Goal: Task Accomplishment & Management: Manage account settings

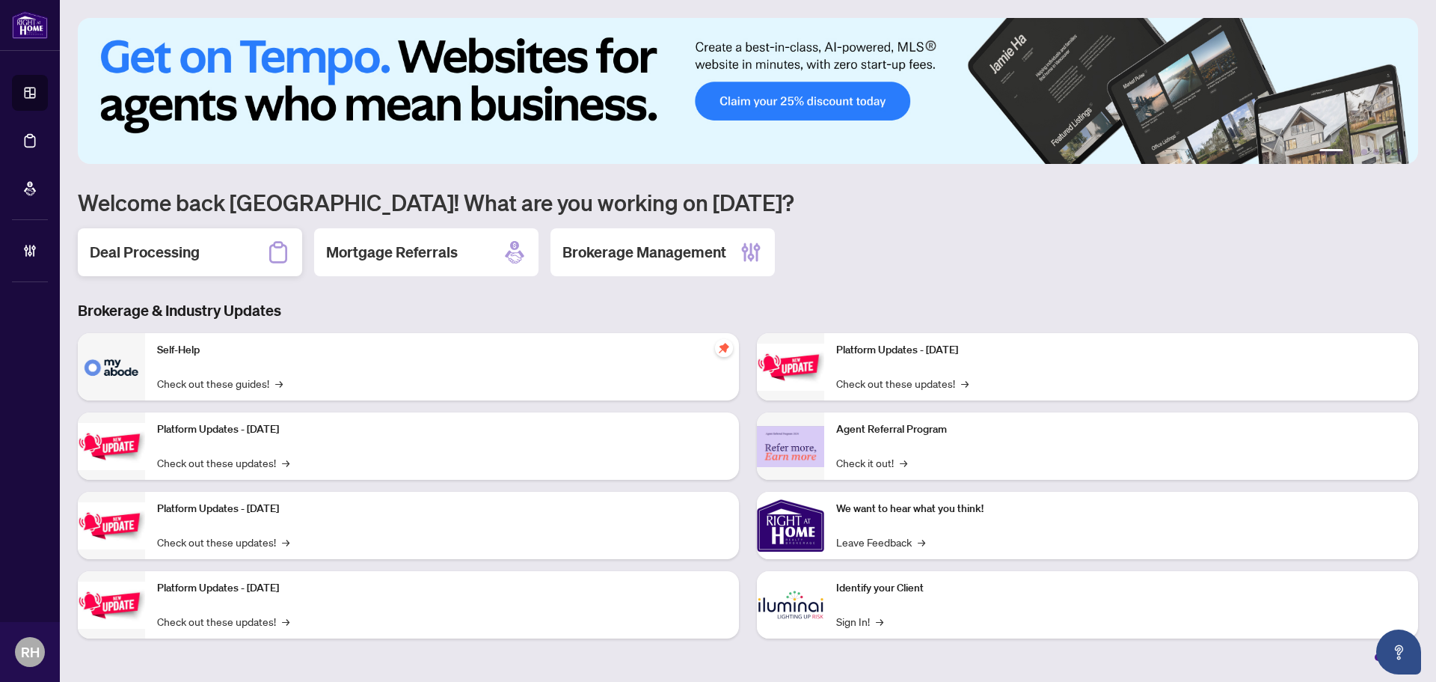
click at [133, 261] on h2 "Deal Processing" at bounding box center [145, 252] width 110 height 21
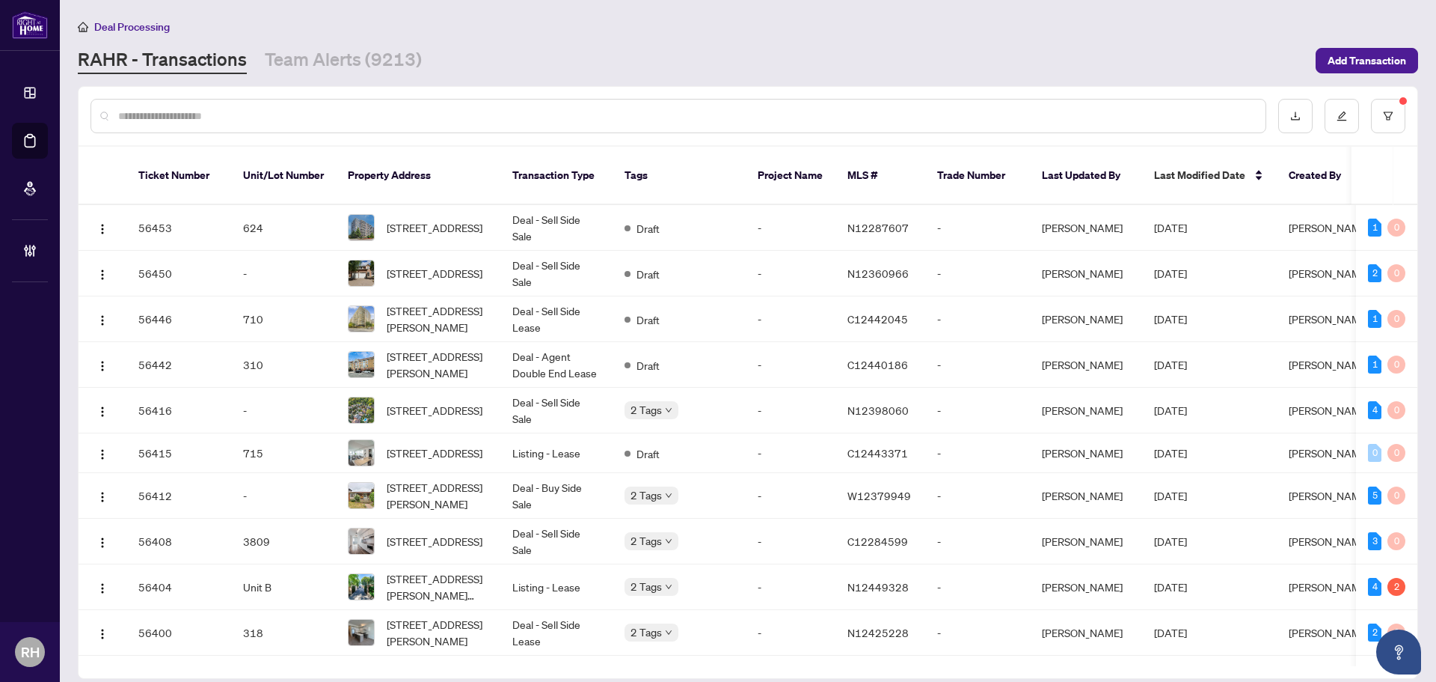
click at [328, 46] on div "Deal Processing RAHR - Transactions Team Alerts (9213) Add Transaction" at bounding box center [748, 46] width 1341 height 56
click at [329, 46] on div "Deal Processing RAHR - Transactions Team Alerts (9213) Add Transaction" at bounding box center [748, 46] width 1341 height 56
click at [334, 47] on link "Team Alerts (9213)" at bounding box center [343, 60] width 157 height 27
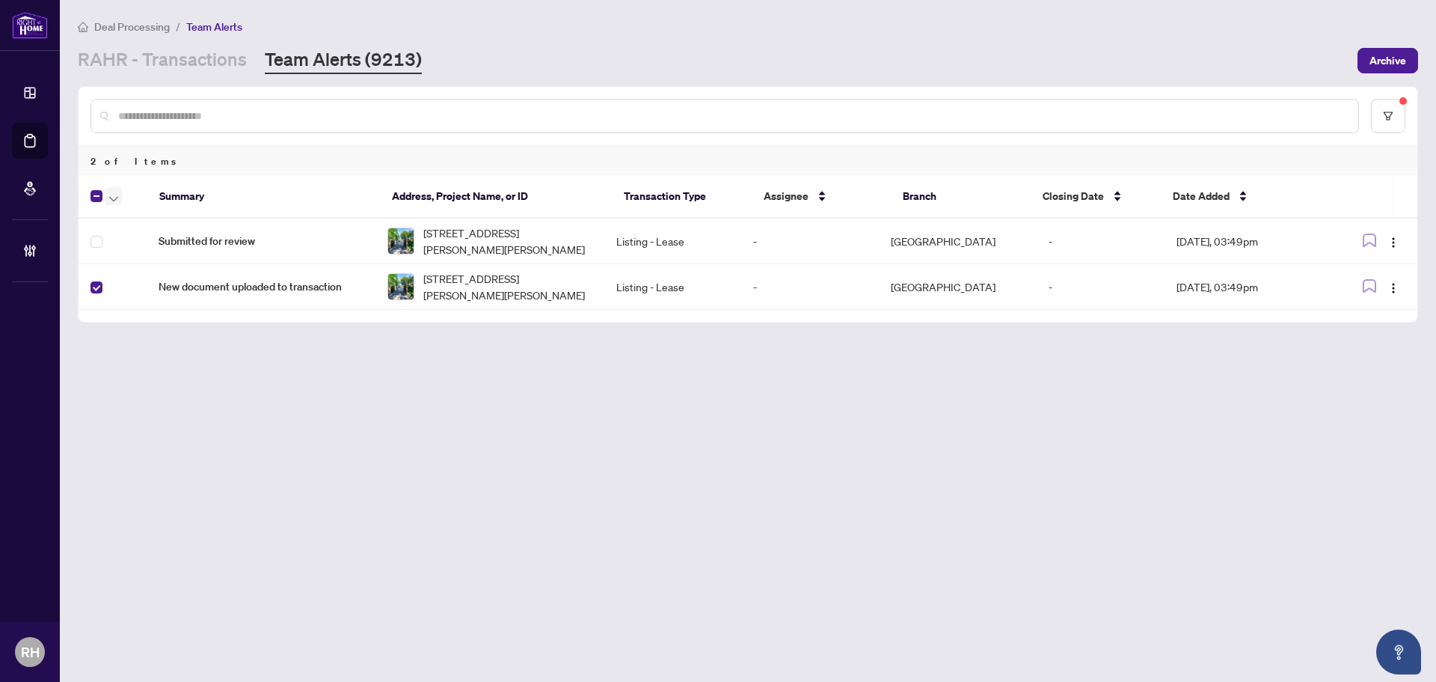
click at [108, 203] on button "button" at bounding box center [113, 196] width 16 height 18
click at [141, 316] on span "Complete Item" at bounding box center [164, 318] width 94 height 16
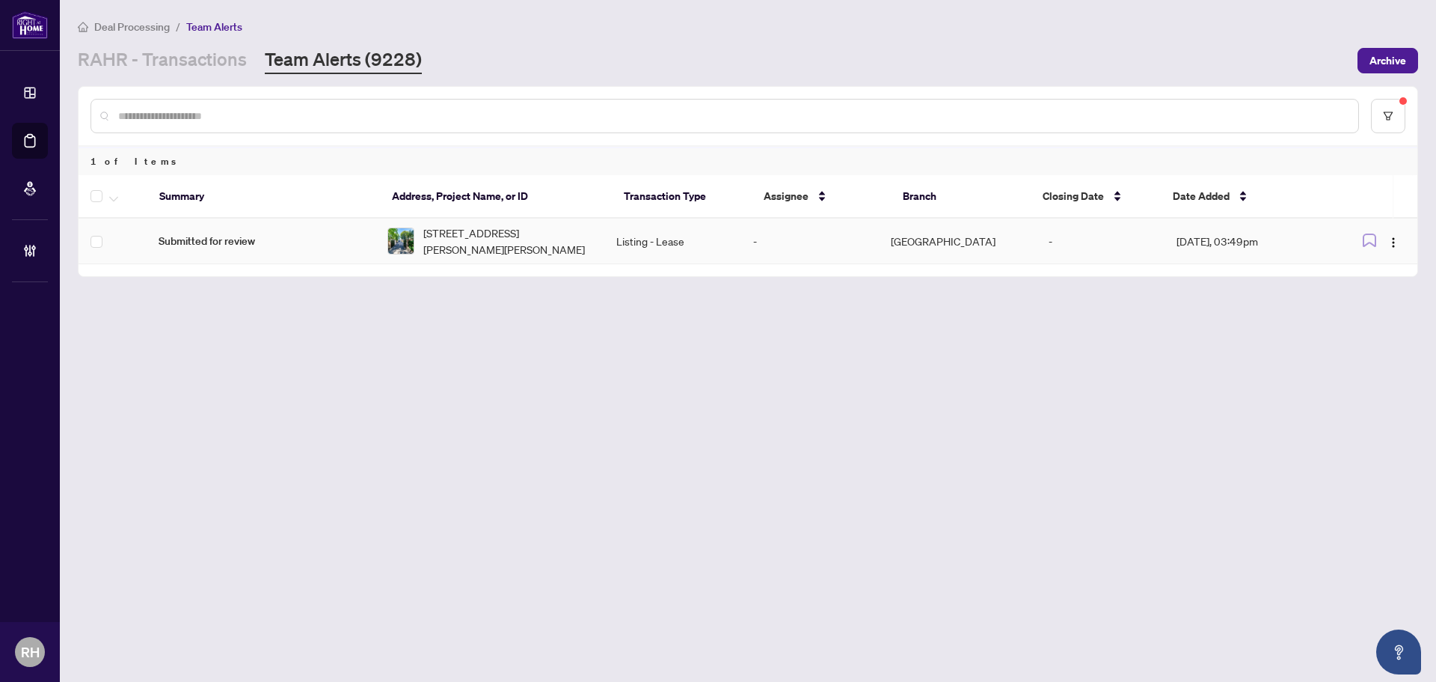
drag, startPoint x: 0, startPoint y: 0, endPoint x: 409, endPoint y: 221, distance: 465.3
click at [409, 221] on td "Unit B-2 Peter St, Markham, Ontario L3P 2A4, Canada" at bounding box center [490, 241] width 229 height 46
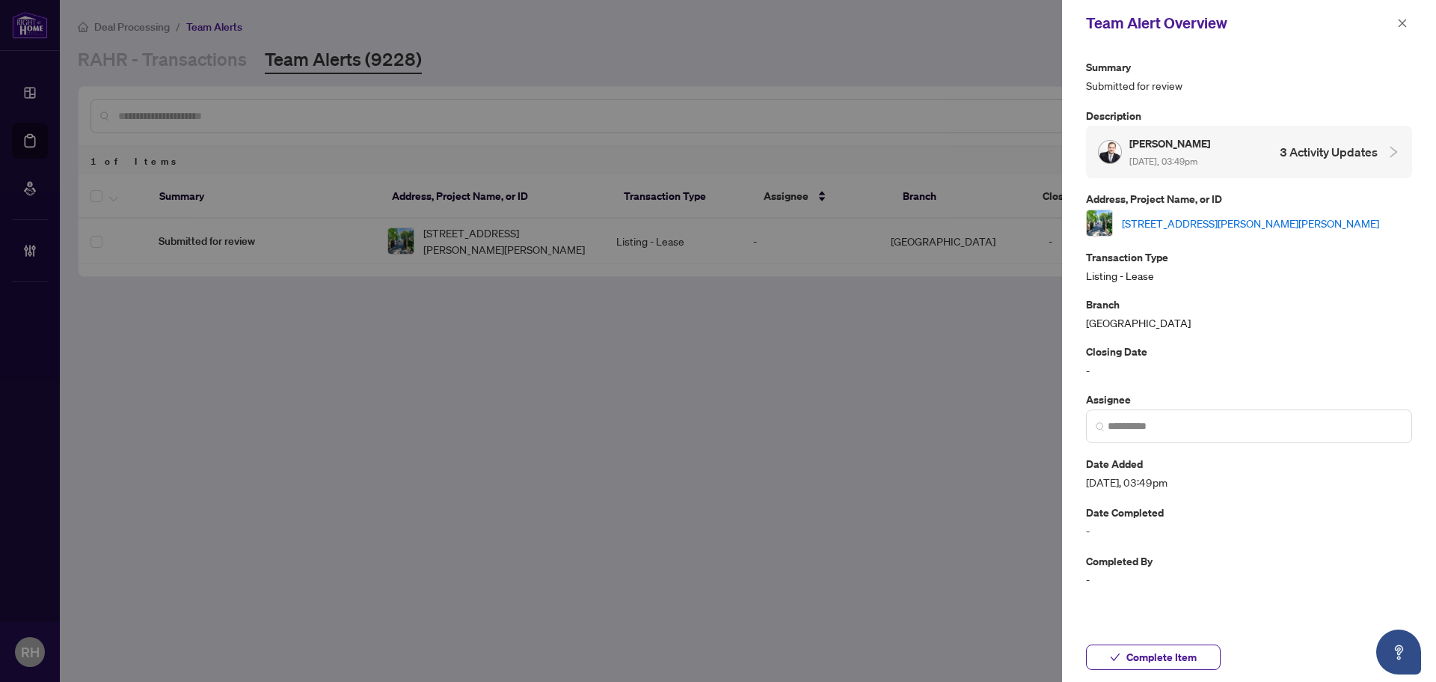
click at [1213, 232] on div "Unit B-2 Peter St, Markham, Ontario L3P 2A4, Canada" at bounding box center [1249, 222] width 326 height 27
click at [1215, 230] on link "Unit B-2 Peter St, Markham, Ontario L3P 2A4, Canada" at bounding box center [1250, 223] width 257 height 16
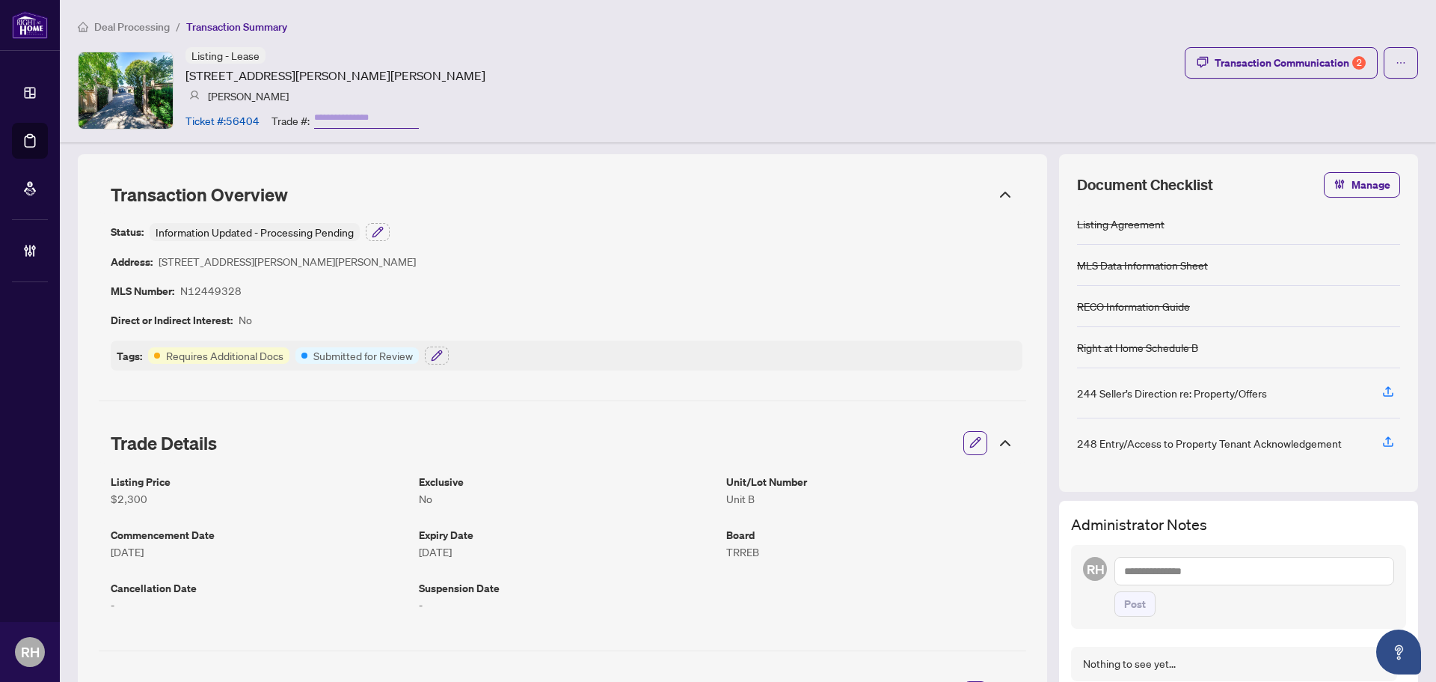
click at [949, 441] on div "Trade Details" at bounding box center [563, 443] width 928 height 42
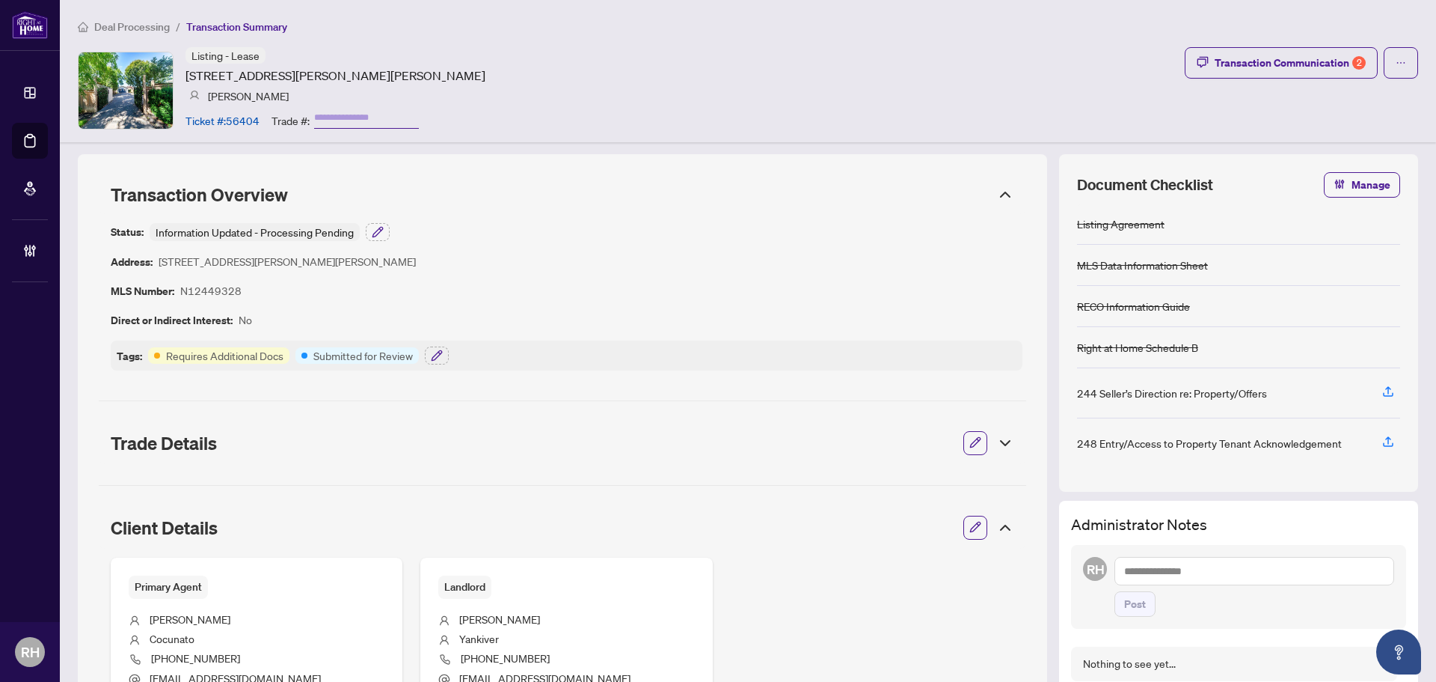
click at [970, 445] on icon "button" at bounding box center [976, 442] width 12 height 12
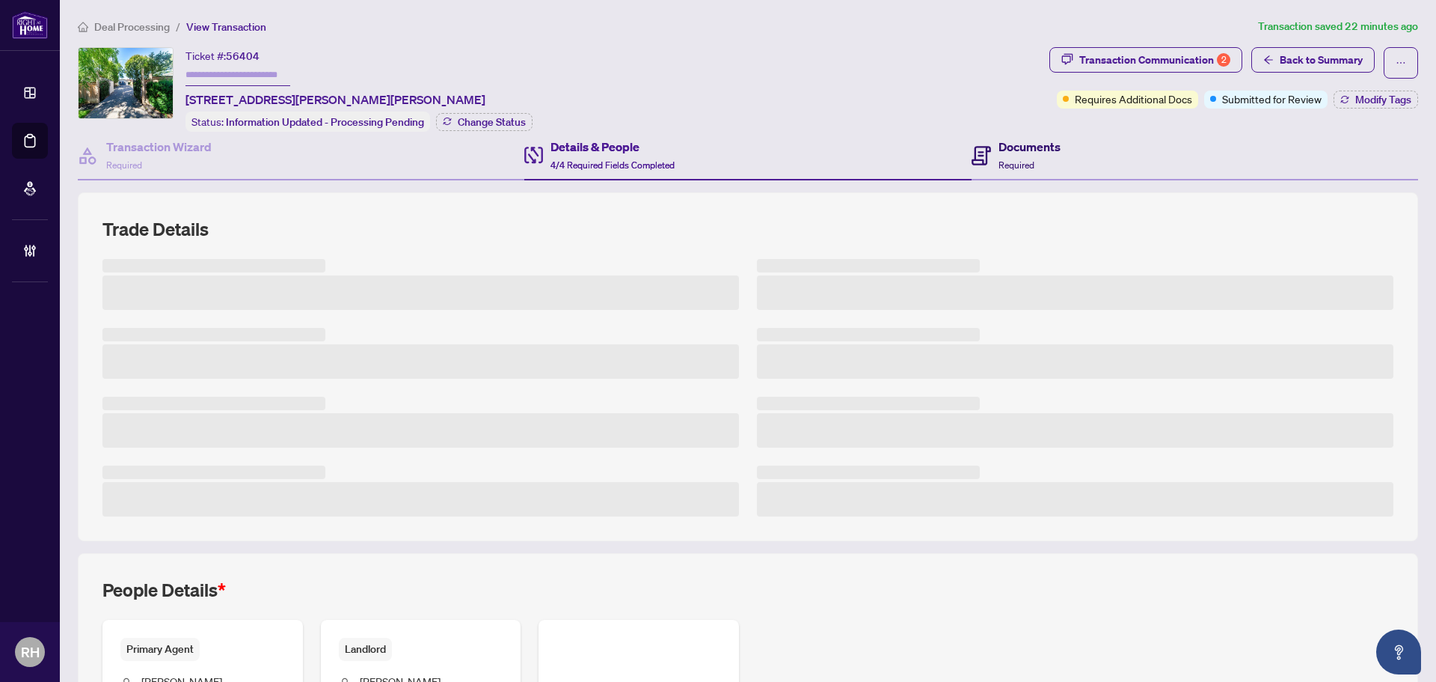
click at [1026, 141] on h4 "Documents" at bounding box center [1030, 147] width 62 height 18
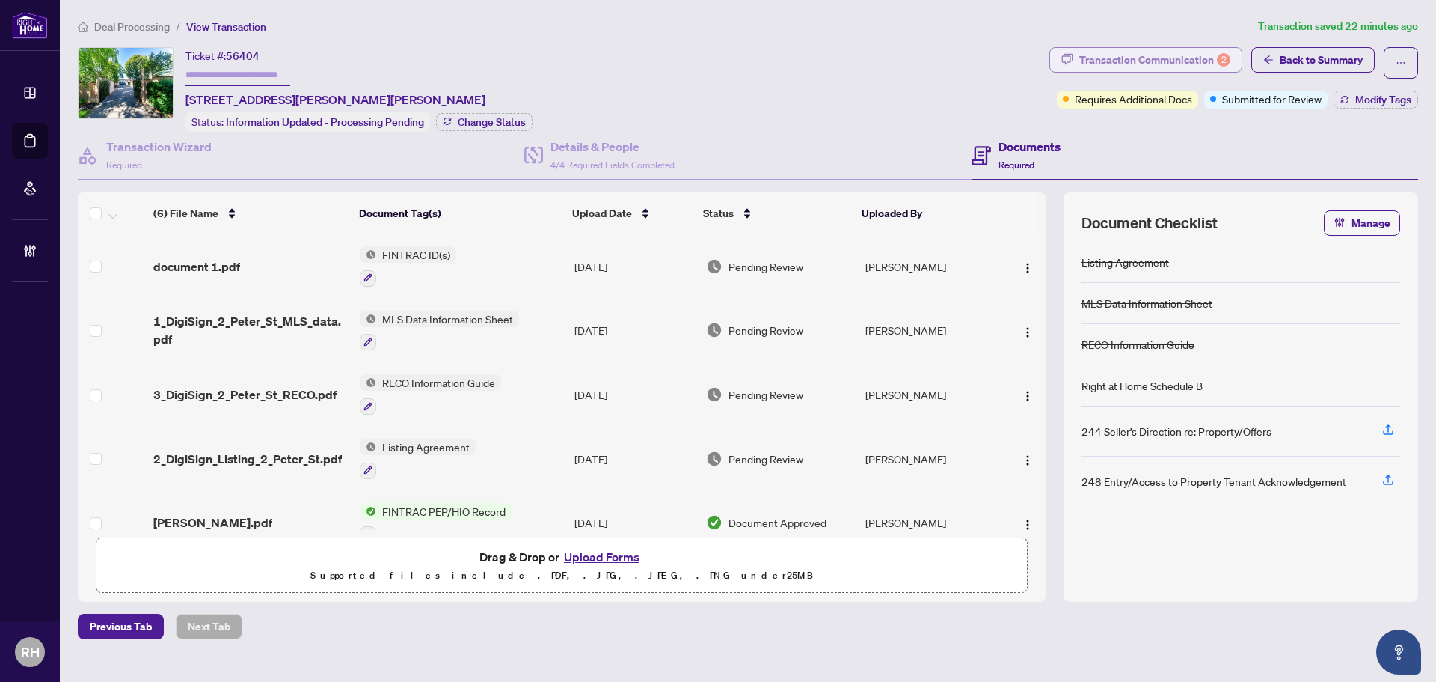
click at [1132, 63] on div "Transaction Communication 2" at bounding box center [1154, 60] width 151 height 24
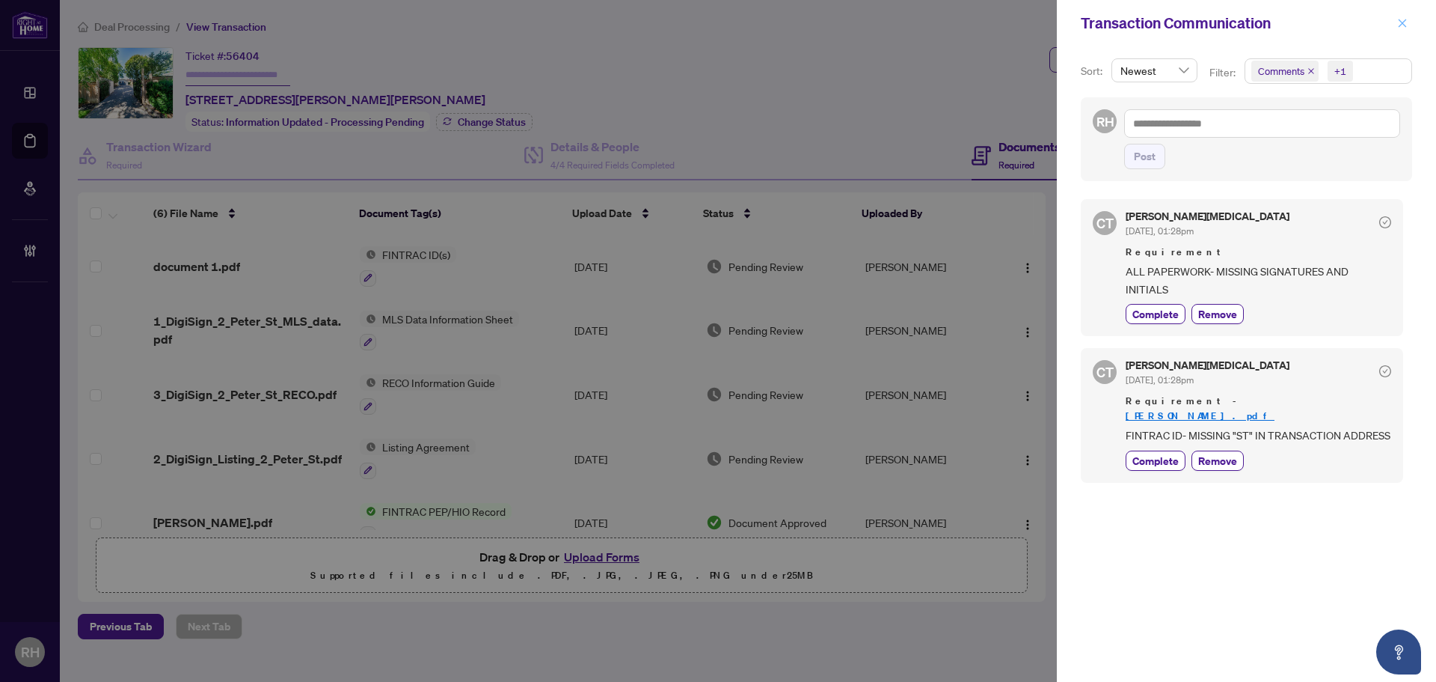
click at [1404, 19] on icon "close" at bounding box center [1402, 23] width 10 height 10
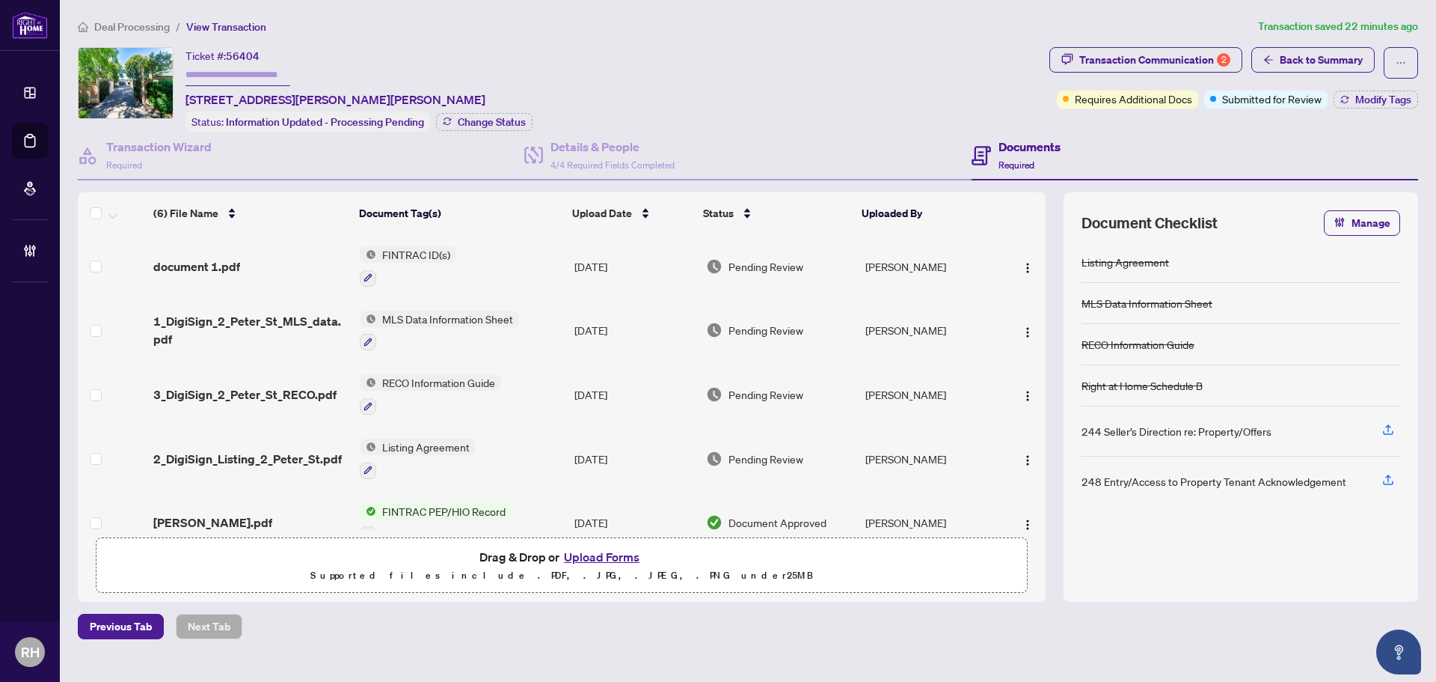
click at [313, 179] on div "Transaction Wizard Required Details & People 4/4 Required Fields Completed Docu…" at bounding box center [748, 367] width 1341 height 470
click at [317, 148] on div "Transaction Wizard Required" at bounding box center [301, 156] width 447 height 49
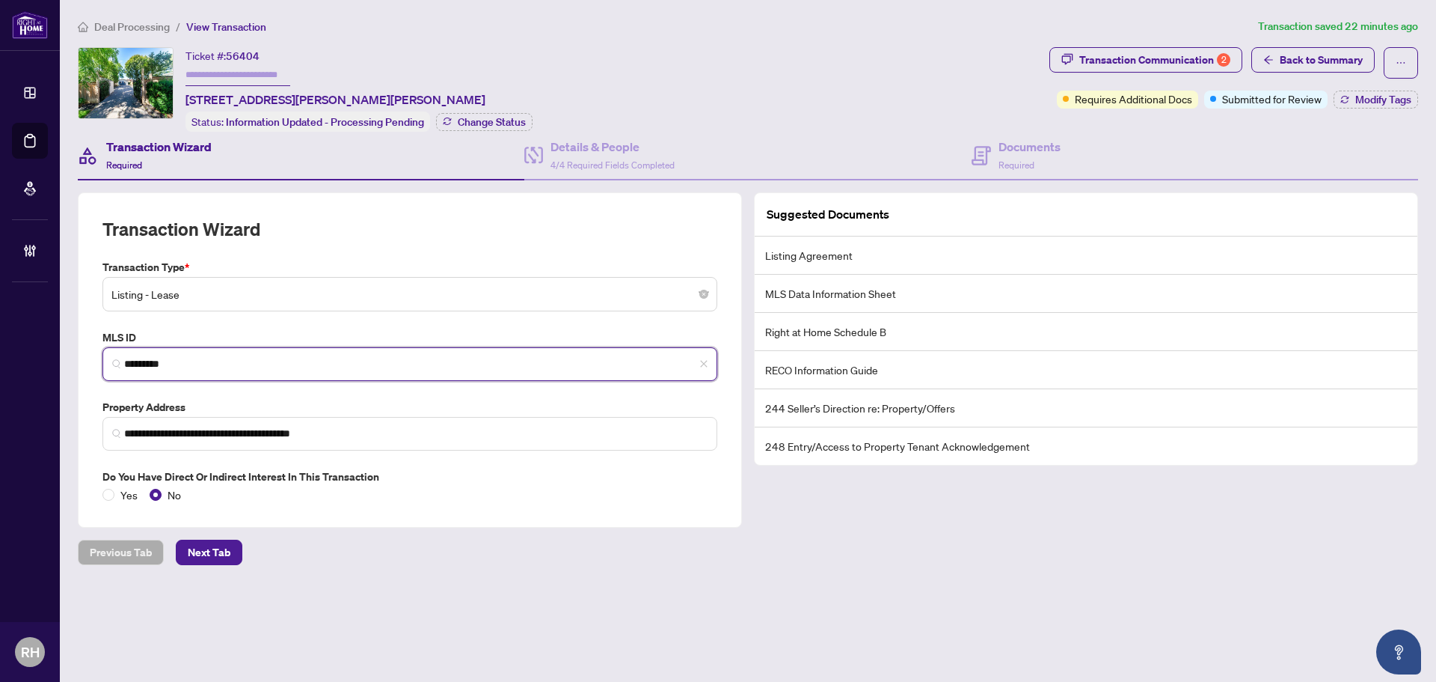
click at [231, 356] on input "*********" at bounding box center [416, 364] width 584 height 16
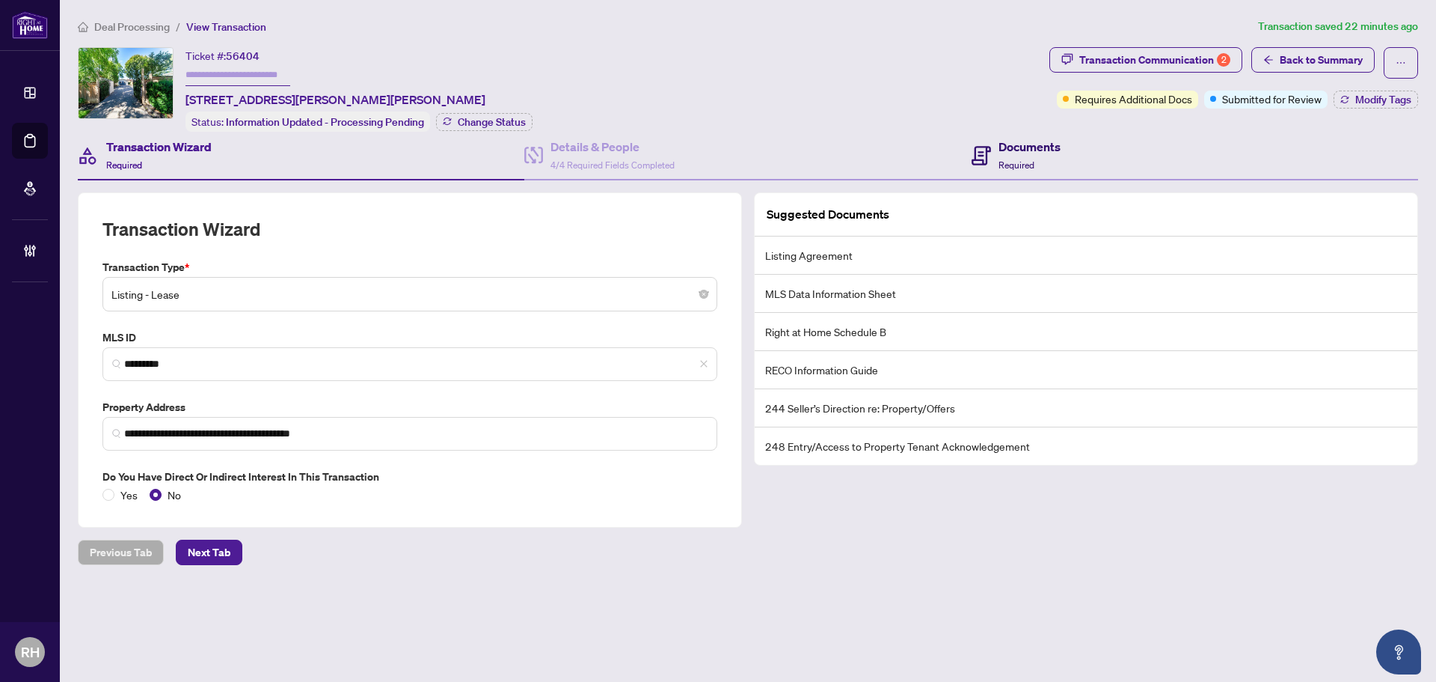
click at [1021, 150] on h4 "Documents" at bounding box center [1030, 147] width 62 height 18
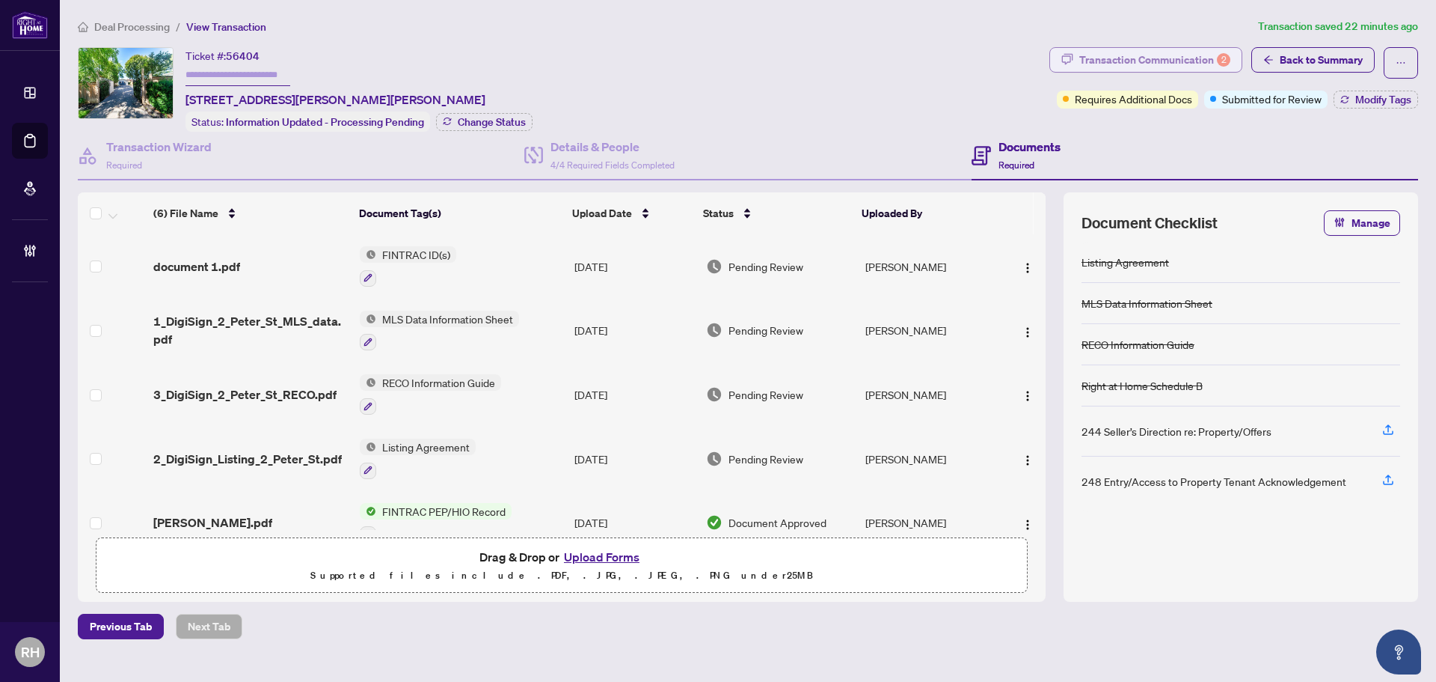
click at [1106, 56] on div "Transaction Communication 2" at bounding box center [1154, 60] width 151 height 24
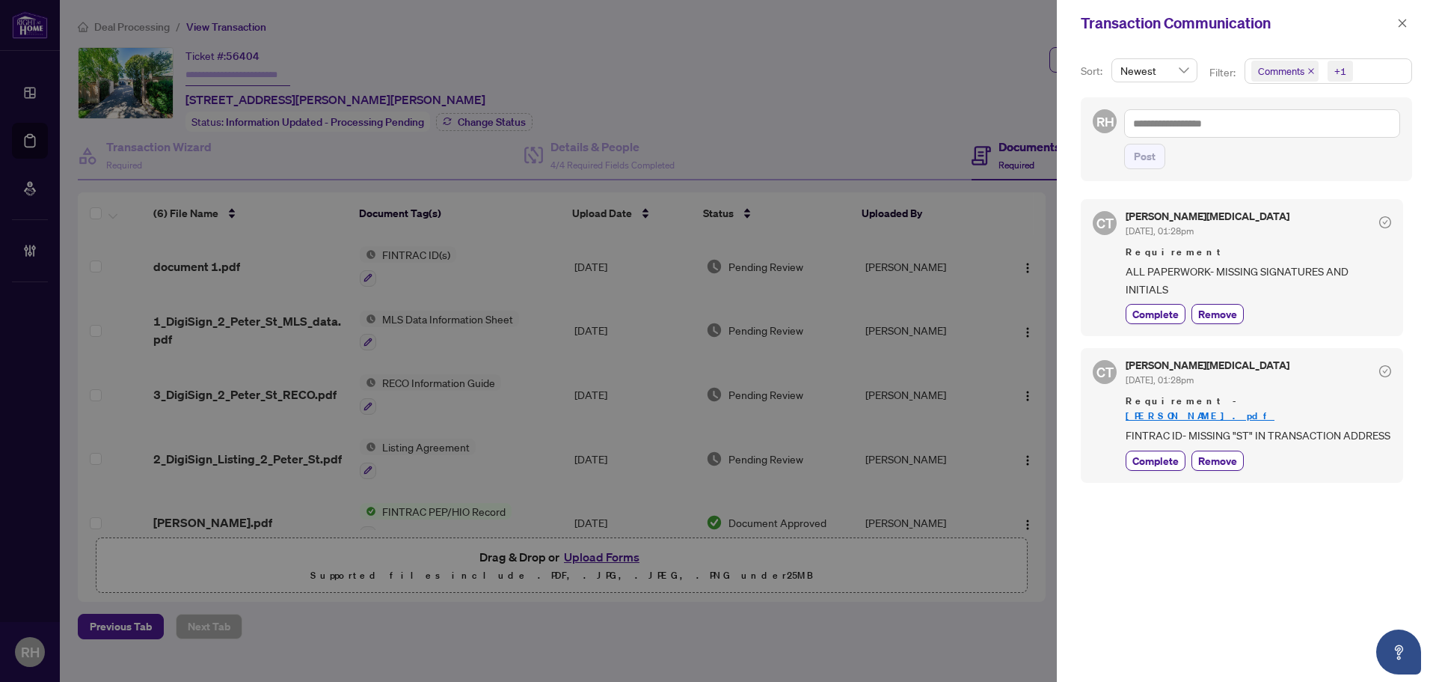
scroll to position [3, 0]
click at [1408, 30] on button "button" at bounding box center [1402, 23] width 19 height 18
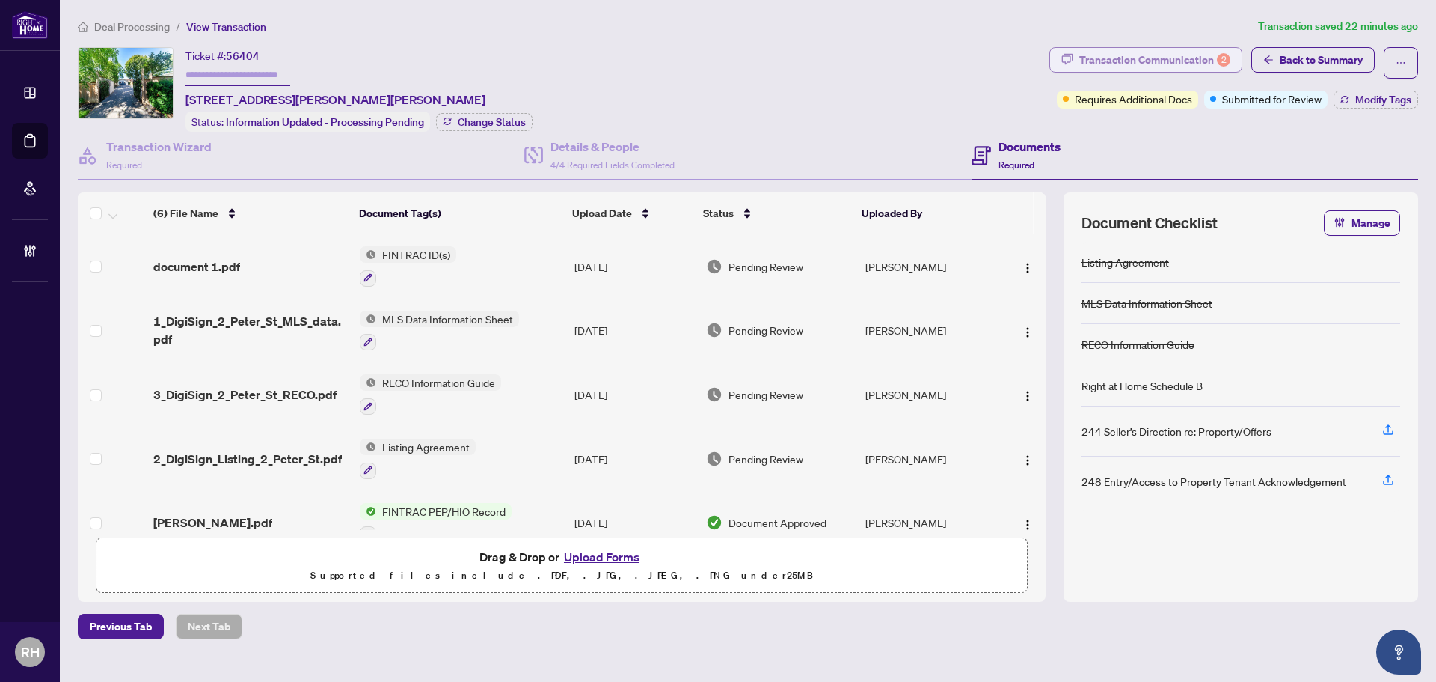
click at [1112, 55] on div "Transaction Communication 2" at bounding box center [1154, 60] width 151 height 24
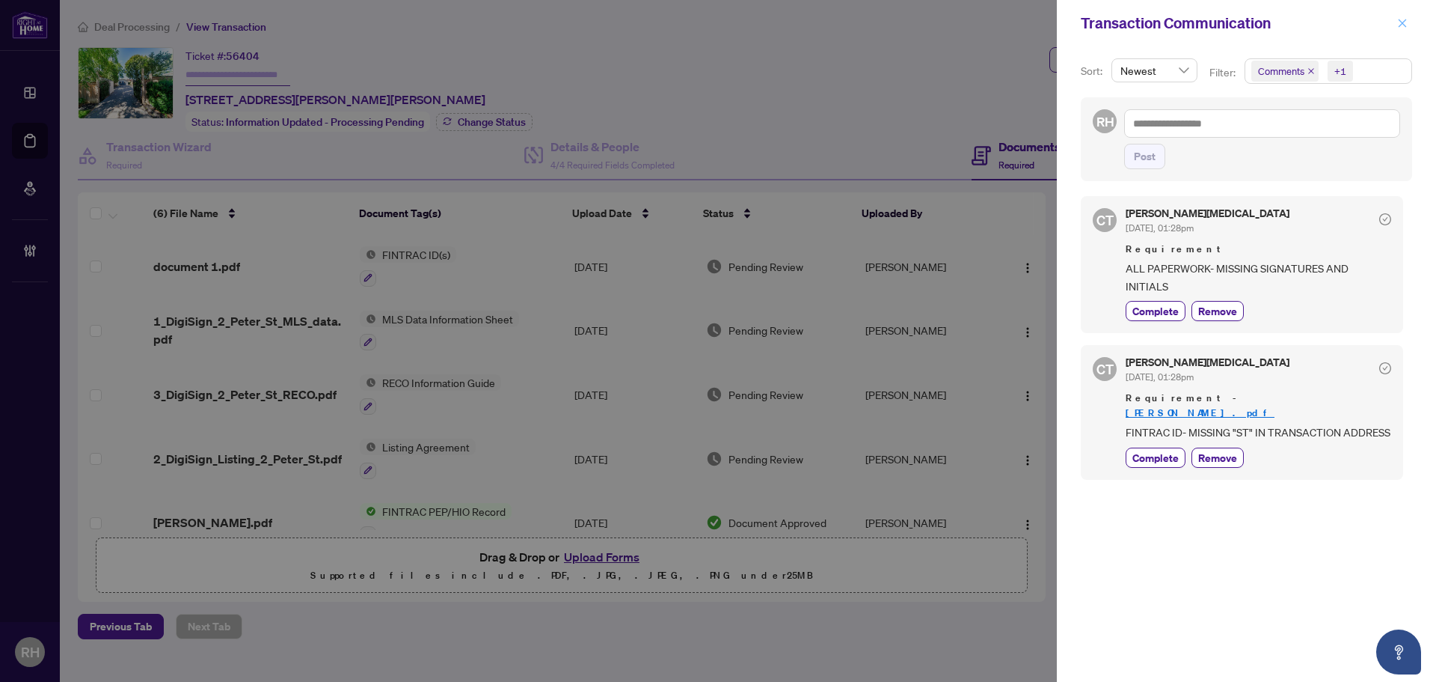
click at [1409, 25] on button "button" at bounding box center [1402, 23] width 19 height 18
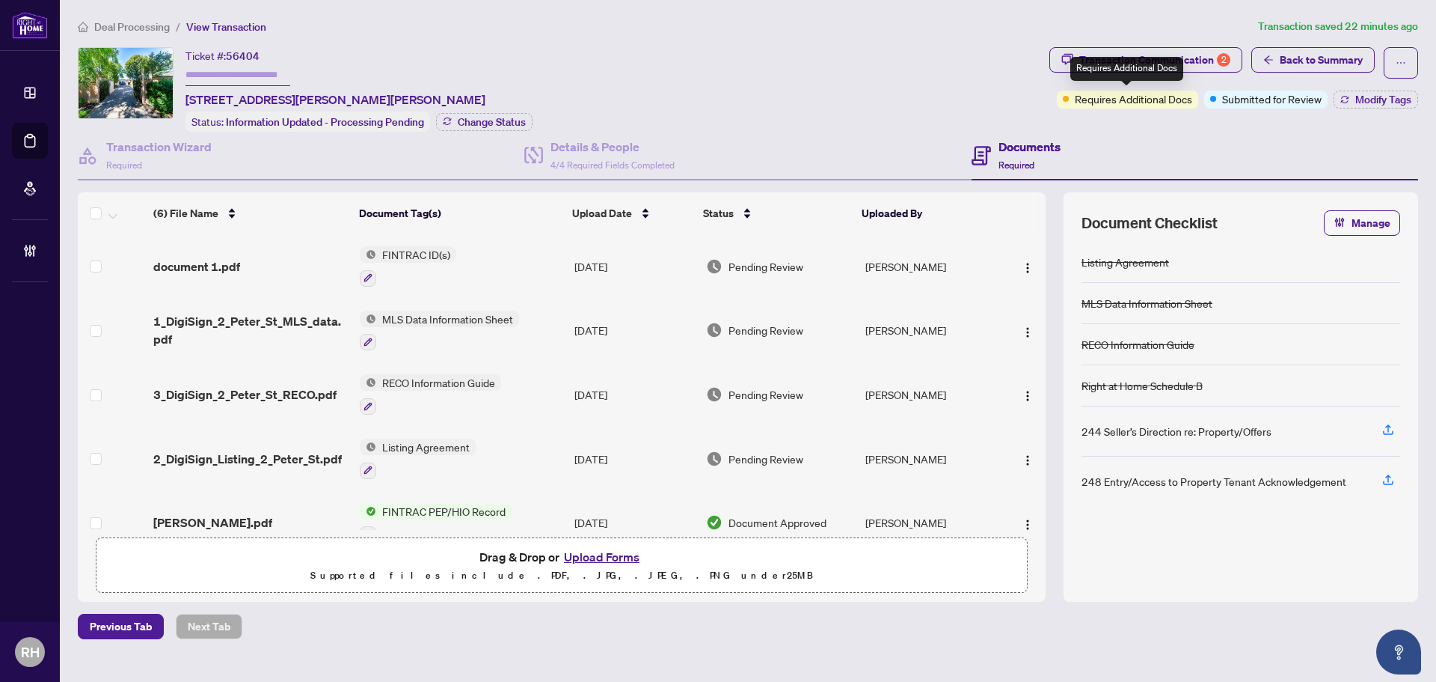
click at [1169, 73] on div "Requires Additional Docs" at bounding box center [1127, 69] width 113 height 24
click at [1188, 62] on div "Transaction Communication 2" at bounding box center [1154, 60] width 151 height 24
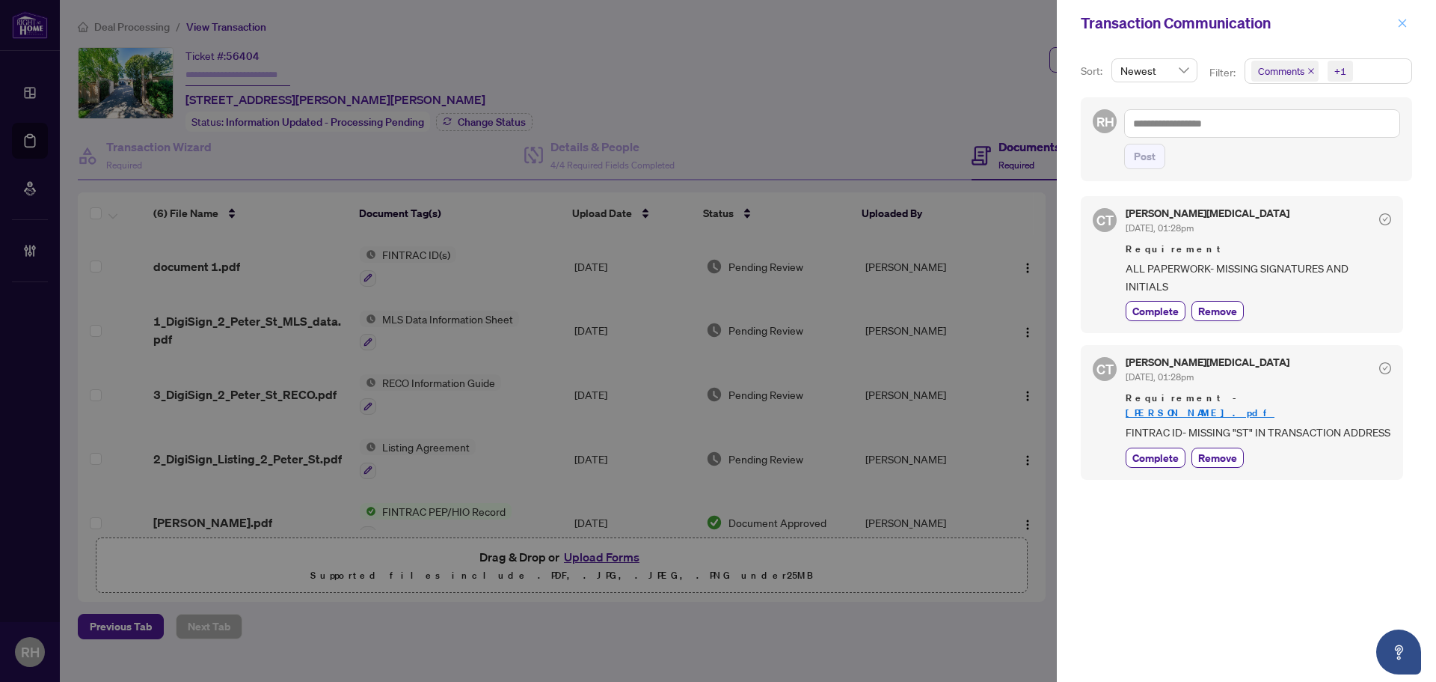
click at [1400, 34] on span "button" at bounding box center [1402, 23] width 10 height 24
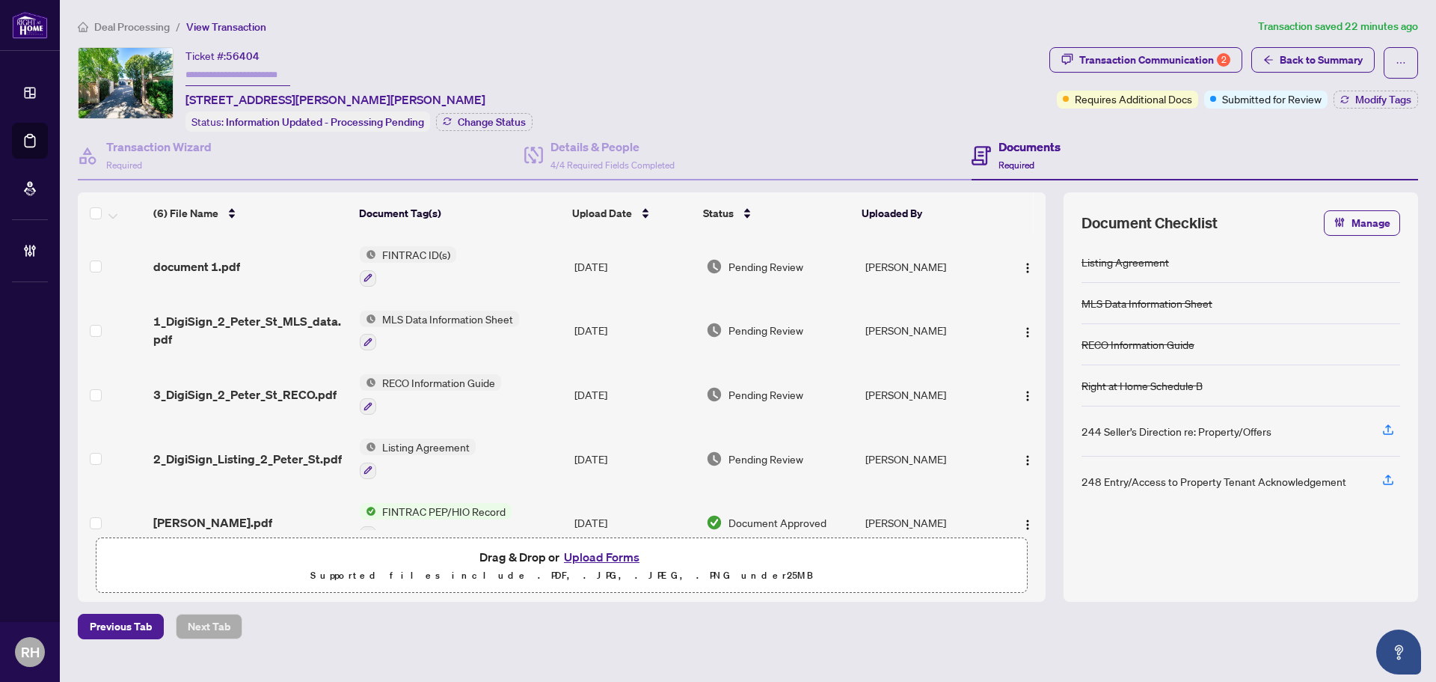
click at [245, 444] on td "2_DigiSign_Listing_2_Peter_St.pdf" at bounding box center [250, 458] width 206 height 64
click at [1132, 61] on div "Transaction Communication 2" at bounding box center [1154, 60] width 151 height 24
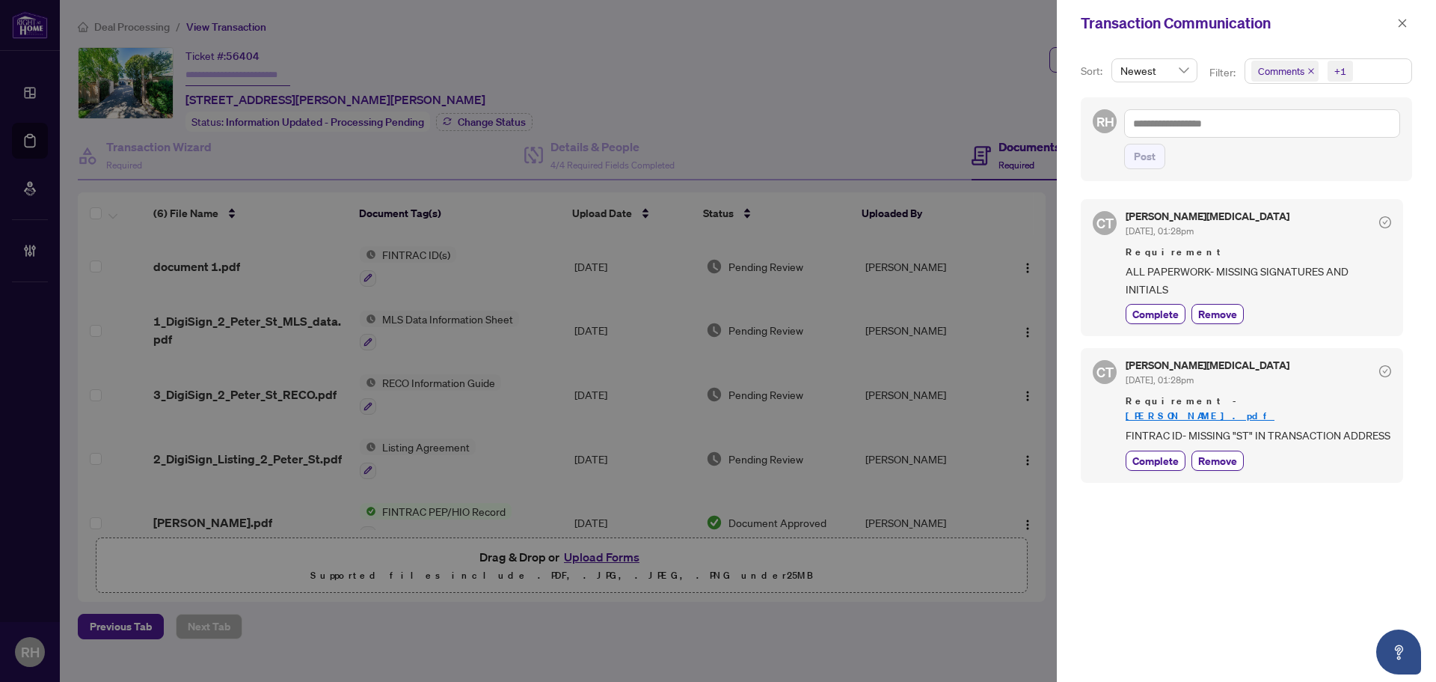
click at [1412, 26] on div "Transaction Communication" at bounding box center [1246, 23] width 379 height 46
click at [1394, 25] on button "button" at bounding box center [1402, 23] width 19 height 18
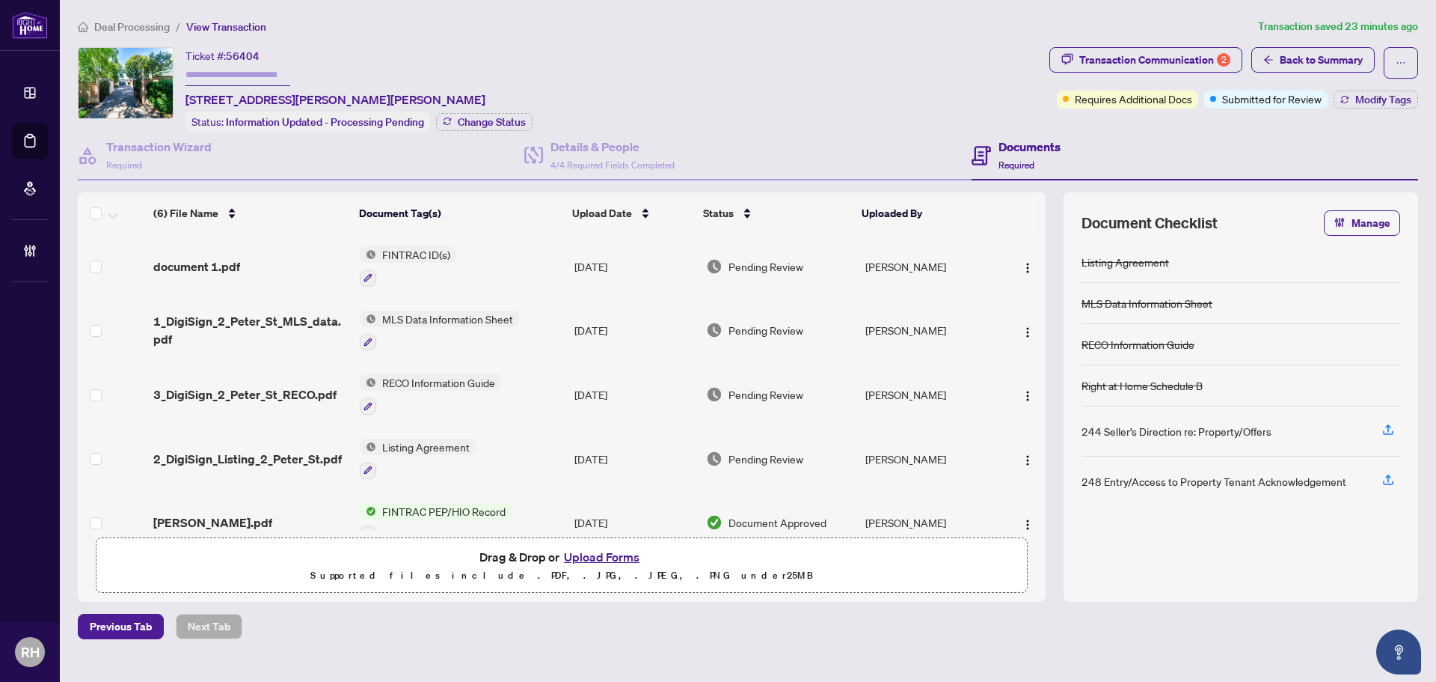
click at [201, 467] on td "2_DigiSign_Listing_2_Peter_St.pdf" at bounding box center [250, 458] width 206 height 64
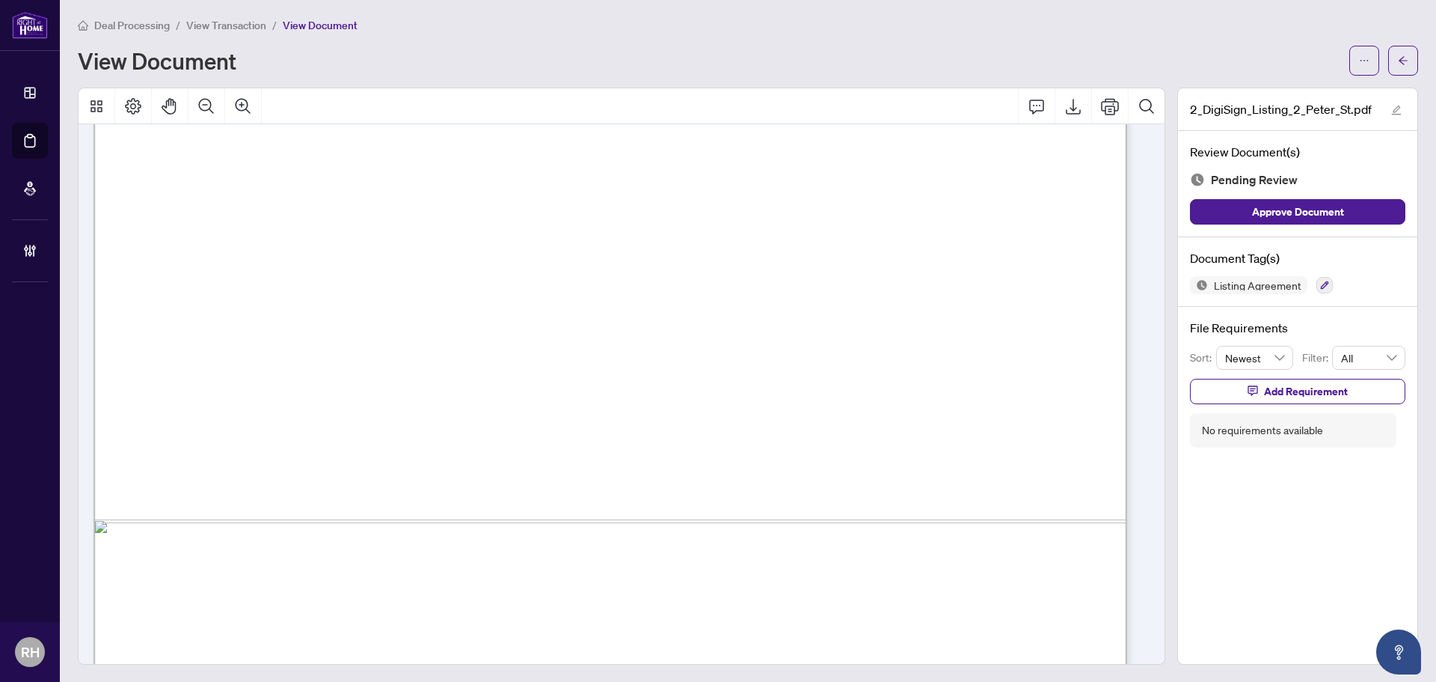
scroll to position [7687, 0]
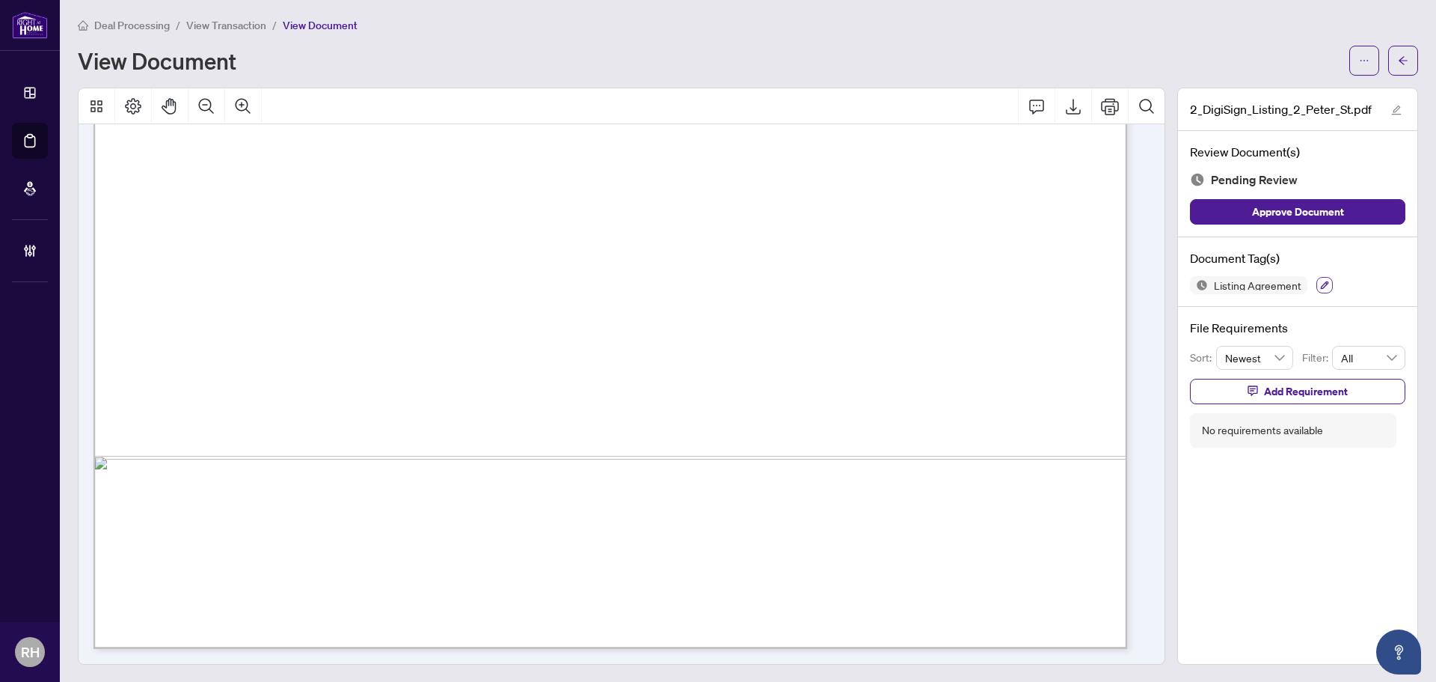
click at [1320, 282] on icon "button" at bounding box center [1324, 285] width 9 height 9
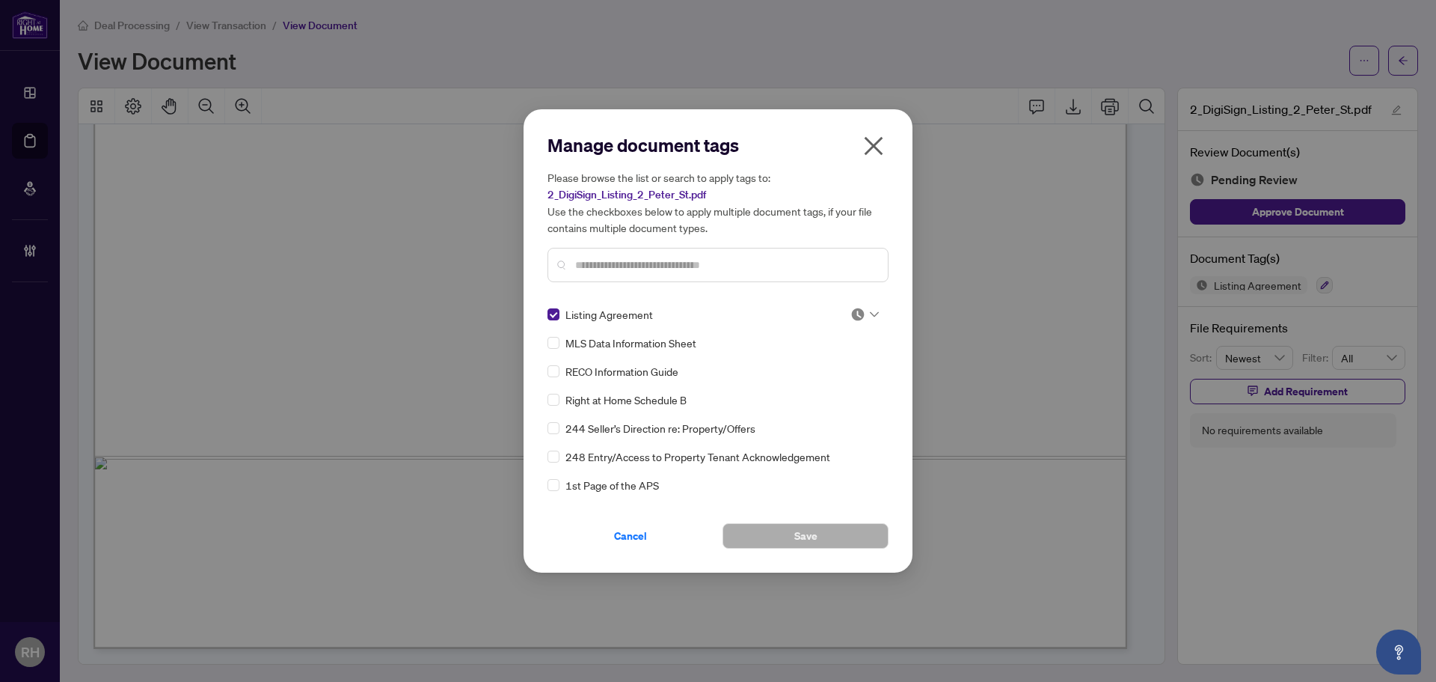
click at [853, 335] on div "MLS Data Information Sheet" at bounding box center [714, 342] width 332 height 16
click at [862, 309] on div at bounding box center [865, 314] width 28 height 15
click at [827, 392] on div "Approved" at bounding box center [816, 387] width 96 height 16
drag, startPoint x: 802, startPoint y: 518, endPoint x: 788, endPoint y: 554, distance: 39.1
click at [800, 524] on div "Cancel Save" at bounding box center [718, 526] width 341 height 43
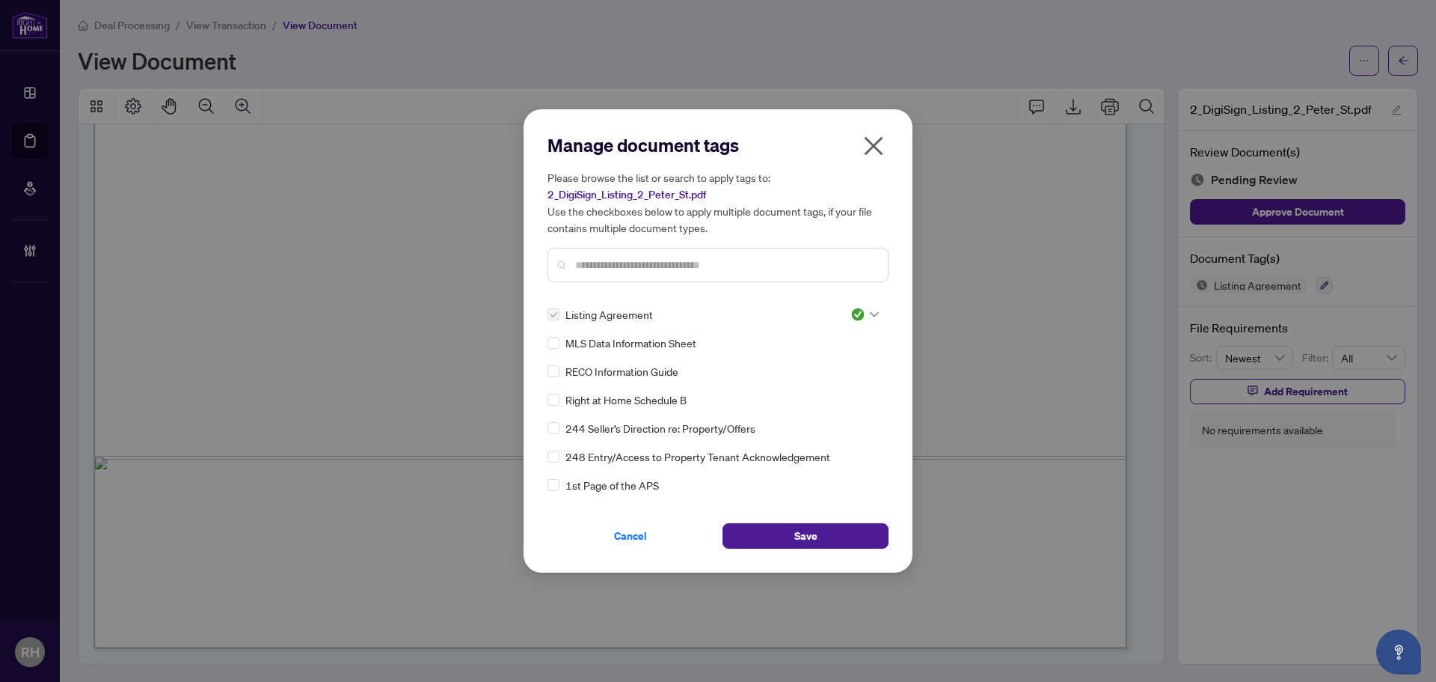
click at [788, 554] on div "Manage document tags Please browse the list or search to apply tags to: 2_DigiS…" at bounding box center [718, 340] width 389 height 463
click at [793, 541] on button "Save" at bounding box center [806, 535] width 166 height 25
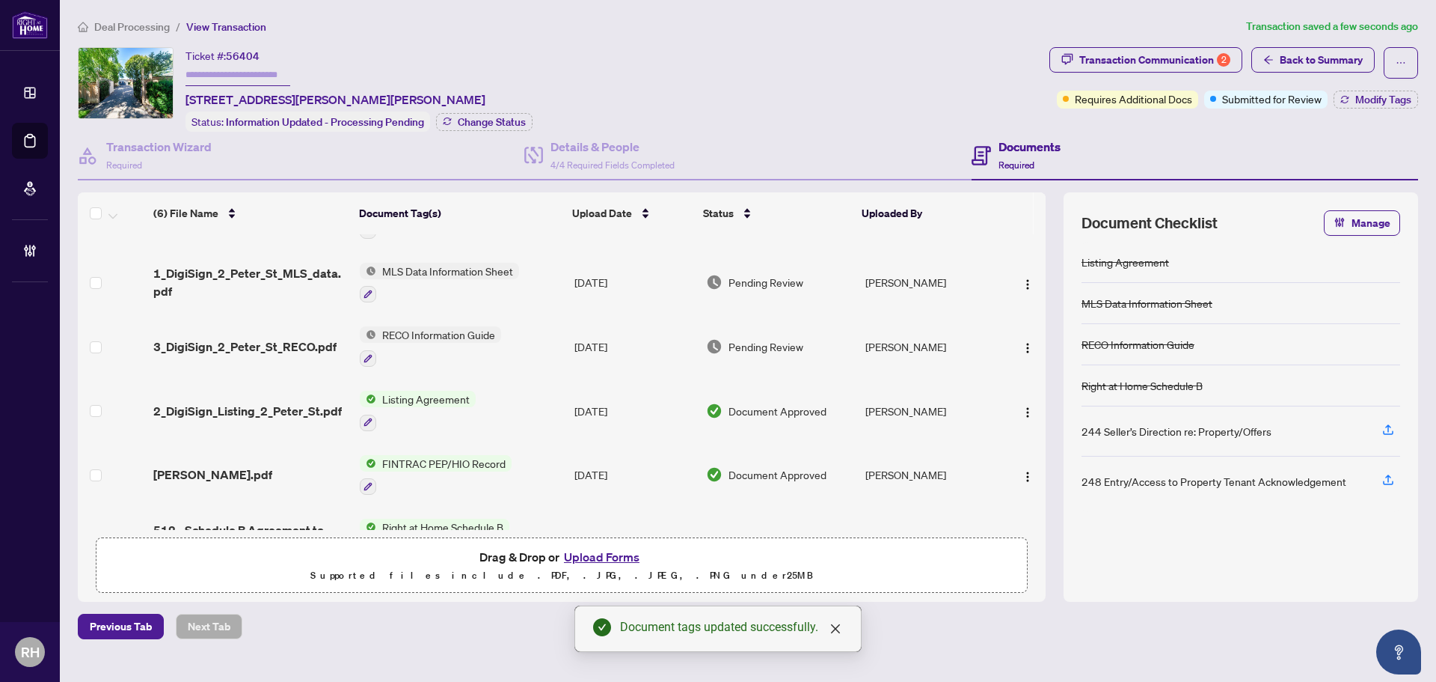
scroll to position [75, 0]
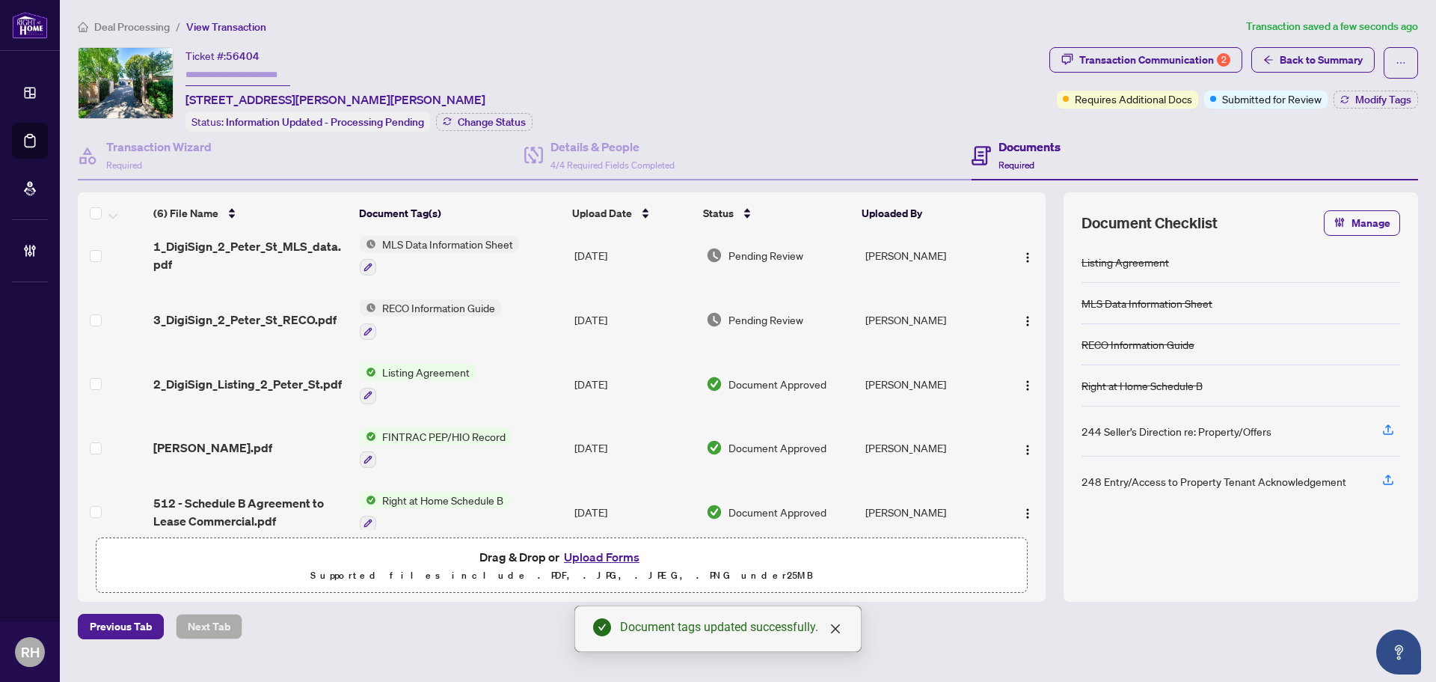
click at [290, 325] on span "3_DigiSign_2_Peter_St_RECO.pdf" at bounding box center [244, 319] width 183 height 18
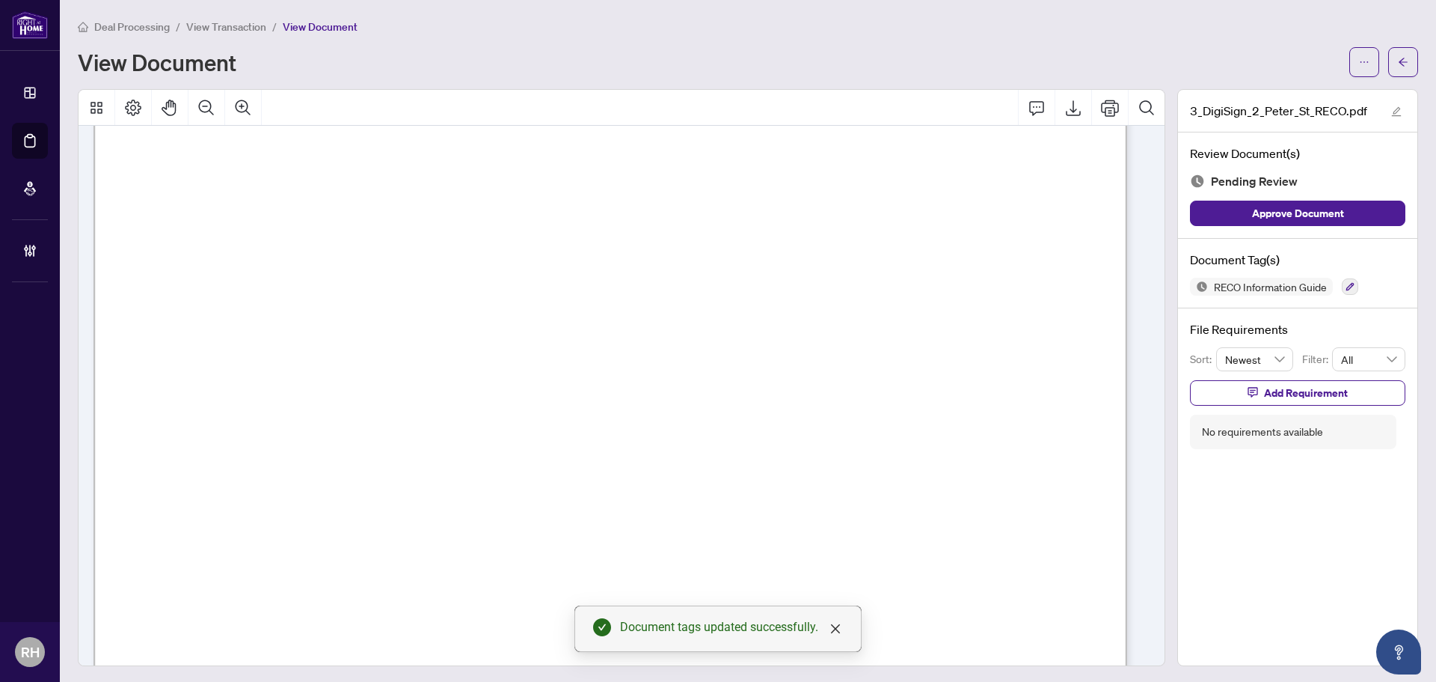
scroll to position [11054, 0]
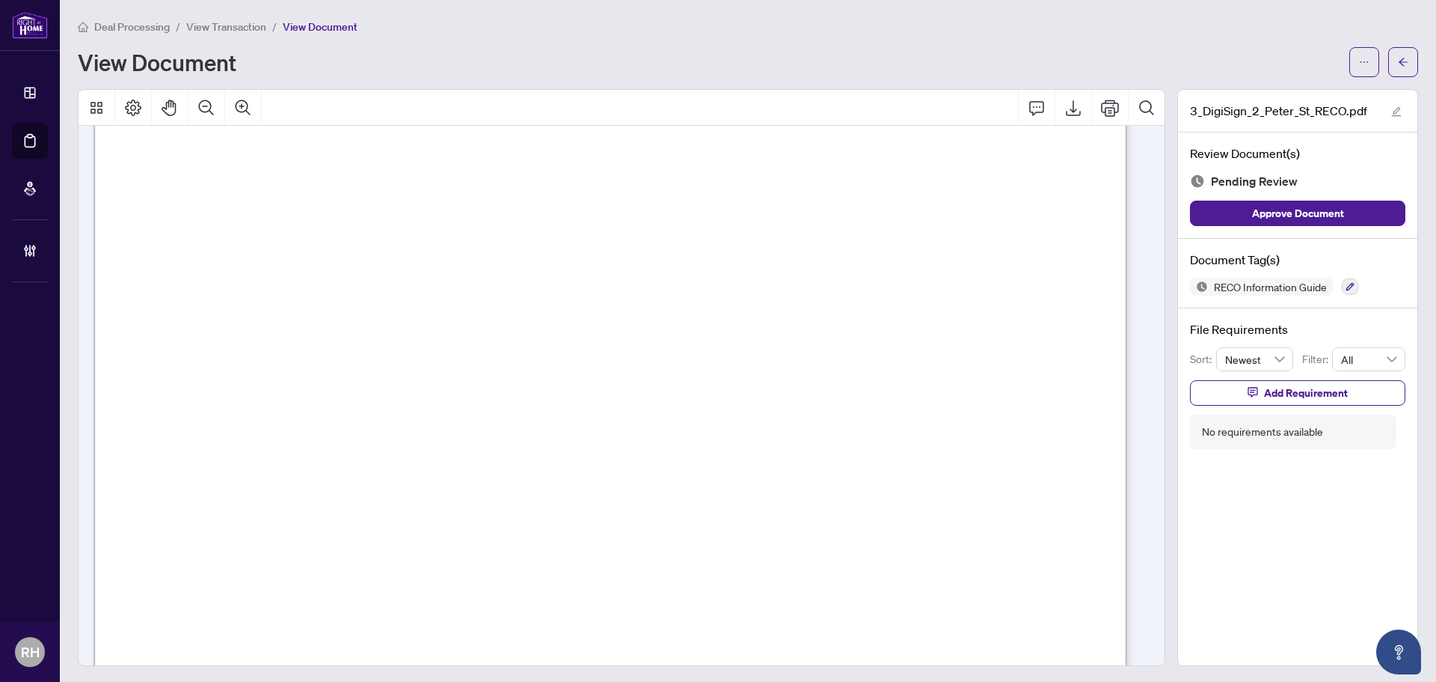
click at [1339, 299] on div "Document Tag(s) RECO Information Guide" at bounding box center [1297, 274] width 239 height 70
click at [1341, 296] on div "Document Tag(s) RECO Information Guide" at bounding box center [1297, 274] width 239 height 70
click at [1344, 280] on button "button" at bounding box center [1350, 286] width 16 height 16
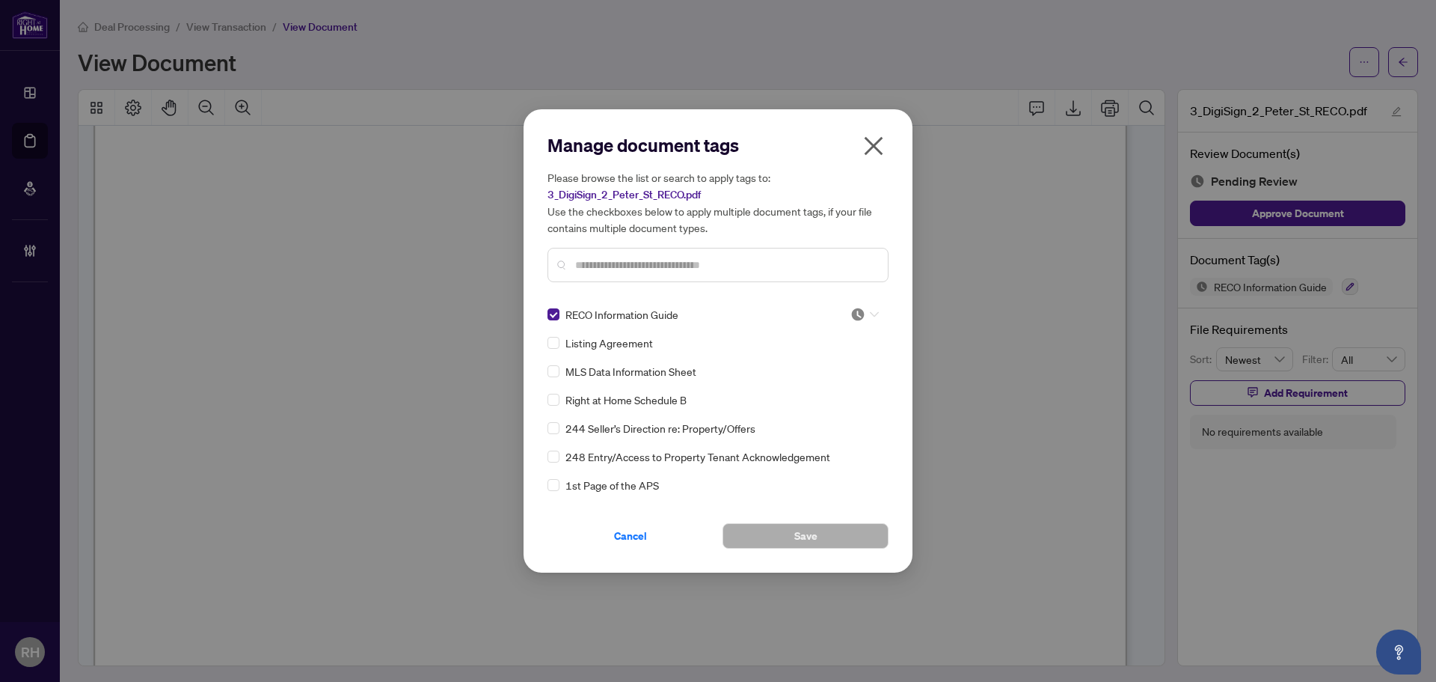
click at [863, 317] on div at bounding box center [865, 314] width 28 height 15
click at [845, 382] on div "Approved" at bounding box center [816, 387] width 96 height 16
click at [803, 534] on span "Save" at bounding box center [805, 536] width 23 height 24
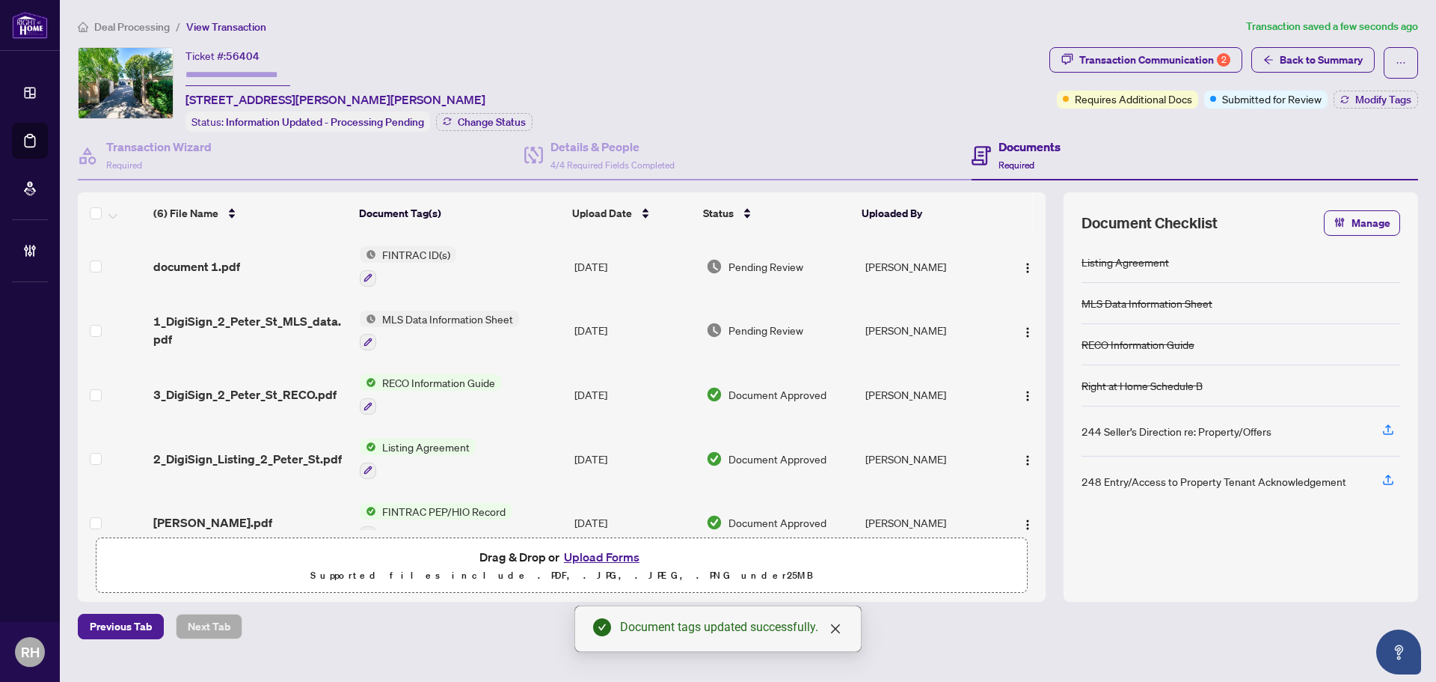
click at [239, 331] on span "1_DigiSign_2_Peter_St_MLS_data.pdf" at bounding box center [250, 330] width 195 height 36
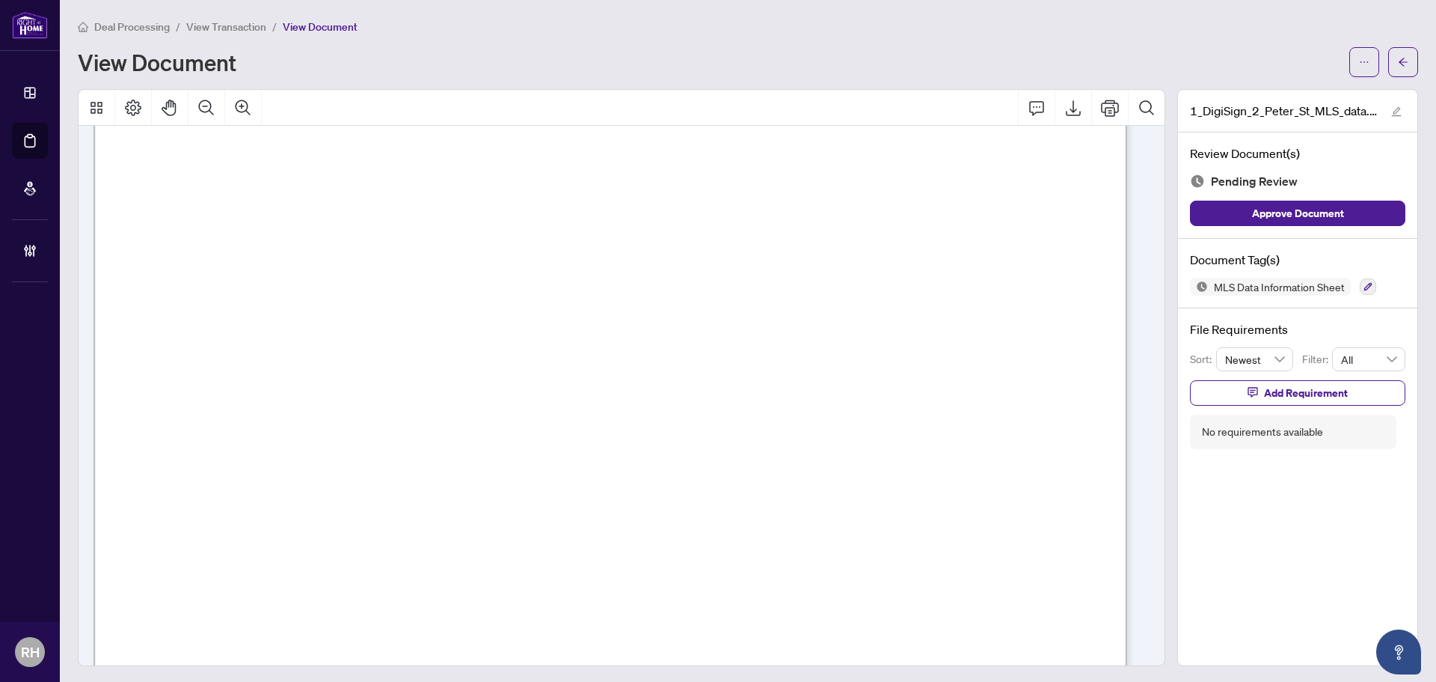
scroll to position [11803, 0]
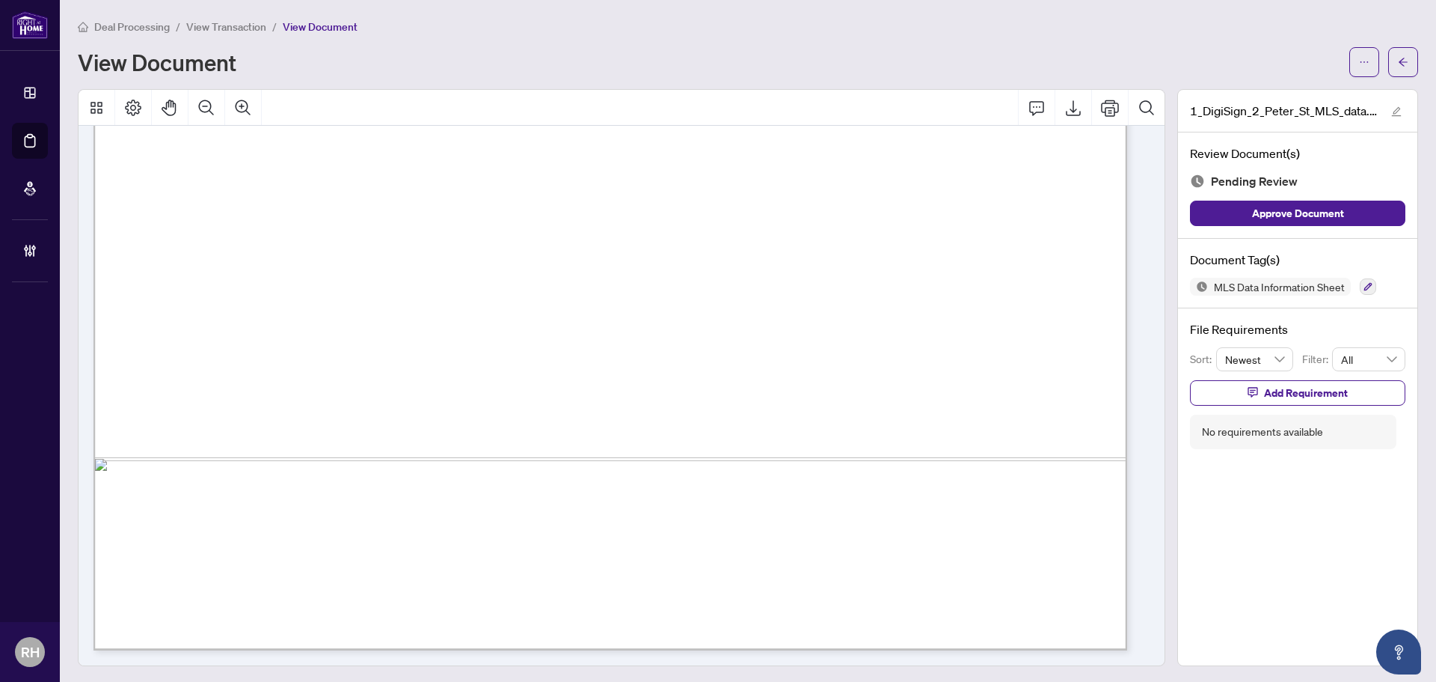
click at [1372, 287] on div "MLS Data Information Sheet" at bounding box center [1297, 287] width 215 height 18
click at [1364, 284] on icon "button" at bounding box center [1368, 286] width 9 height 9
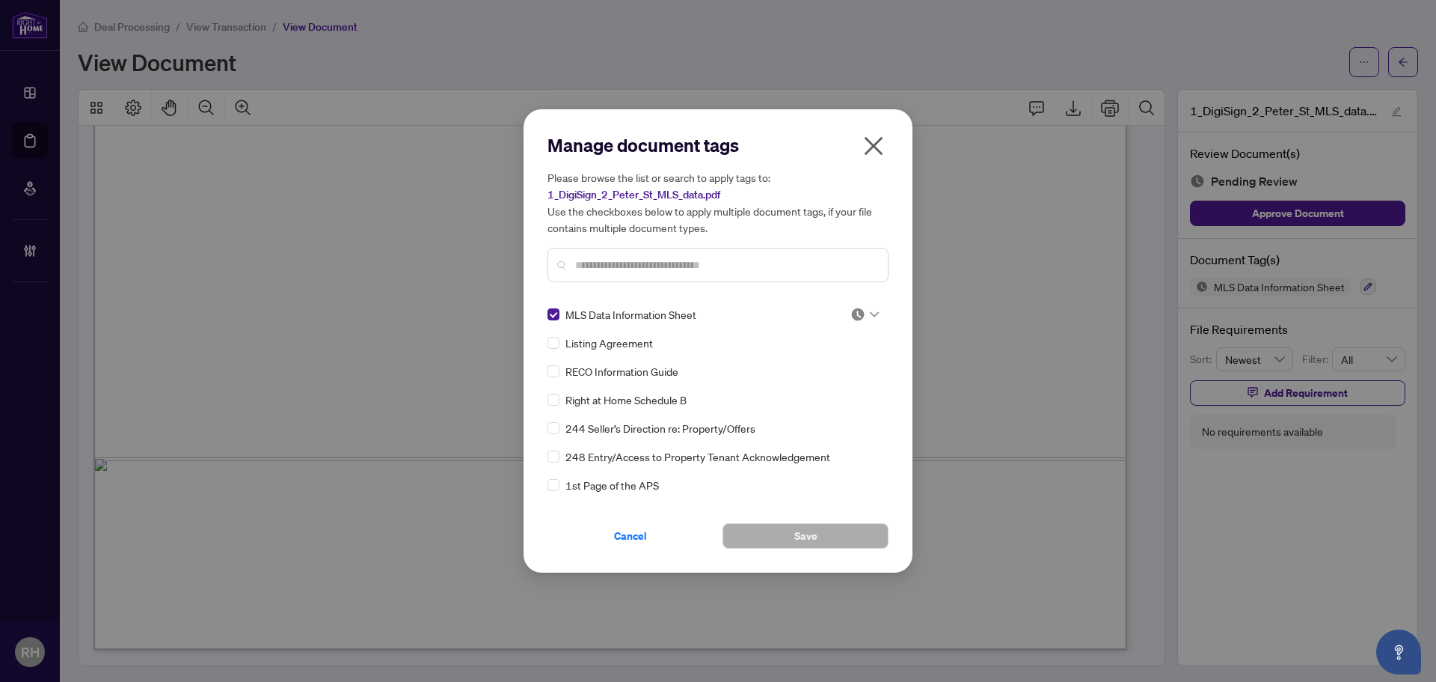
click at [851, 323] on input "search" at bounding box center [858, 314] width 15 height 22
click at [834, 382] on div "Approved" at bounding box center [816, 387] width 96 height 16
click at [800, 527] on span "Save" at bounding box center [805, 536] width 23 height 24
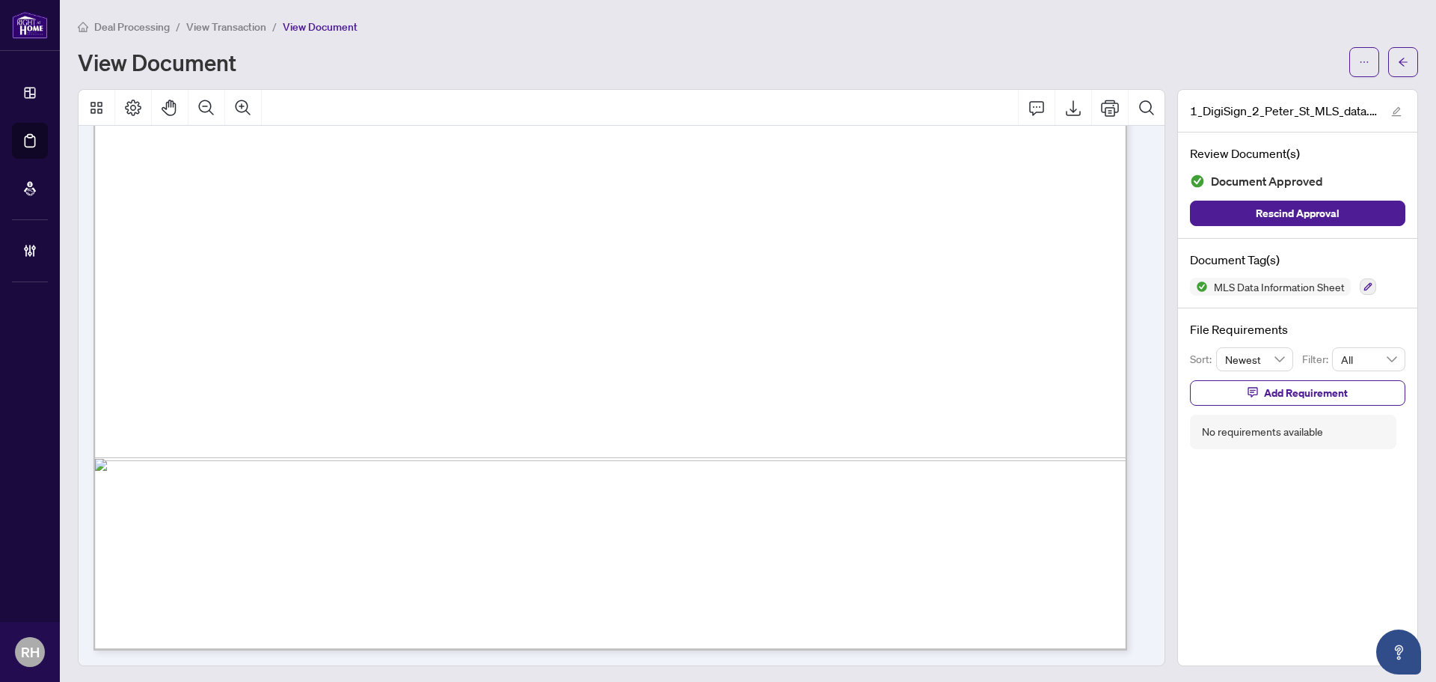
scroll to position [1, 0]
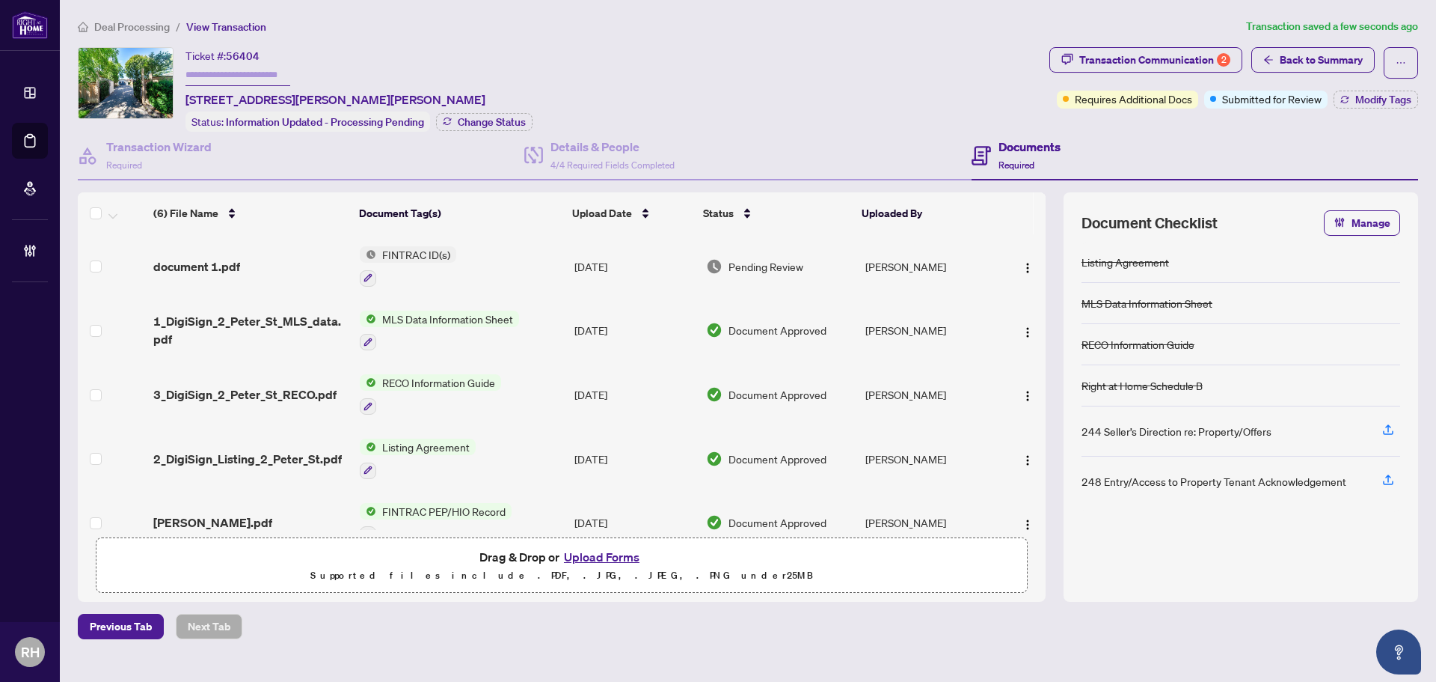
click at [298, 263] on div "document 1.pdf" at bounding box center [250, 266] width 195 height 18
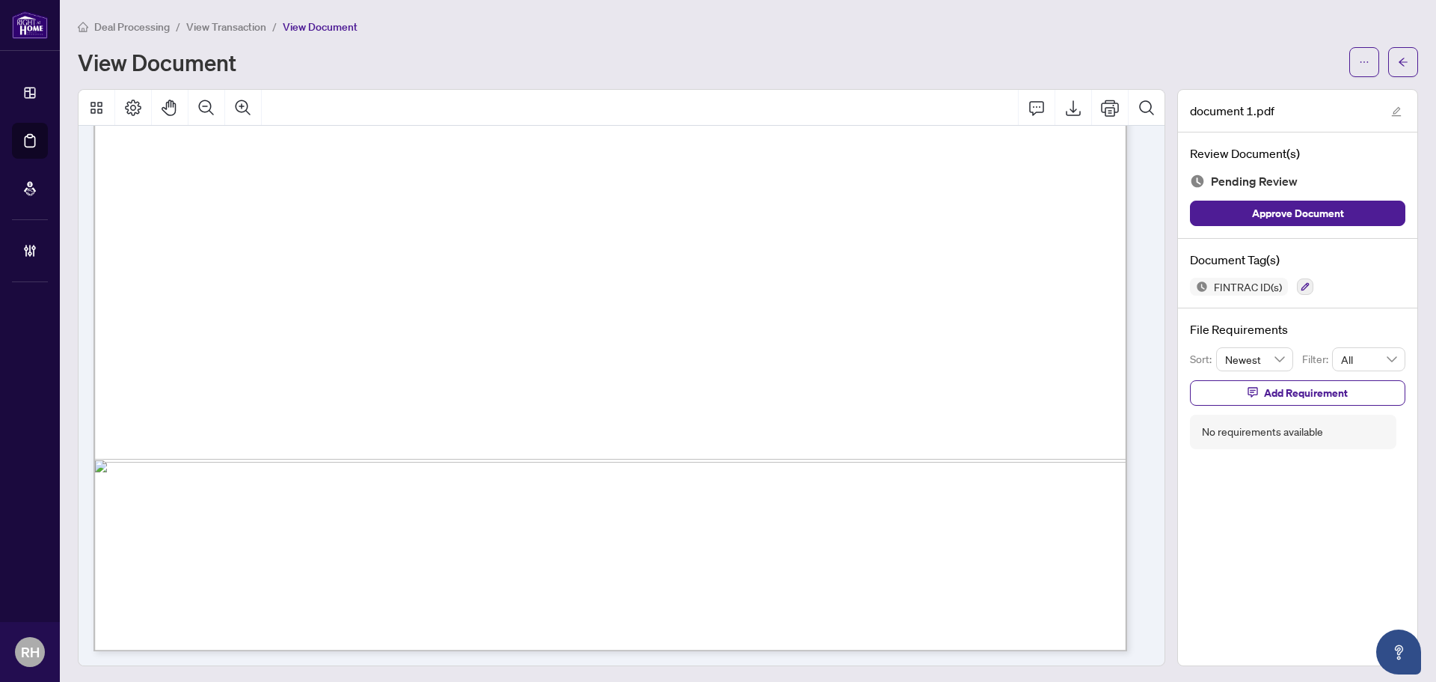
scroll to position [4943, 0]
click at [1305, 297] on div "Document Tag(s) FINTRAC ID(s)" at bounding box center [1297, 274] width 239 height 70
click at [1297, 294] on div at bounding box center [1305, 287] width 16 height 18
click at [1275, 284] on span "FINTRAC ID(s)" at bounding box center [1248, 286] width 80 height 10
click at [1301, 286] on icon "button" at bounding box center [1305, 286] width 9 height 9
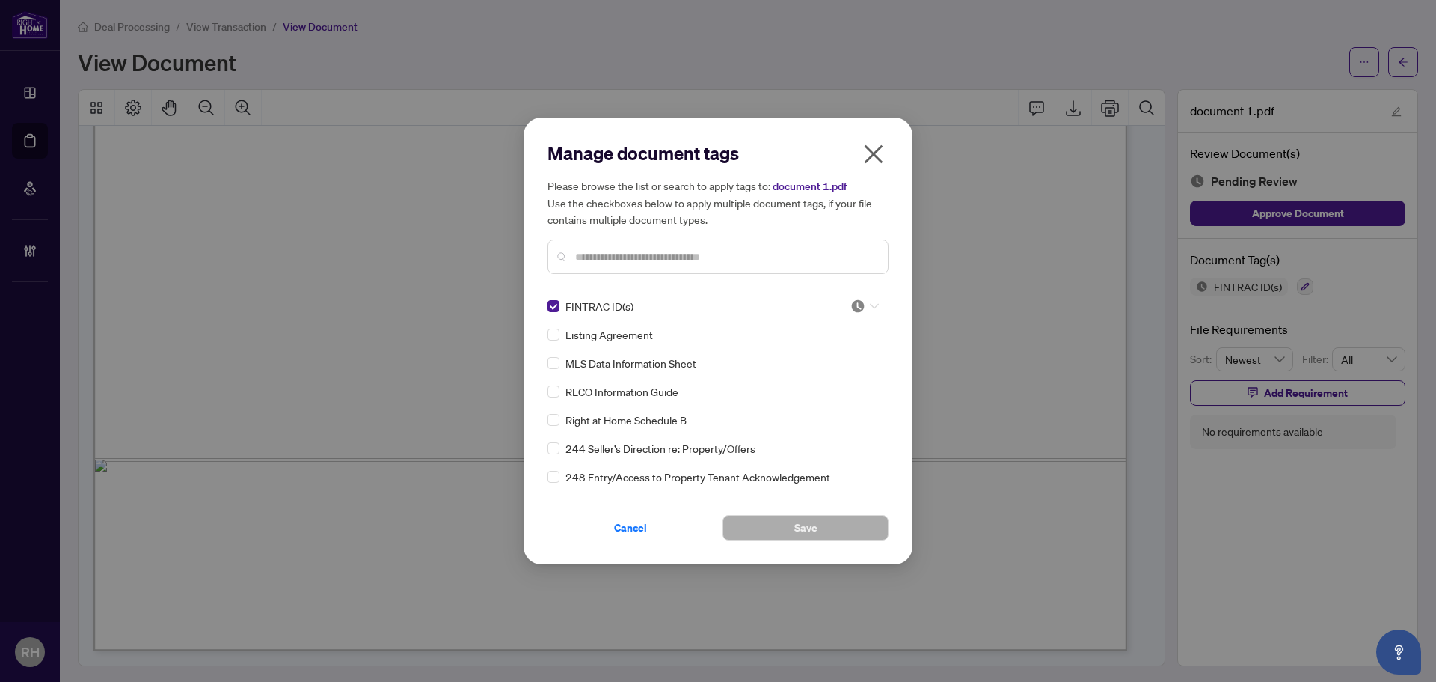
click at [872, 297] on span at bounding box center [865, 306] width 28 height 22
click at [806, 377] on div "Approved" at bounding box center [816, 379] width 96 height 16
click at [791, 534] on button "Save" at bounding box center [806, 527] width 166 height 25
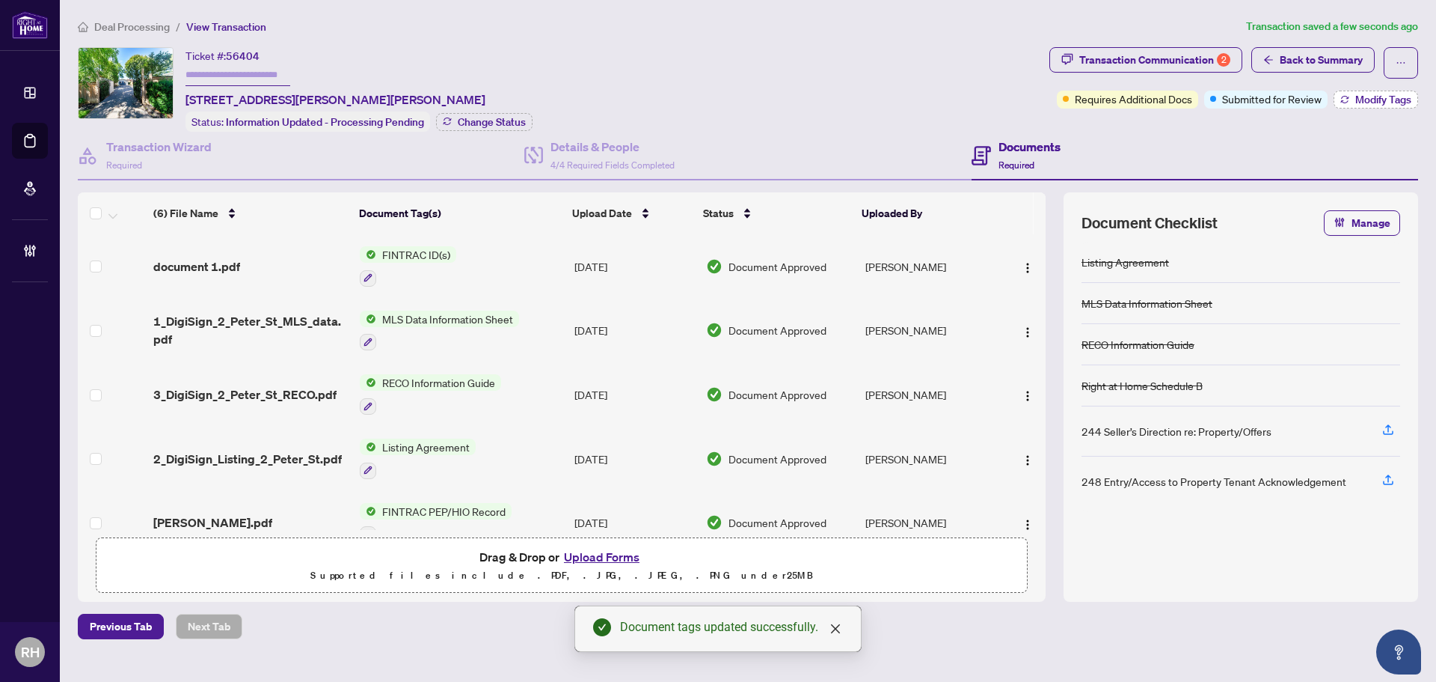
click at [1364, 101] on span "Modify Tags" at bounding box center [1384, 99] width 56 height 10
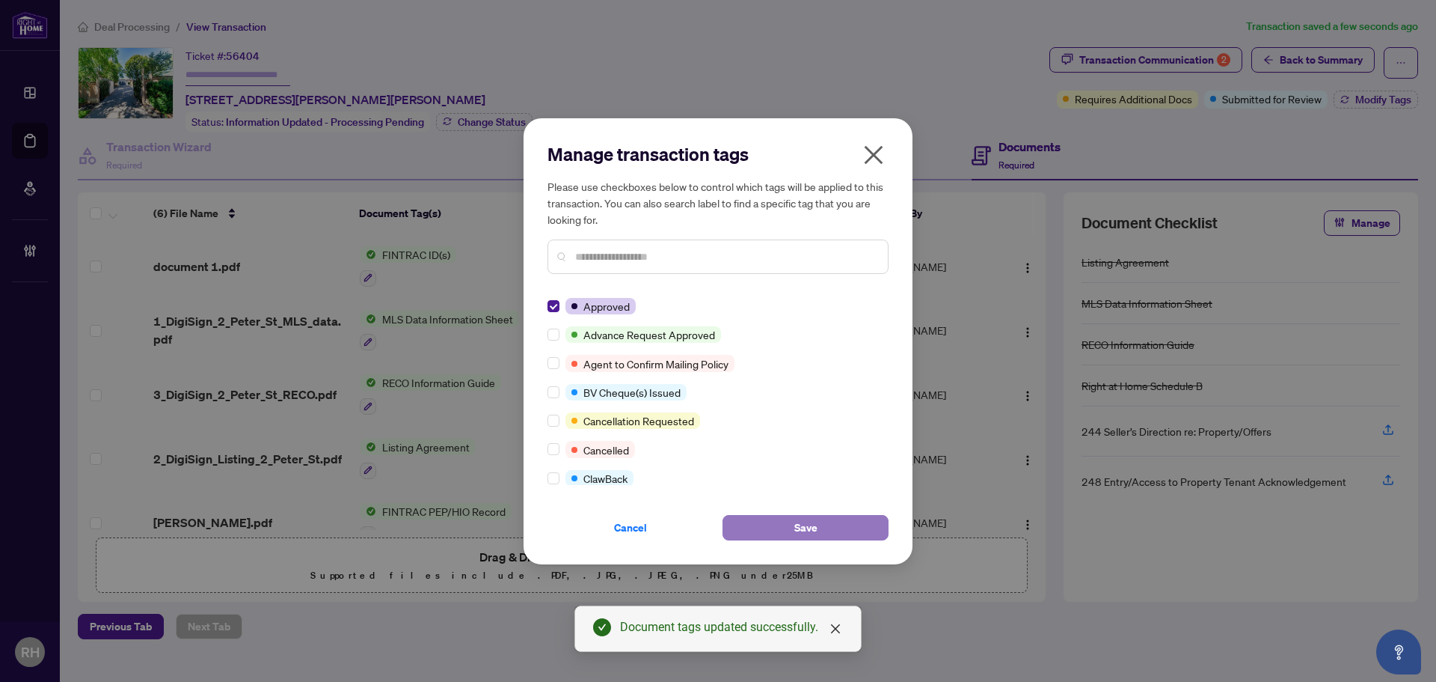
click at [765, 538] on button "Save" at bounding box center [806, 527] width 166 height 25
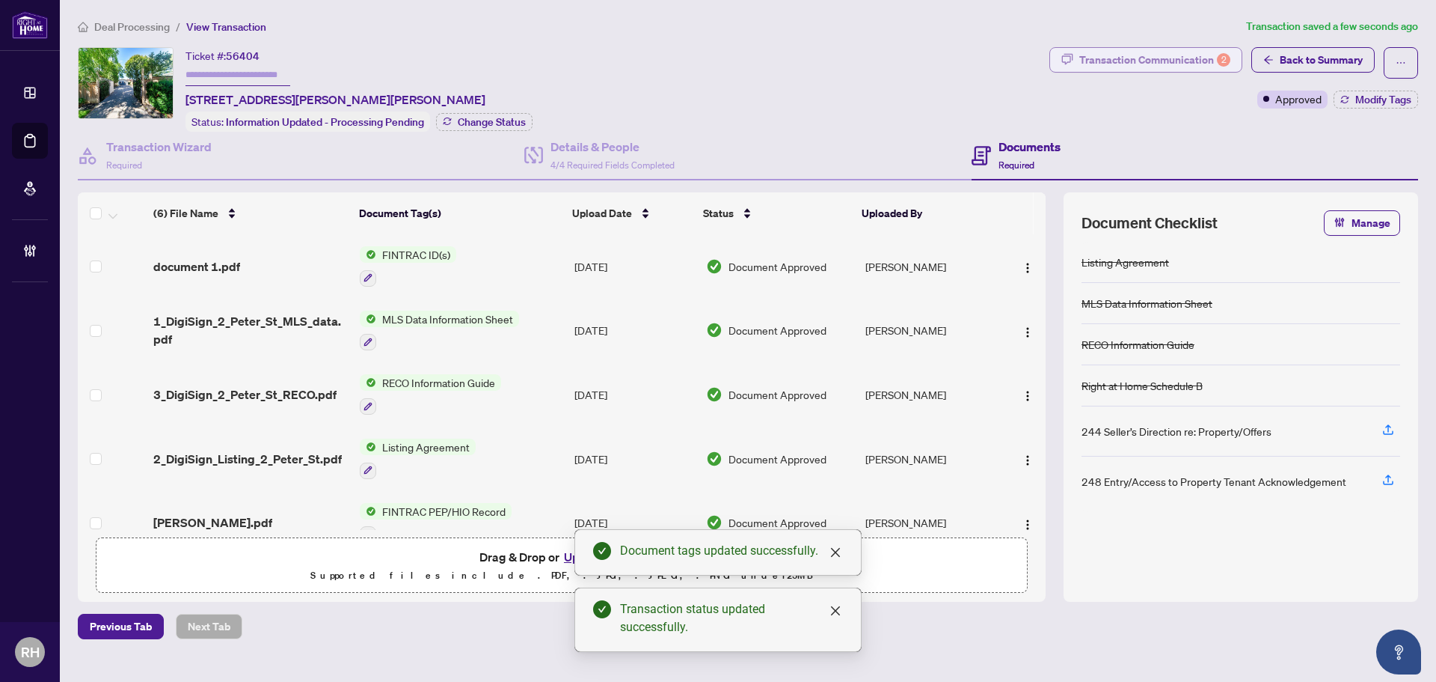
click at [1170, 48] on div "Transaction Communication 2" at bounding box center [1154, 60] width 151 height 24
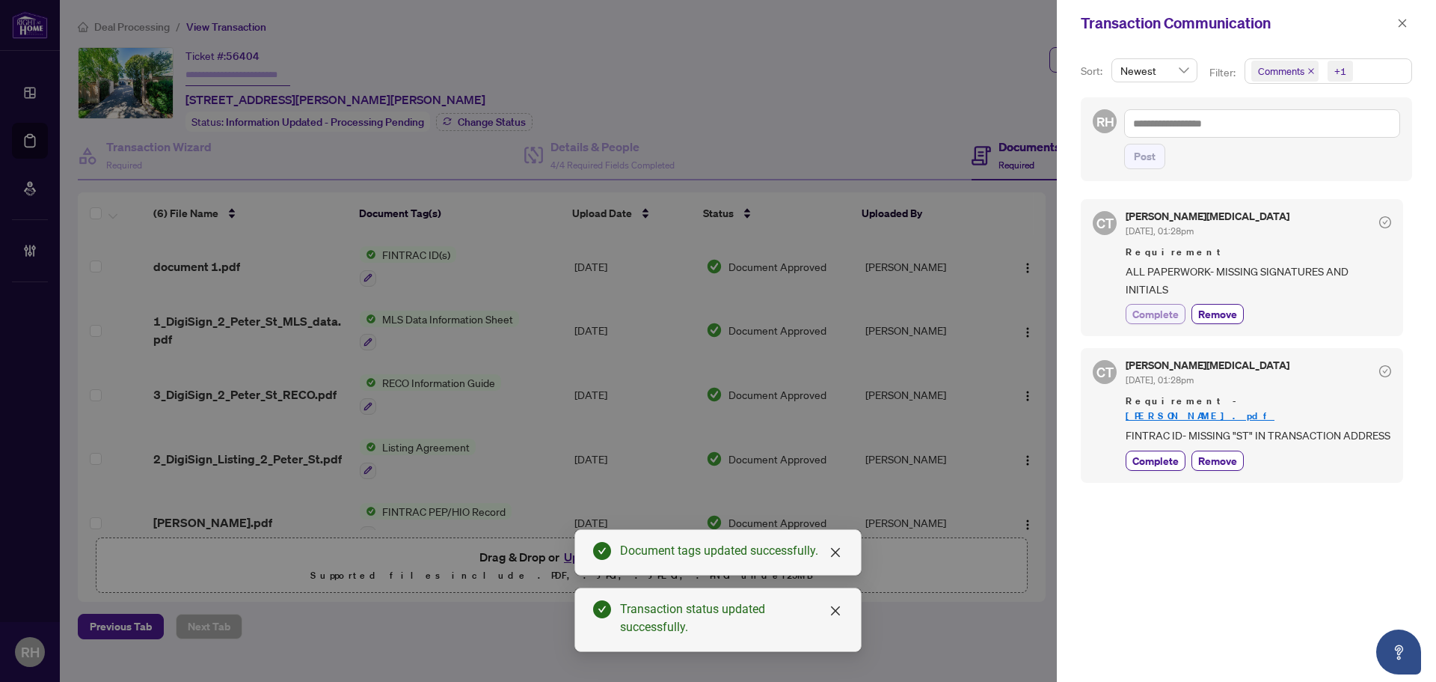
click at [1152, 321] on span "Complete" at bounding box center [1156, 314] width 46 height 16
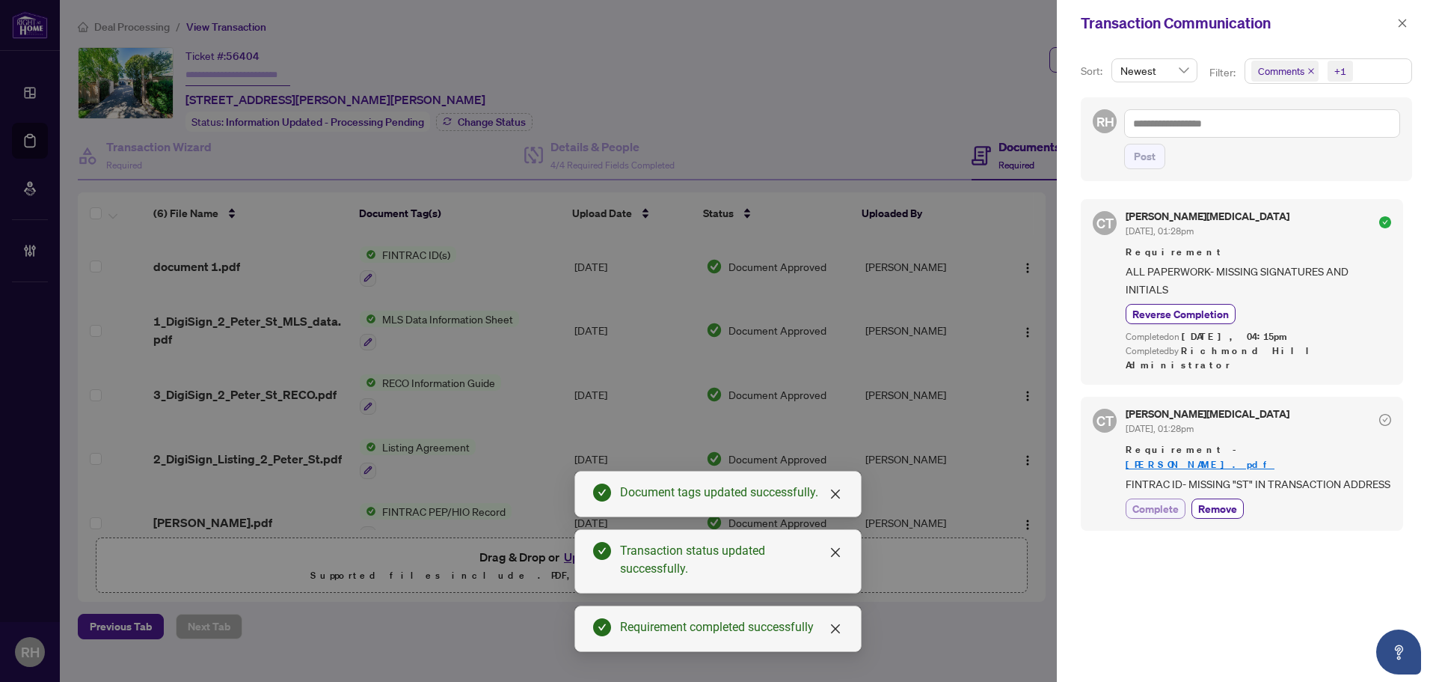
click at [1139, 500] on span "Complete" at bounding box center [1156, 508] width 46 height 16
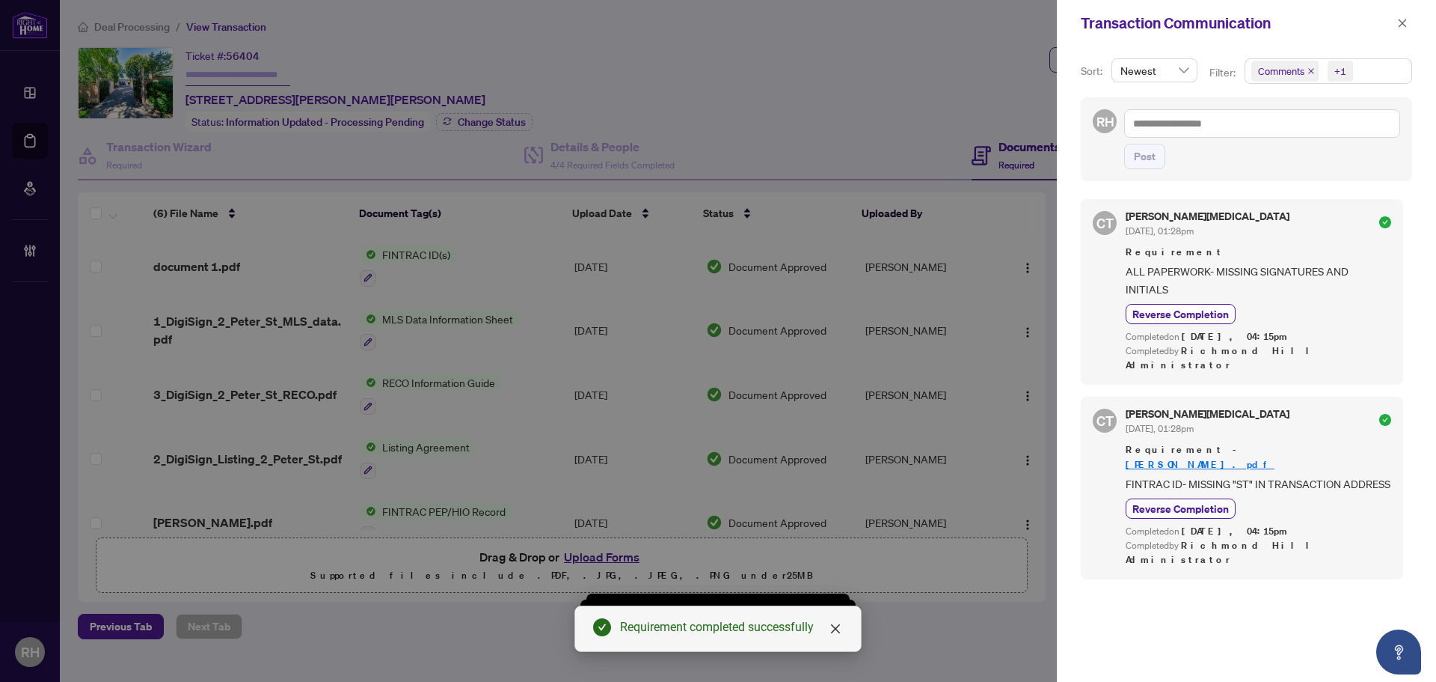
click at [1391, 36] on div "Transaction Communication" at bounding box center [1246, 23] width 379 height 46
click at [1397, 20] on icon "close" at bounding box center [1402, 23] width 10 height 10
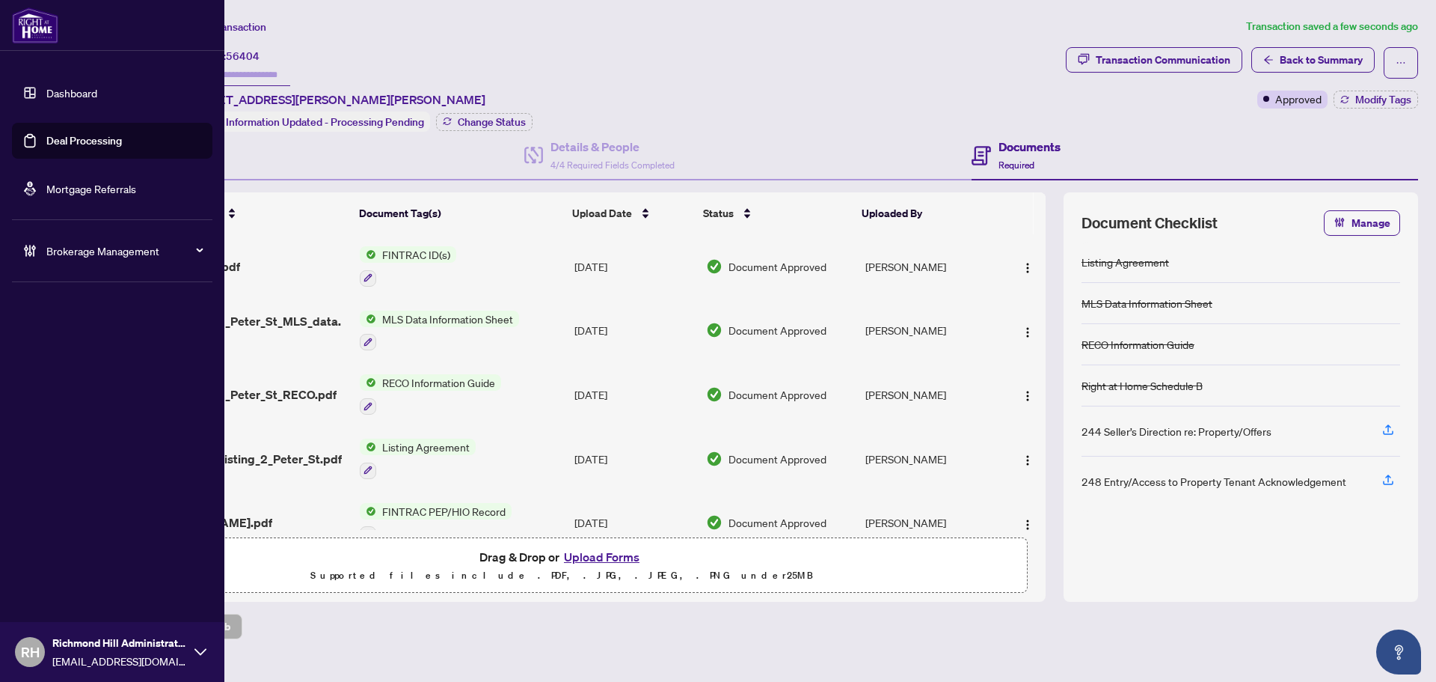
click at [46, 134] on link "Deal Processing" at bounding box center [84, 140] width 76 height 13
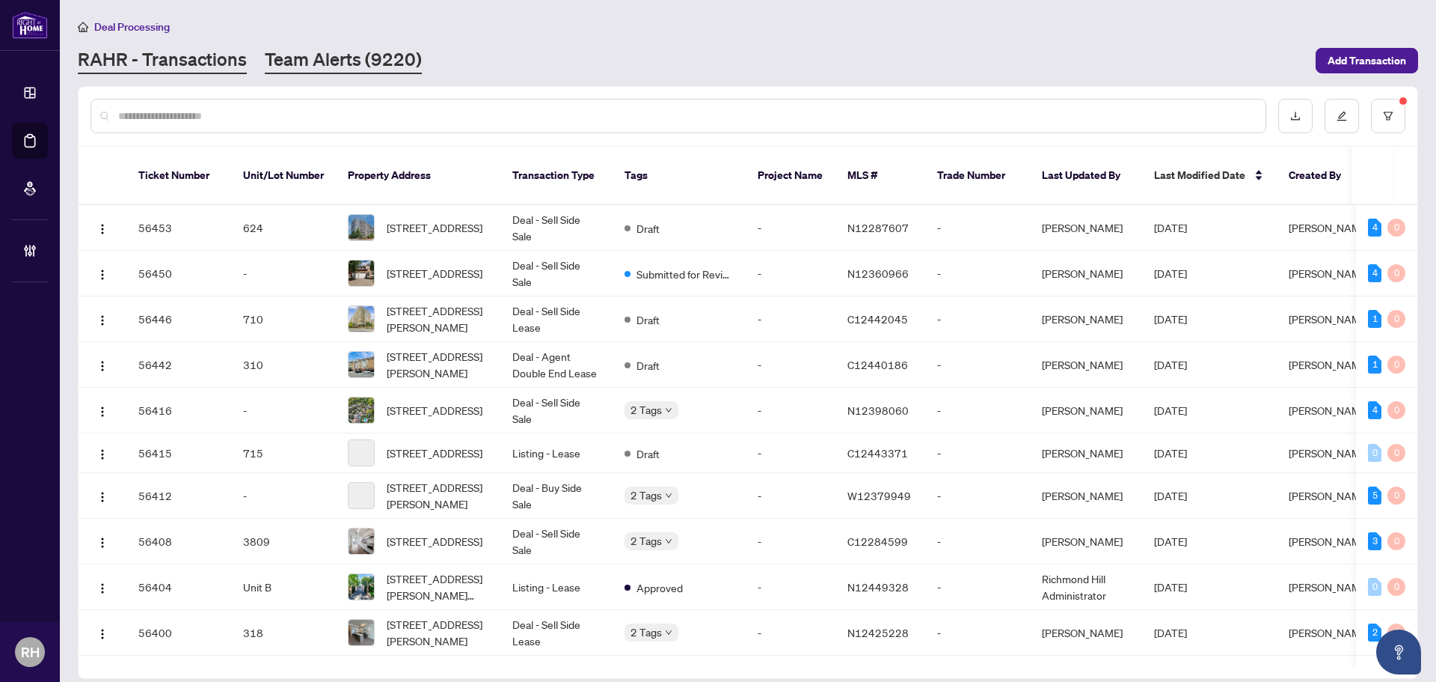
click at [324, 57] on link "Team Alerts (9220)" at bounding box center [343, 60] width 157 height 27
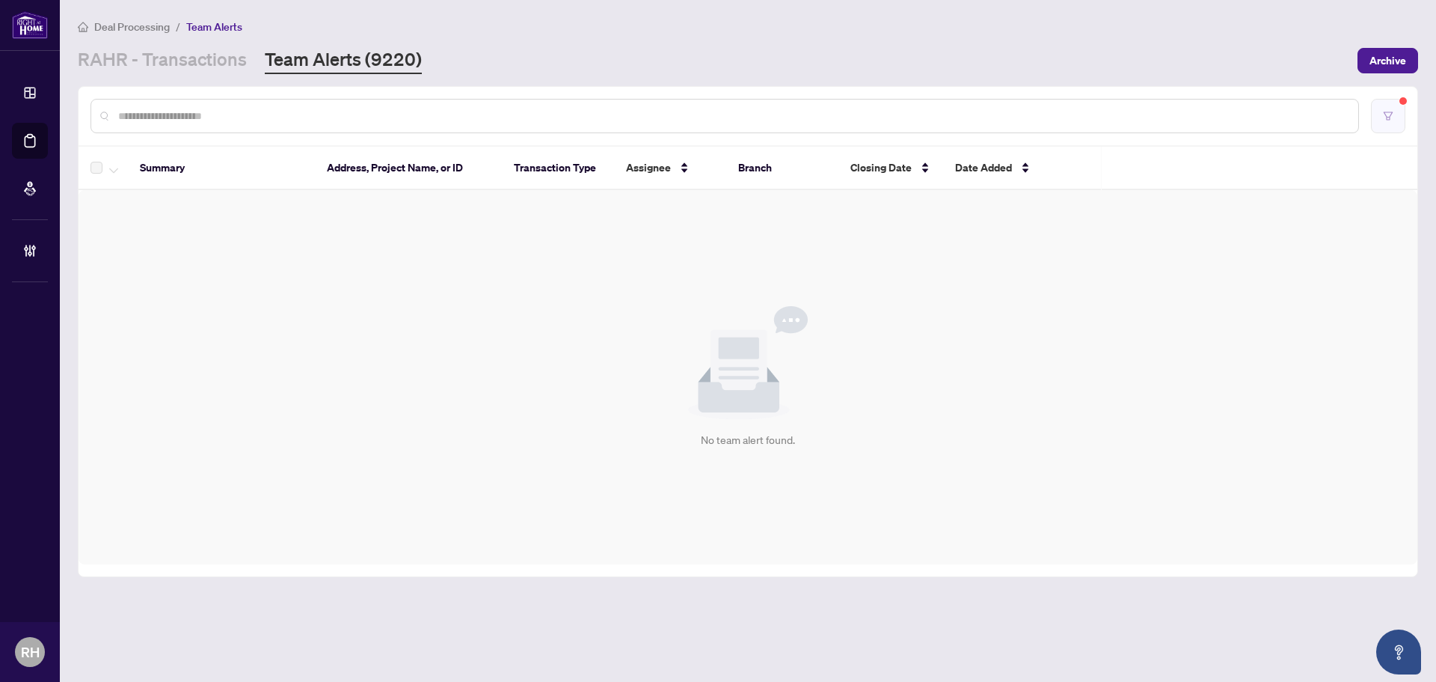
click at [1392, 99] on button "button" at bounding box center [1388, 116] width 34 height 34
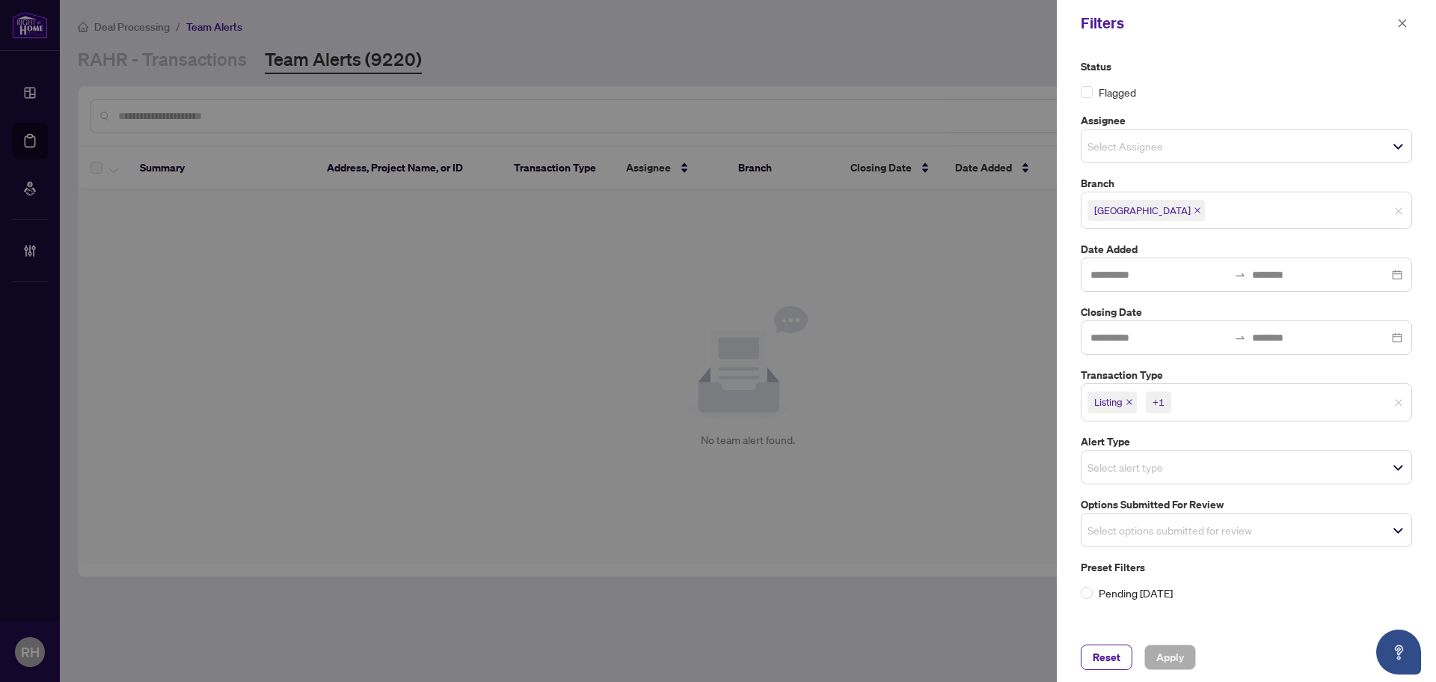
click at [1133, 407] on span "Listing" at bounding box center [1112, 401] width 49 height 21
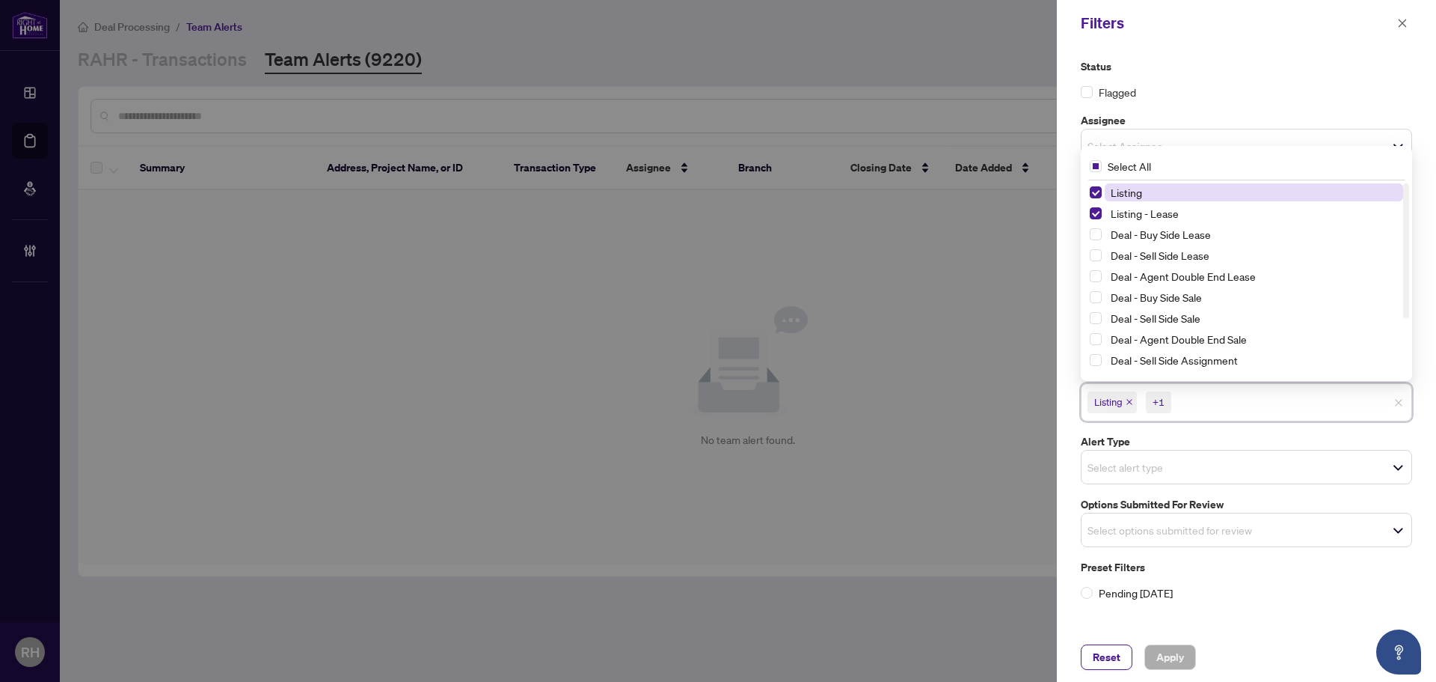
click at [1127, 403] on icon "close" at bounding box center [1129, 401] width 7 height 7
click at [1164, 398] on span "Listing - Lease" at bounding box center [1129, 401] width 83 height 21
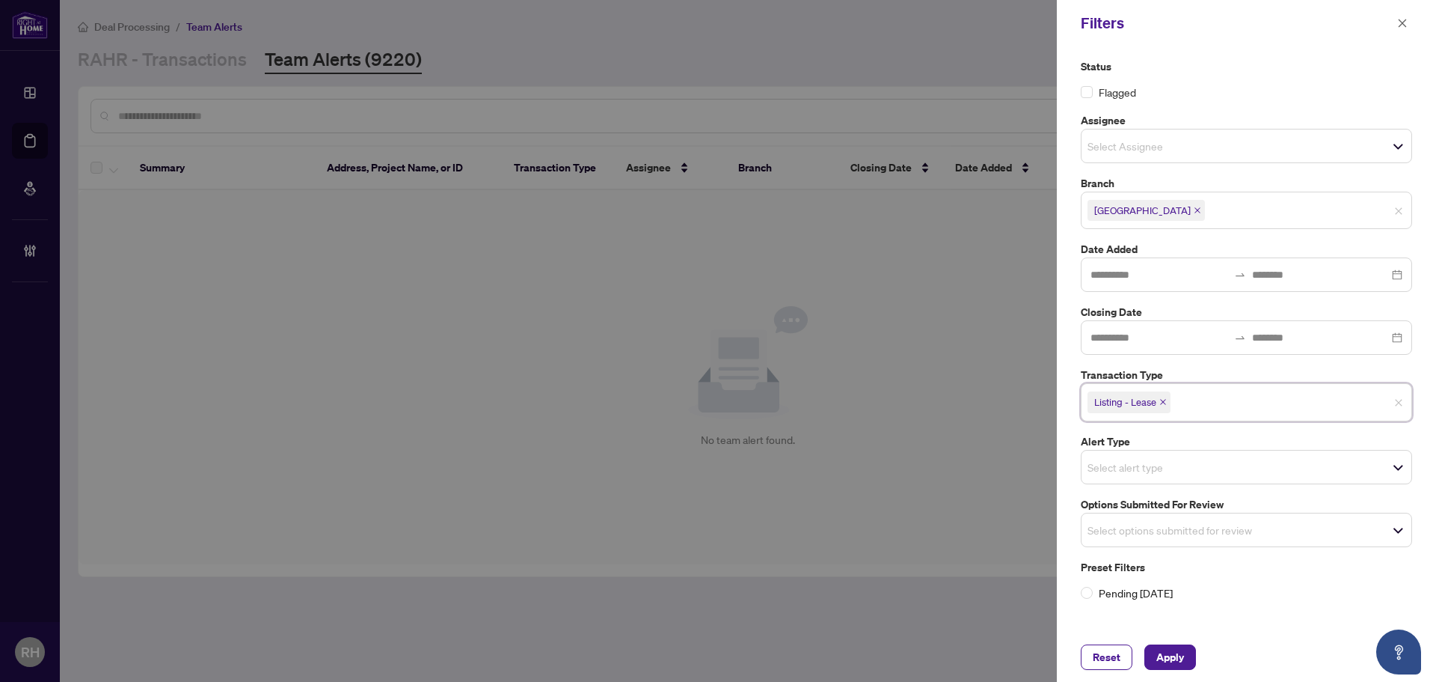
click at [1166, 403] on icon "close" at bounding box center [1163, 401] width 7 height 7
click at [1136, 506] on label "Options Submitted for Review" at bounding box center [1246, 500] width 331 height 16
click at [1131, 506] on label "Options Submitted for Review" at bounding box center [1246, 500] width 331 height 16
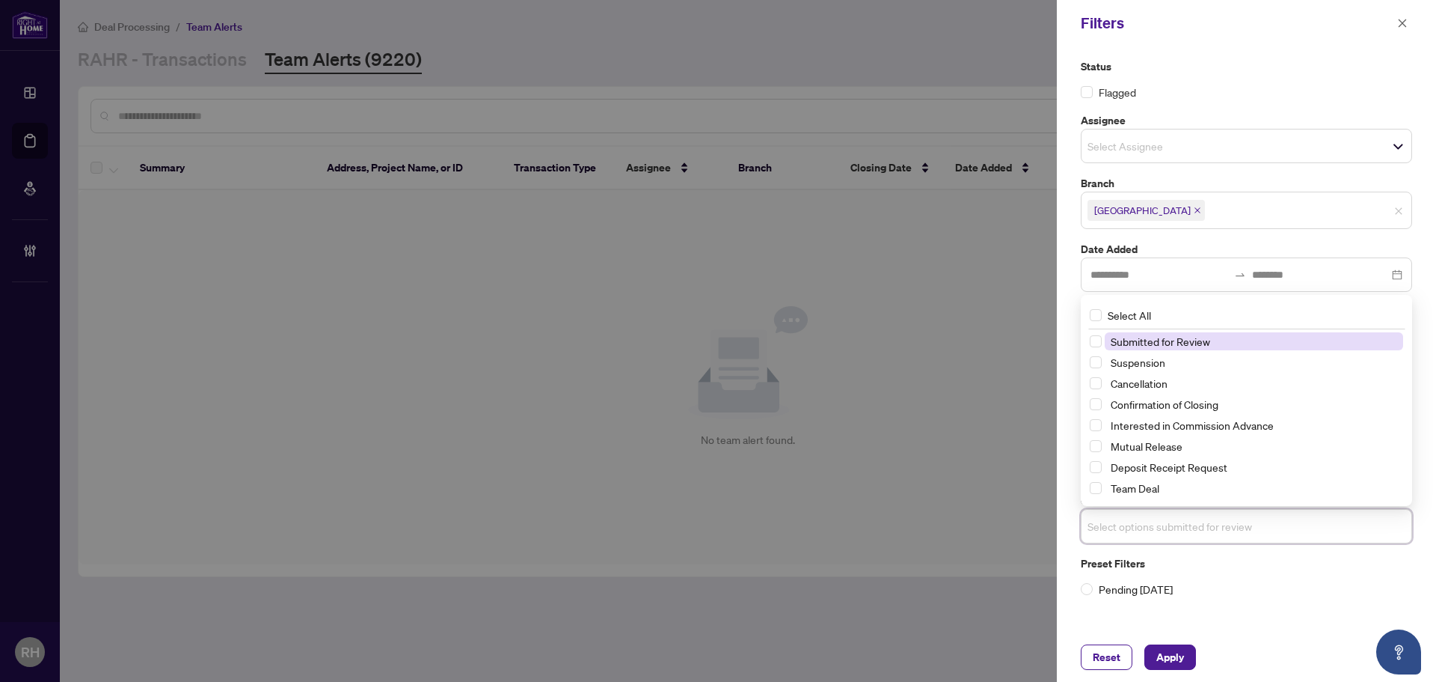
click at [1130, 526] on input "search" at bounding box center [1140, 526] width 105 height 18
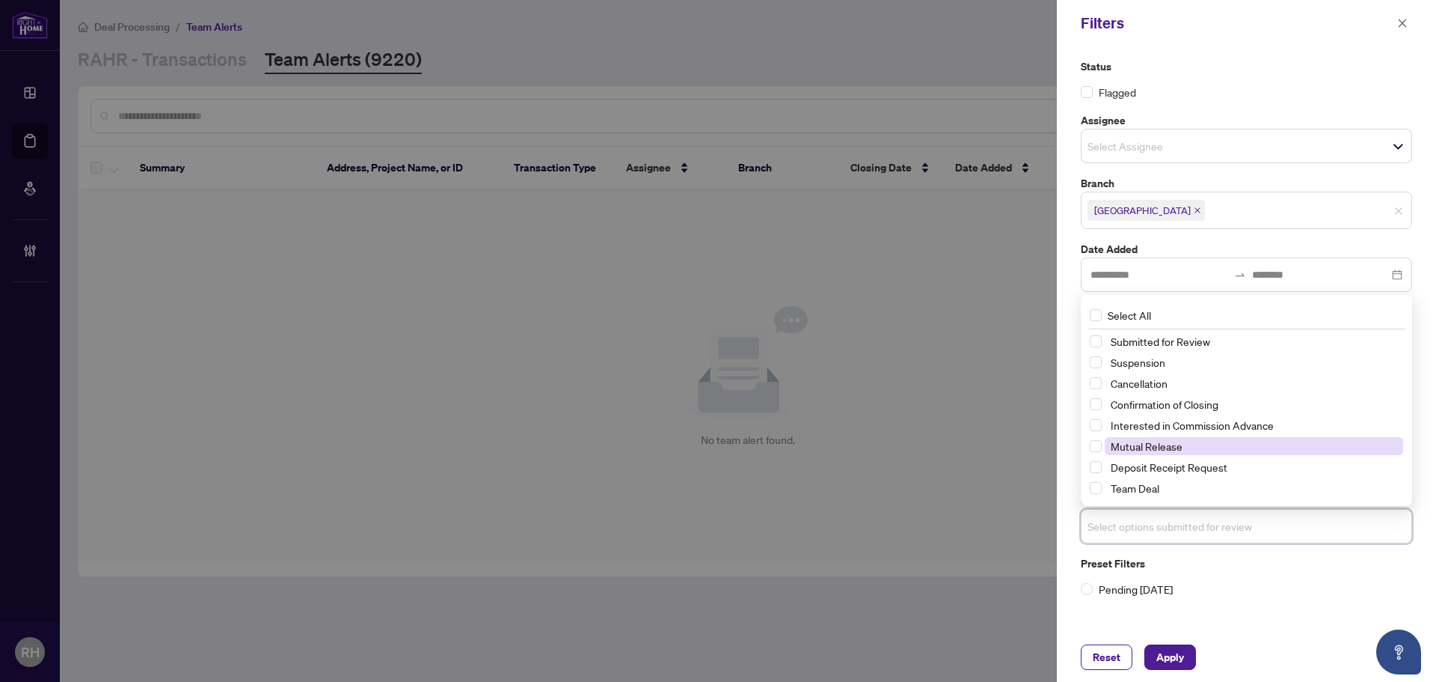
click at [1163, 445] on span "Mutual Release" at bounding box center [1147, 445] width 72 height 13
click at [1169, 643] on div "Reset Apply" at bounding box center [1246, 656] width 379 height 49
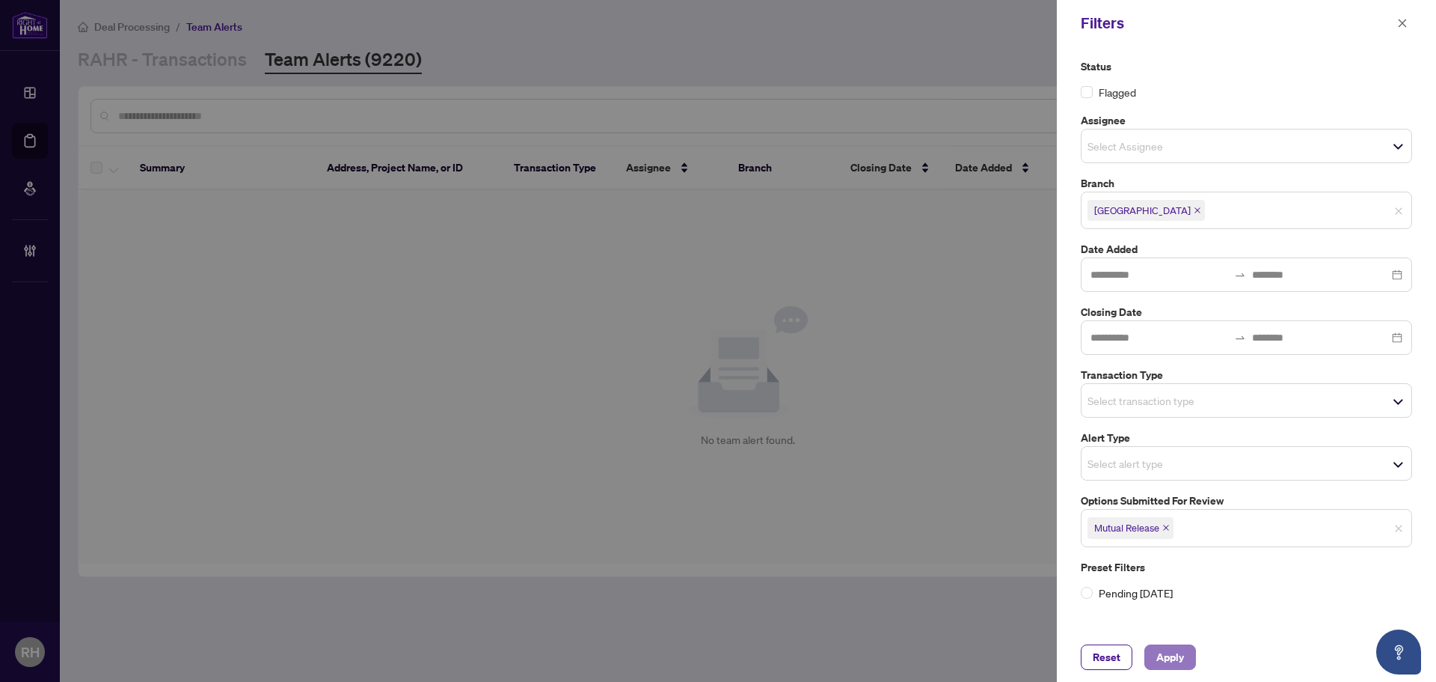
click at [1171, 656] on span "Apply" at bounding box center [1171, 657] width 28 height 24
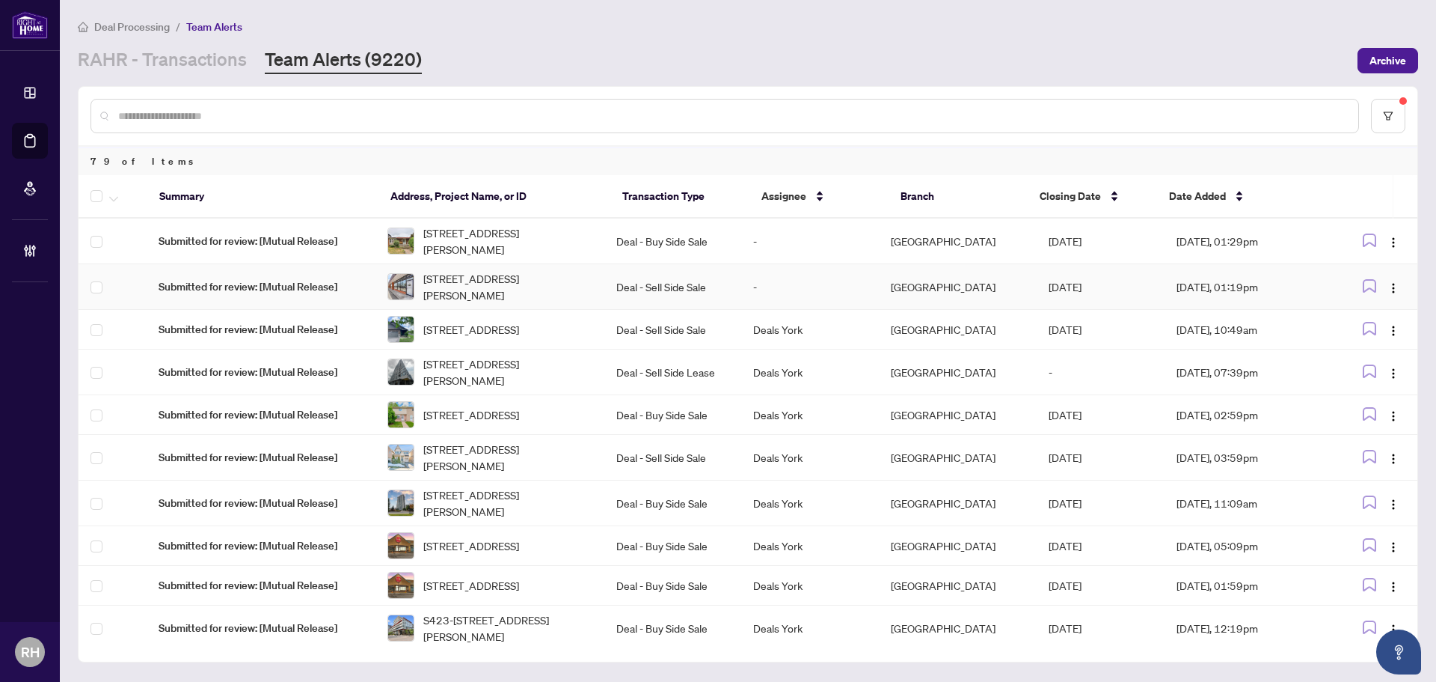
click at [725, 287] on td "Deal - Sell Side Sale" at bounding box center [673, 287] width 138 height 46
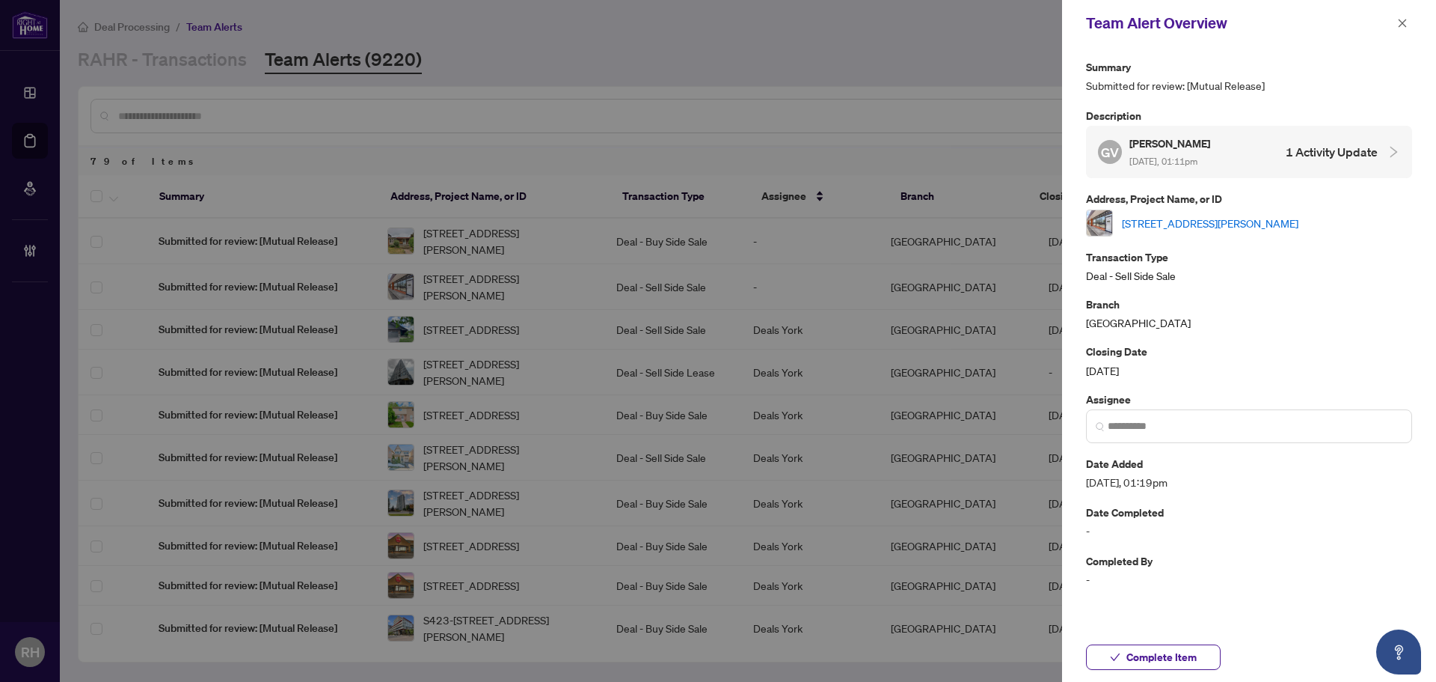
click at [1233, 224] on link "1-2050 Steeles Ave, Vaughan, Ontario L4K 2V1, Canada" at bounding box center [1210, 223] width 177 height 16
click at [1385, 19] on div "Team Alert Overview" at bounding box center [1239, 23] width 307 height 22
click at [1401, 16] on span "button" at bounding box center [1402, 23] width 10 height 24
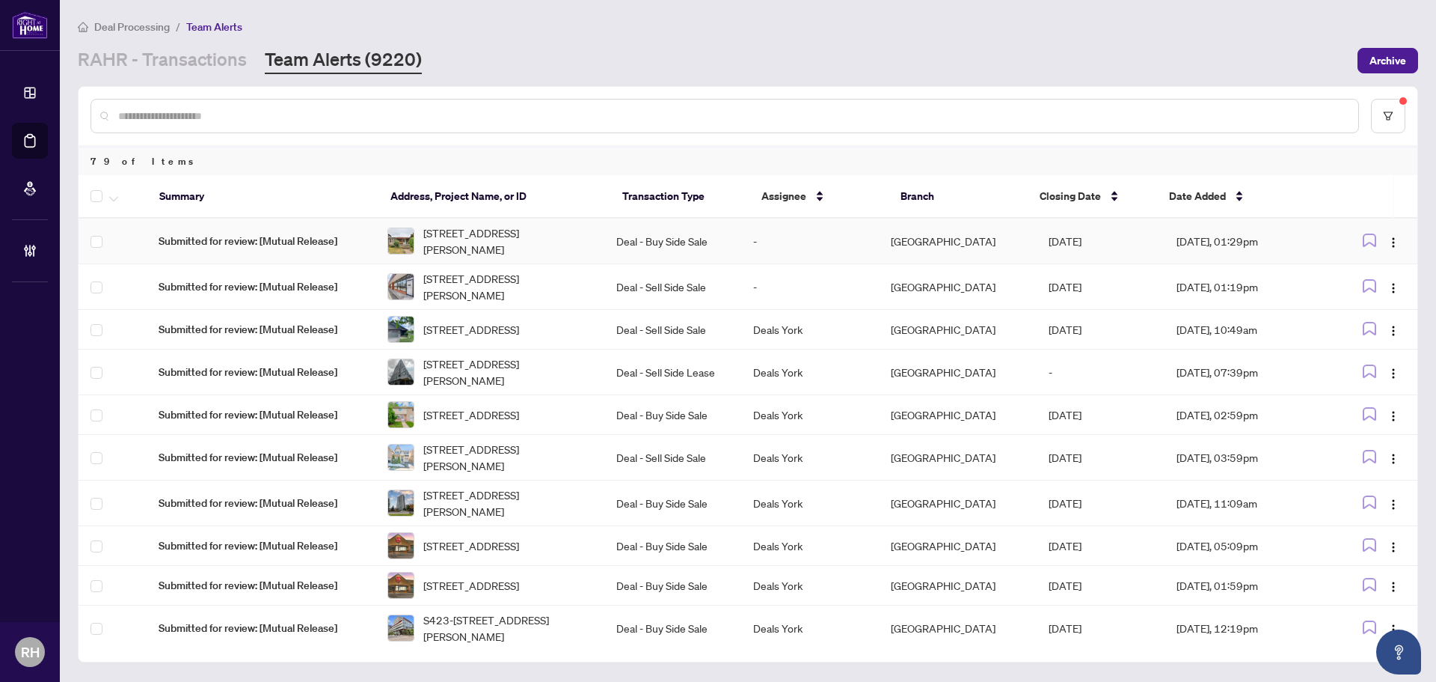
click at [803, 247] on td "-" at bounding box center [810, 241] width 138 height 46
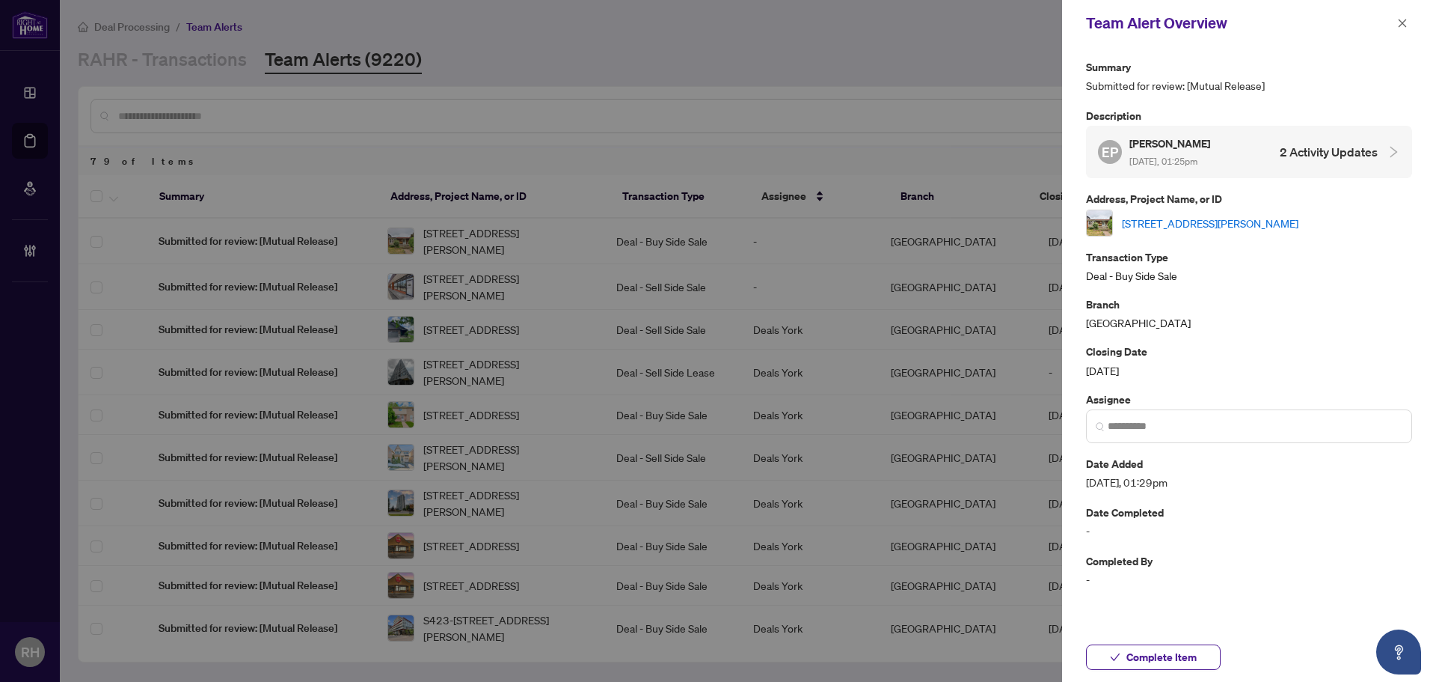
click at [1196, 225] on link "35 Beckett Ave, Toronto, Ontario M6L 2B3, Canada" at bounding box center [1210, 223] width 177 height 16
click at [1413, 15] on div "Team Alert Overview" at bounding box center [1249, 23] width 374 height 46
click at [1405, 23] on icon "close" at bounding box center [1402, 23] width 10 height 10
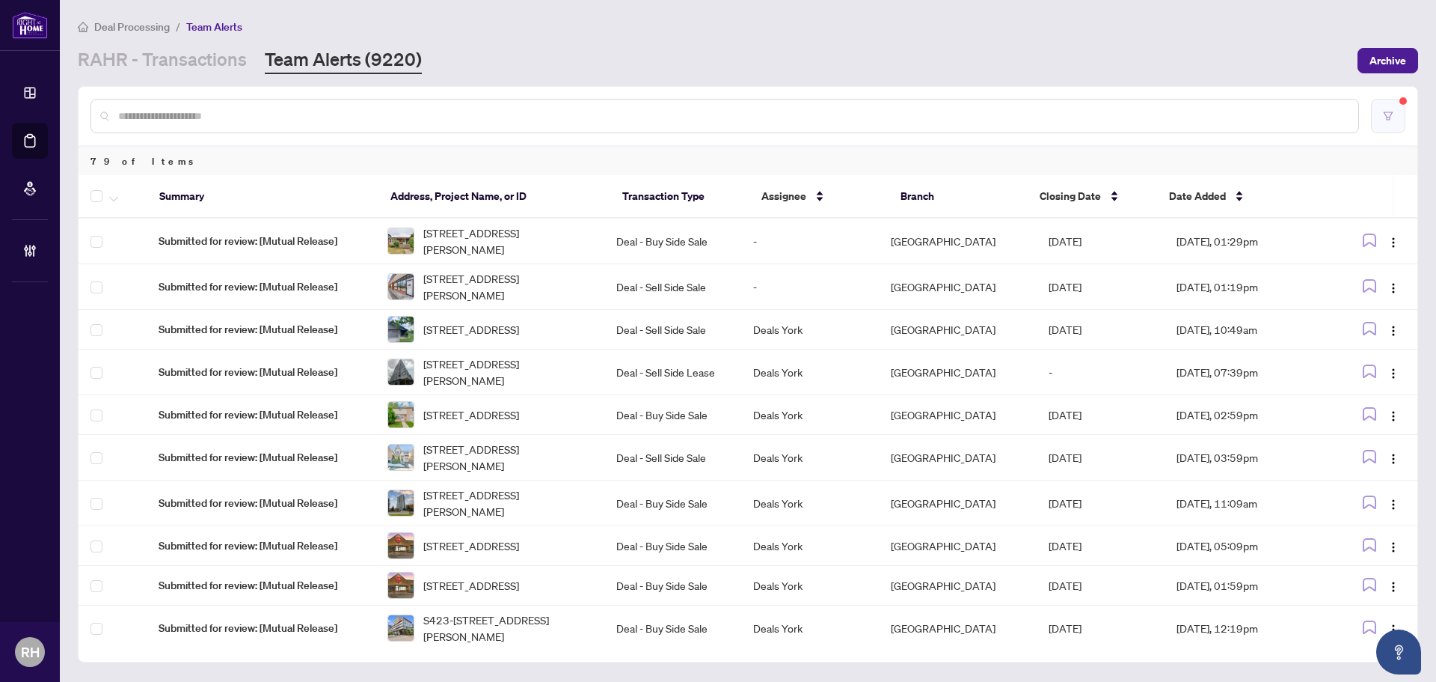
click at [1388, 120] on button "button" at bounding box center [1388, 116] width 34 height 34
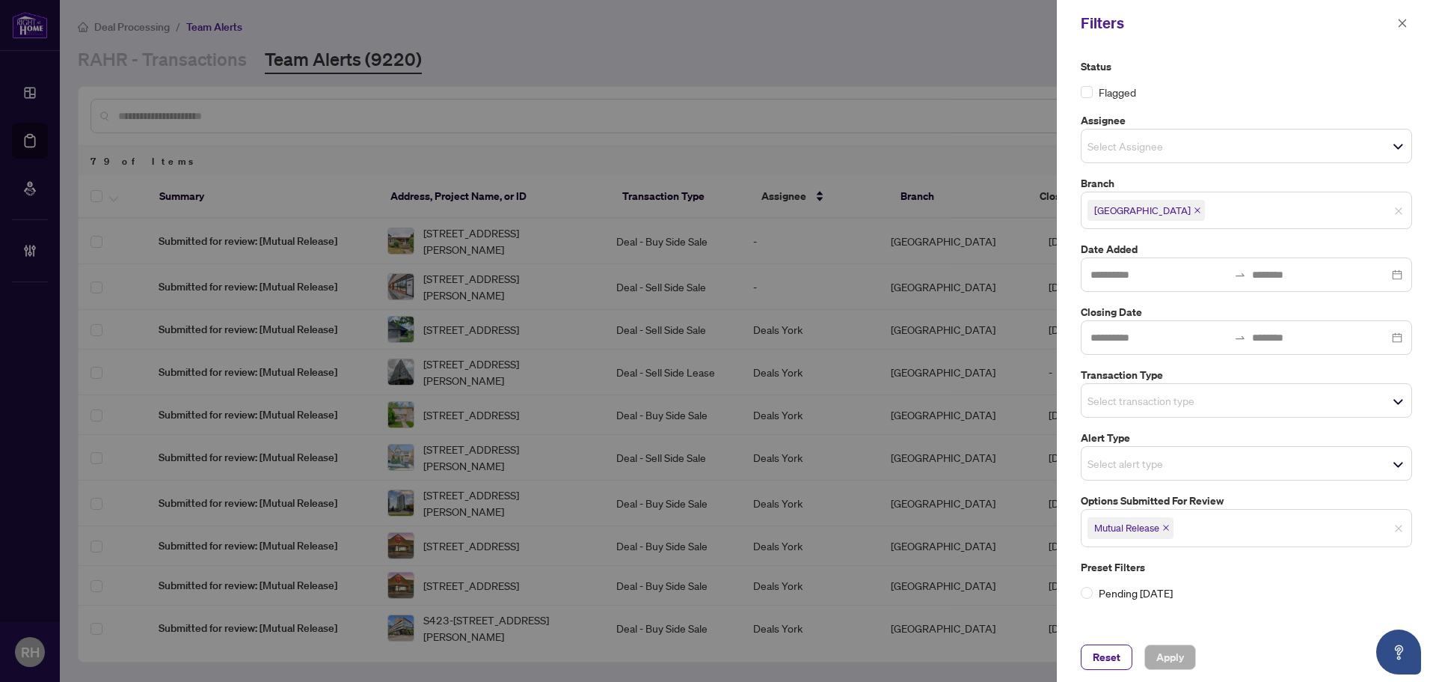
click at [1163, 528] on span "Mutual Release" at bounding box center [1131, 527] width 86 height 21
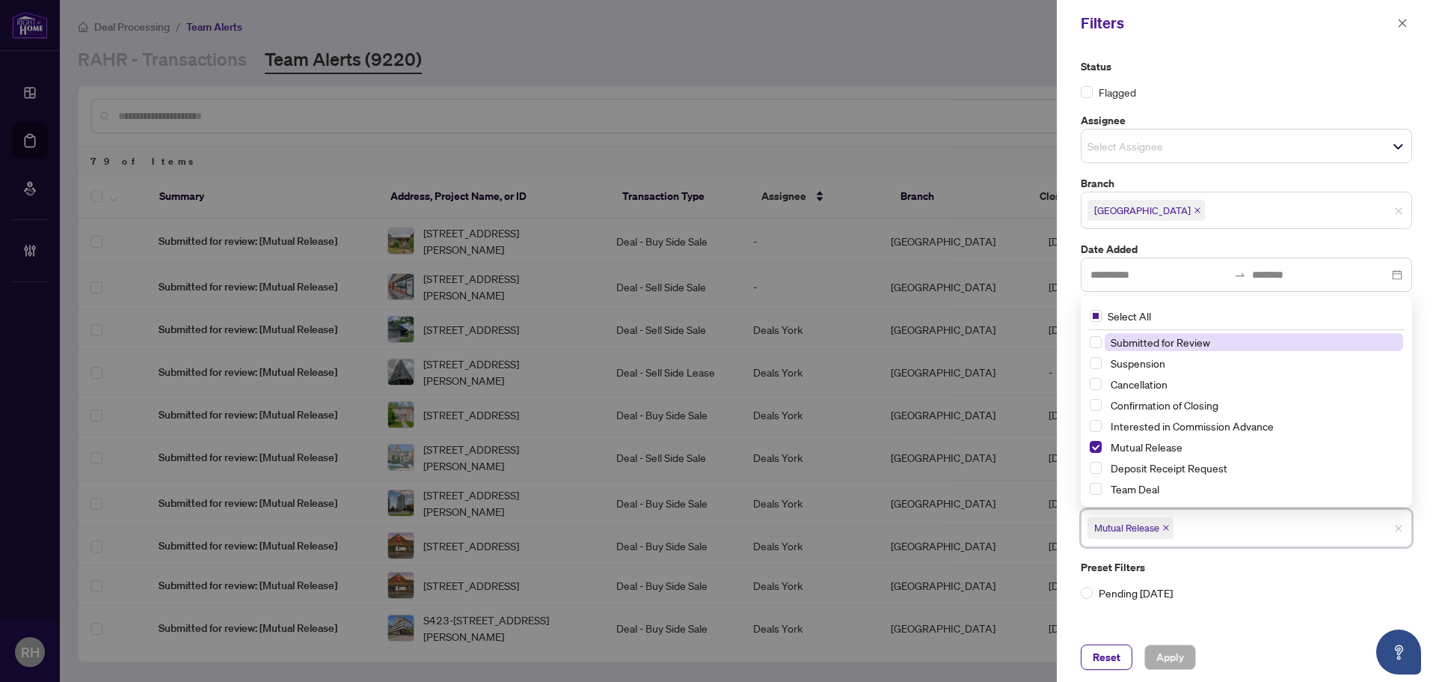
click at [1163, 527] on icon "close" at bounding box center [1166, 527] width 7 height 7
click at [1167, 527] on input "search" at bounding box center [1140, 526] width 105 height 18
click at [1243, 556] on label "Preset Filters" at bounding box center [1246, 563] width 331 height 16
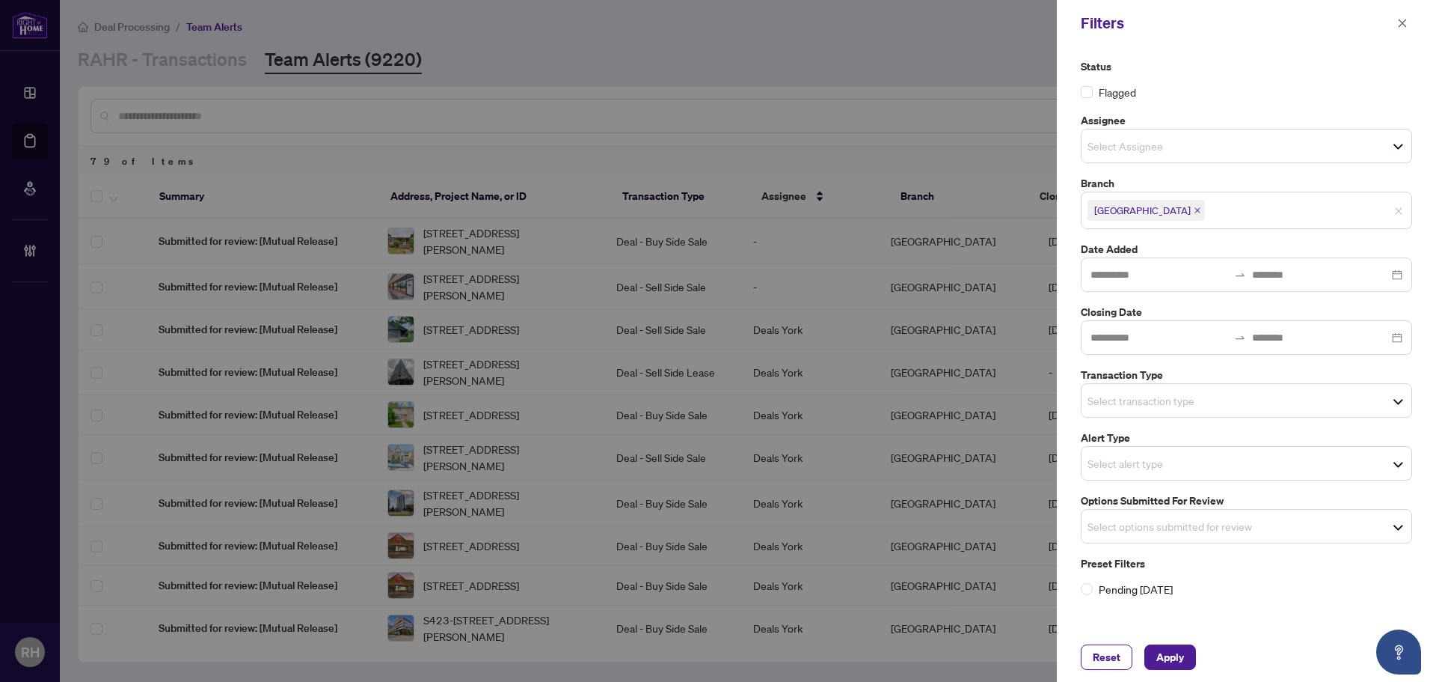
click at [1168, 376] on label "Transaction Type" at bounding box center [1246, 375] width 331 height 16
click at [1160, 400] on input "search" at bounding box center [1140, 400] width 105 height 18
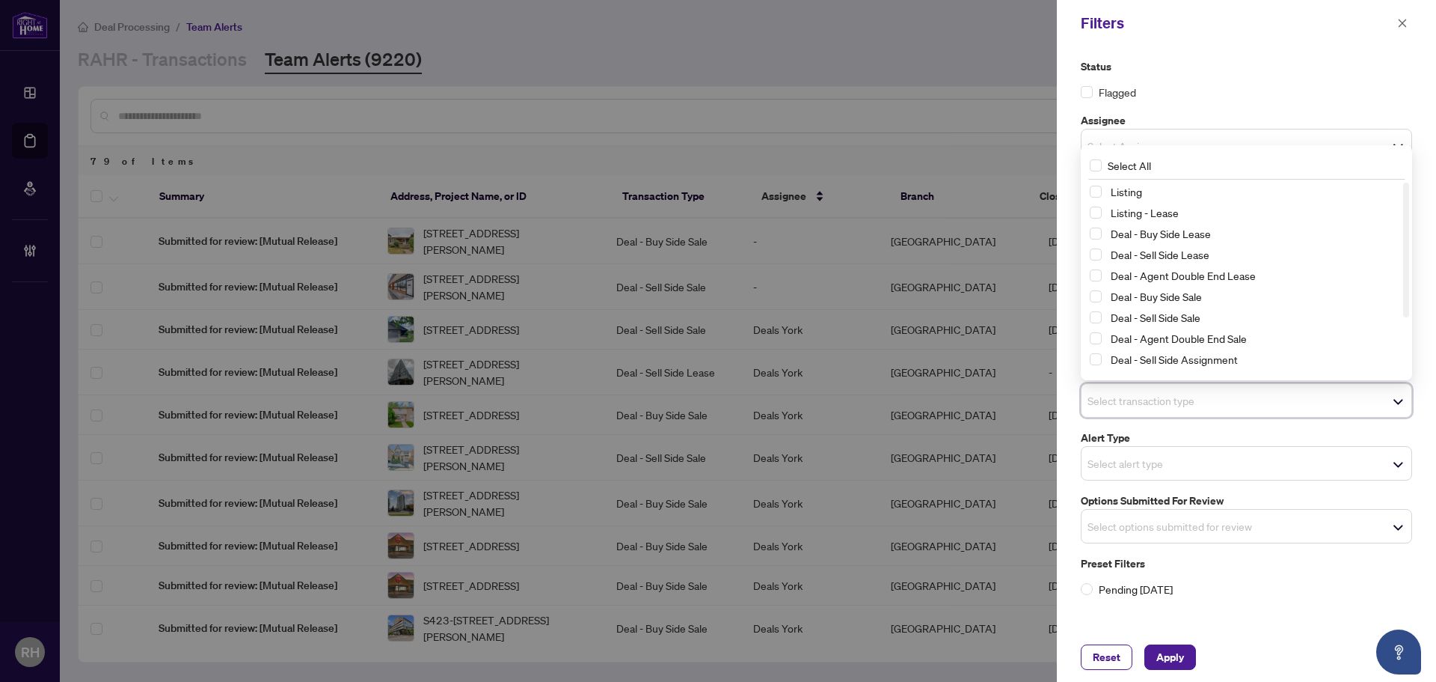
click at [1158, 181] on div "Select All Listing Listing - Lease Deal - Buy Side Lease Deal - Sell Side Lease…" at bounding box center [1246, 262] width 325 height 223
drag, startPoint x: 1157, startPoint y: 181, endPoint x: 1154, endPoint y: 192, distance: 10.9
click at [1157, 182] on div "Select All Listing Listing - Lease Deal - Buy Side Lease Deal - Sell Side Lease…" at bounding box center [1246, 262] width 325 height 223
click at [1154, 192] on span "Listing" at bounding box center [1254, 192] width 298 height 18
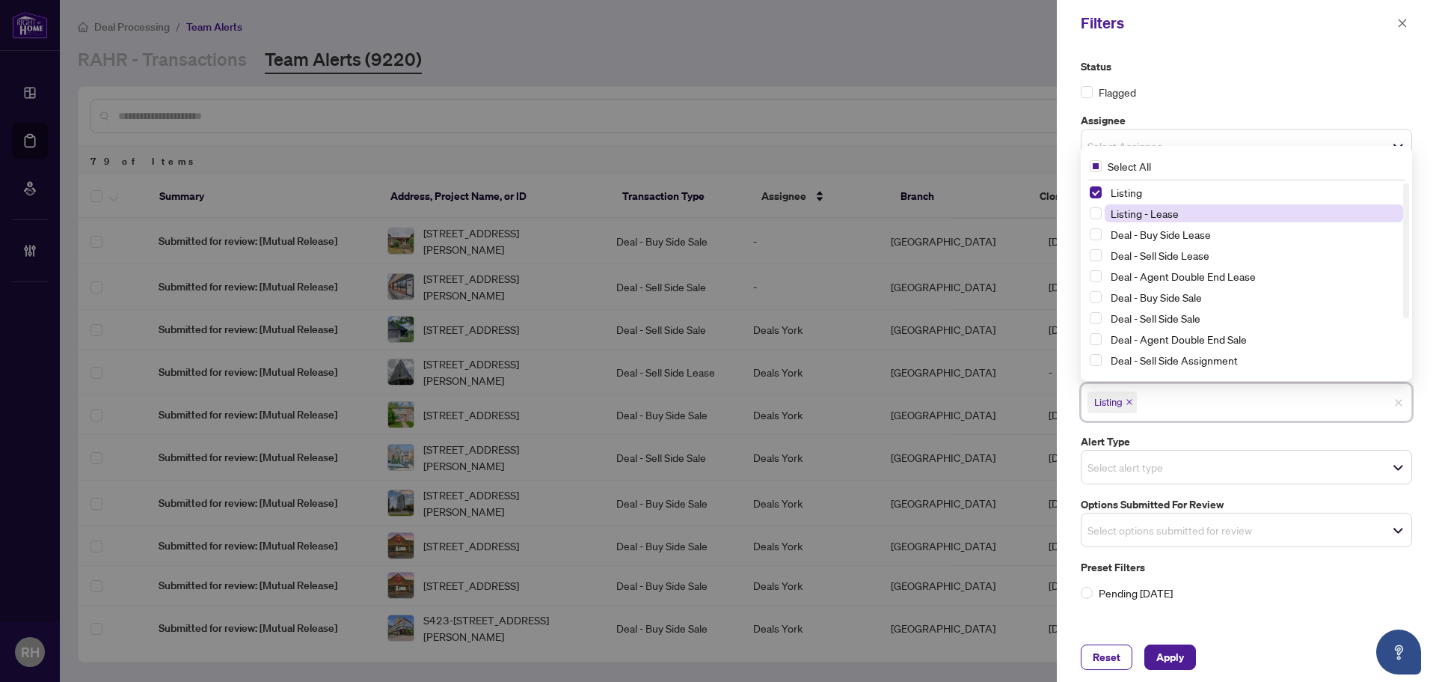
click at [1147, 220] on span "Listing - Lease" at bounding box center [1254, 213] width 298 height 18
click at [1168, 637] on div "Reset Apply" at bounding box center [1246, 656] width 379 height 49
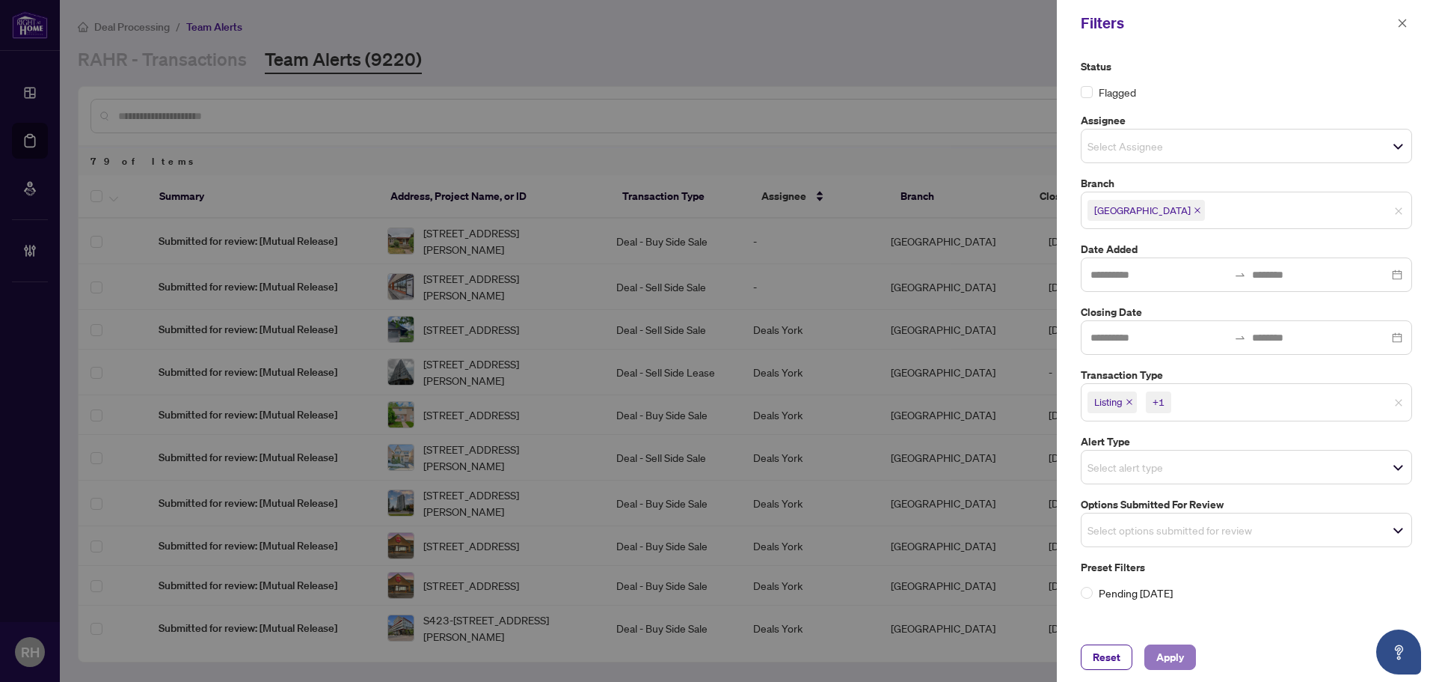
click at [1180, 654] on span "Apply" at bounding box center [1171, 657] width 28 height 24
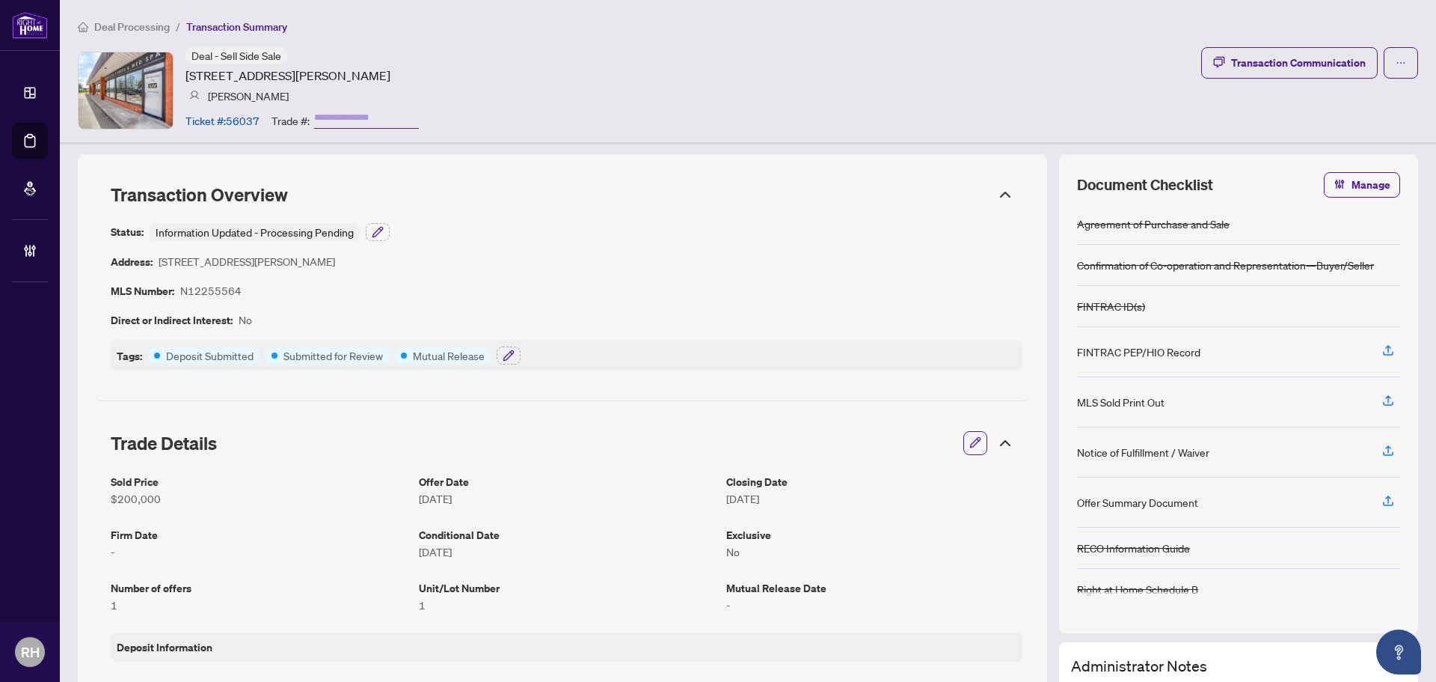
click at [970, 441] on icon "button" at bounding box center [976, 442] width 12 height 12
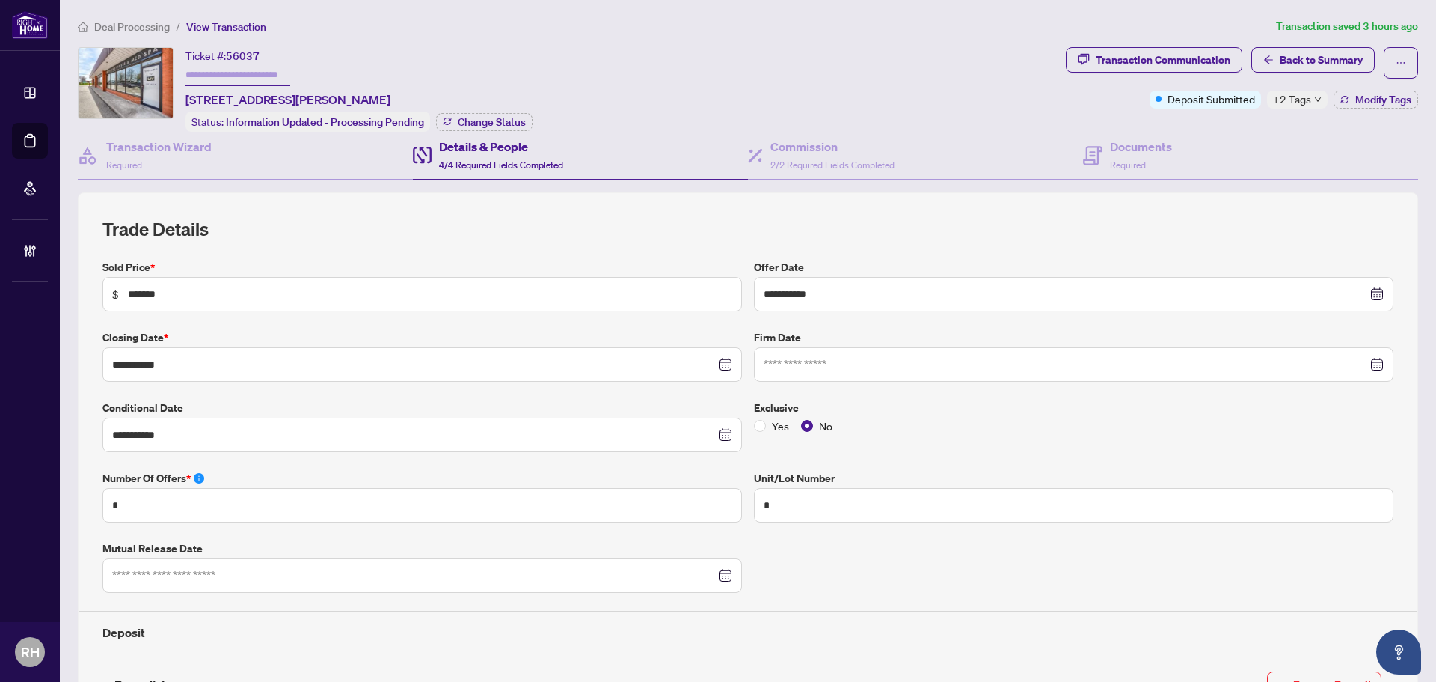
click at [1311, 100] on div "+2 Tags" at bounding box center [1297, 100] width 61 height 18
click at [916, 85] on div "Ticket #: 56037 1-2050 Steeles Ave, Vaughan, Ontario L4K 2V1, Canada Status: In…" at bounding box center [569, 89] width 982 height 85
click at [1162, 168] on div "Documents Required" at bounding box center [1141, 155] width 62 height 35
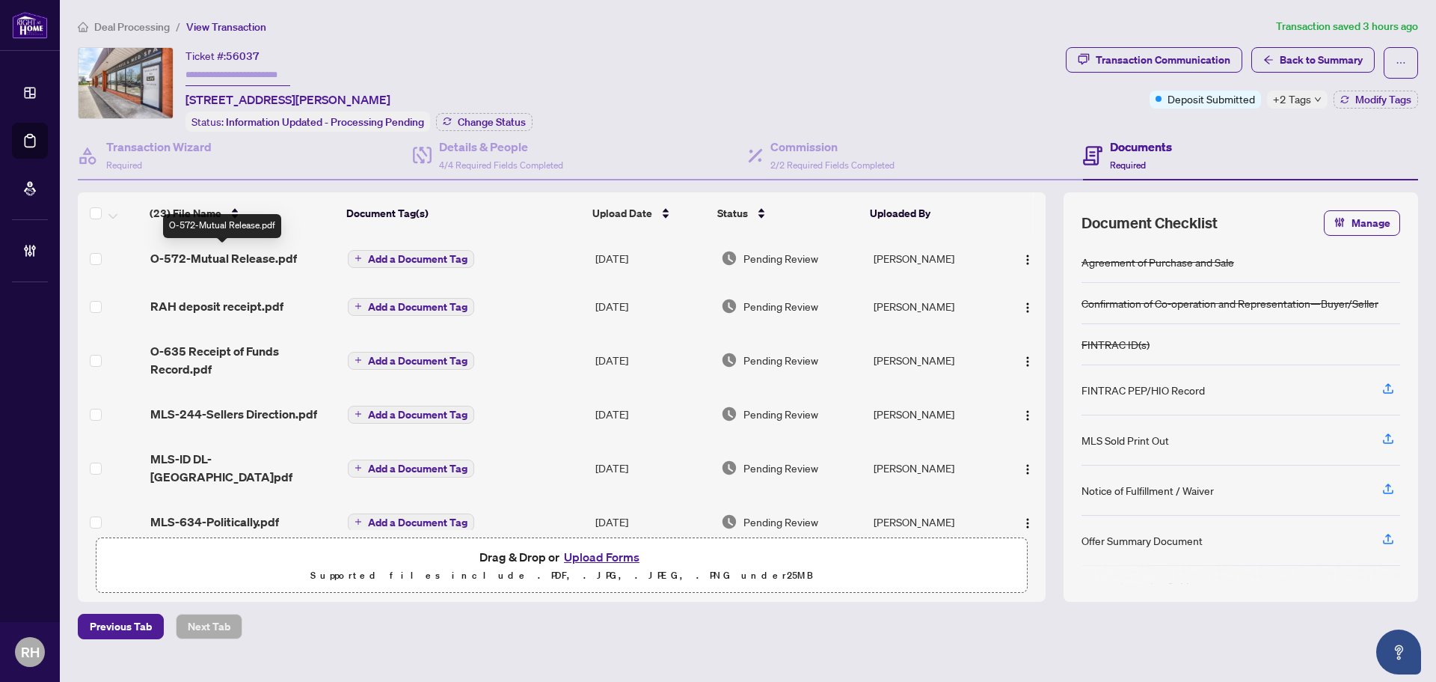
click at [291, 254] on span "O-572-Mutual Release.pdf" at bounding box center [223, 258] width 147 height 18
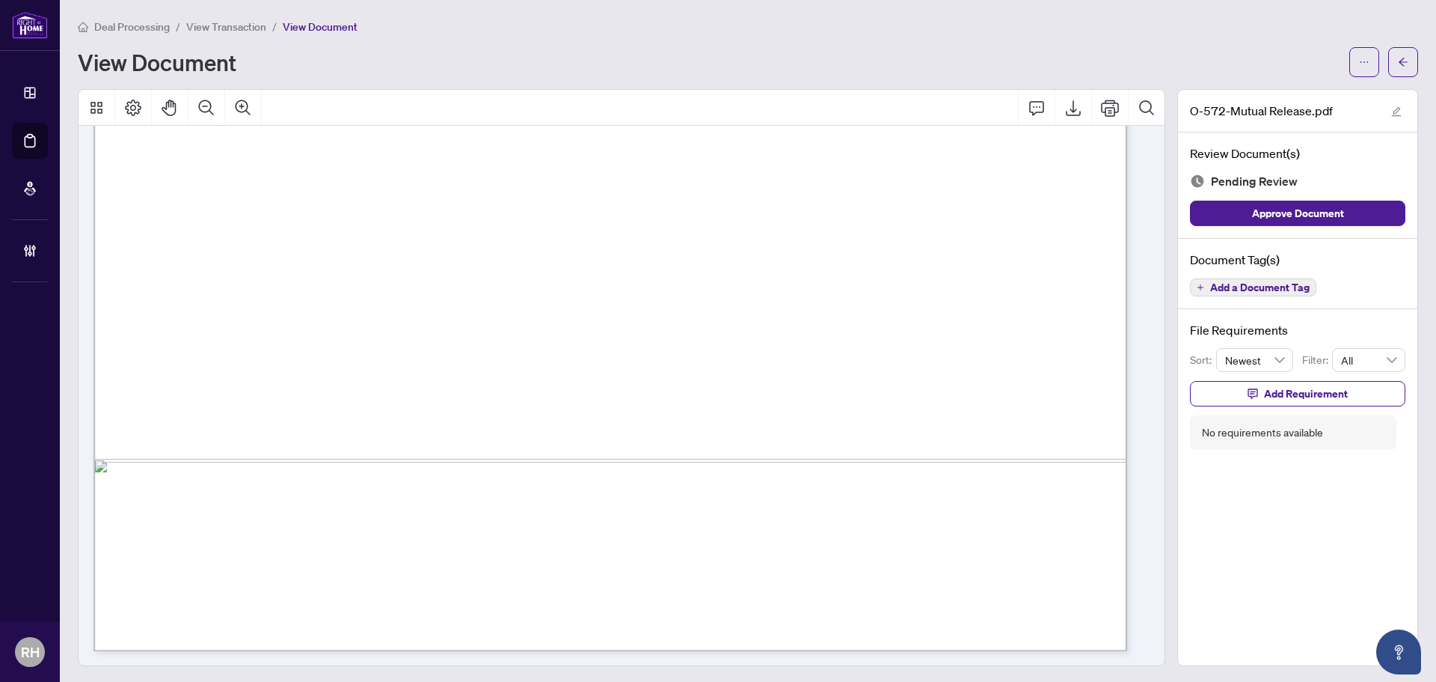
scroll to position [828, 0]
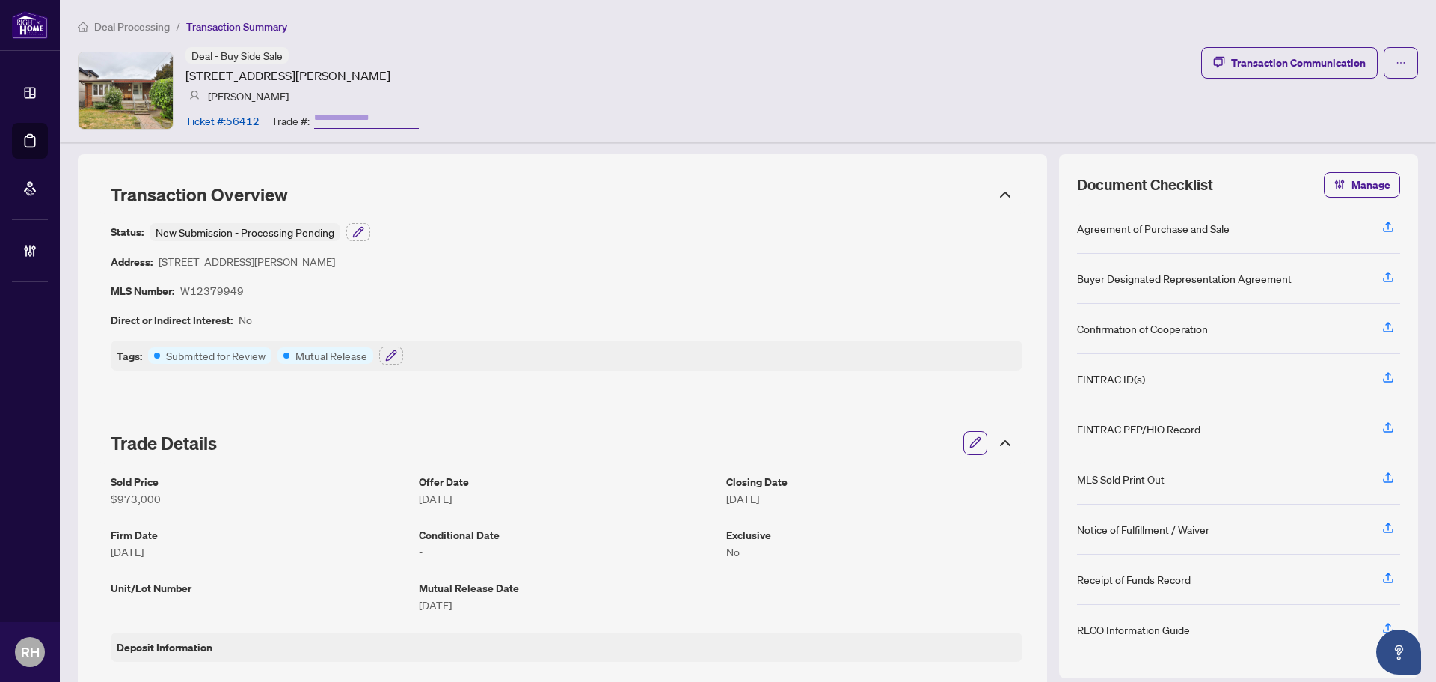
click at [987, 441] on div at bounding box center [1000, 443] width 27 height 16
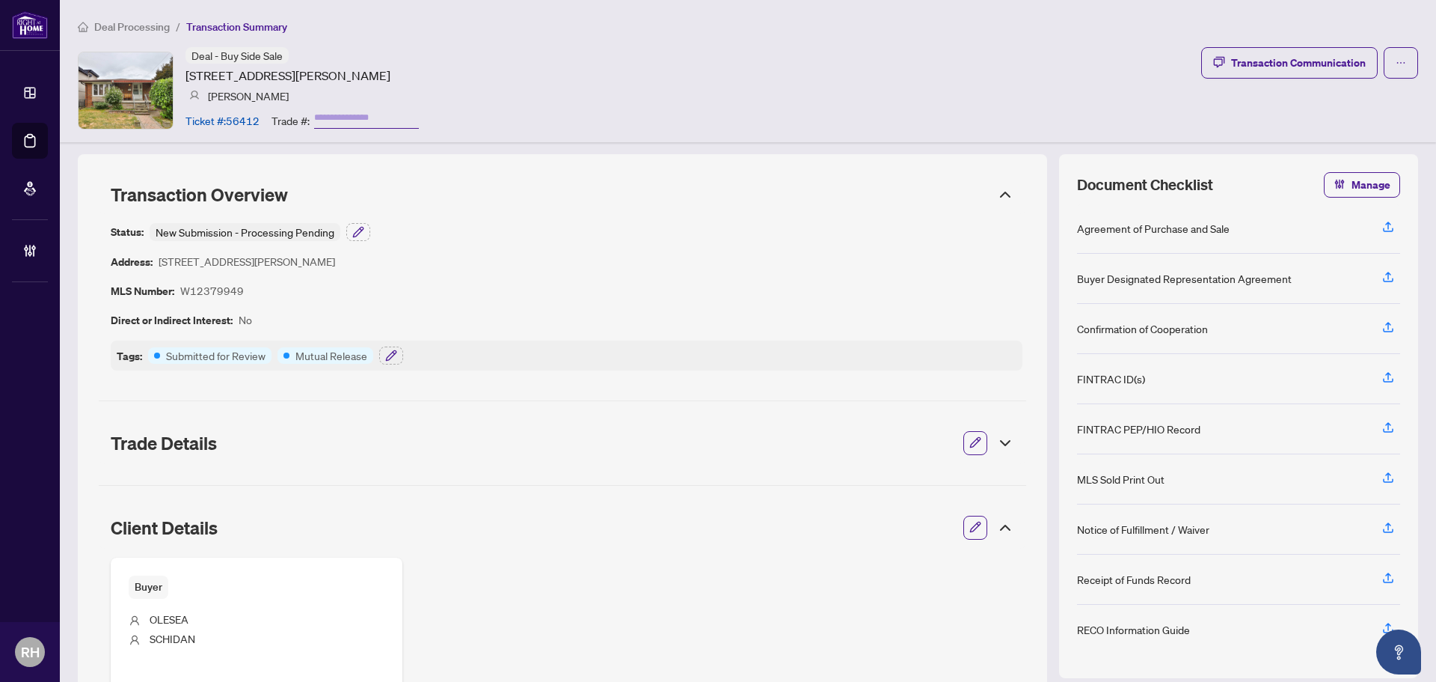
click at [996, 438] on icon at bounding box center [1005, 443] width 18 height 18
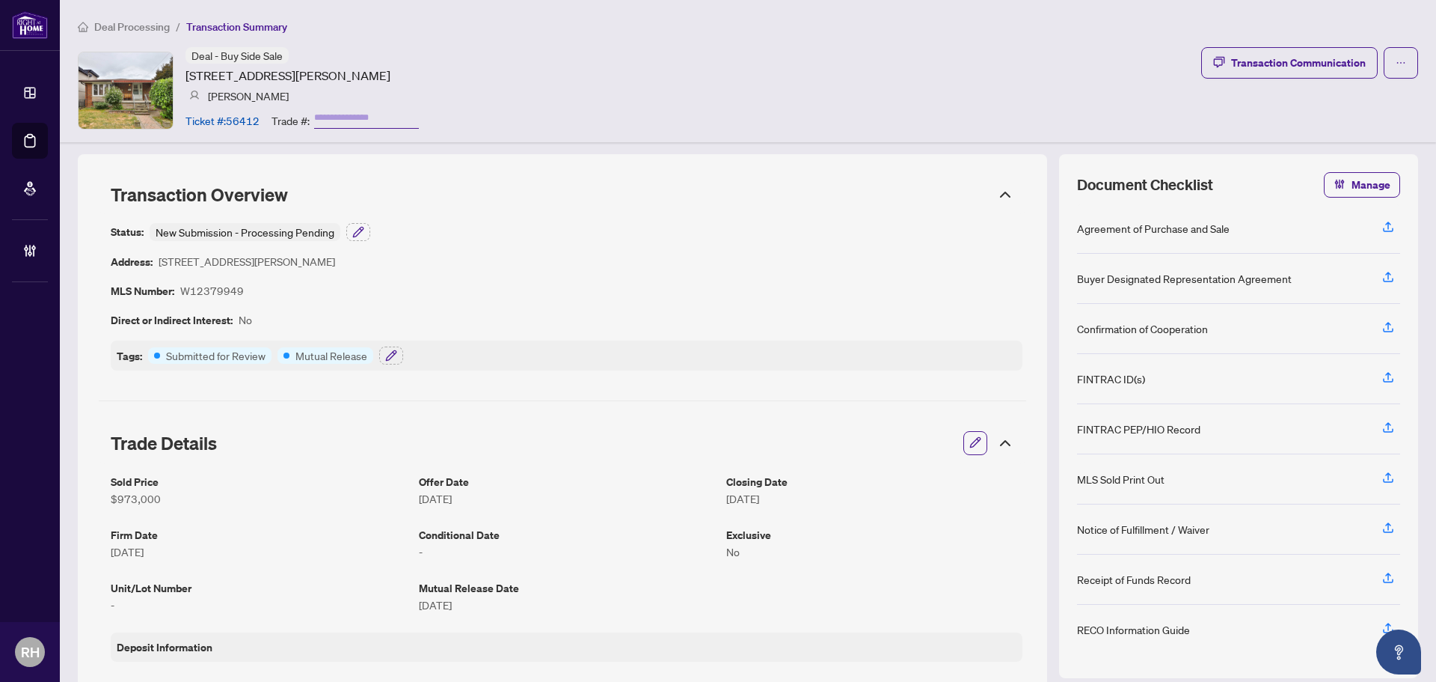
click at [976, 447] on div at bounding box center [976, 443] width 24 height 24
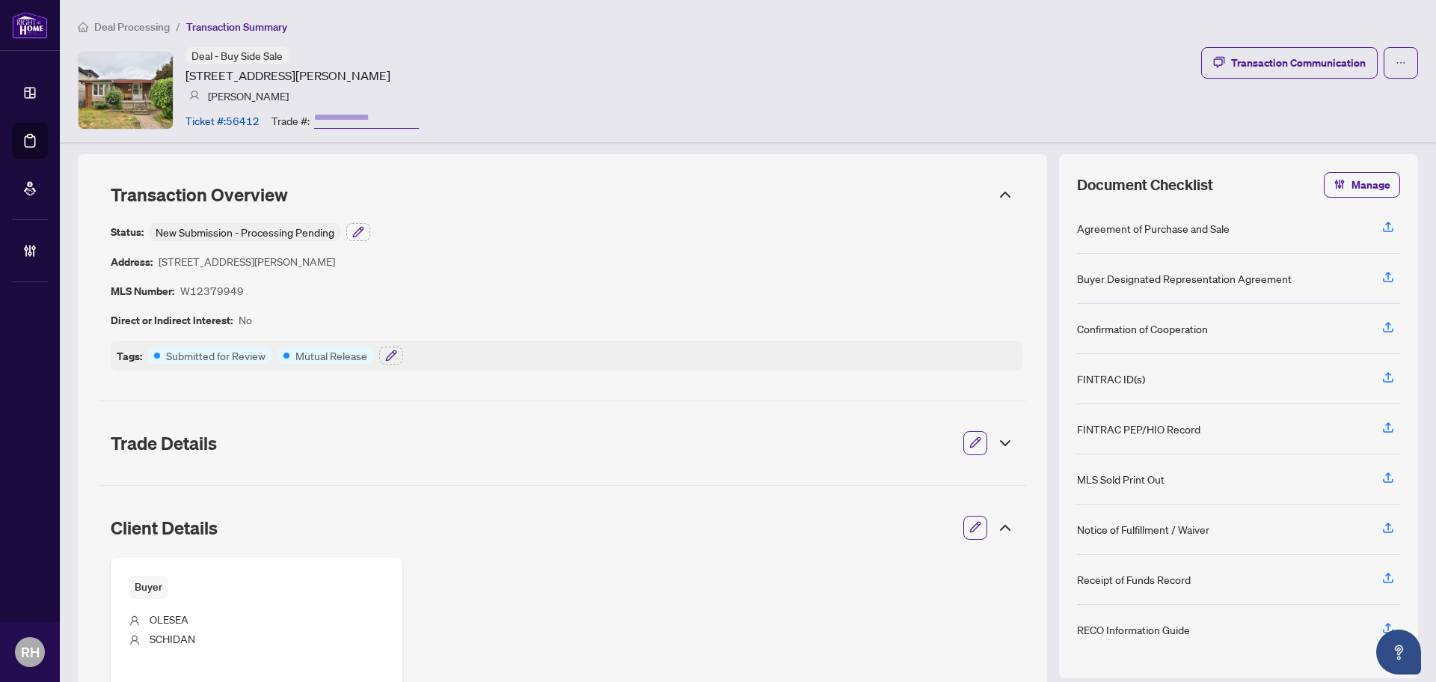
click at [972, 446] on button "button" at bounding box center [975, 442] width 19 height 25
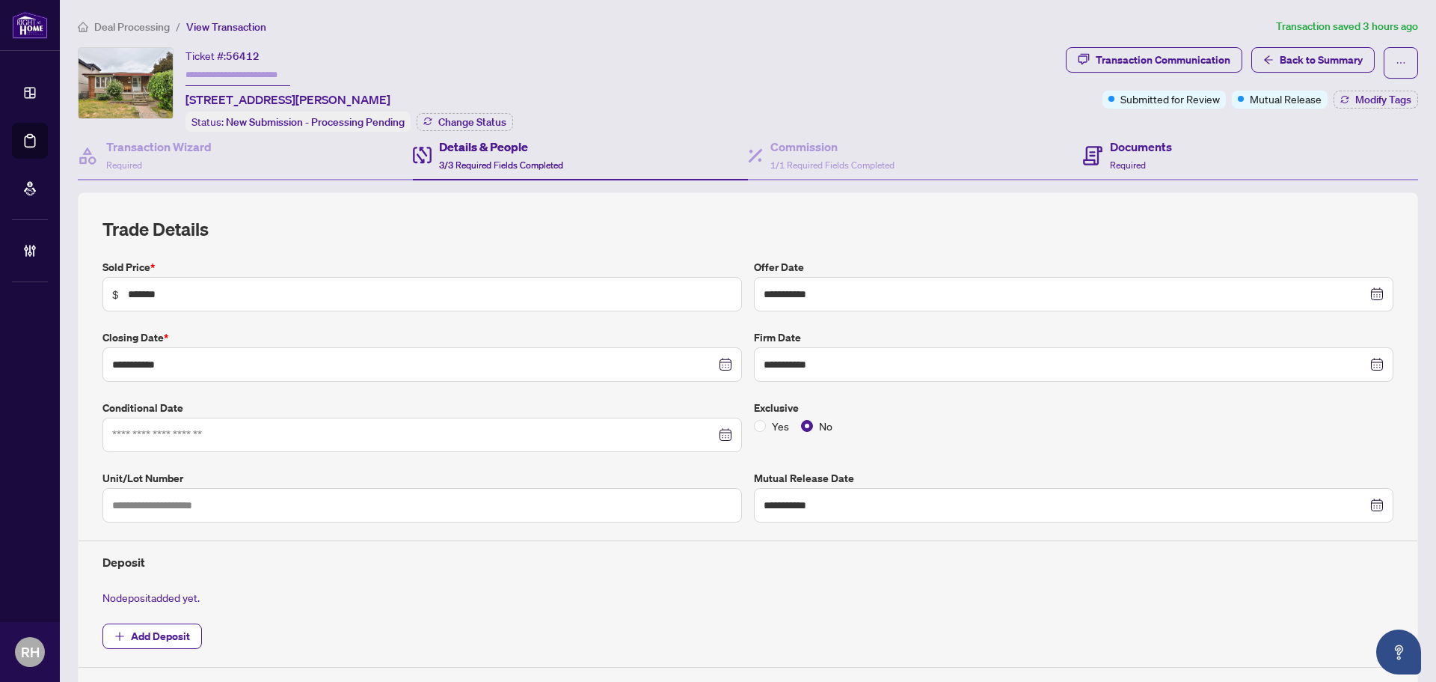
click at [1228, 168] on div "Documents Required" at bounding box center [1250, 156] width 335 height 49
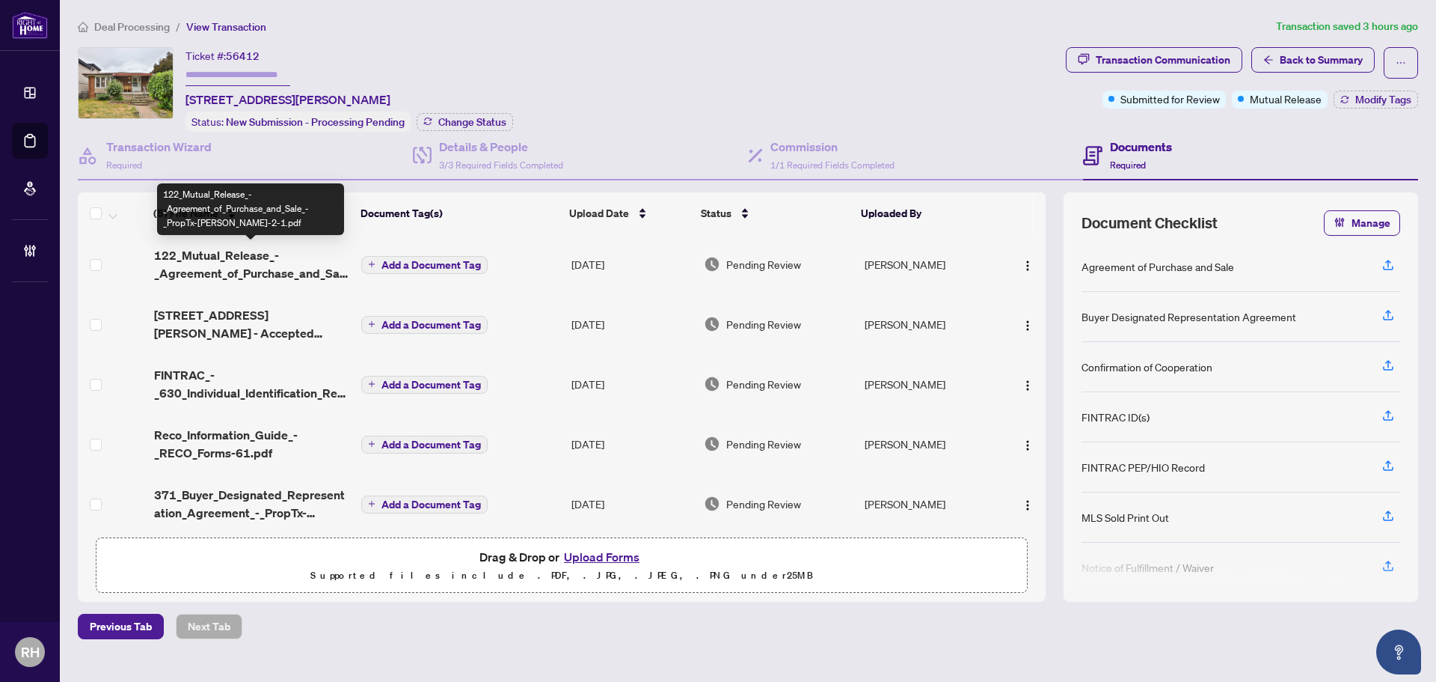
click at [260, 256] on span "122_Mutual_Release_-_Agreement_of_Purchase_and_Sale_-_PropTx-[PERSON_NAME]-2-1.…" at bounding box center [252, 264] width 196 height 36
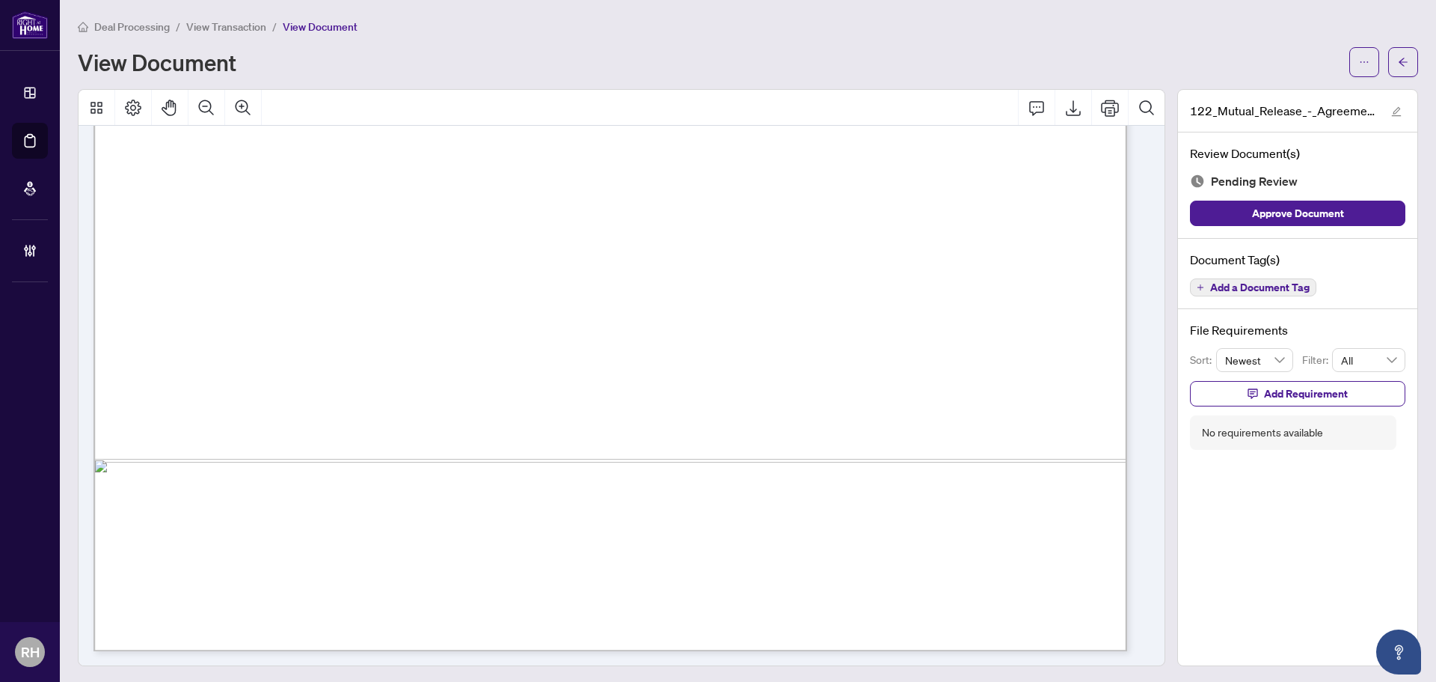
scroll to position [828, 0]
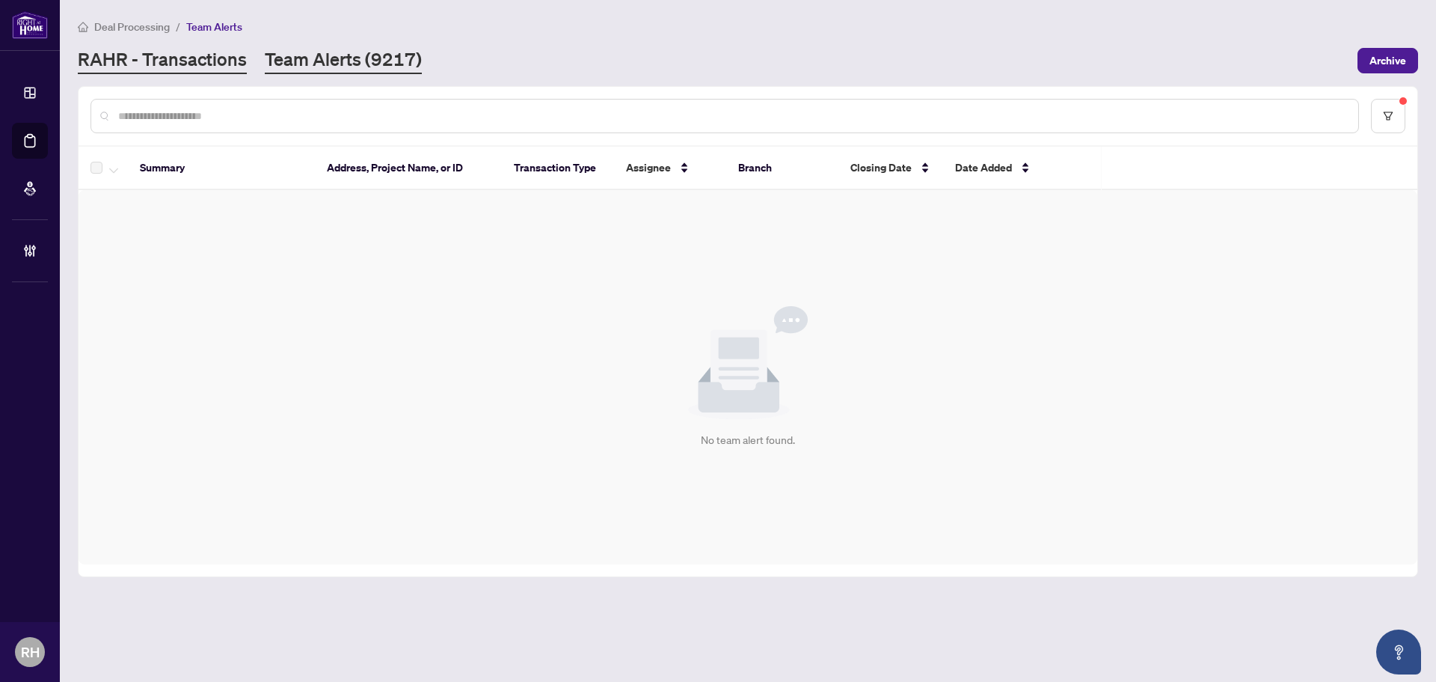
click at [176, 49] on link "RAHR - Transactions" at bounding box center [162, 60] width 169 height 27
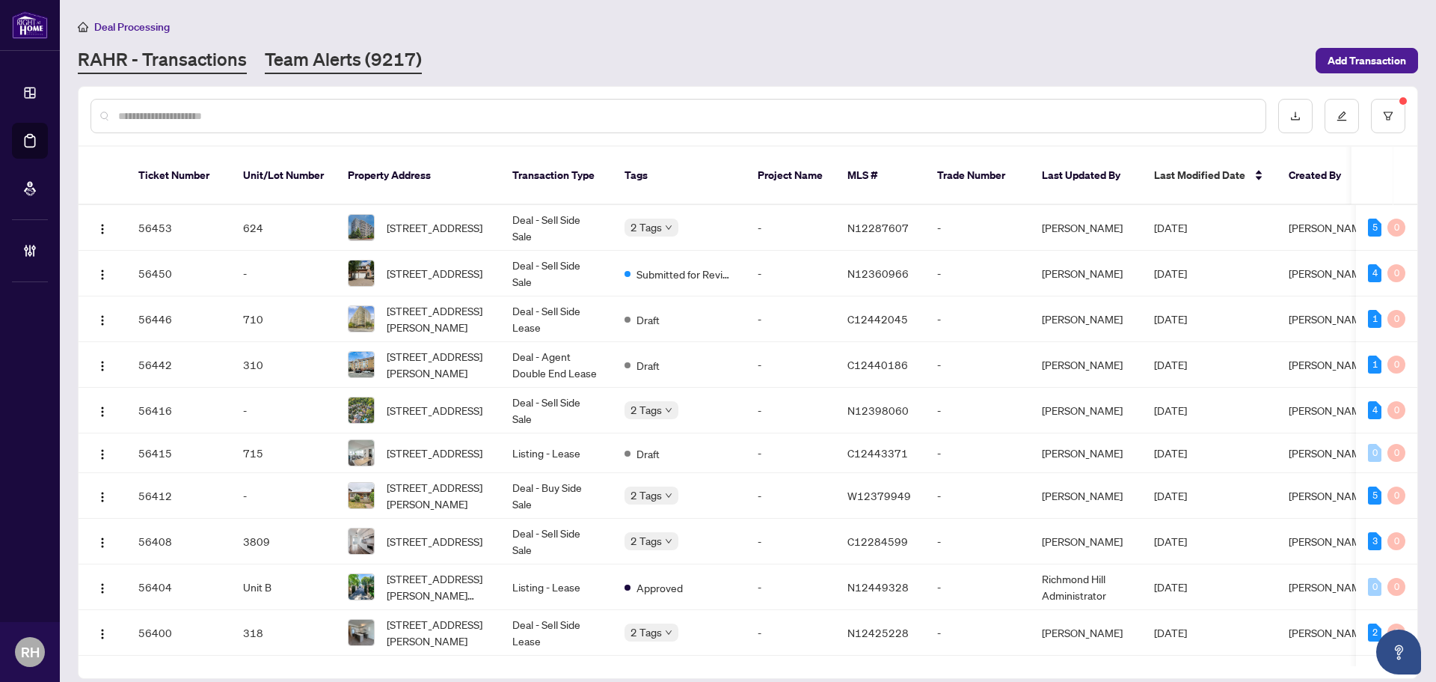
click at [335, 65] on link "Team Alerts (9217)" at bounding box center [343, 60] width 157 height 27
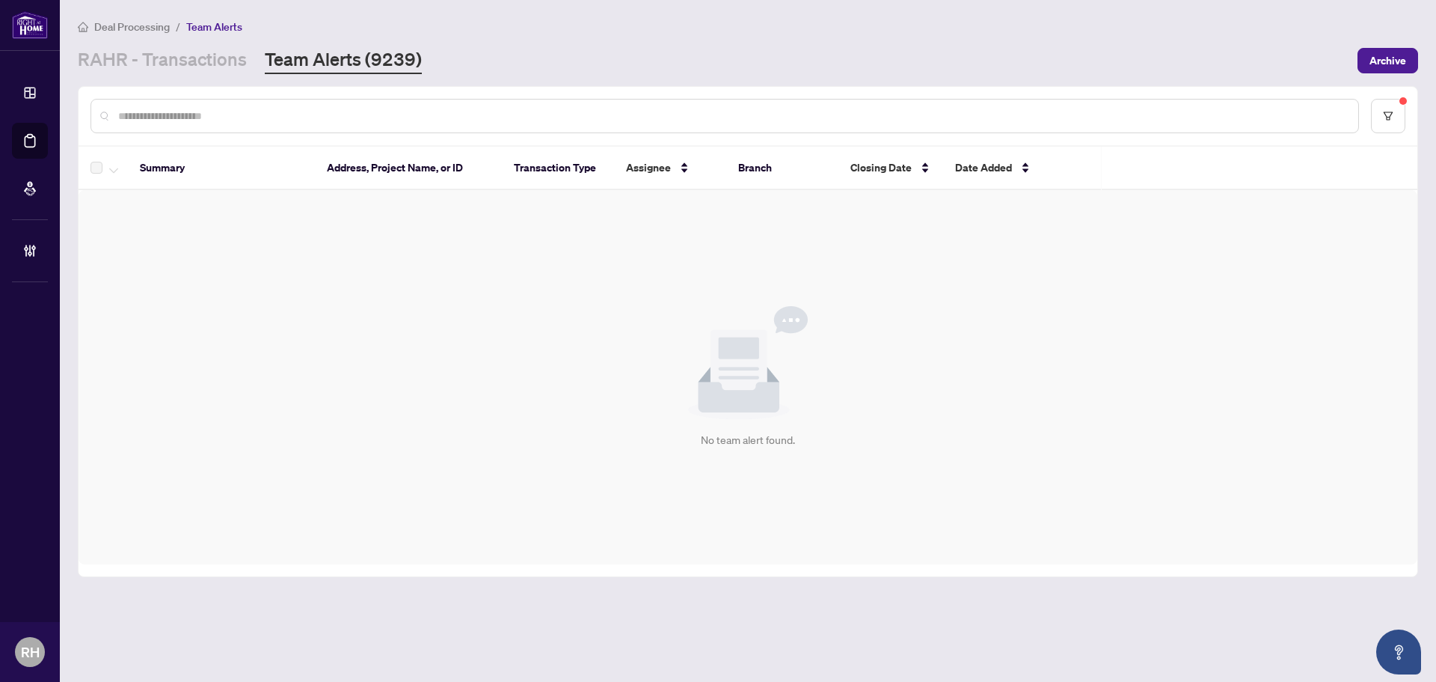
click at [1076, 421] on div "No team alert found." at bounding box center [748, 377] width 1339 height 374
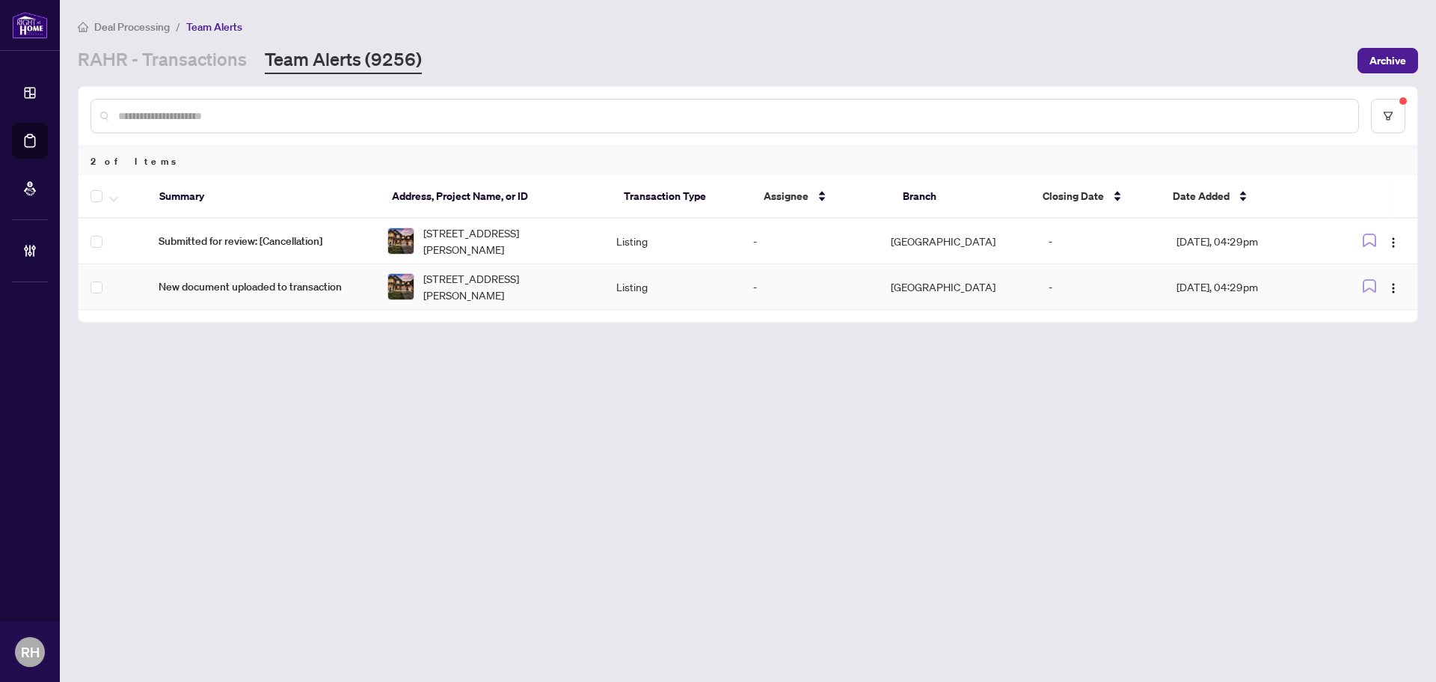
click at [87, 293] on td at bounding box center [113, 287] width 68 height 46
click at [87, 290] on td at bounding box center [113, 287] width 68 height 46
click at [122, 203] on div at bounding box center [116, 196] width 51 height 18
click at [122, 200] on div at bounding box center [116, 196] width 51 height 18
click at [114, 197] on icon "button" at bounding box center [113, 199] width 9 height 6
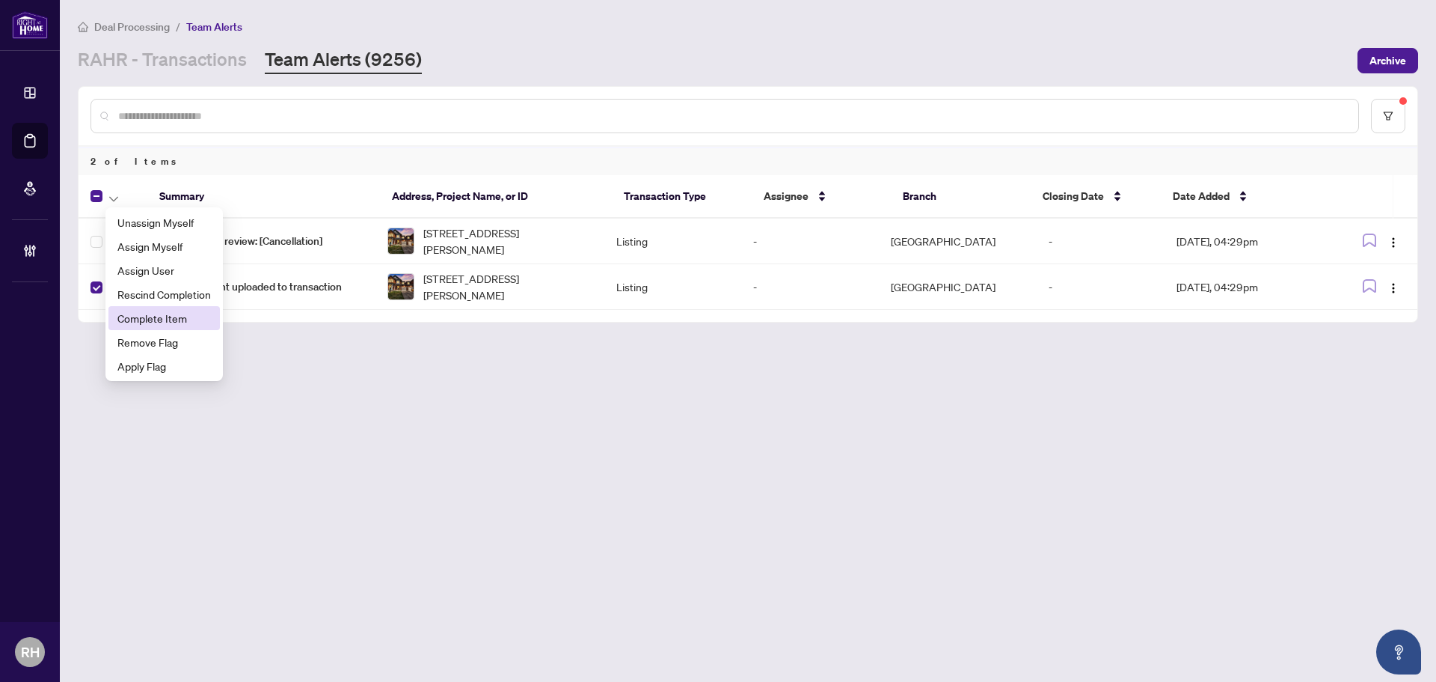
click at [156, 317] on span "Complete Item" at bounding box center [164, 318] width 94 height 16
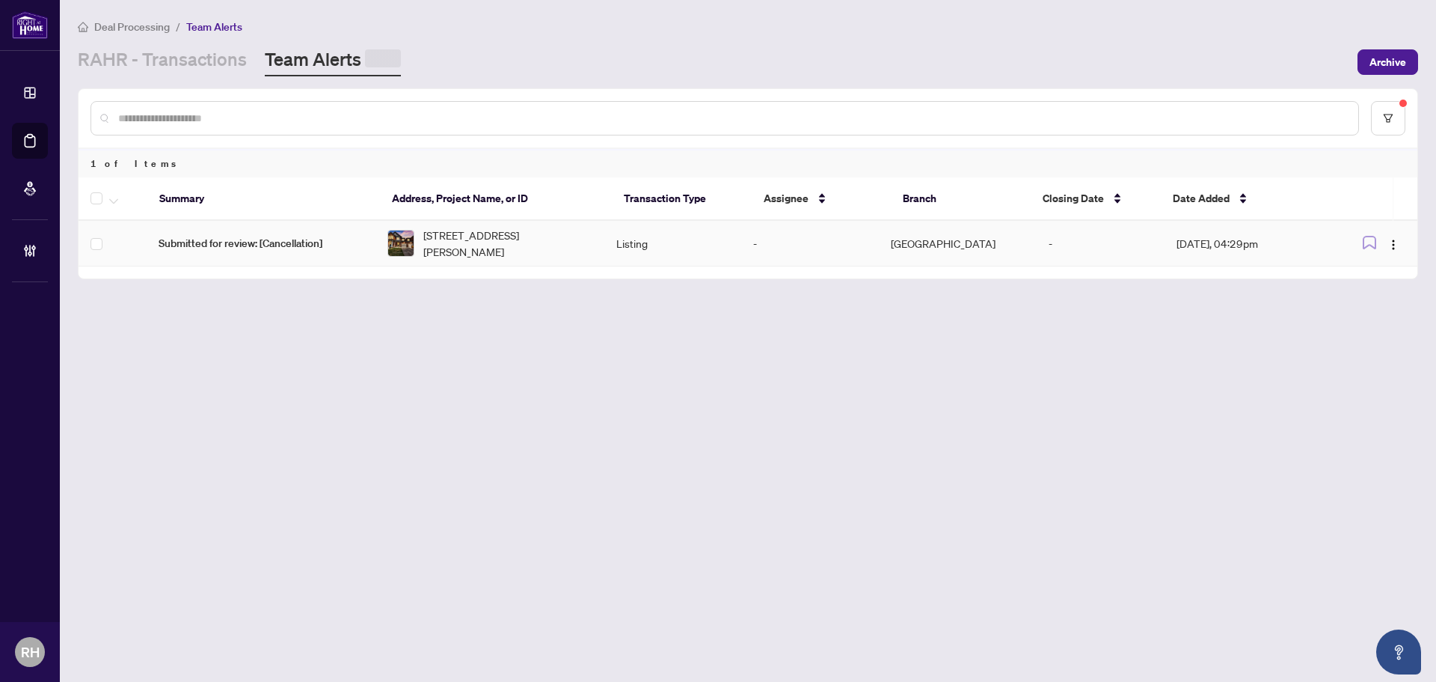
click at [834, 230] on td "-" at bounding box center [810, 244] width 138 height 46
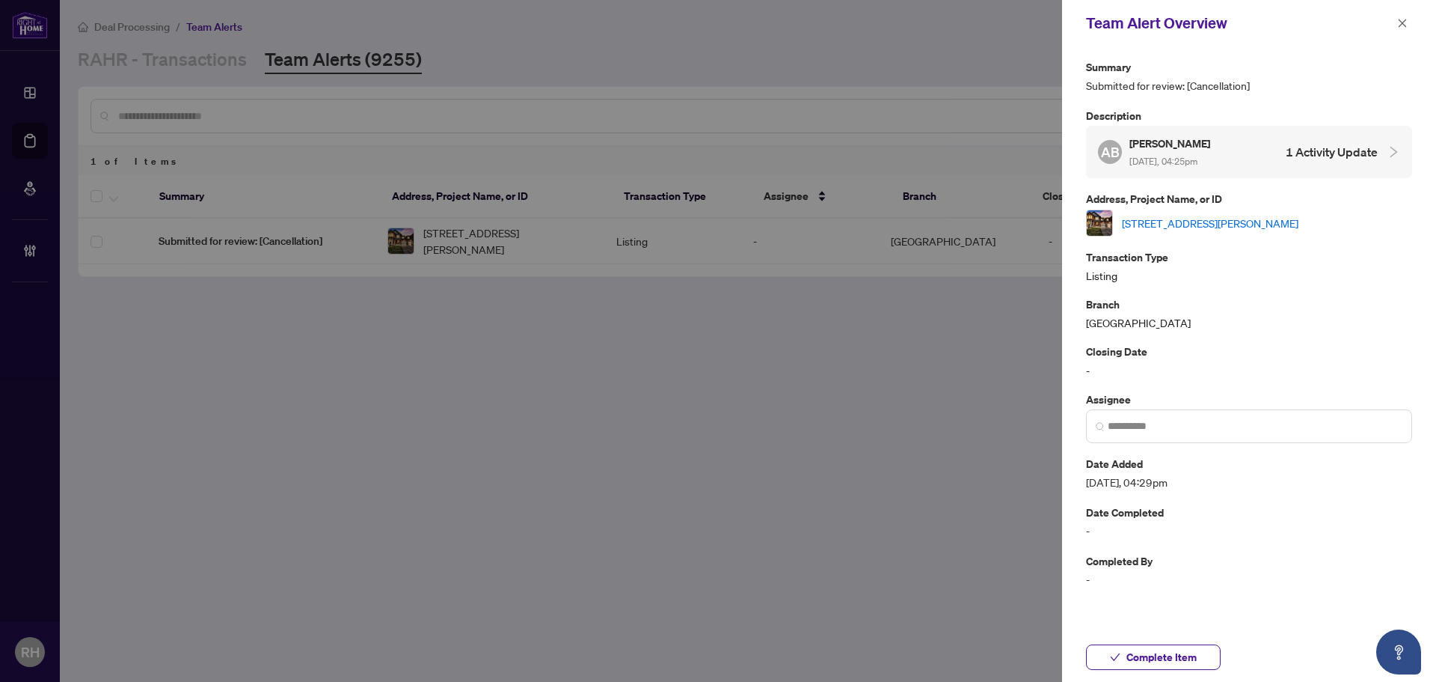
click at [1182, 236] on div "Summary Submitted for review: [Cancellation] Description AB Alona Bernadski Oct…" at bounding box center [1249, 323] width 326 height 530
click at [1198, 222] on link "[STREET_ADDRESS][PERSON_NAME]" at bounding box center [1210, 223] width 177 height 16
click at [1394, 21] on button "button" at bounding box center [1402, 23] width 19 height 18
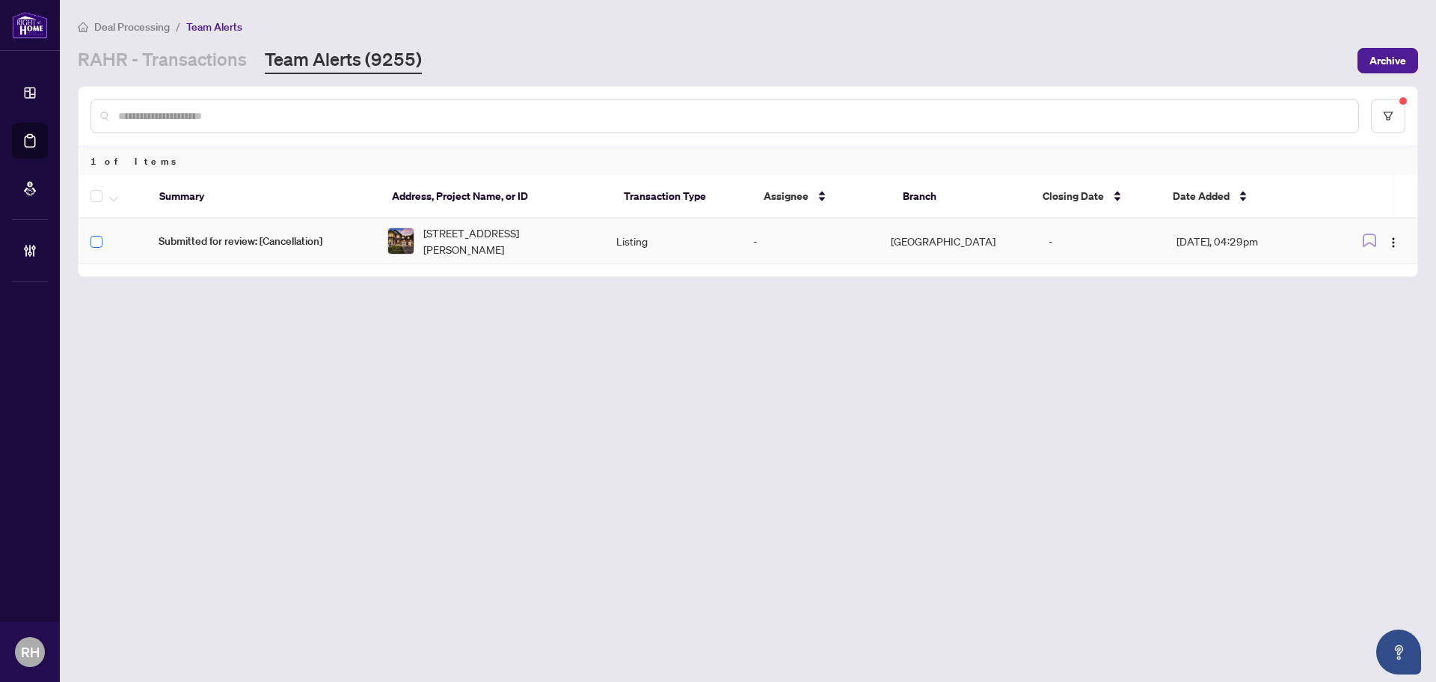
click at [101, 248] on td at bounding box center [113, 241] width 68 height 46
click at [110, 176] on th at bounding box center [113, 196] width 69 height 43
drag, startPoint x: 114, startPoint y: 192, endPoint x: 111, endPoint y: 221, distance: 29.3
click at [114, 192] on span "button" at bounding box center [113, 196] width 9 height 16
click at [154, 313] on span "Complete Item" at bounding box center [164, 318] width 94 height 16
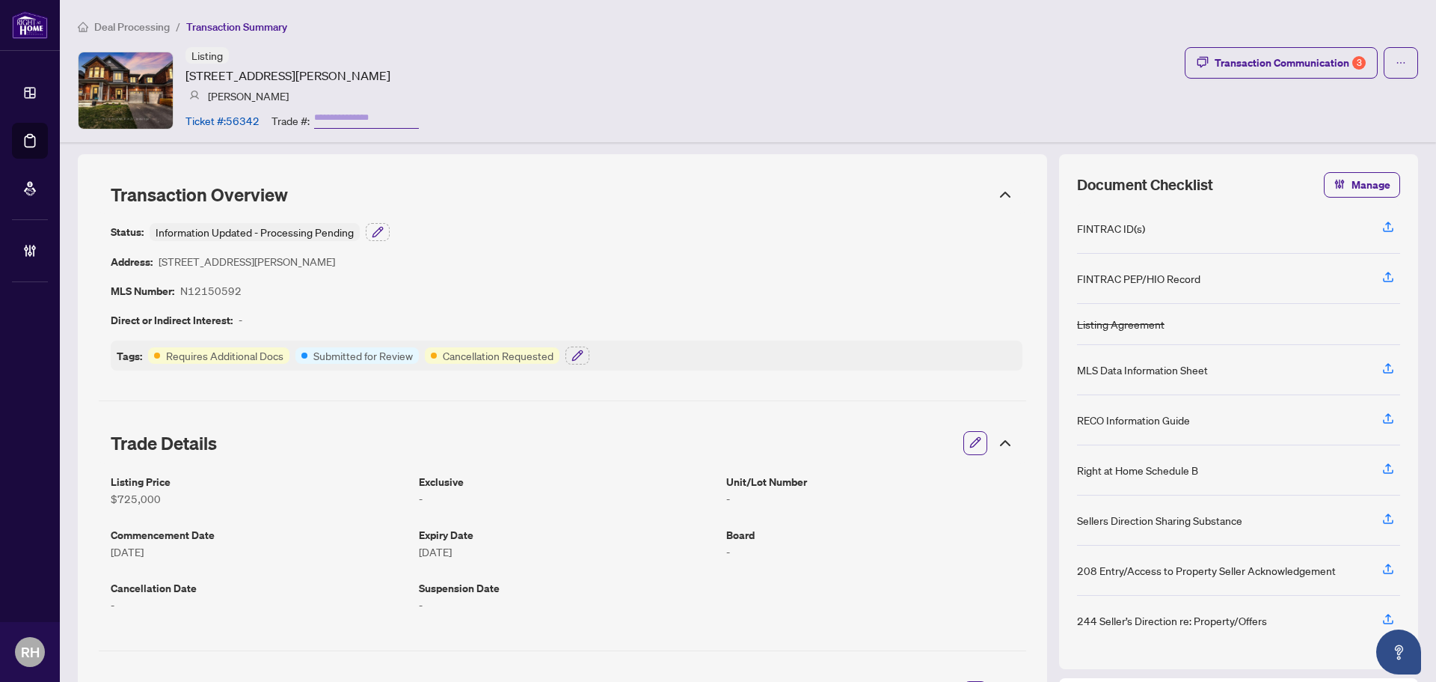
click at [970, 444] on icon "button" at bounding box center [976, 442] width 12 height 12
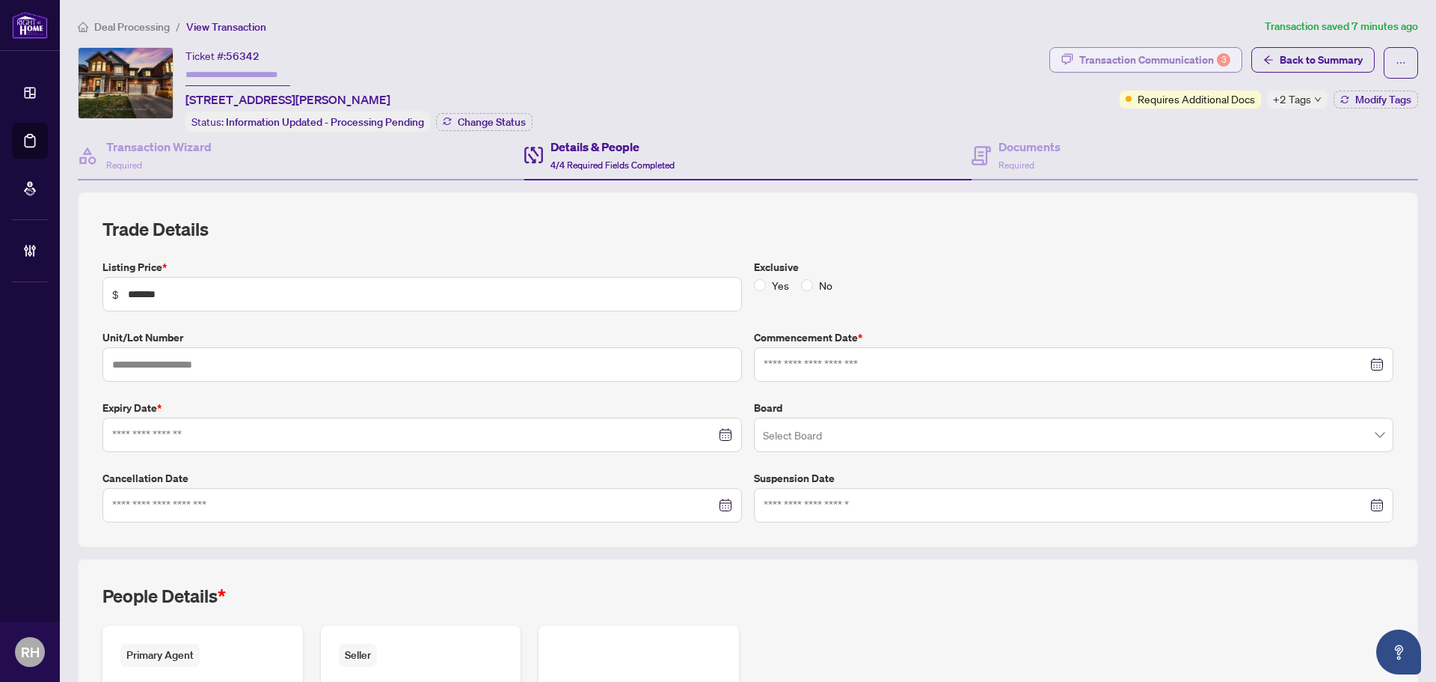
type input "**********"
click at [1193, 49] on div "Transaction Communication 3" at bounding box center [1154, 60] width 151 height 24
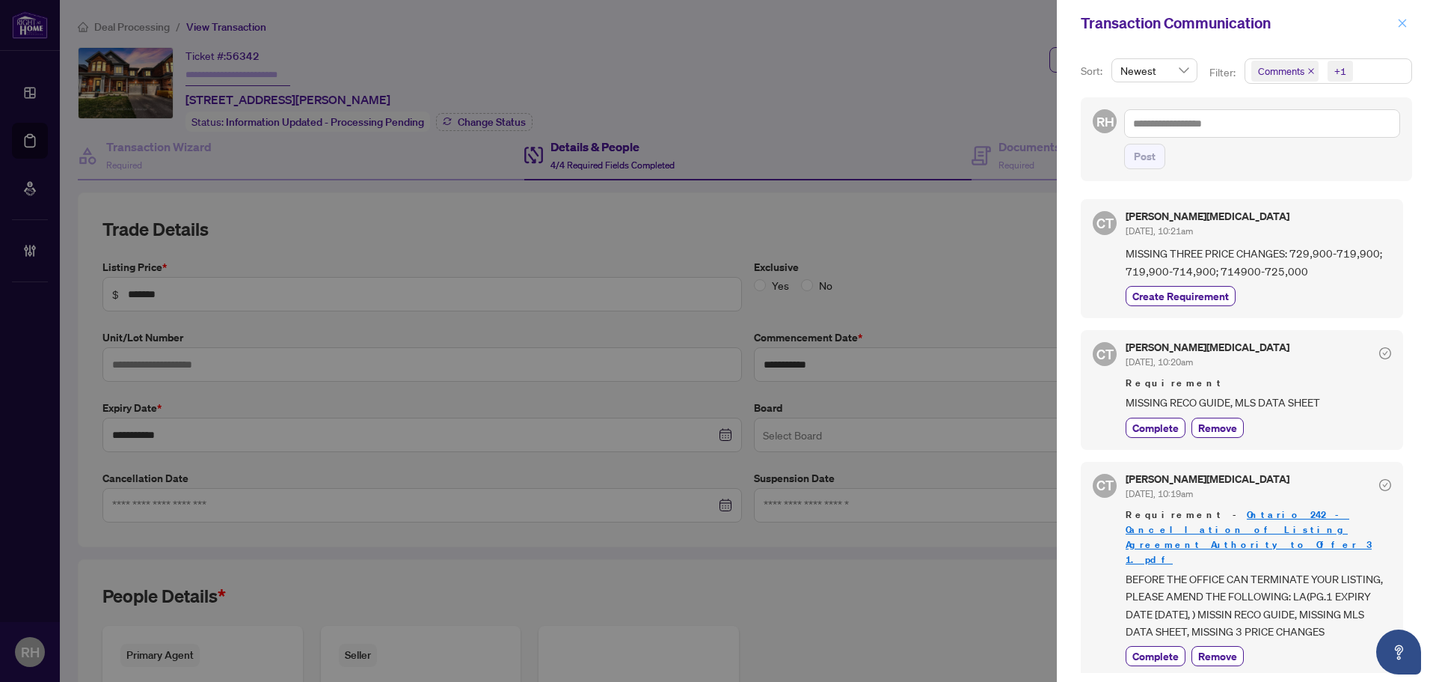
click at [1411, 19] on button "button" at bounding box center [1402, 23] width 19 height 18
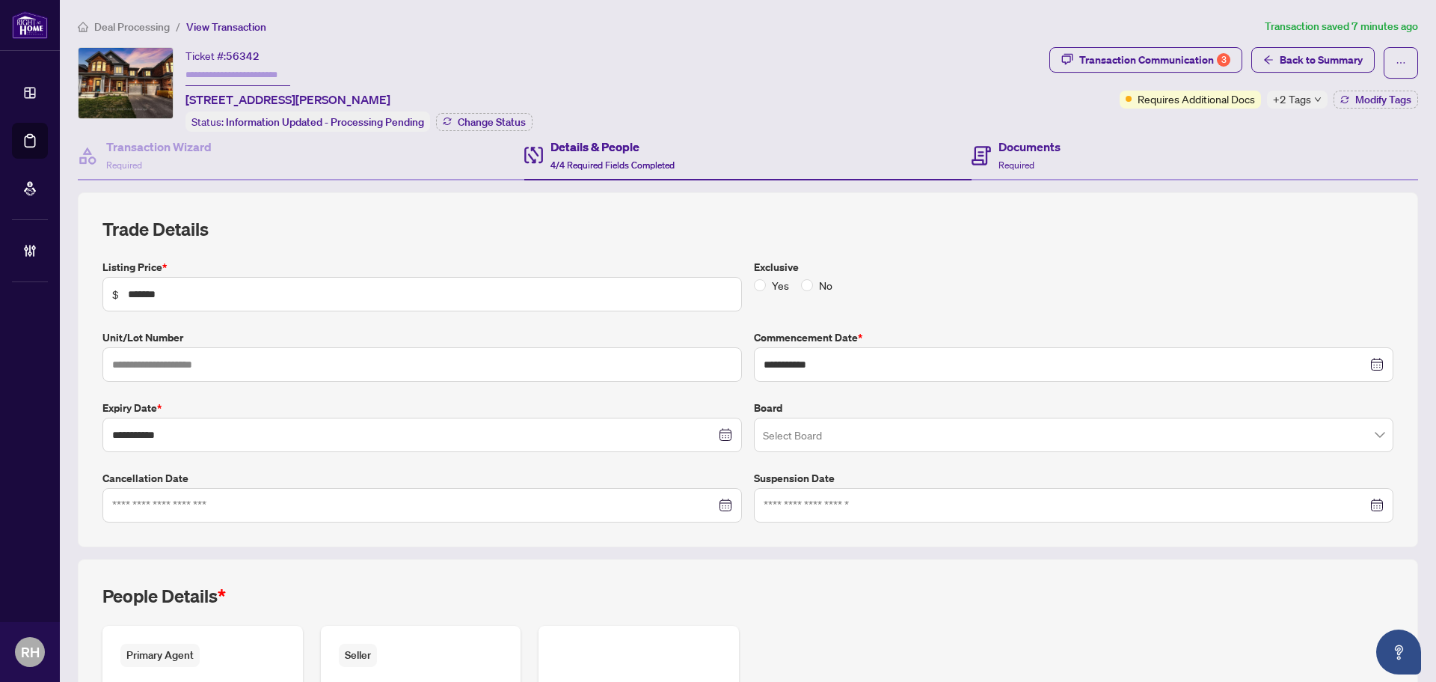
click at [1101, 156] on div "Documents Required" at bounding box center [1195, 156] width 447 height 49
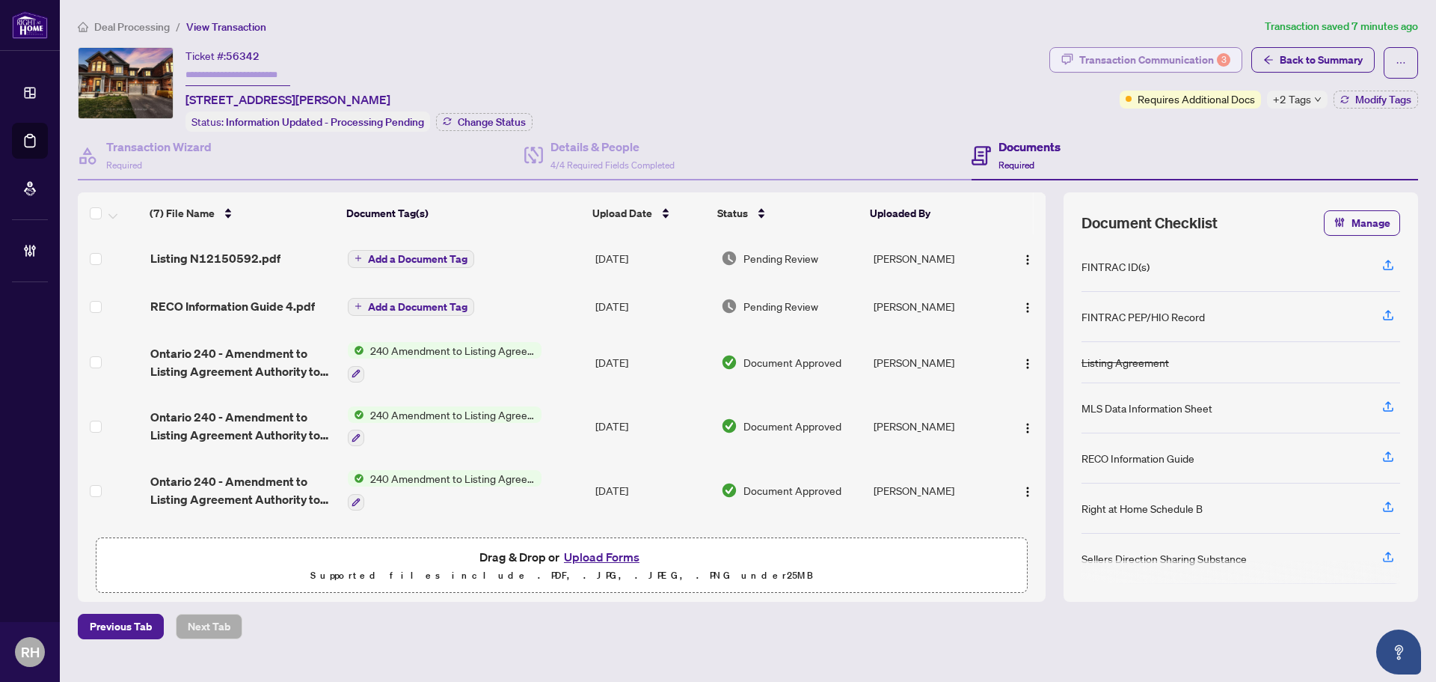
click at [1166, 52] on div "Transaction Communication 3" at bounding box center [1154, 60] width 151 height 24
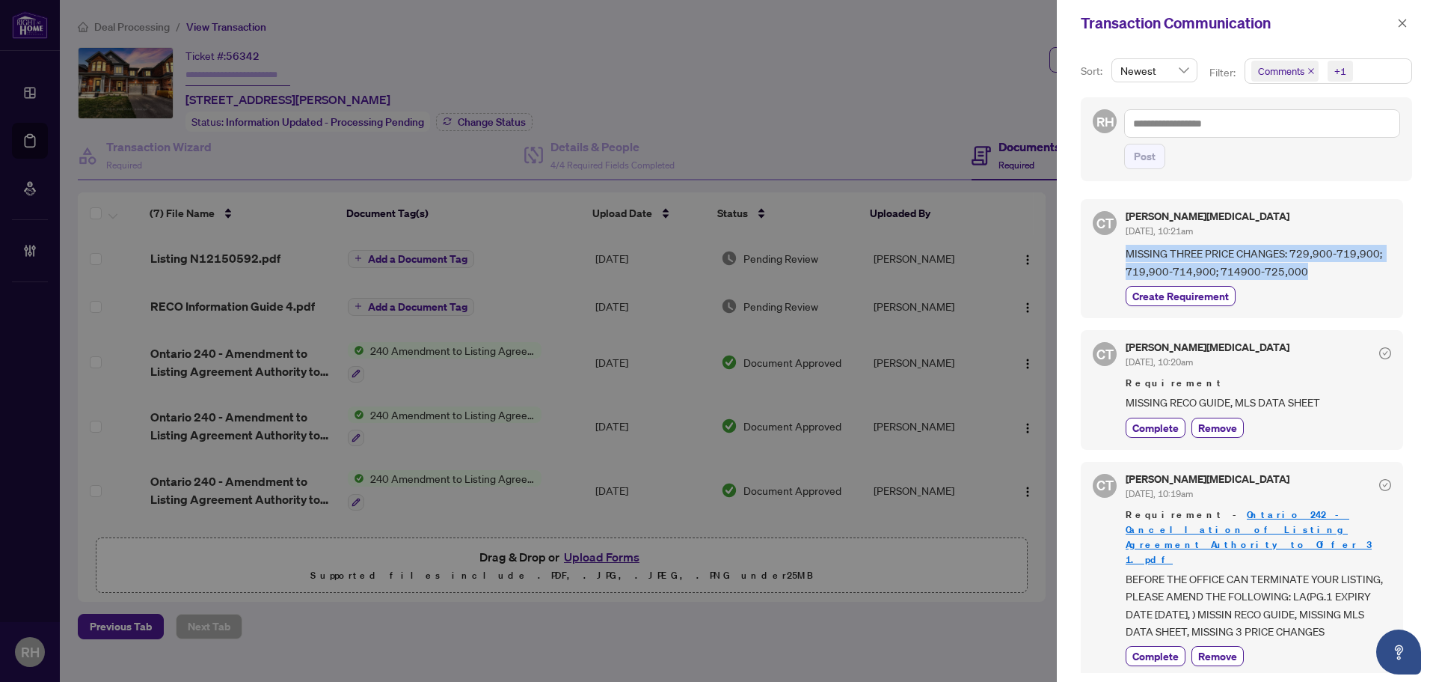
drag, startPoint x: 1313, startPoint y: 275, endPoint x: 1118, endPoint y: 259, distance: 195.1
click at [1118, 259] on div "CT [PERSON_NAME][MEDICAL_DATA] [DATE], 10:21am MISSING THREE PRICE CHANGES: 729…" at bounding box center [1242, 258] width 322 height 119
drag, startPoint x: 1118, startPoint y: 259, endPoint x: 1334, endPoint y: 279, distance: 216.4
click at [1334, 279] on div "CT Claudia Tao Oct/07/2025, 10:21am MISSING THREE PRICE CHANGES: 729,900-719,90…" at bounding box center [1242, 258] width 322 height 119
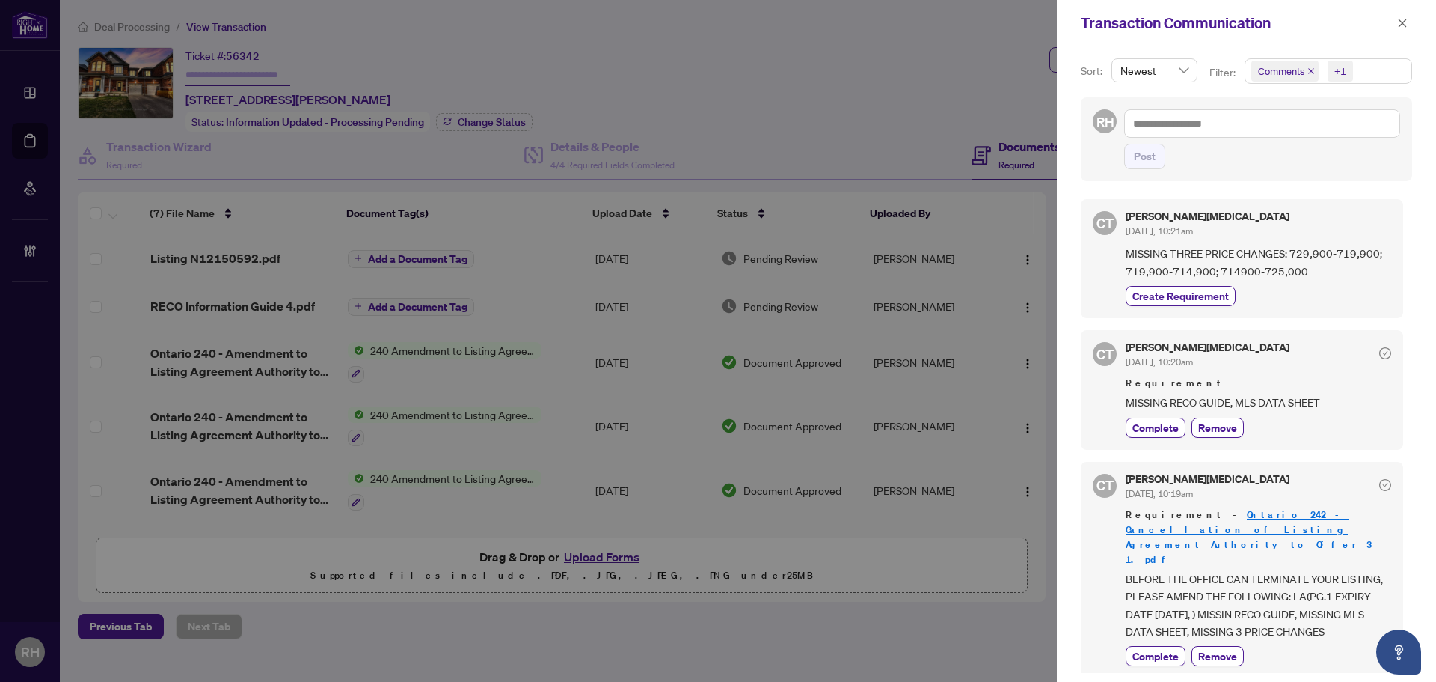
click at [1121, 325] on div "CT Claudia Tao Oct/07/2025, 10:21am MISSING THREE PRICE CHANGES: 729,900-719,90…" at bounding box center [1246, 431] width 331 height 483
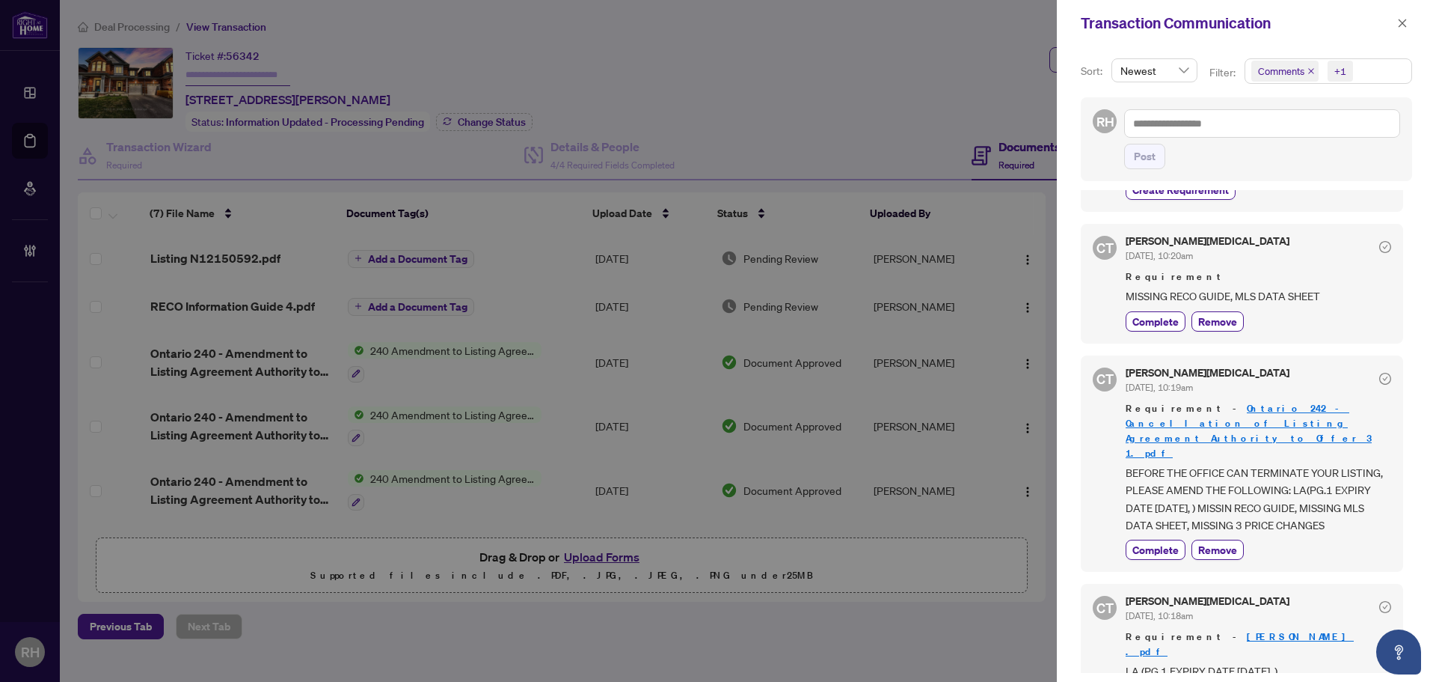
scroll to position [3, 0]
click at [1409, 22] on button "button" at bounding box center [1402, 23] width 19 height 18
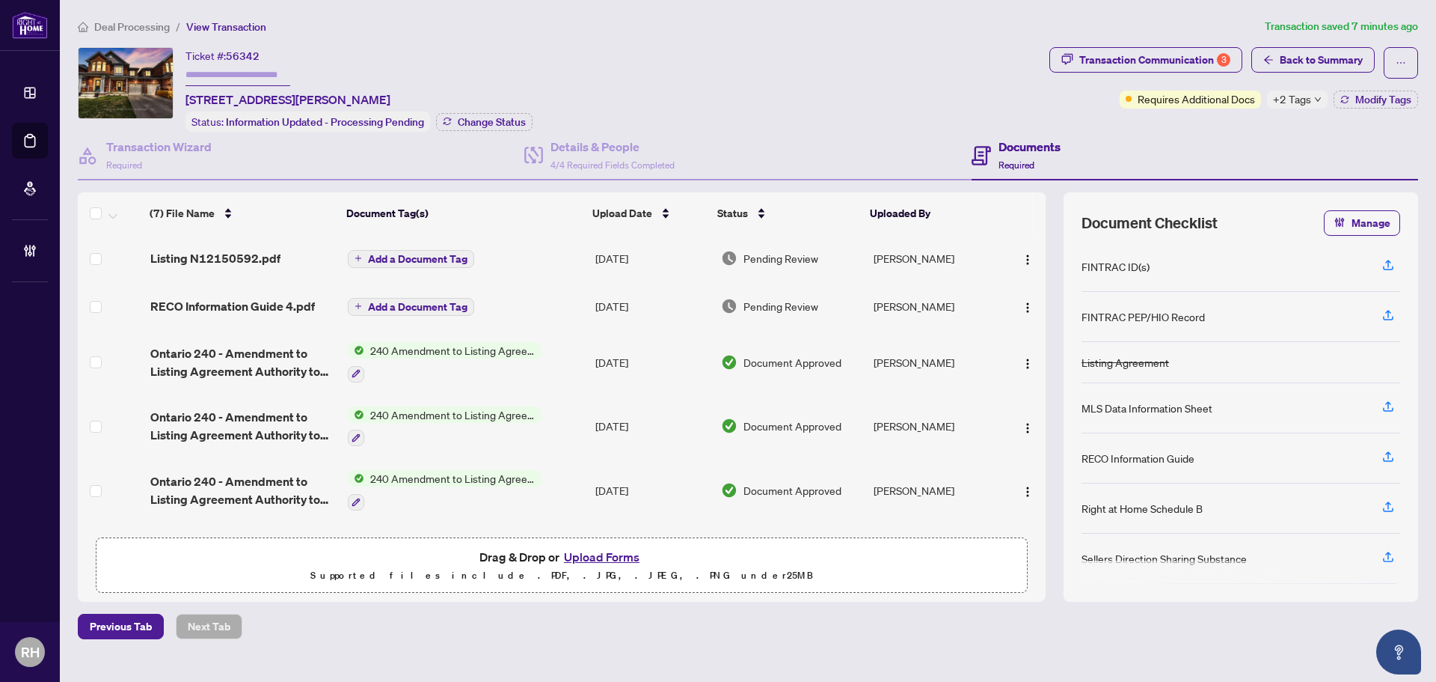
click at [214, 304] on span "RECO Information Guide 4.pdf" at bounding box center [232, 306] width 165 height 18
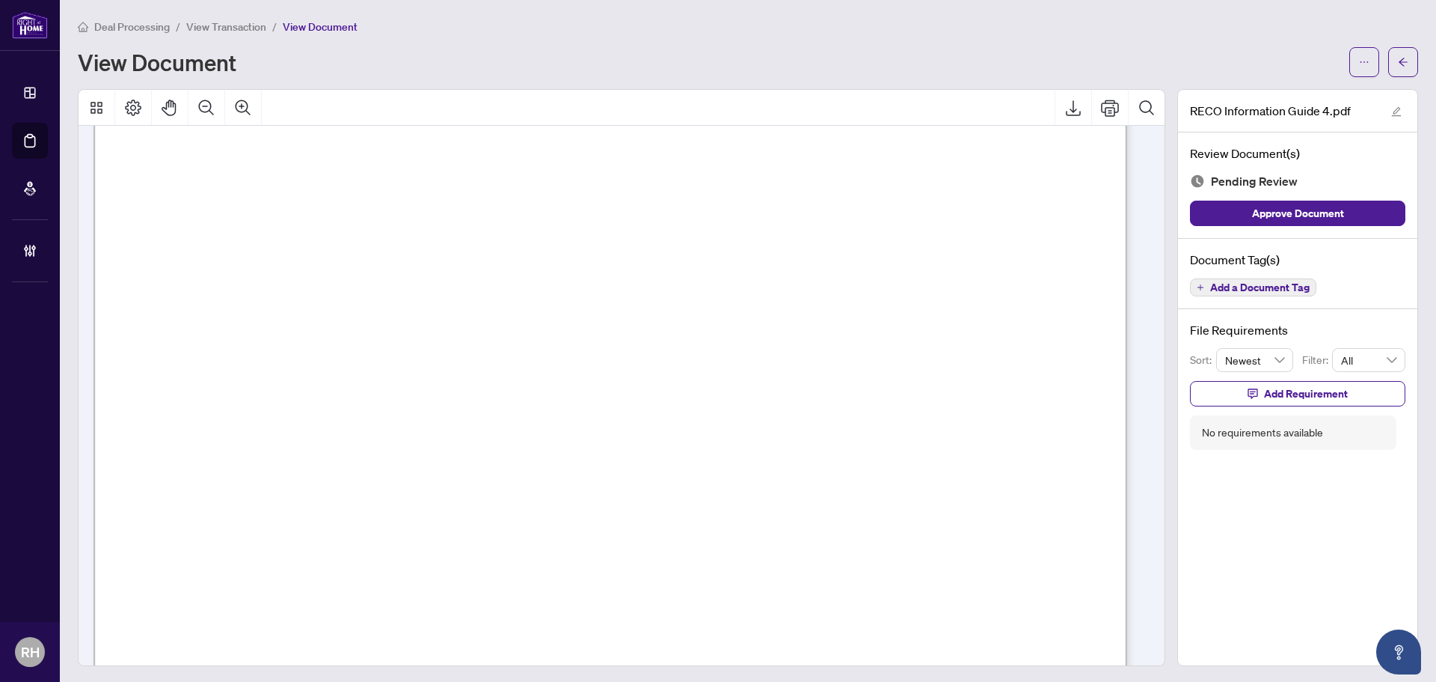
scroll to position [16541, 0]
click at [1284, 297] on div "Document Tag(s) Add a Document Tag" at bounding box center [1297, 274] width 239 height 71
click at [1287, 290] on span "Add a Document Tag" at bounding box center [1259, 287] width 99 height 10
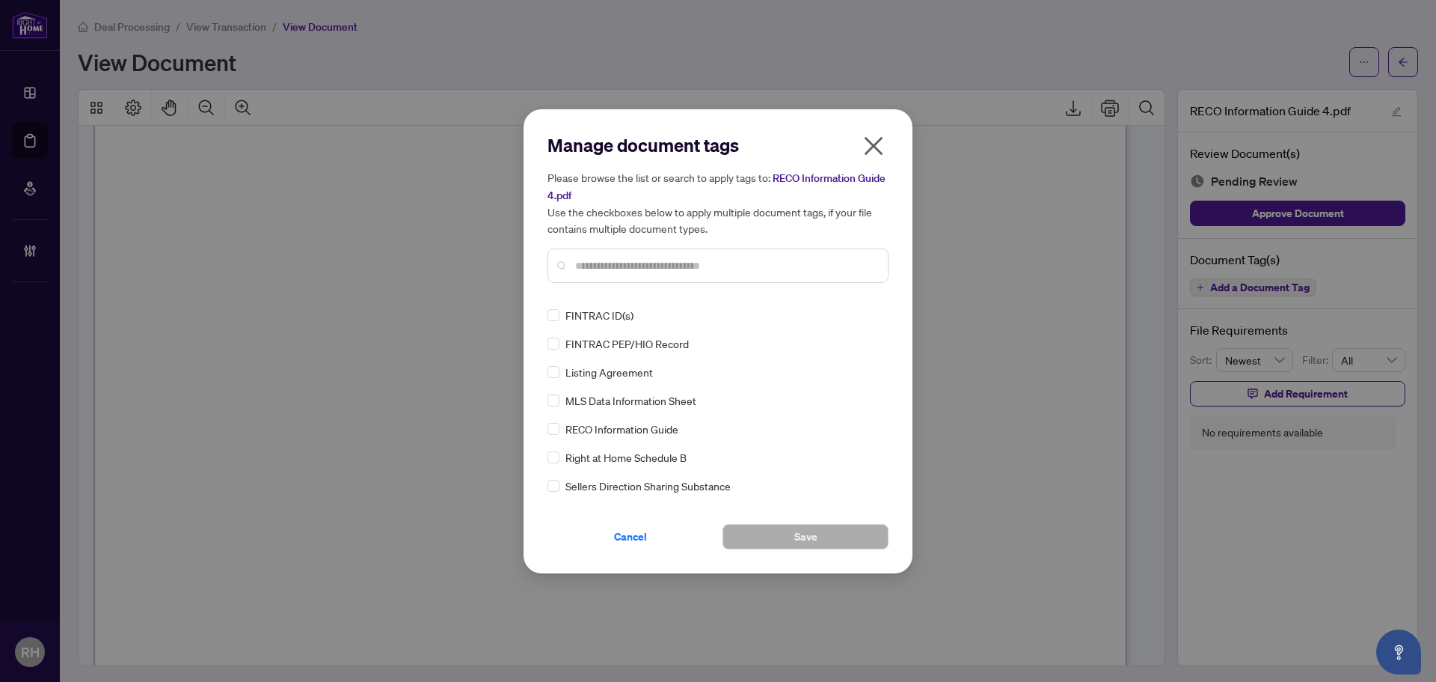
click at [556, 437] on div "FINTRAC ID(s) FINTRAC PEP/HIO Record Listing Agreement MLS Data Information She…" at bounding box center [718, 400] width 341 height 187
click at [874, 323] on span at bounding box center [865, 315] width 28 height 22
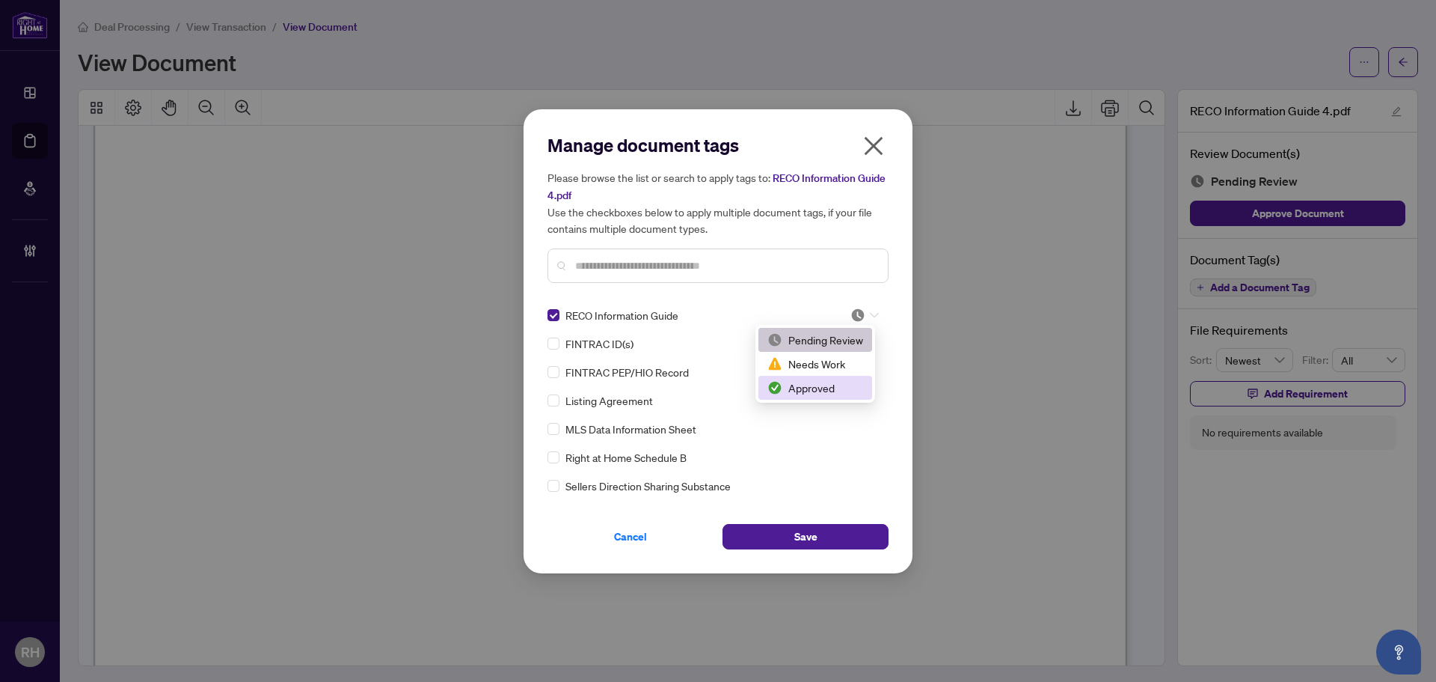
click at [851, 387] on div "Approved" at bounding box center [816, 387] width 96 height 16
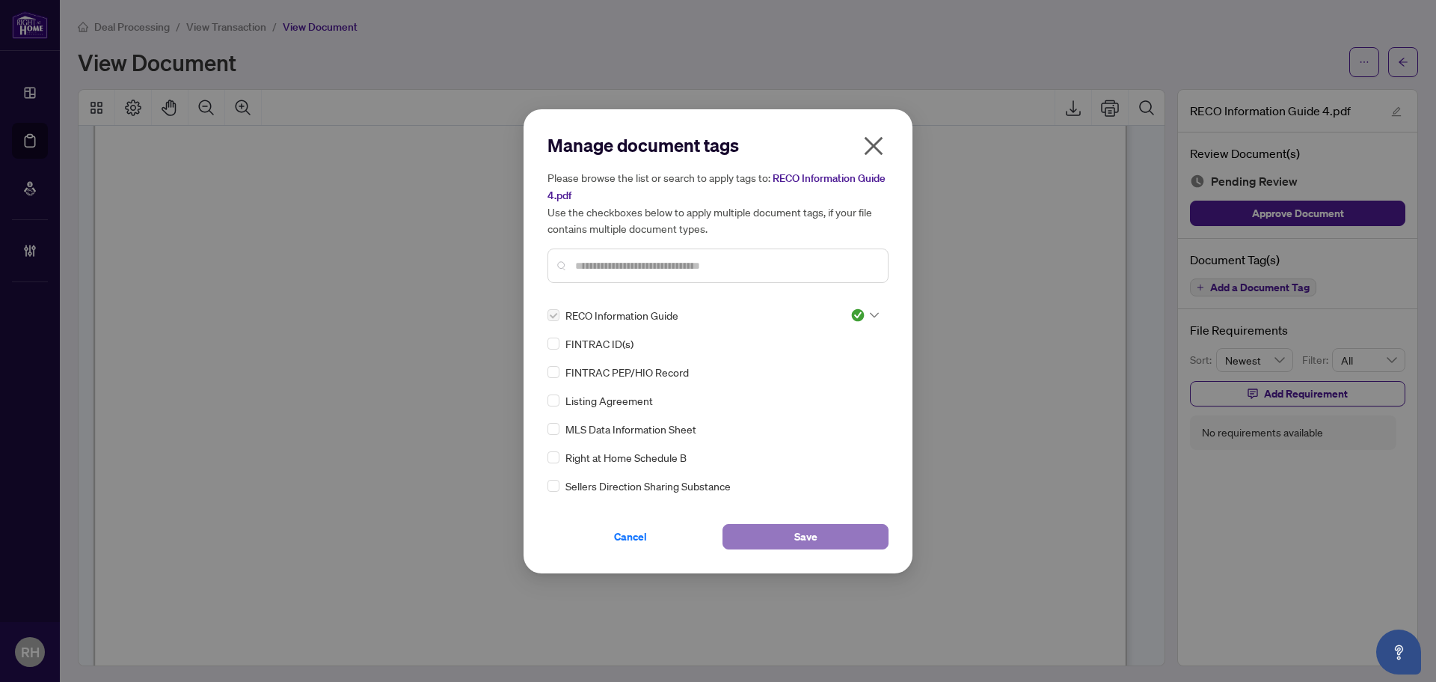
click at [797, 539] on span "Save" at bounding box center [805, 536] width 23 height 24
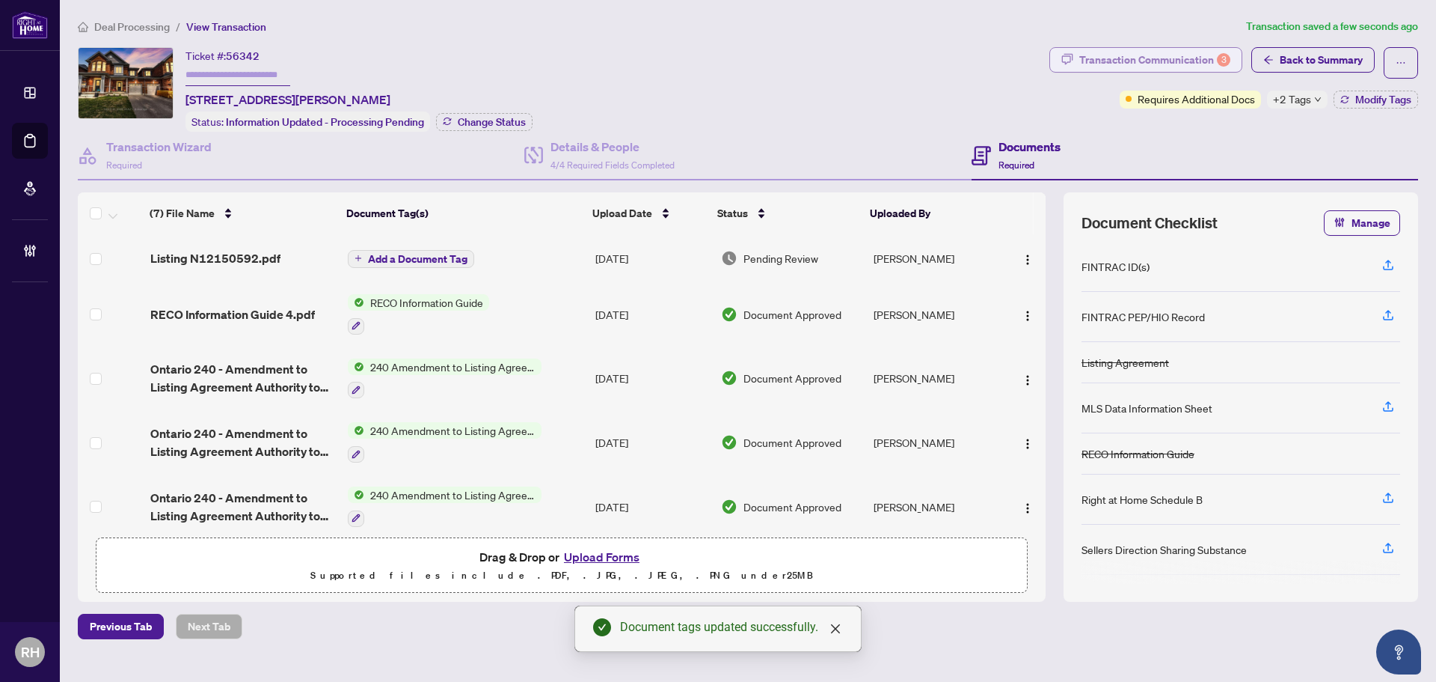
click at [1148, 52] on div "Transaction Communication 3" at bounding box center [1154, 60] width 151 height 24
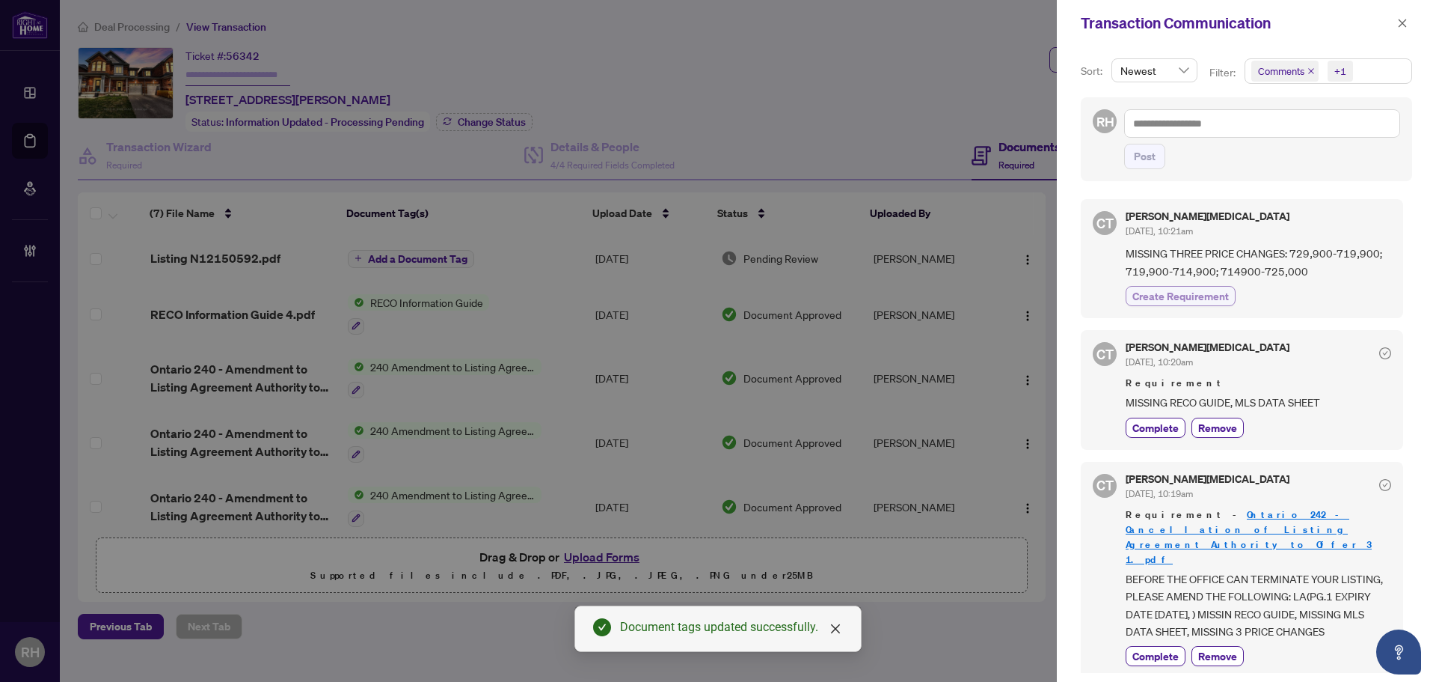
click at [1181, 306] on button "Create Requirement" at bounding box center [1181, 296] width 110 height 20
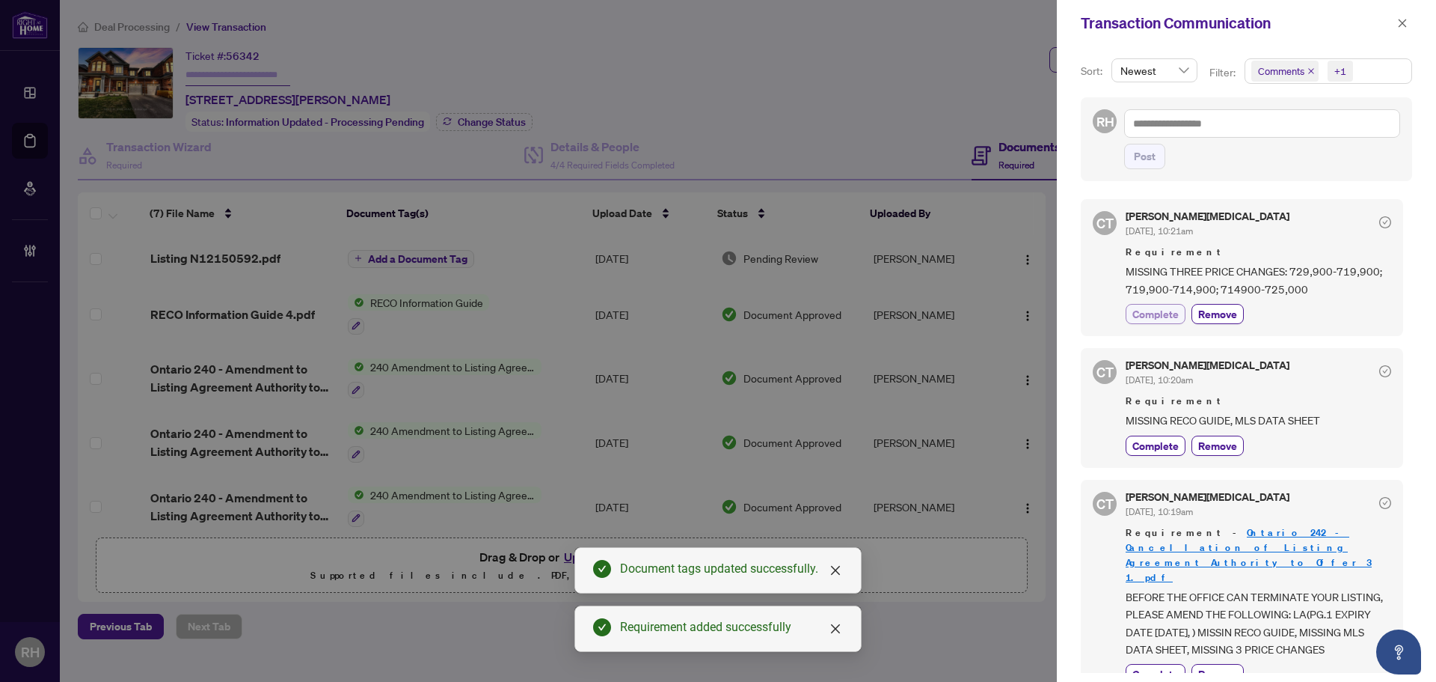
click at [1149, 317] on span "Complete" at bounding box center [1156, 314] width 46 height 16
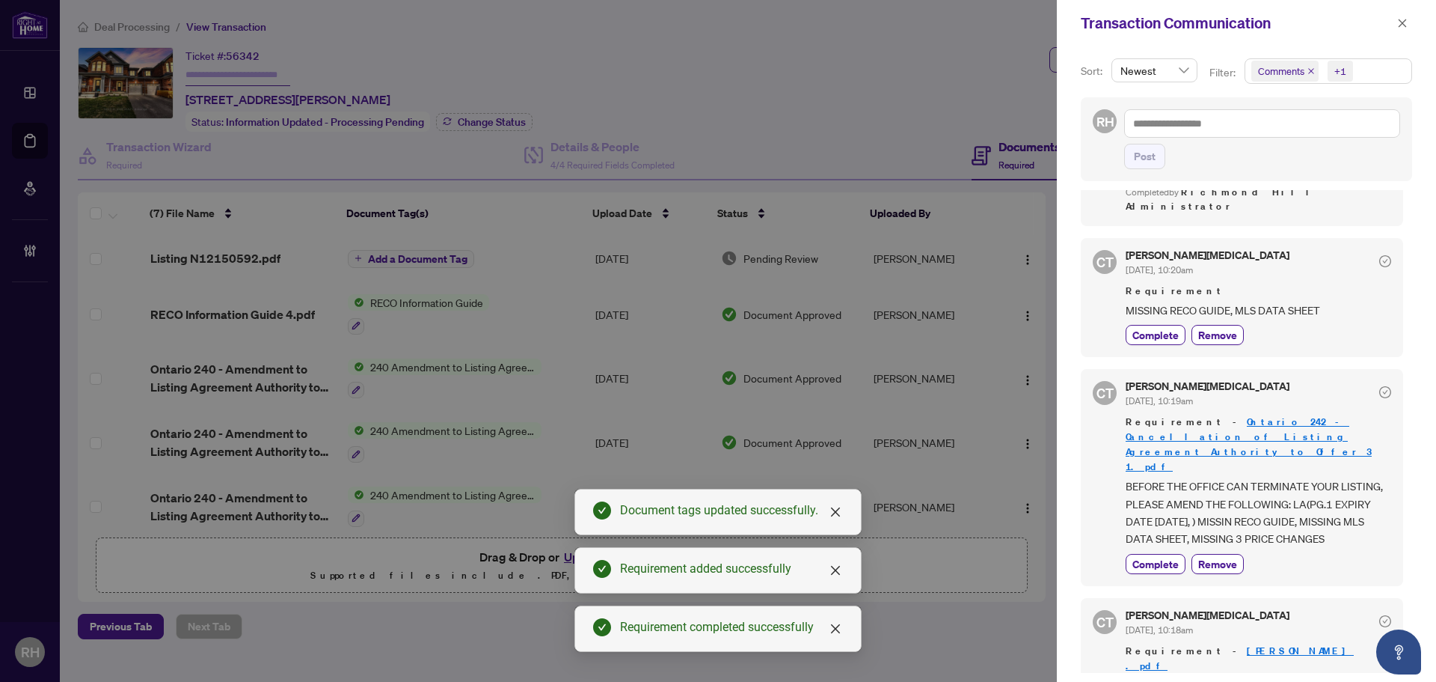
scroll to position [3, 0]
click at [1416, 19] on div "Transaction Communication" at bounding box center [1246, 23] width 379 height 46
click at [1411, 24] on button "button" at bounding box center [1402, 23] width 19 height 18
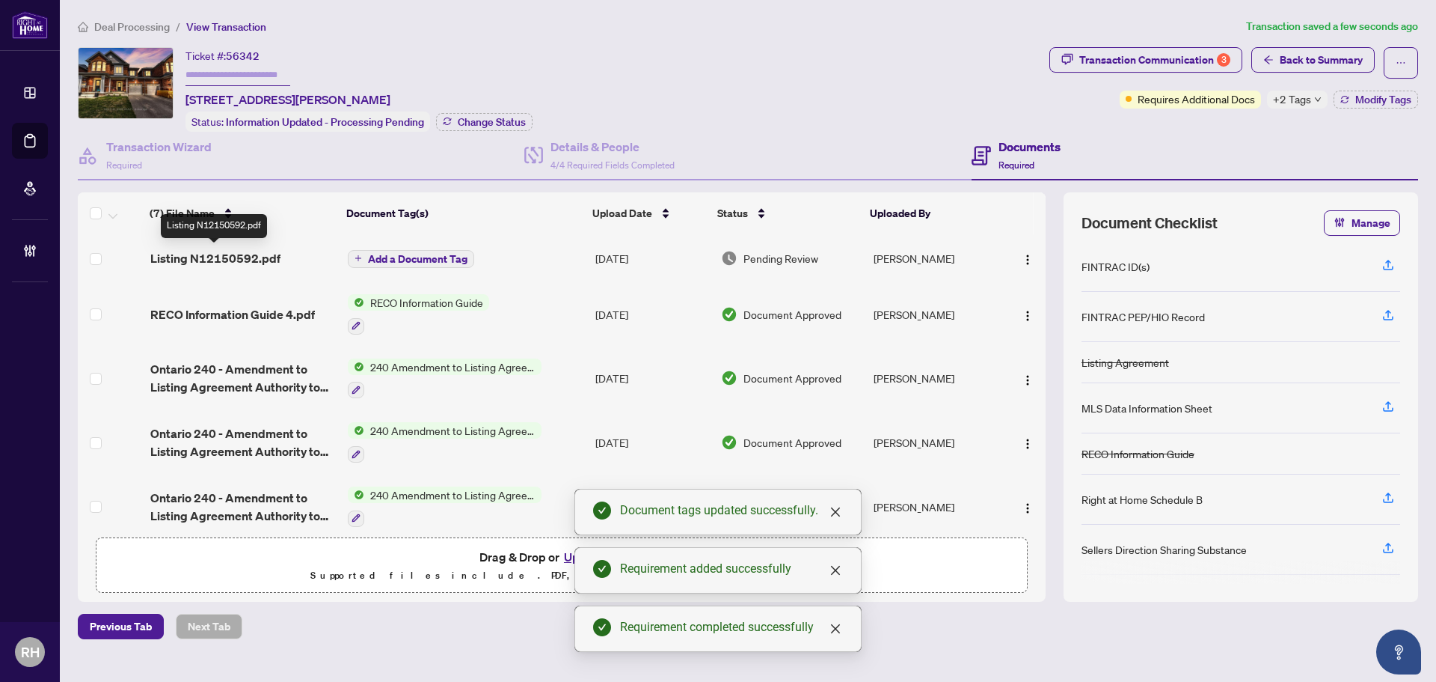
click at [251, 249] on span "Listing N12150592.pdf" at bounding box center [215, 258] width 130 height 18
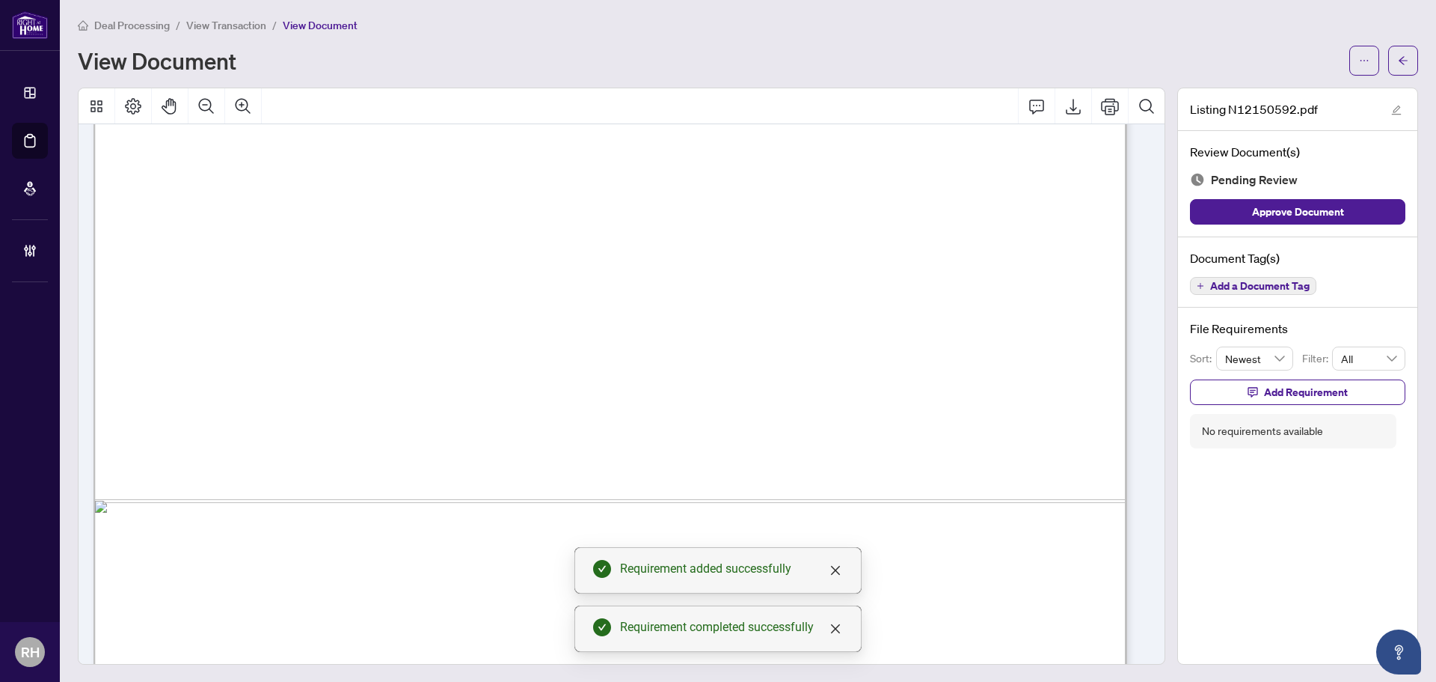
scroll to position [953, 0]
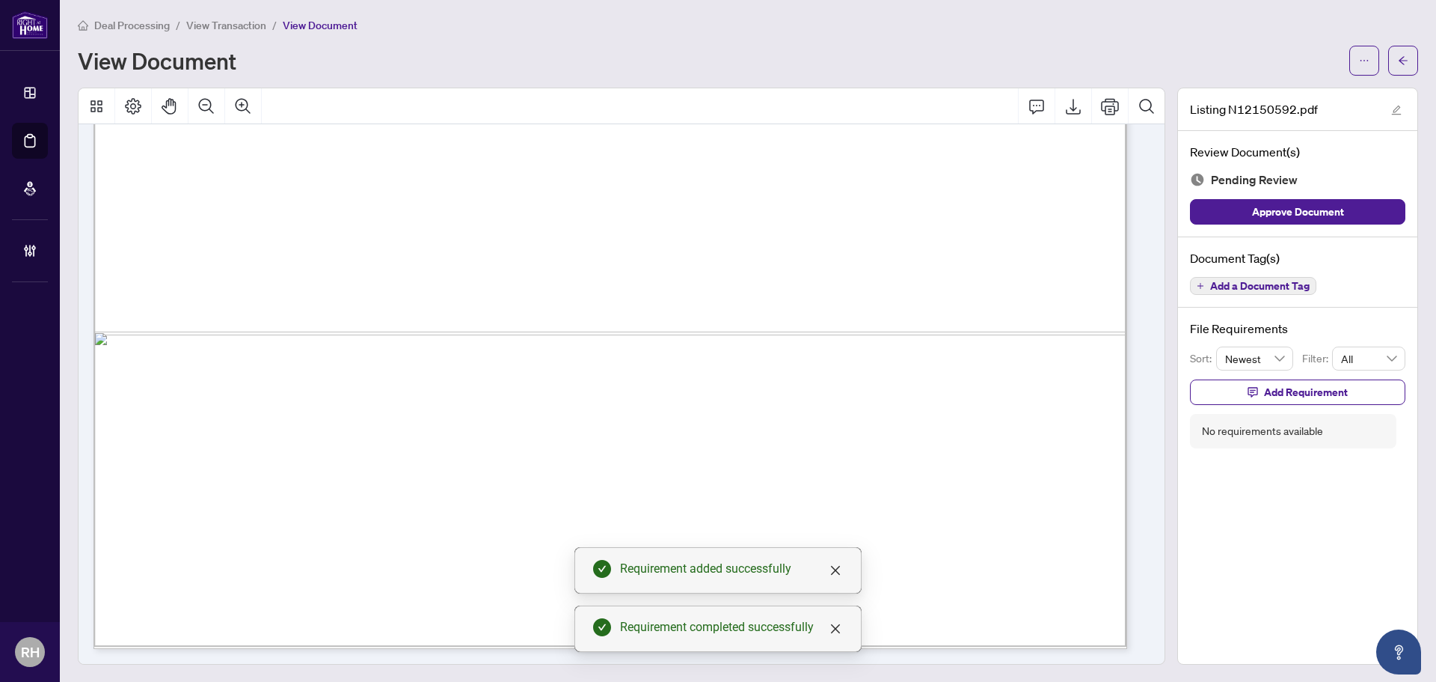
click at [1311, 293] on div "Add a Document Tag" at bounding box center [1297, 285] width 215 height 19
click at [1272, 288] on span "Add a Document Tag" at bounding box center [1259, 286] width 99 height 10
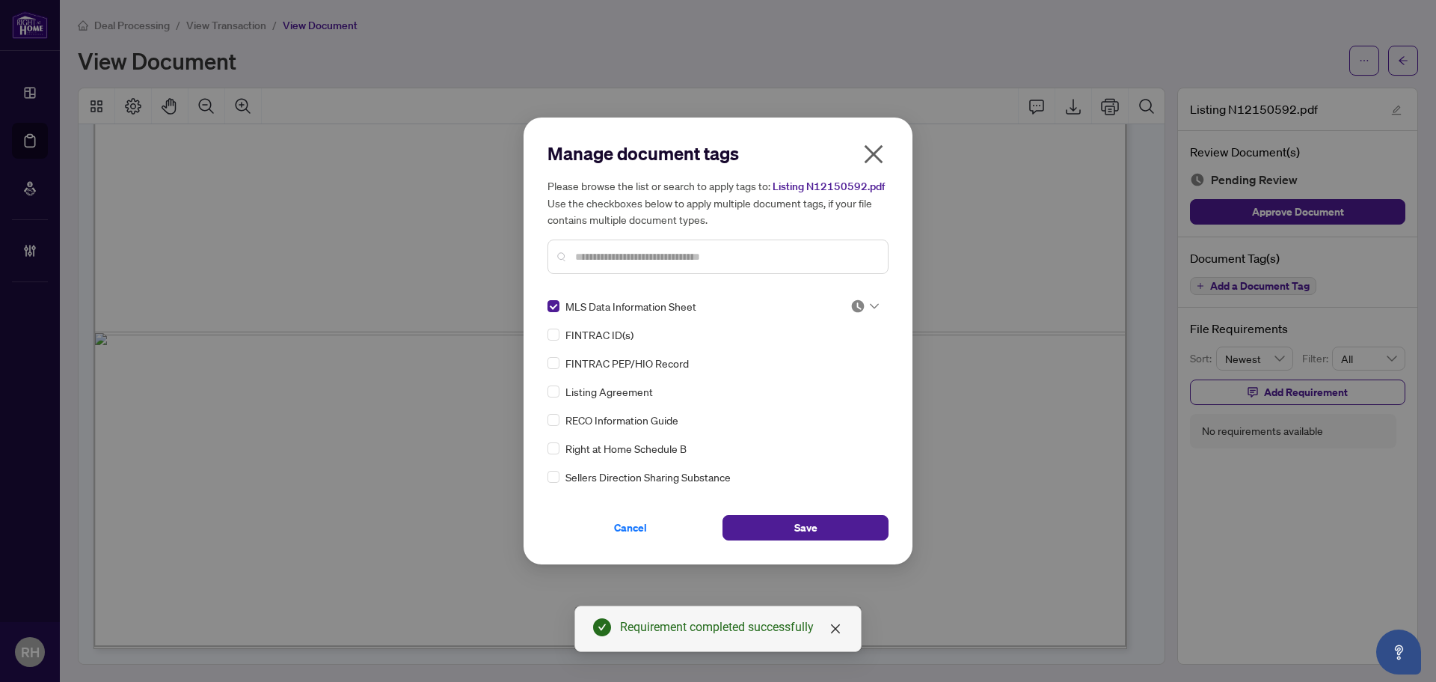
click at [855, 298] on img at bounding box center [858, 305] width 15 height 15
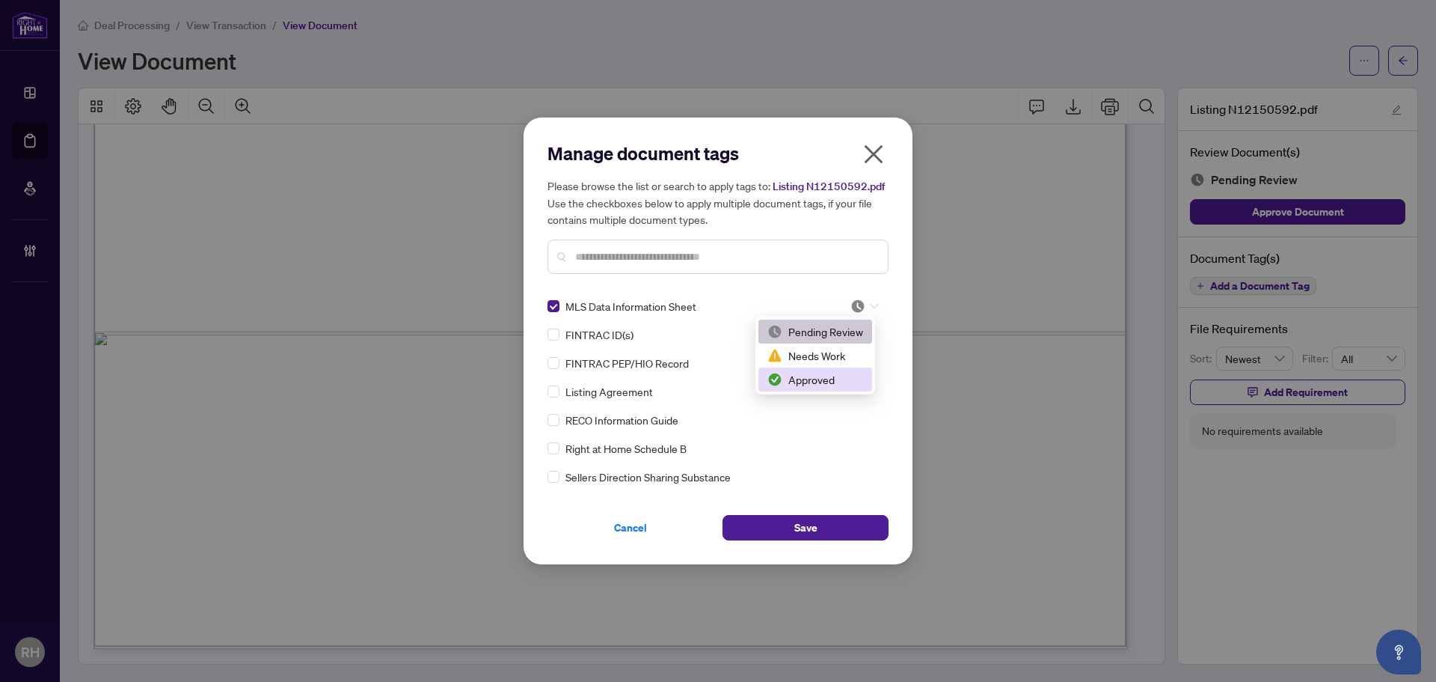
click at [824, 385] on div "Approved" at bounding box center [816, 379] width 96 height 16
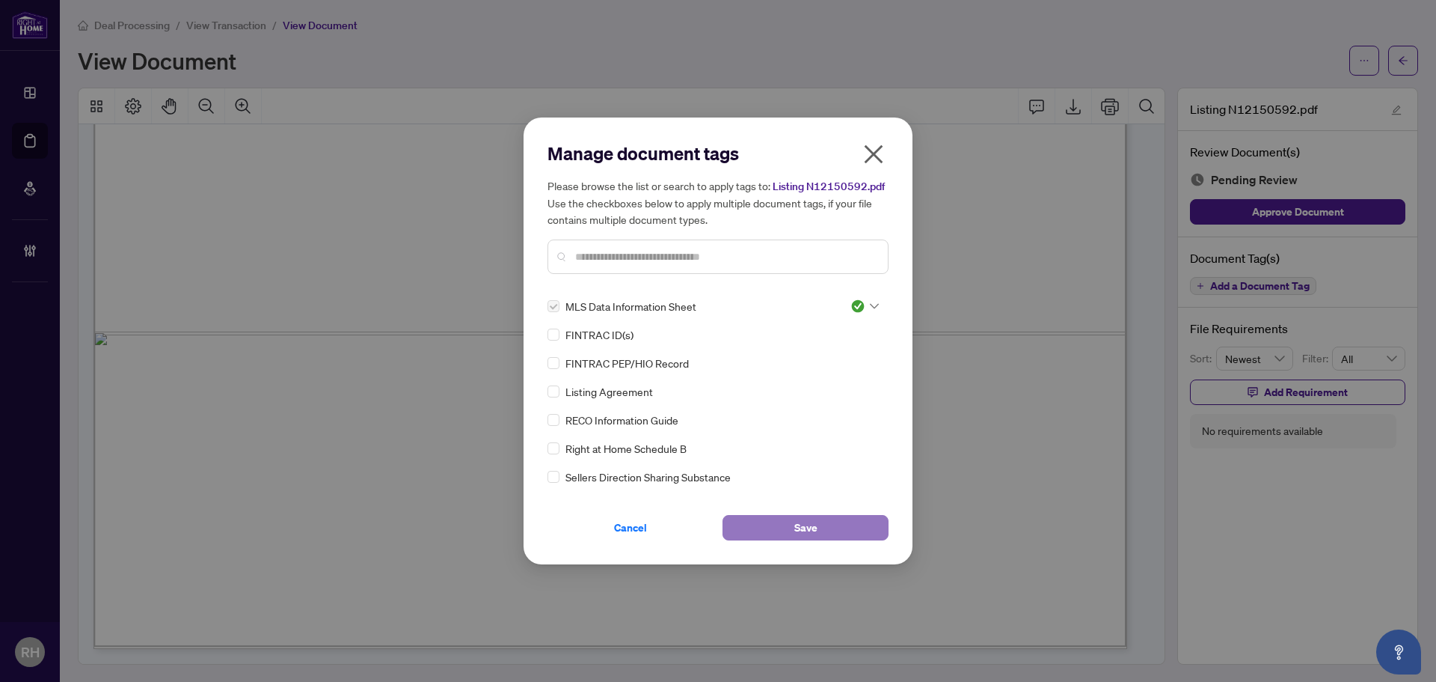
click at [819, 530] on button "Save" at bounding box center [806, 527] width 166 height 25
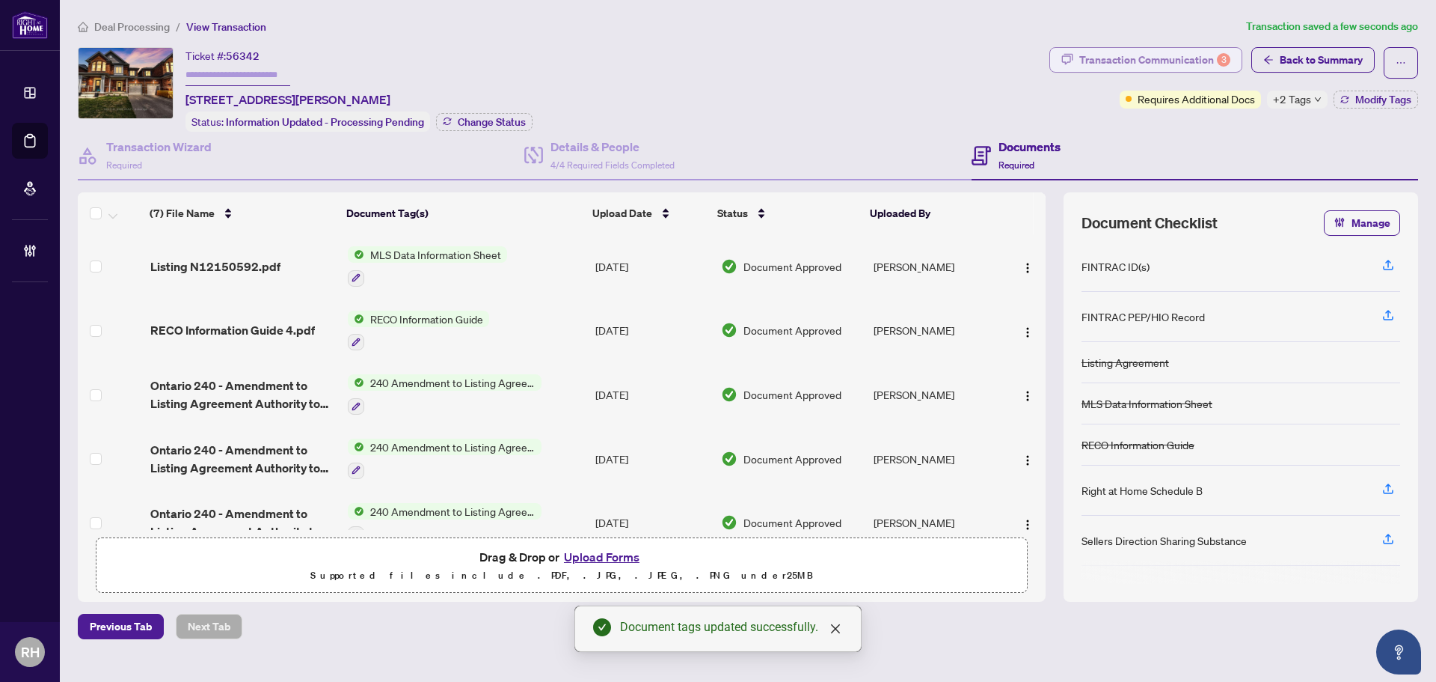
click at [1157, 55] on div "Transaction Communication 3" at bounding box center [1154, 60] width 151 height 24
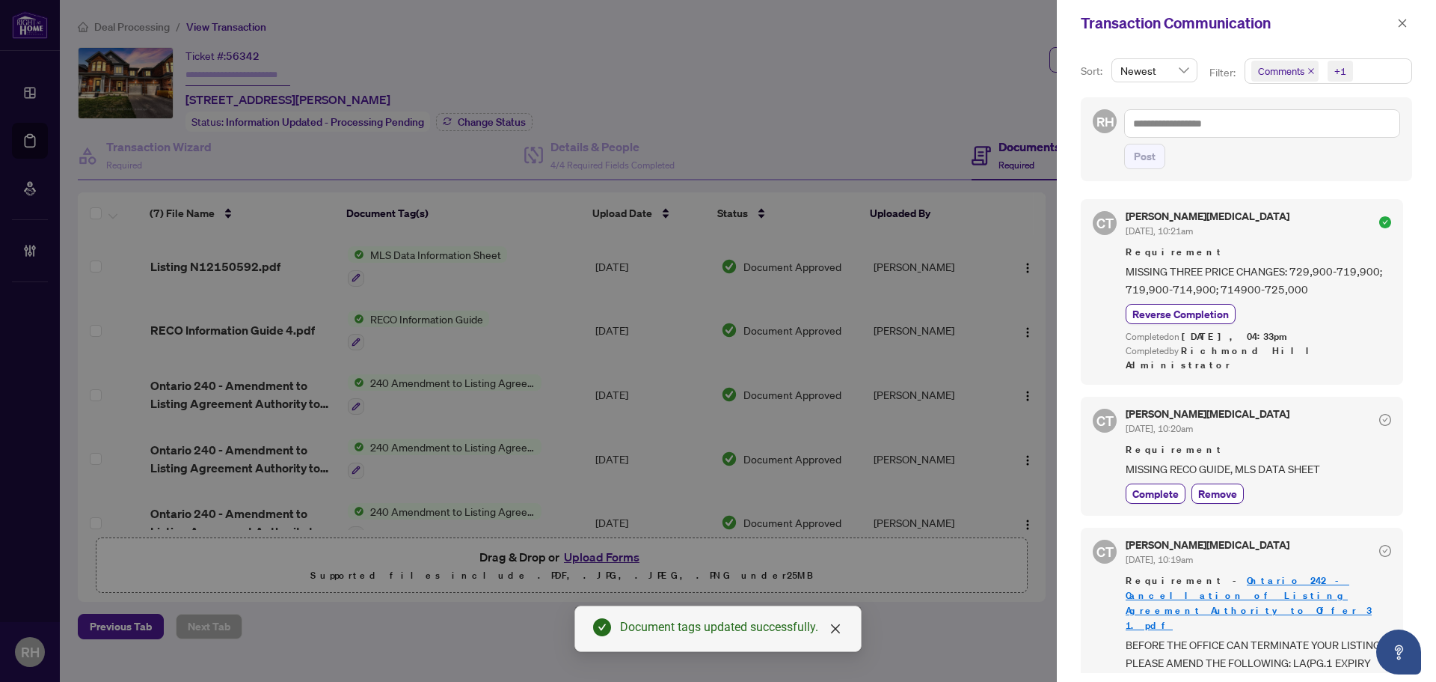
click at [1145, 497] on div "CT Claudia Tao Oct/07/2025, 10:20am Requirement MISSING RECO GUIDE, MLS DATA SH…" at bounding box center [1242, 455] width 322 height 119
click at [1148, 486] on span "Complete" at bounding box center [1156, 494] width 46 height 16
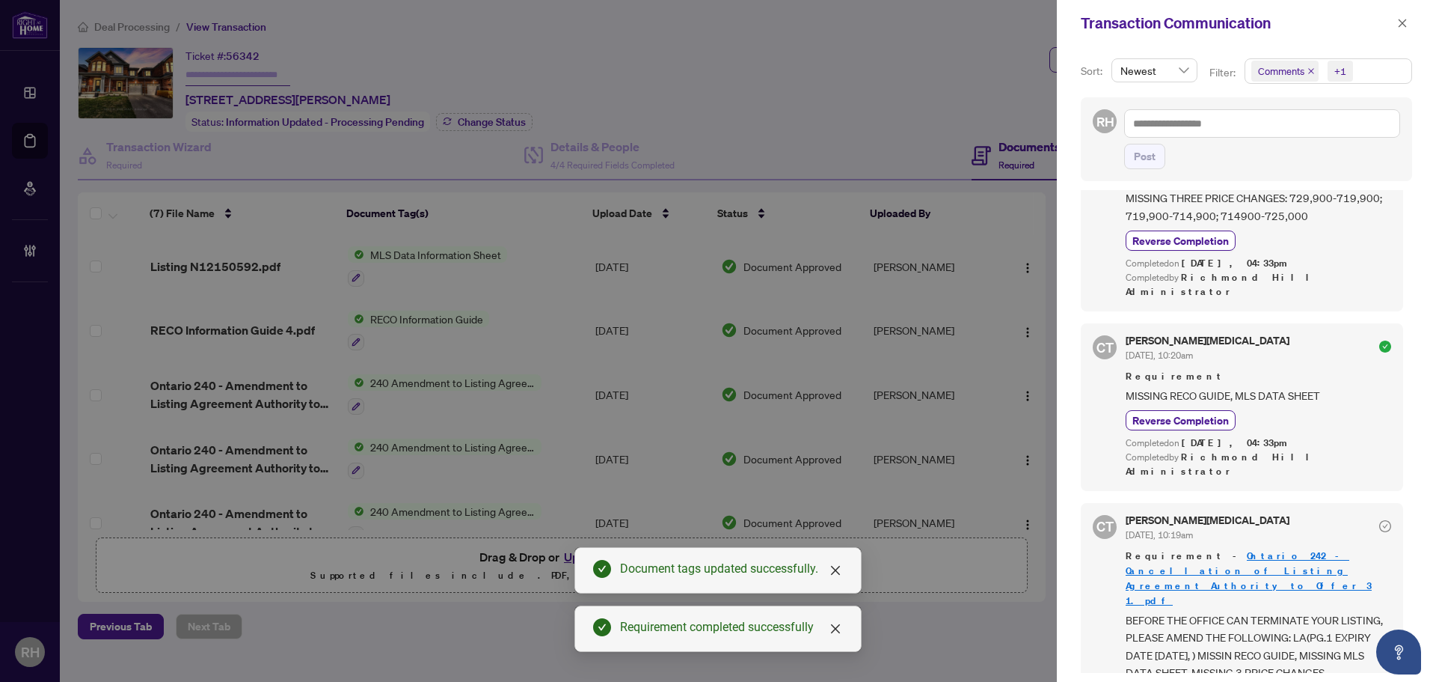
scroll to position [159, 0]
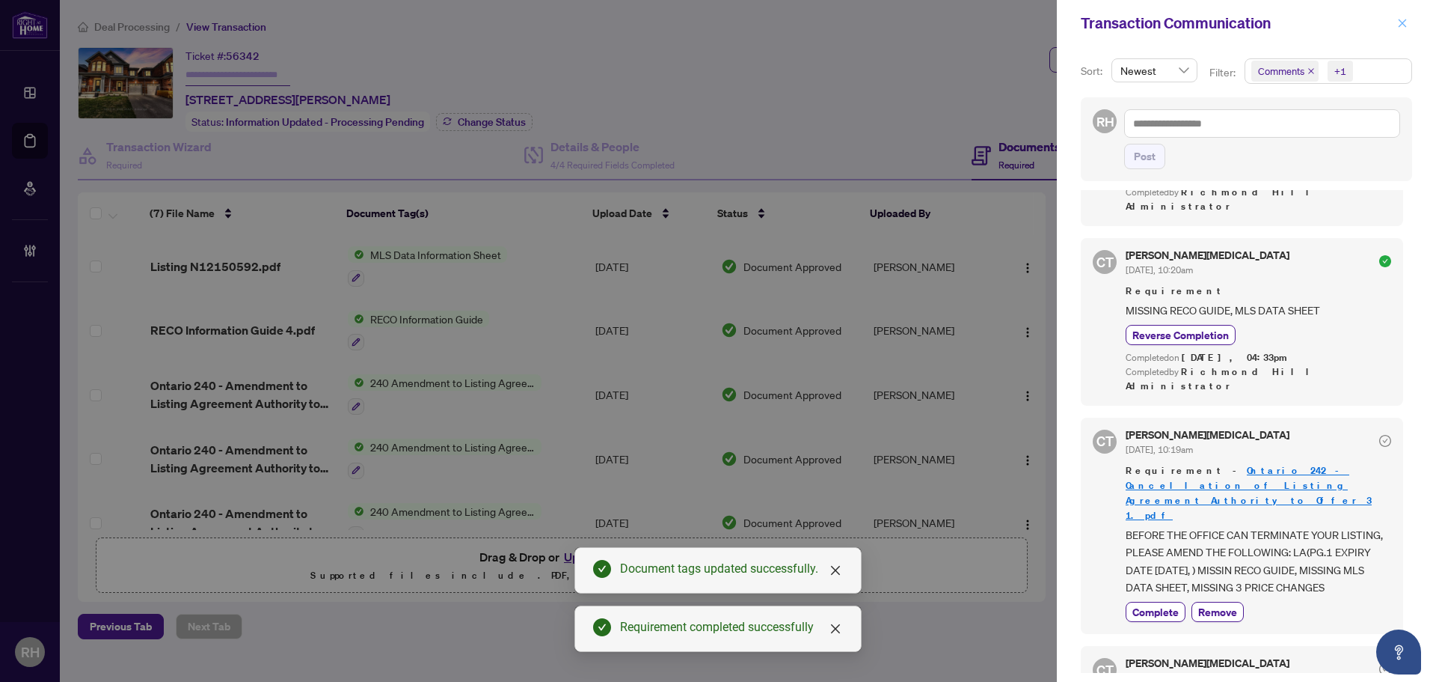
click at [1404, 33] on span "button" at bounding box center [1402, 23] width 10 height 24
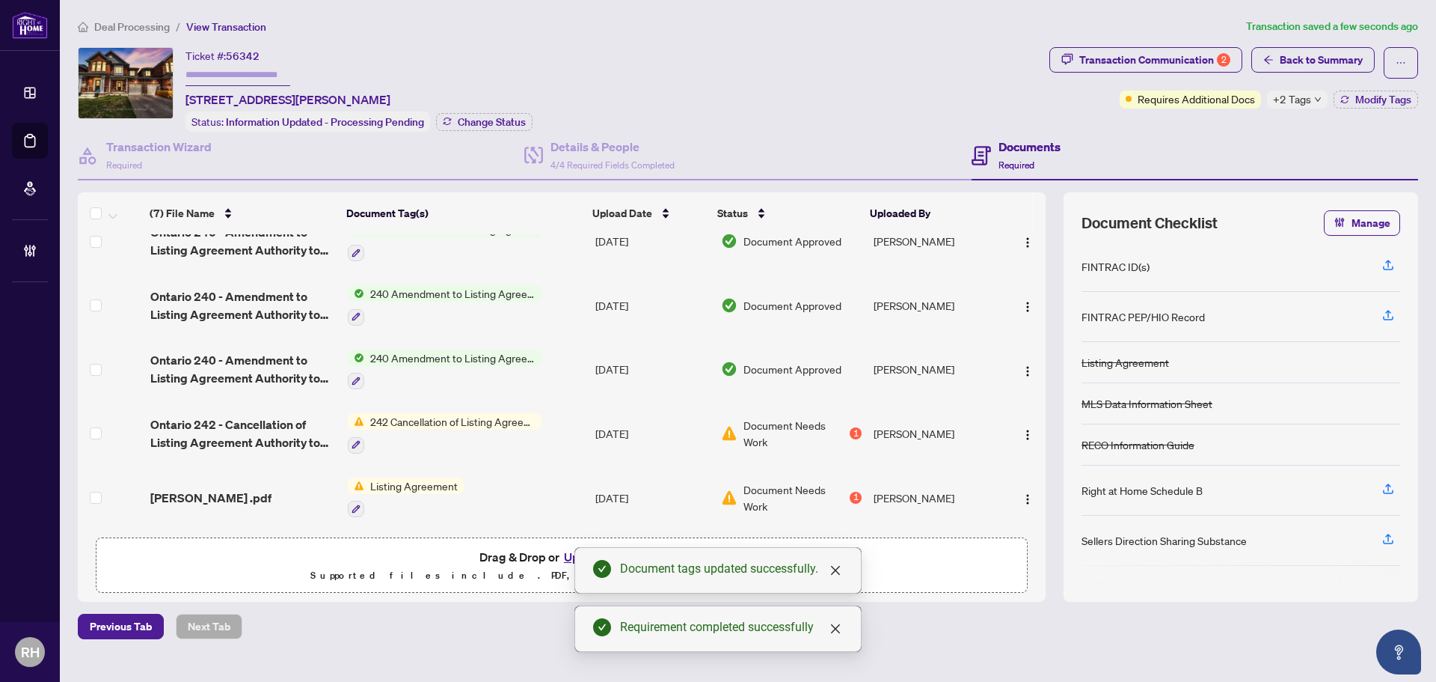
scroll to position [0, 0]
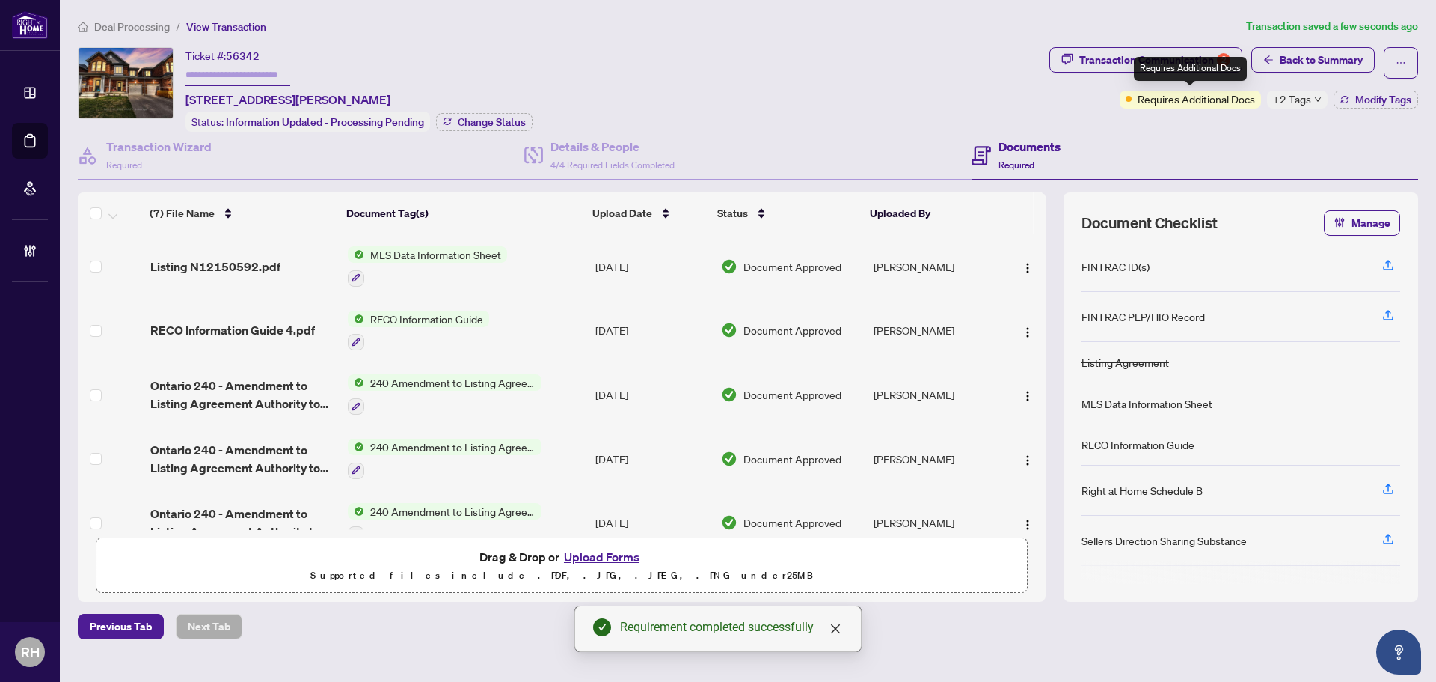
click at [1284, 117] on div "Transaction Communication 2 Back to Summary Requires Additional Docs +2 Tags Mo…" at bounding box center [1234, 89] width 375 height 85
click at [1296, 103] on span "+2 Tags" at bounding box center [1292, 99] width 38 height 17
click at [1240, 147] on div "Documents Required" at bounding box center [1195, 156] width 447 height 49
click at [1347, 97] on icon "button" at bounding box center [1345, 99] width 9 height 9
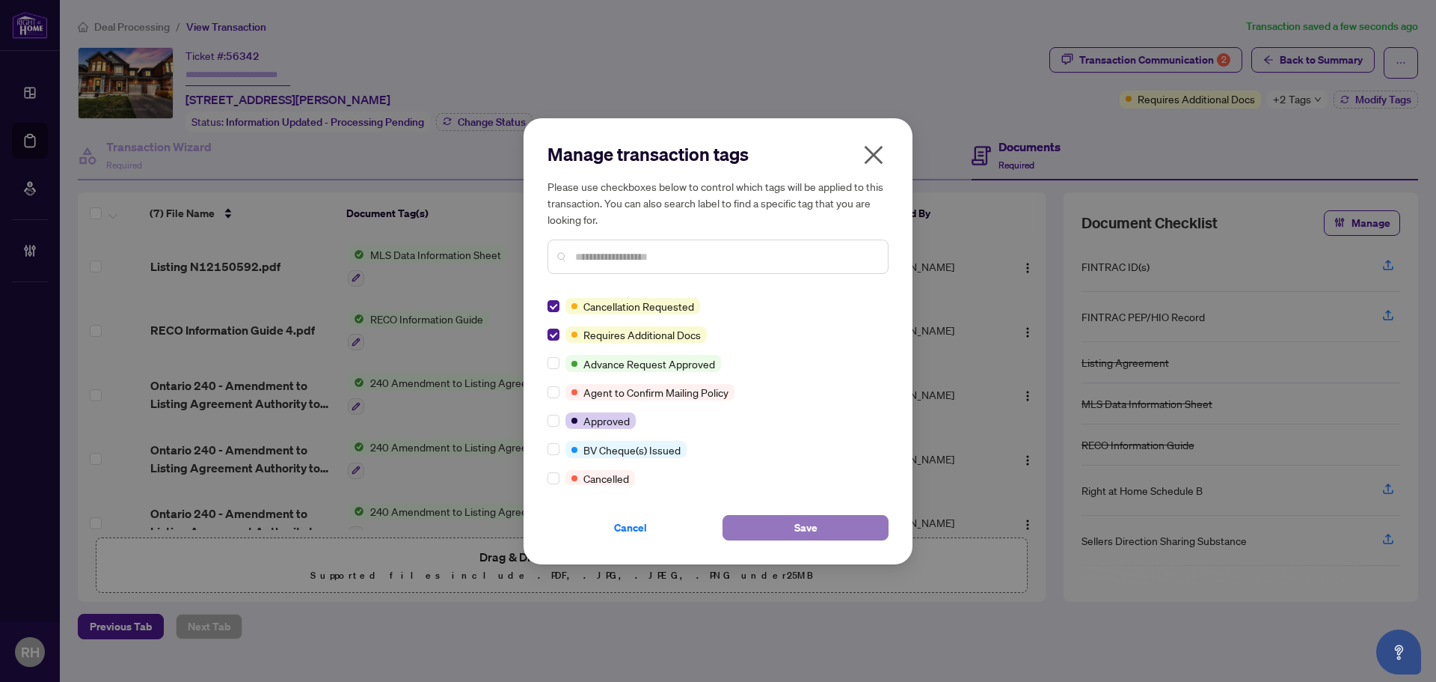
click at [854, 521] on button "Save" at bounding box center [806, 527] width 166 height 25
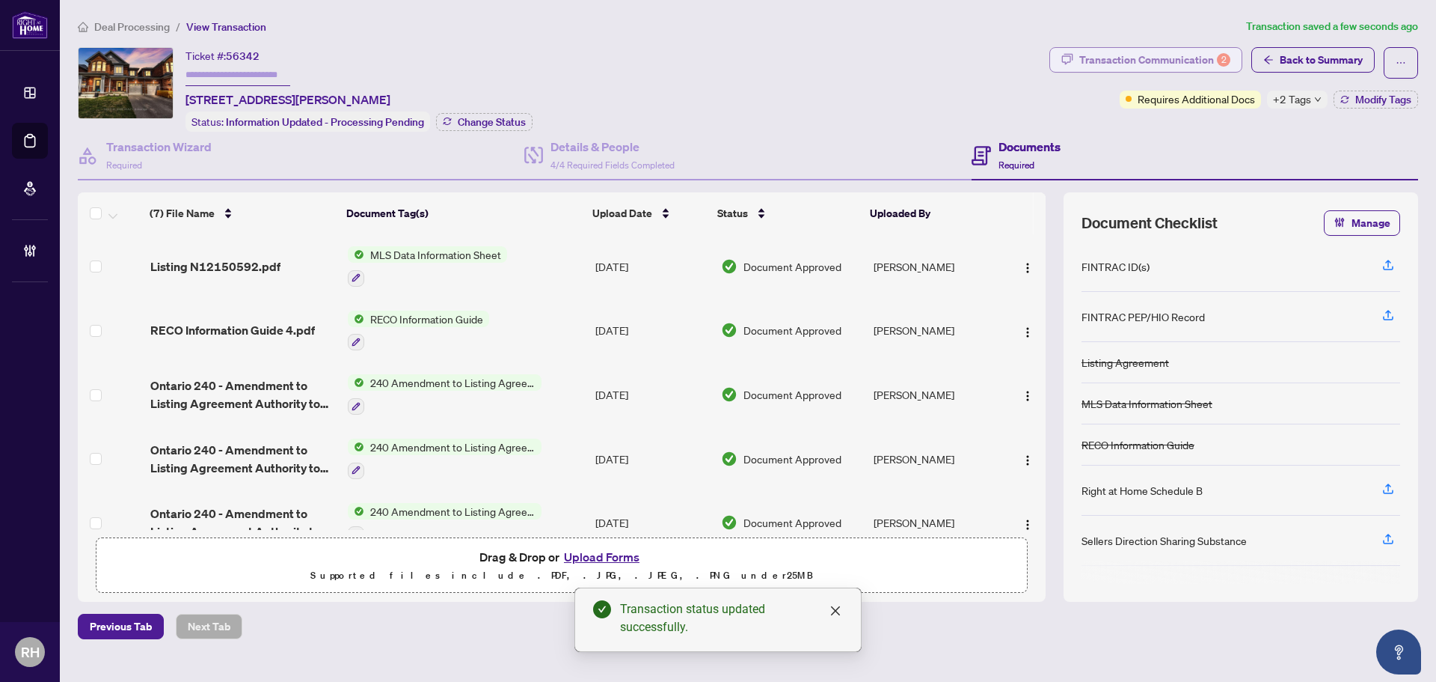
click at [1192, 53] on div "Transaction Communication 2" at bounding box center [1154, 60] width 151 height 24
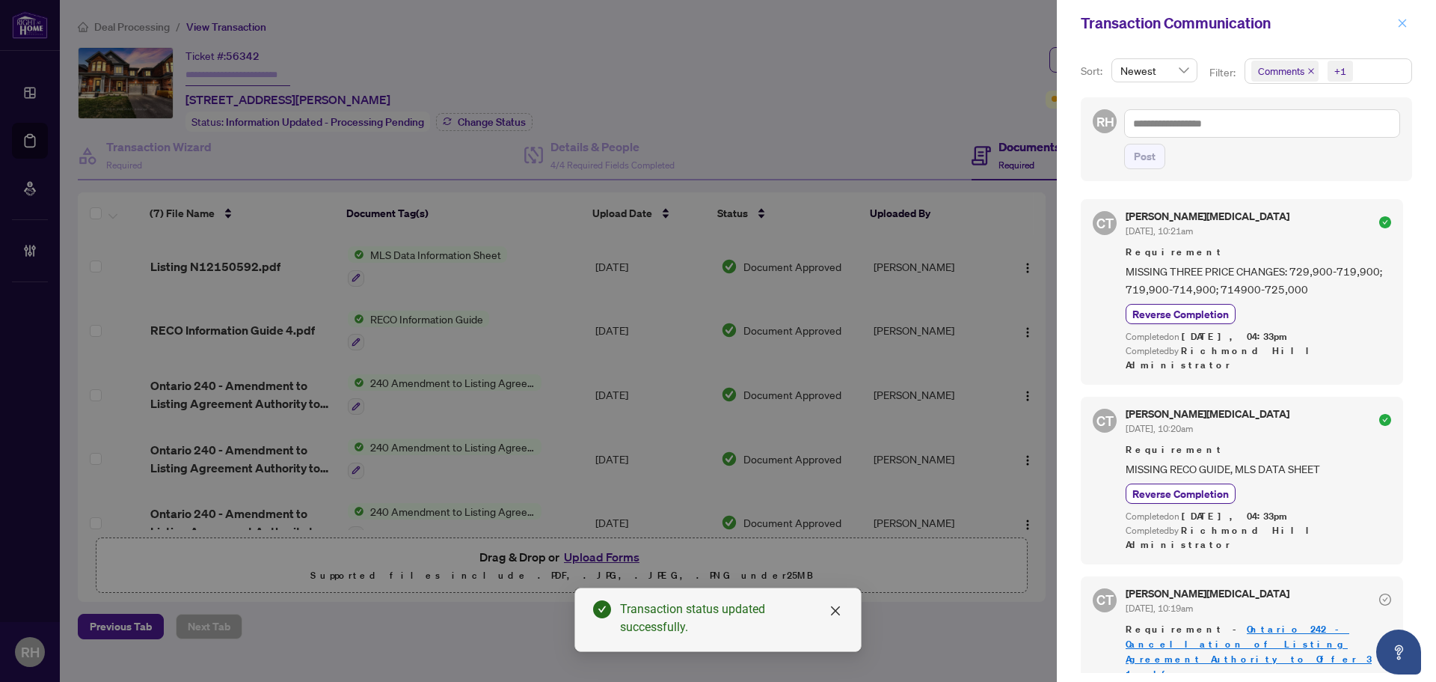
click at [1402, 28] on icon "close" at bounding box center [1402, 23] width 10 height 10
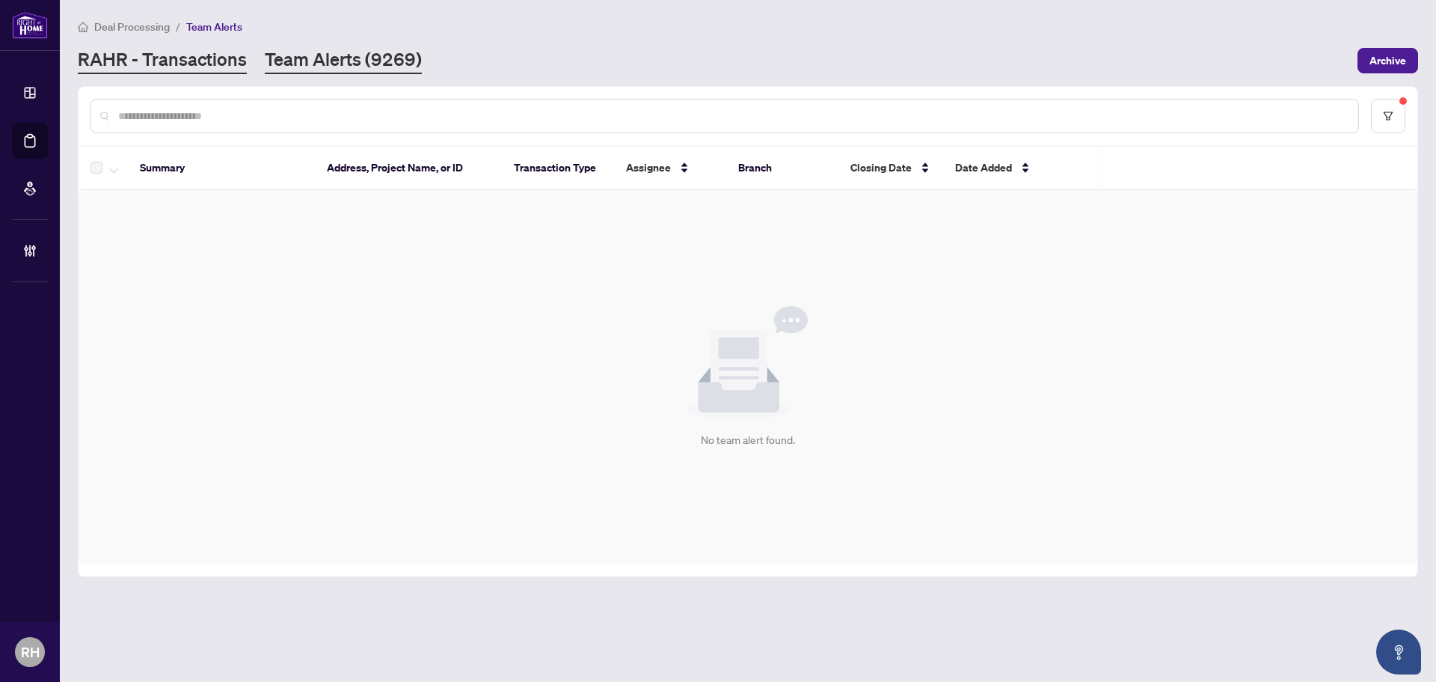
click at [169, 67] on link "RAHR - Transactions" at bounding box center [162, 60] width 169 height 27
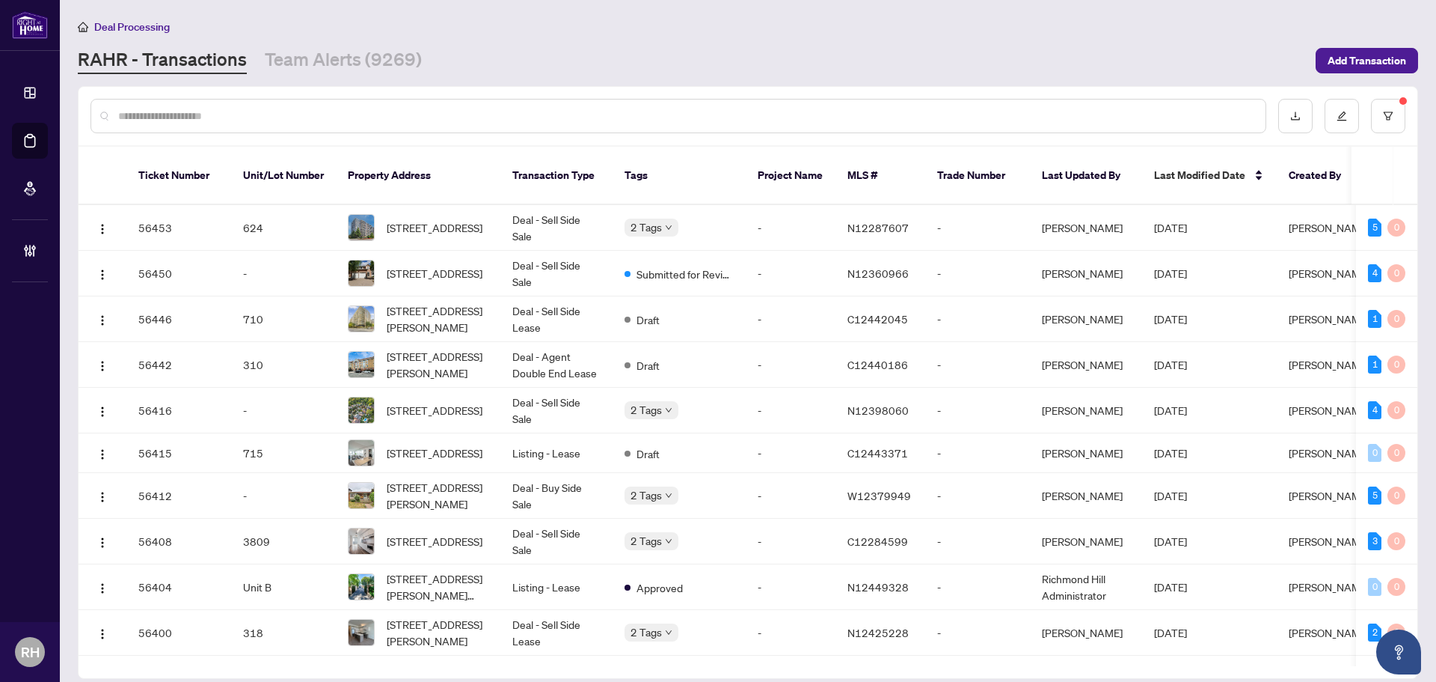
click at [278, 111] on input "text" at bounding box center [686, 116] width 1136 height 16
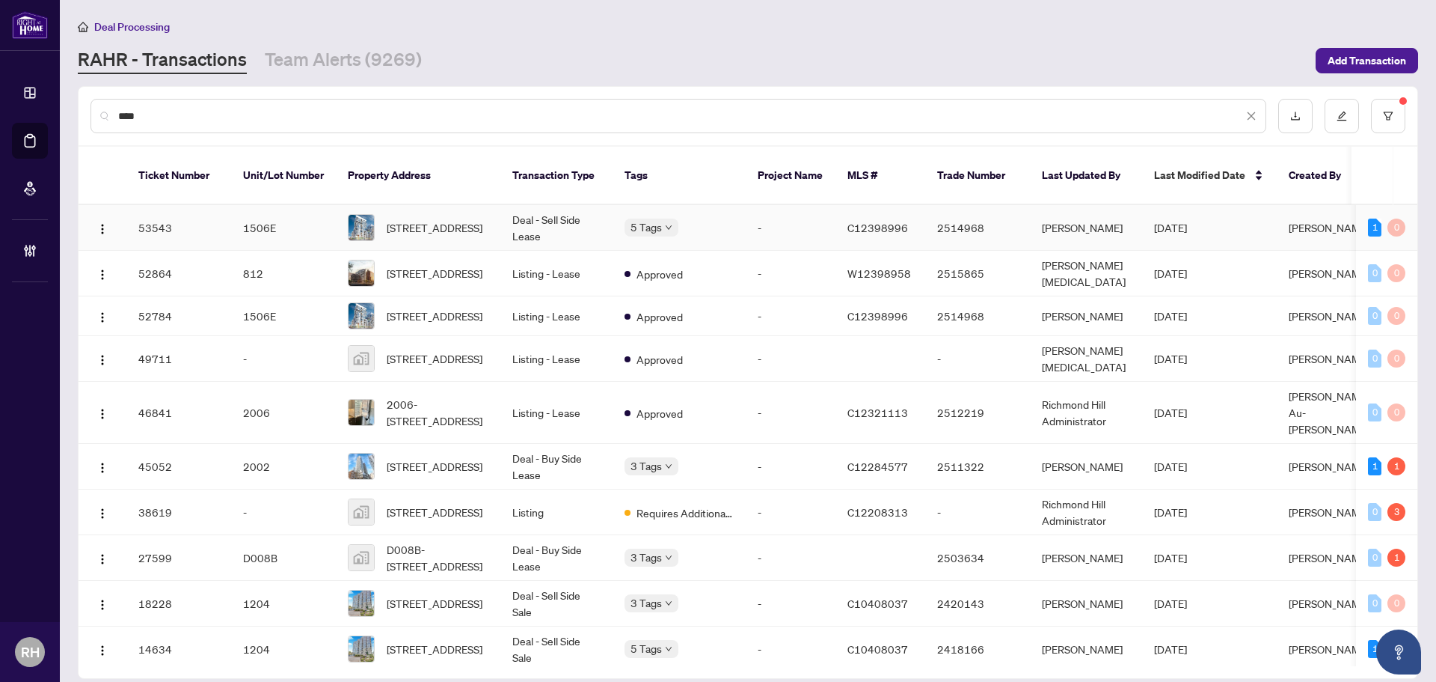
type input "***"
click at [500, 219] on td "Deal - Sell Side Lease" at bounding box center [556, 228] width 112 height 46
click at [334, 62] on link "Team Alerts (9269)" at bounding box center [343, 60] width 157 height 27
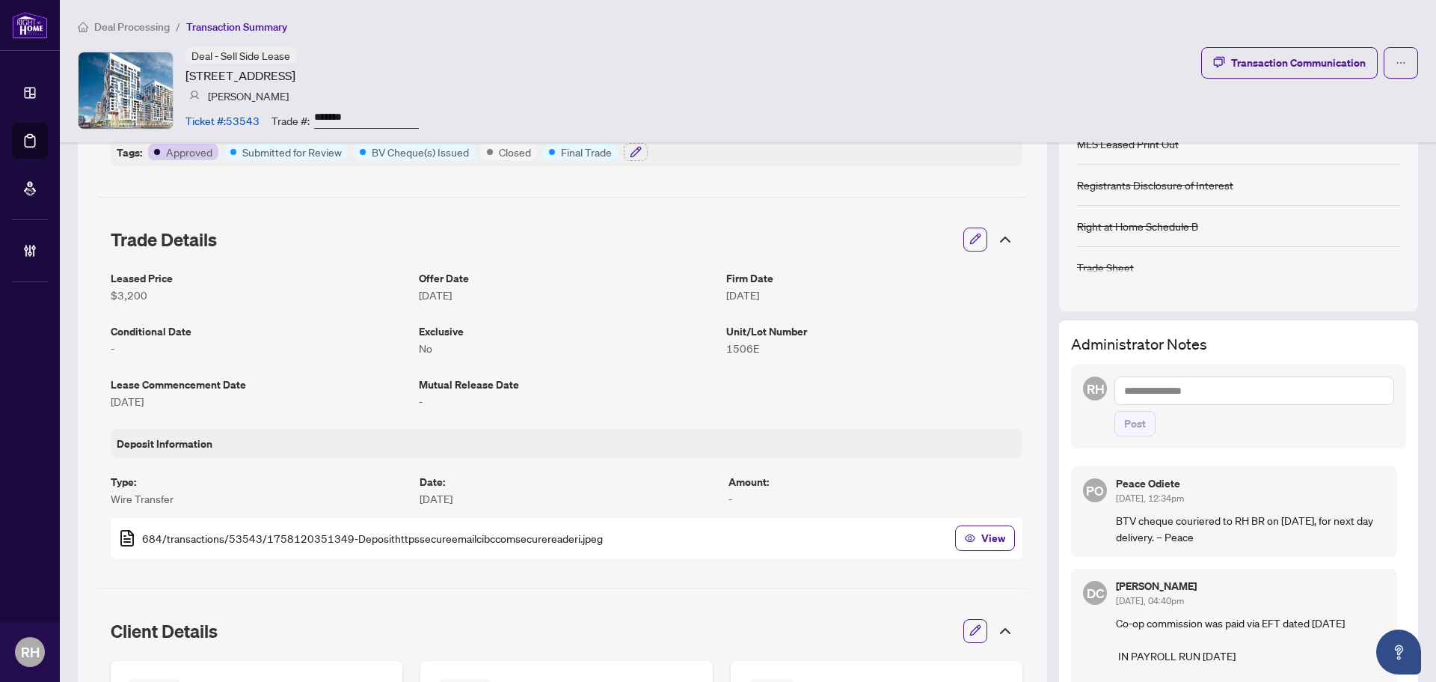
scroll to position [449, 0]
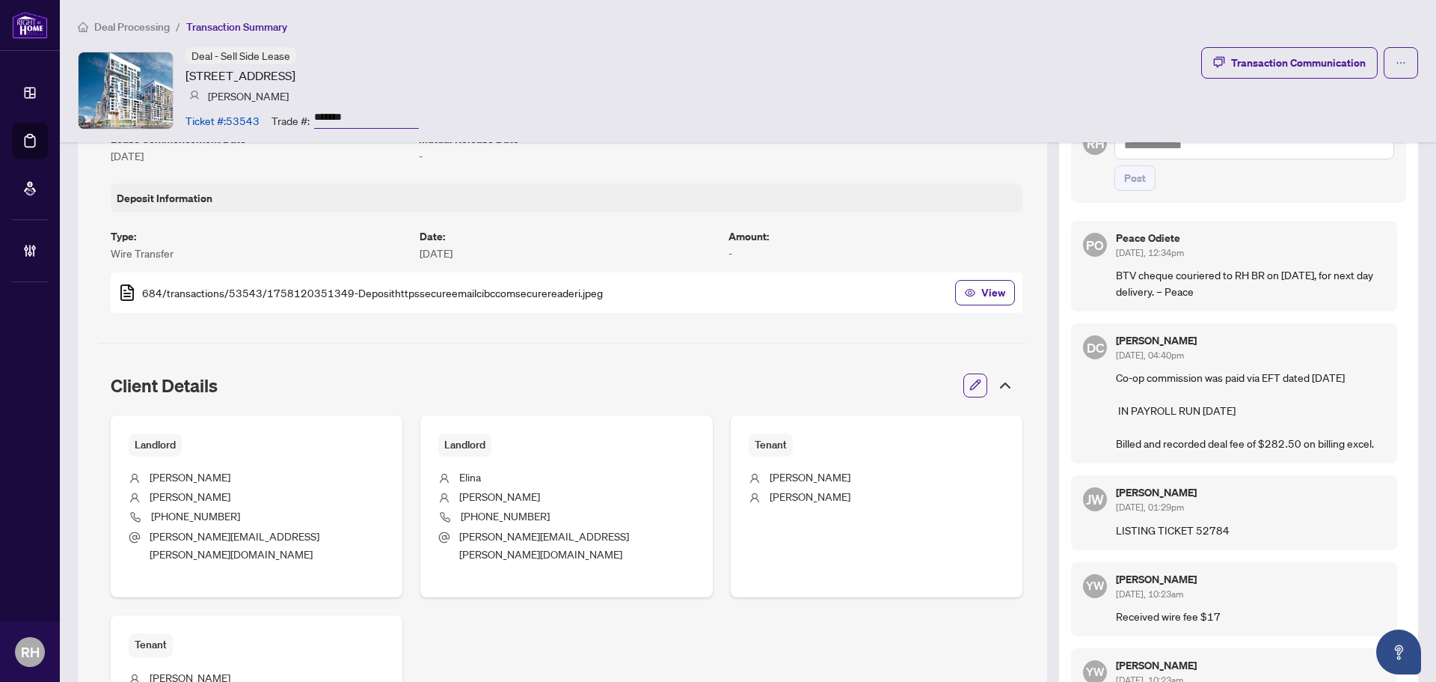
drag, startPoint x: 1096, startPoint y: 296, endPoint x: 1205, endPoint y: 302, distance: 109.4
click at [1205, 302] on div "PO Peace Odiete [DATE], 12:34pm BTV cheque couriered to RH BR on [DATE], for ne…" at bounding box center [1234, 266] width 326 height 91
click at [1266, 295] on p "BTV cheque couriered to RH BR on [DATE], for next day delivery. – Peace" at bounding box center [1250, 282] width 269 height 33
drag, startPoint x: 1104, startPoint y: 286, endPoint x: 1245, endPoint y: 302, distance: 141.6
click at [1245, 302] on div "PO Peace Odiete [DATE], 12:34pm BTV cheque couriered to RH BR on [DATE], for ne…" at bounding box center [1234, 266] width 326 height 91
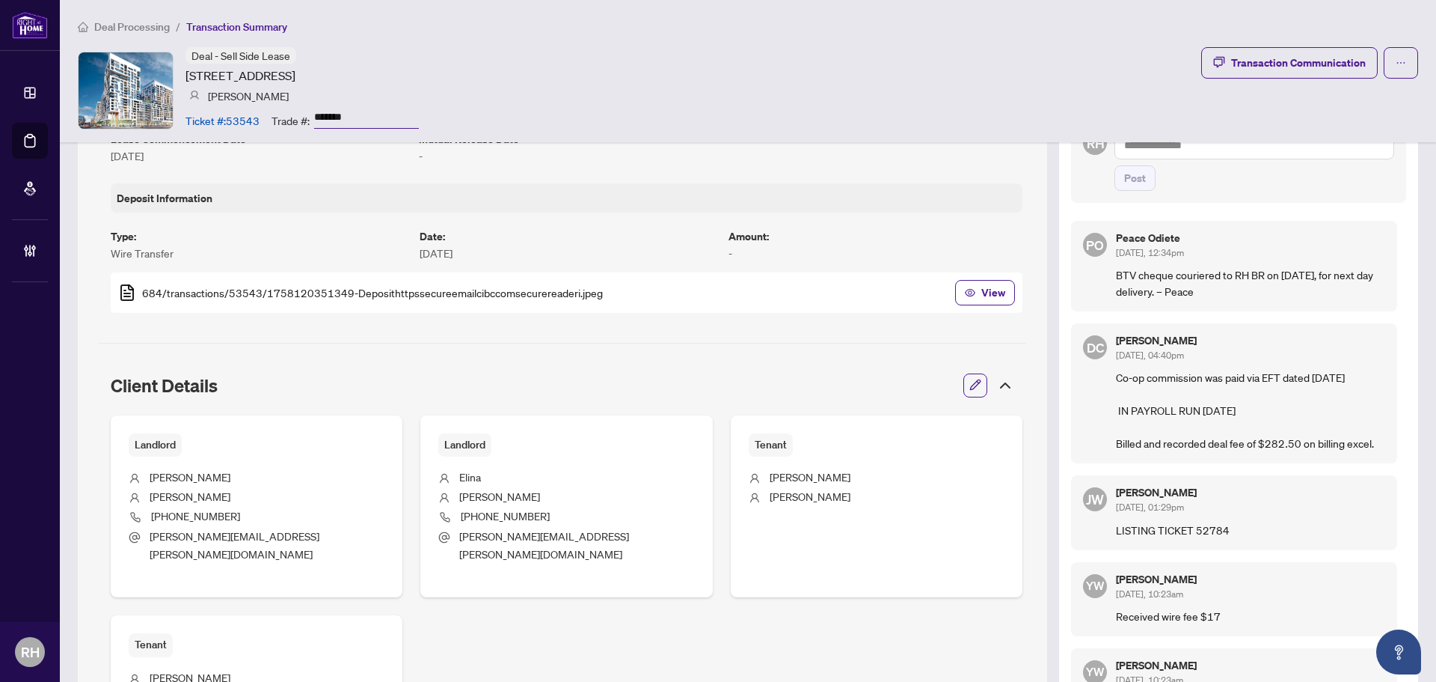
click at [1245, 299] on p "BTV cheque couriered to RH BR on [DATE], for next day delivery. – Peace" at bounding box center [1250, 282] width 269 height 33
click at [1278, 281] on p "BTV cheque couriered to RH BR on [DATE], for next day delivery. – Peace" at bounding box center [1250, 282] width 269 height 33
click at [1296, 292] on p "BTV cheque couriered to RH BR on [DATE], for next day delivery. – Peace" at bounding box center [1250, 282] width 269 height 33
click at [1231, 299] on p "BTV cheque couriered to RH BR on [DATE], for next day delivery. – Peace" at bounding box center [1250, 282] width 269 height 33
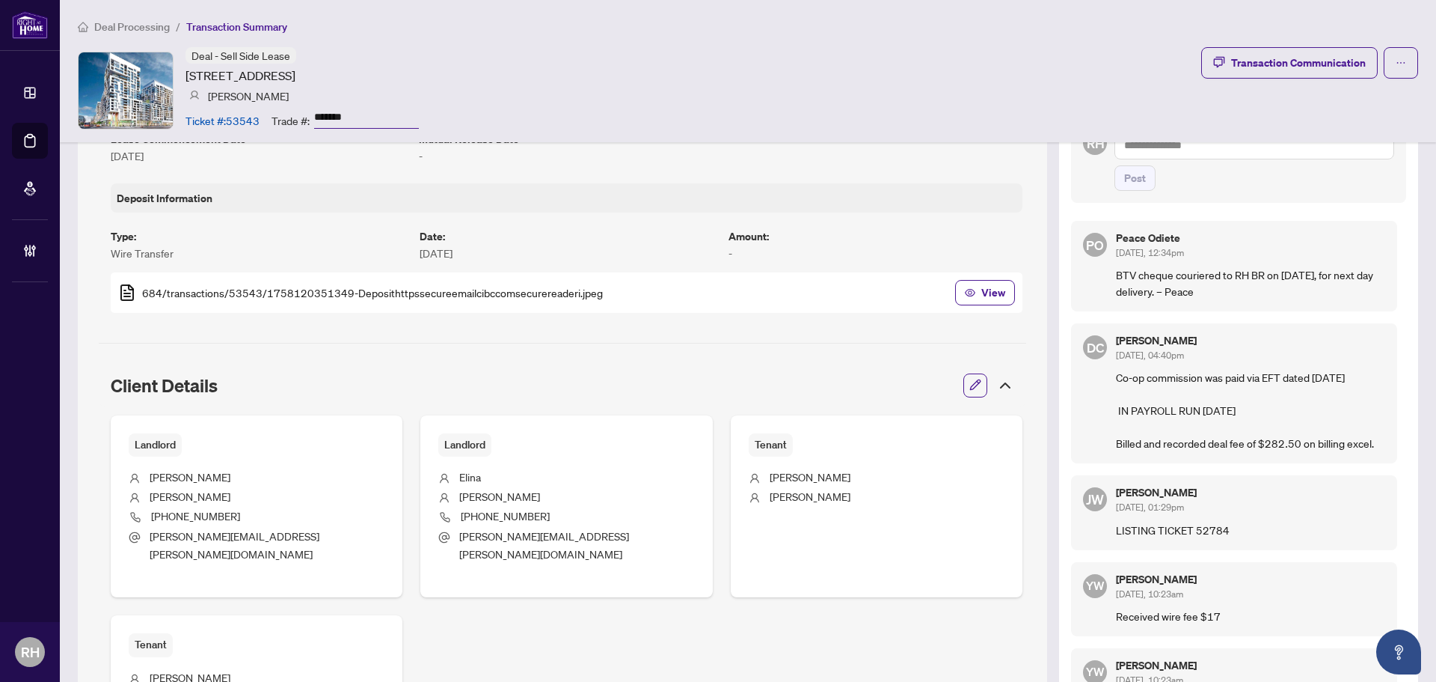
click at [1279, 290] on p "BTV cheque couriered to RH BR on [DATE], for next day delivery. – Peace" at bounding box center [1250, 282] width 269 height 33
drag, startPoint x: 1219, startPoint y: 287, endPoint x: 1271, endPoint y: 293, distance: 51.9
click at [1271, 293] on p "BTV cheque couriered to RH BR on [DATE], for next day delivery. – Peace" at bounding box center [1250, 282] width 269 height 33
click at [1250, 294] on p "BTV cheque couriered to RH BR on [DATE], for next day delivery. – Peace" at bounding box center [1250, 282] width 269 height 33
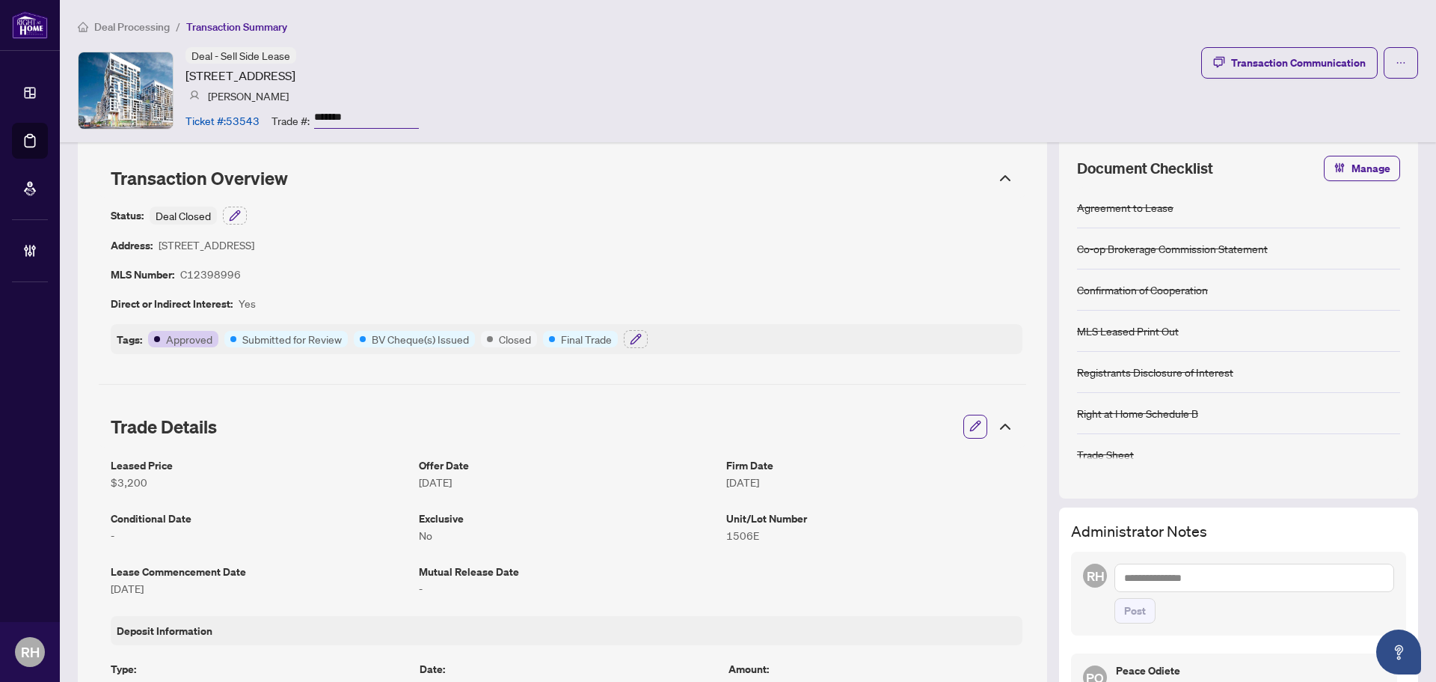
scroll to position [0, 0]
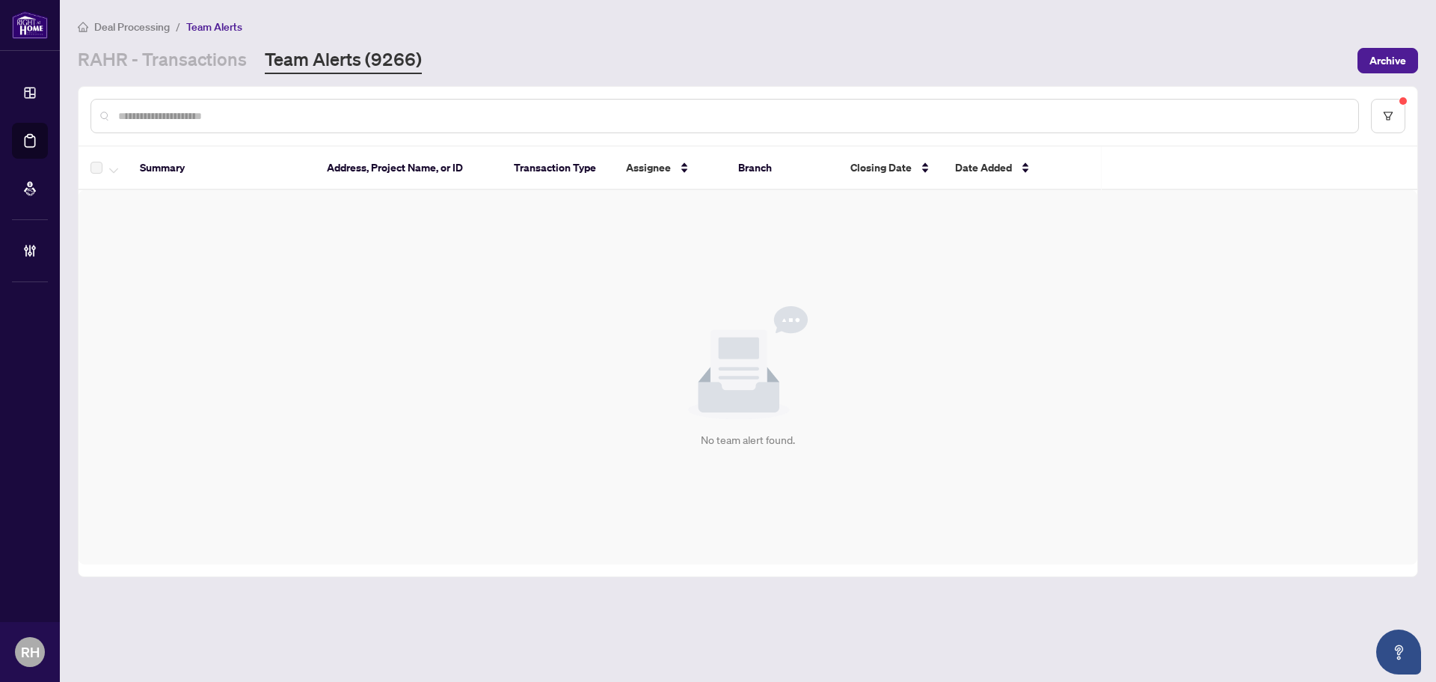
click at [230, 41] on div "Deal Processing / Team Alerts RAHR - Transactions Team Alerts (9266) Archive" at bounding box center [748, 46] width 1341 height 56
click at [227, 60] on link "RAHR - Transactions" at bounding box center [162, 60] width 169 height 27
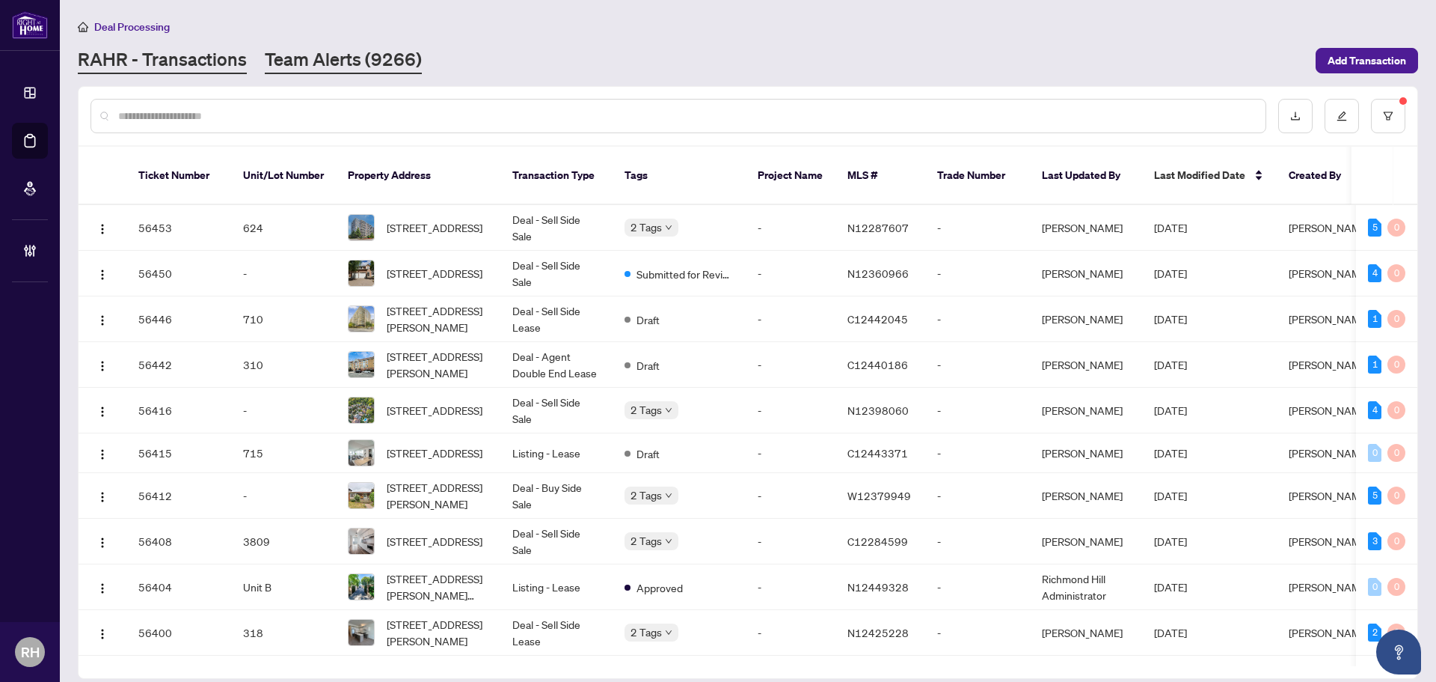
click at [313, 64] on link "Team Alerts (9266)" at bounding box center [343, 60] width 157 height 27
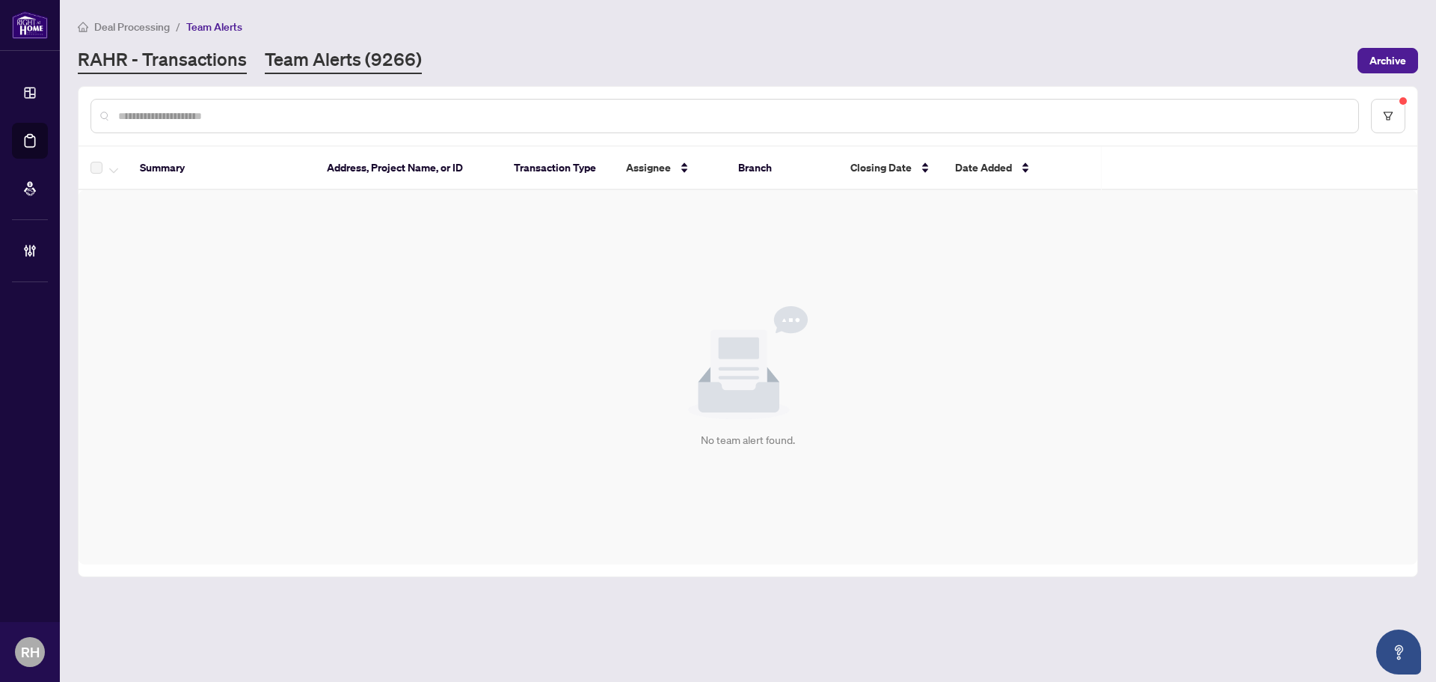
click at [208, 69] on link "RAHR - Transactions" at bounding box center [162, 60] width 169 height 27
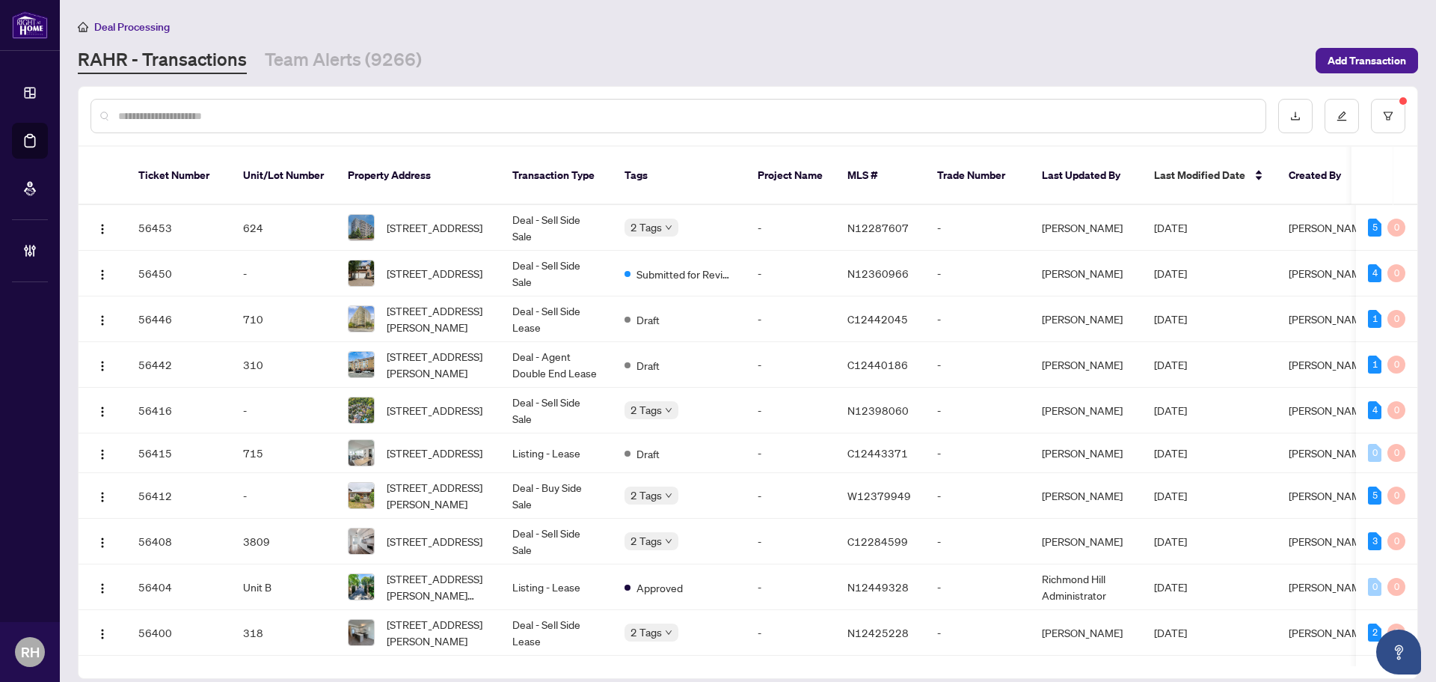
click at [394, 79] on main "Deal Processing RAHR - Transactions Team Alerts (9266) Add Transaction Ticket N…" at bounding box center [748, 341] width 1376 height 682
click at [389, 72] on link "Team Alerts (9266)" at bounding box center [343, 60] width 157 height 27
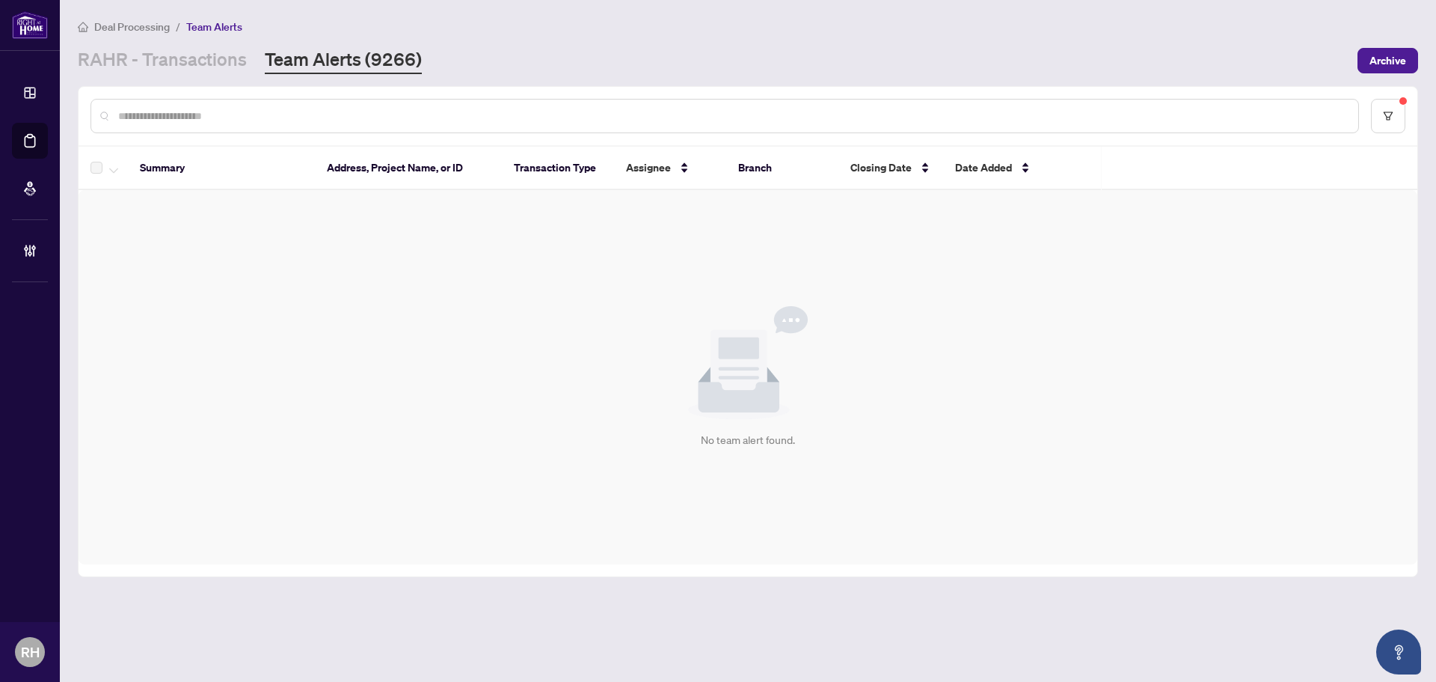
click at [916, 486] on div "No team alert found." at bounding box center [748, 377] width 1339 height 374
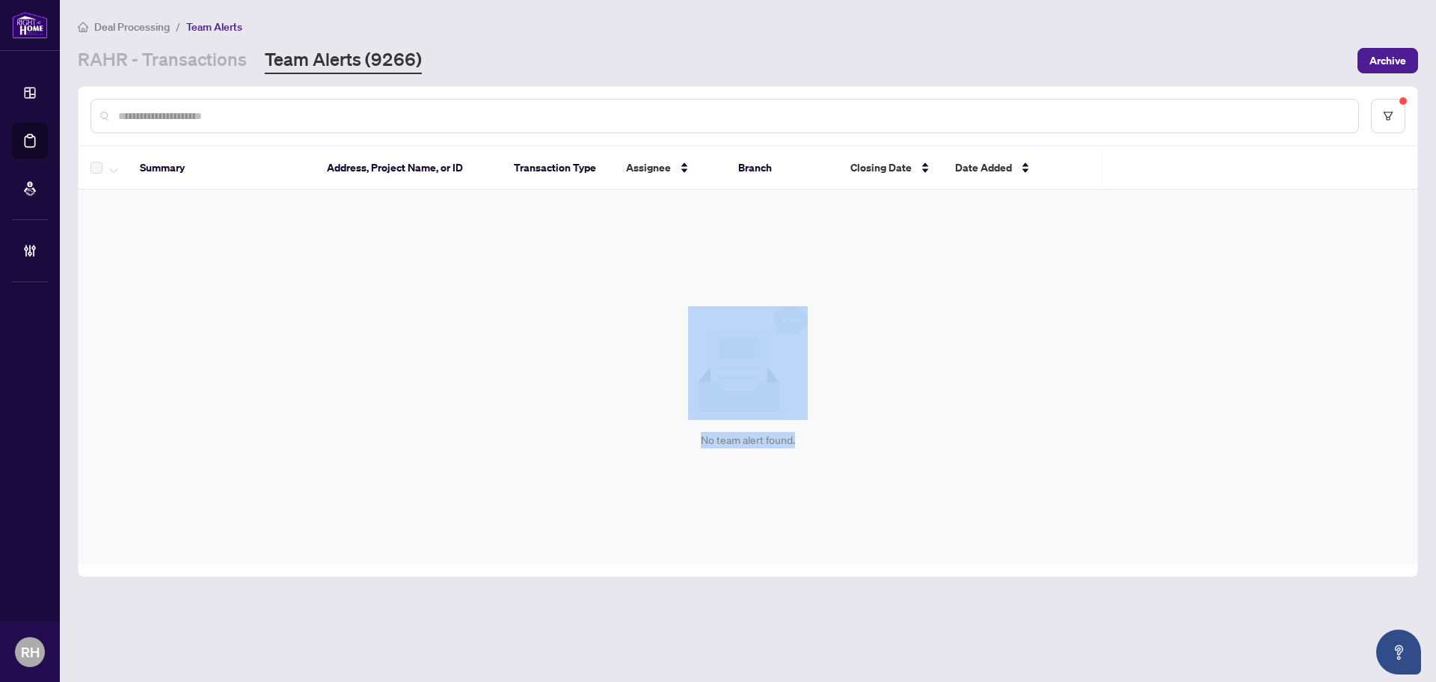
click at [426, 245] on div "No team alert found." at bounding box center [748, 377] width 1339 height 374
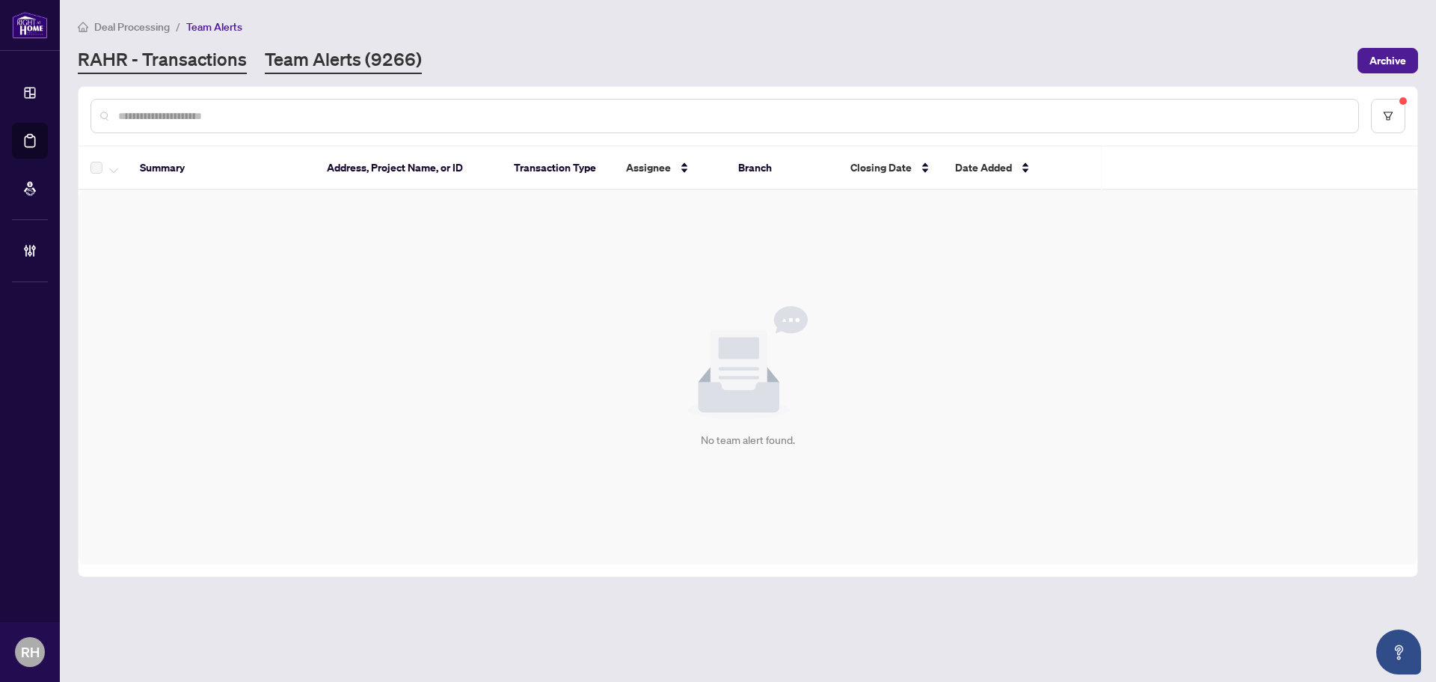
click at [172, 49] on link "RAHR - Transactions" at bounding box center [162, 60] width 169 height 27
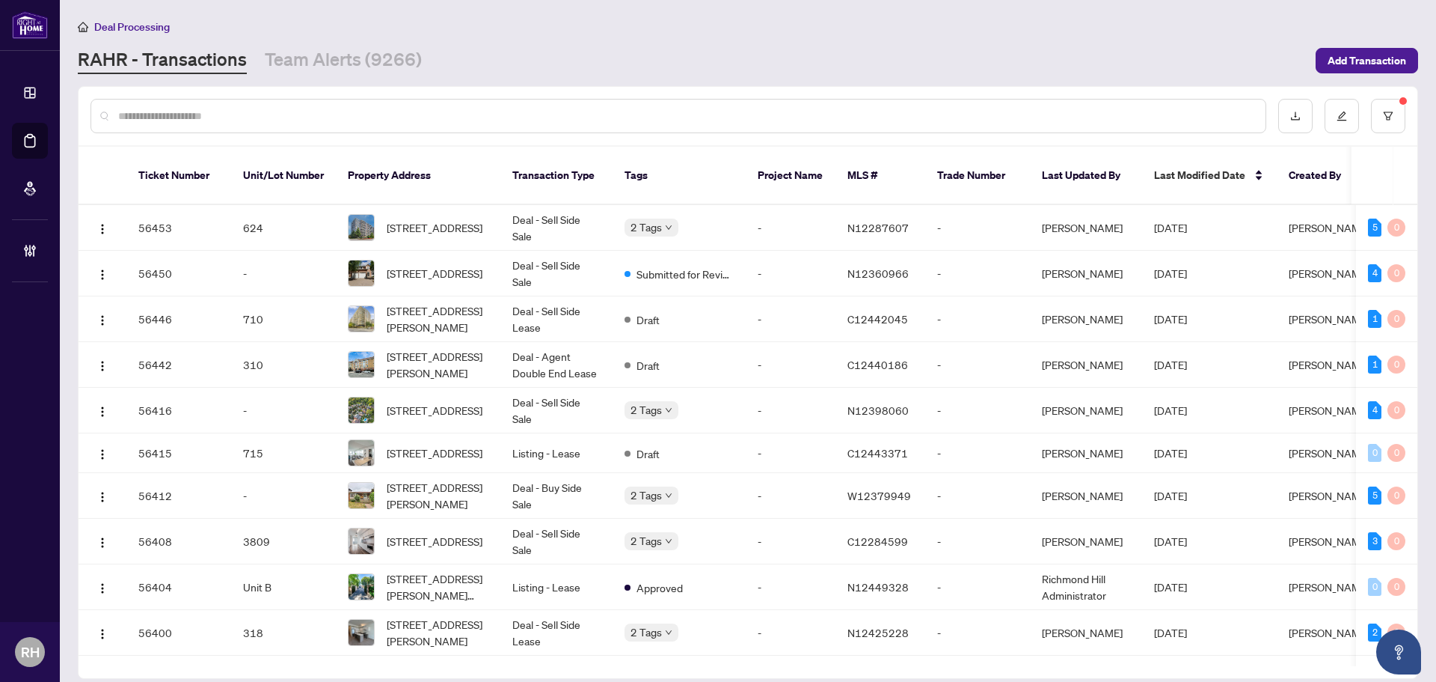
click at [293, 46] on div "Deal Processing [PERSON_NAME] - Transactions Team Alerts (9266) Add Transaction" at bounding box center [748, 46] width 1341 height 56
click at [337, 85] on main "Deal Processing [PERSON_NAME] - Transactions Team Alerts (9266) Add Transaction…" at bounding box center [748, 341] width 1376 height 682
click at [323, 53] on link "Team Alerts (9266)" at bounding box center [343, 60] width 157 height 27
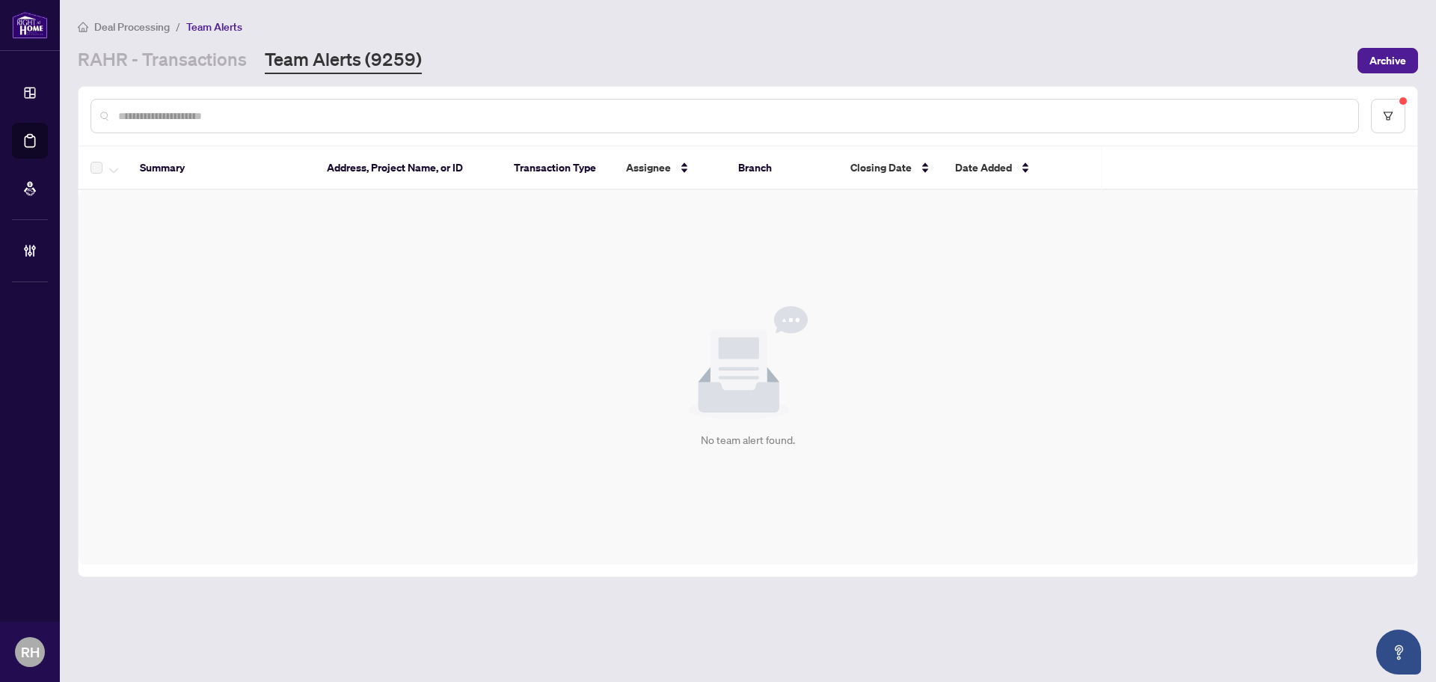
click at [256, 62] on div "[PERSON_NAME] - Transactions Team Alerts (9259)" at bounding box center [250, 60] width 344 height 27
click at [239, 62] on link "RAHR - Transactions" at bounding box center [162, 60] width 169 height 27
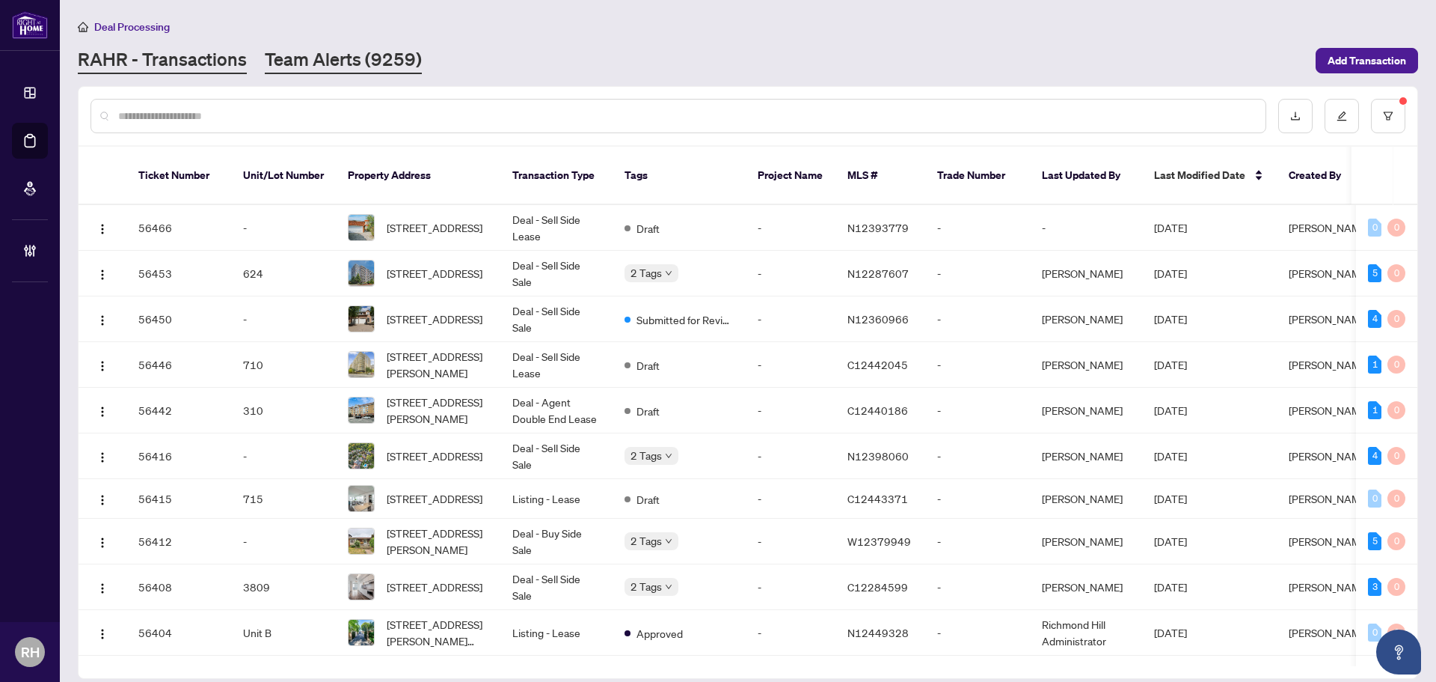
click at [314, 63] on link "Team Alerts (9259)" at bounding box center [343, 60] width 157 height 27
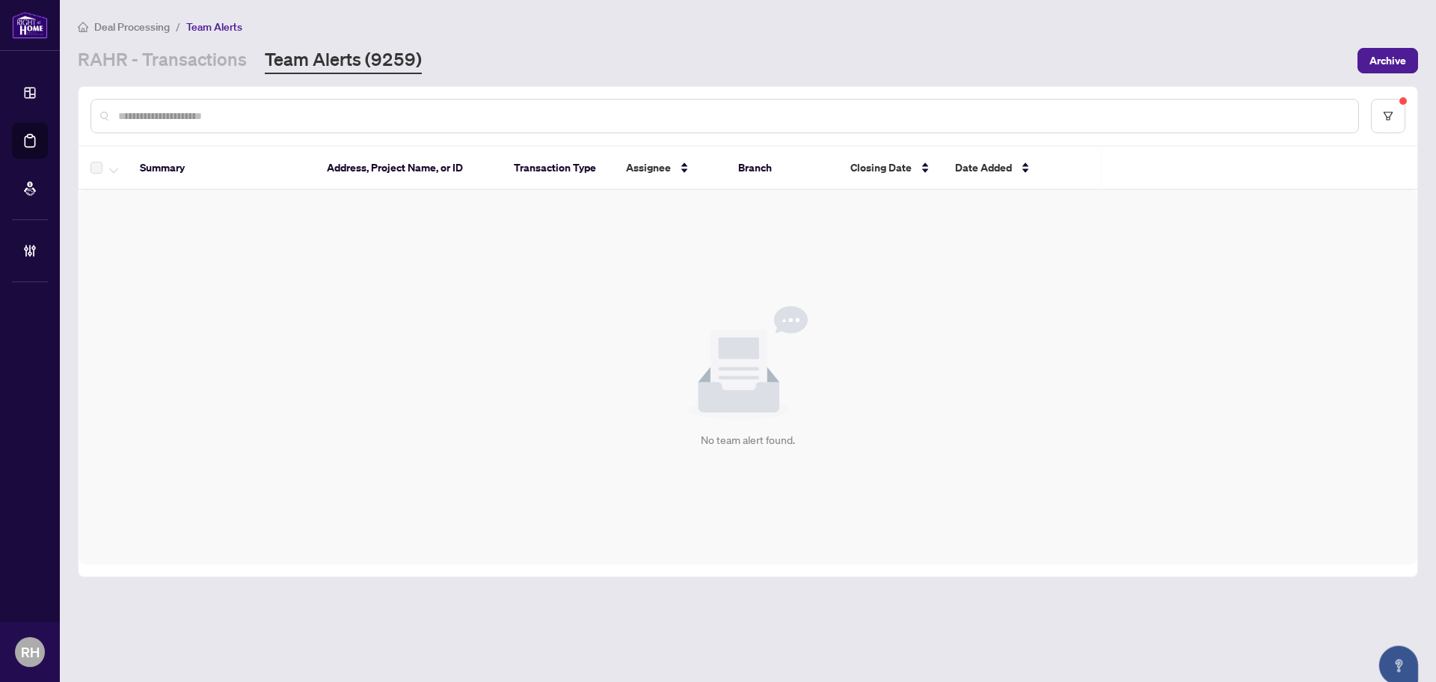
click at [179, 69] on link "RAHR - Transactions" at bounding box center [162, 60] width 169 height 27
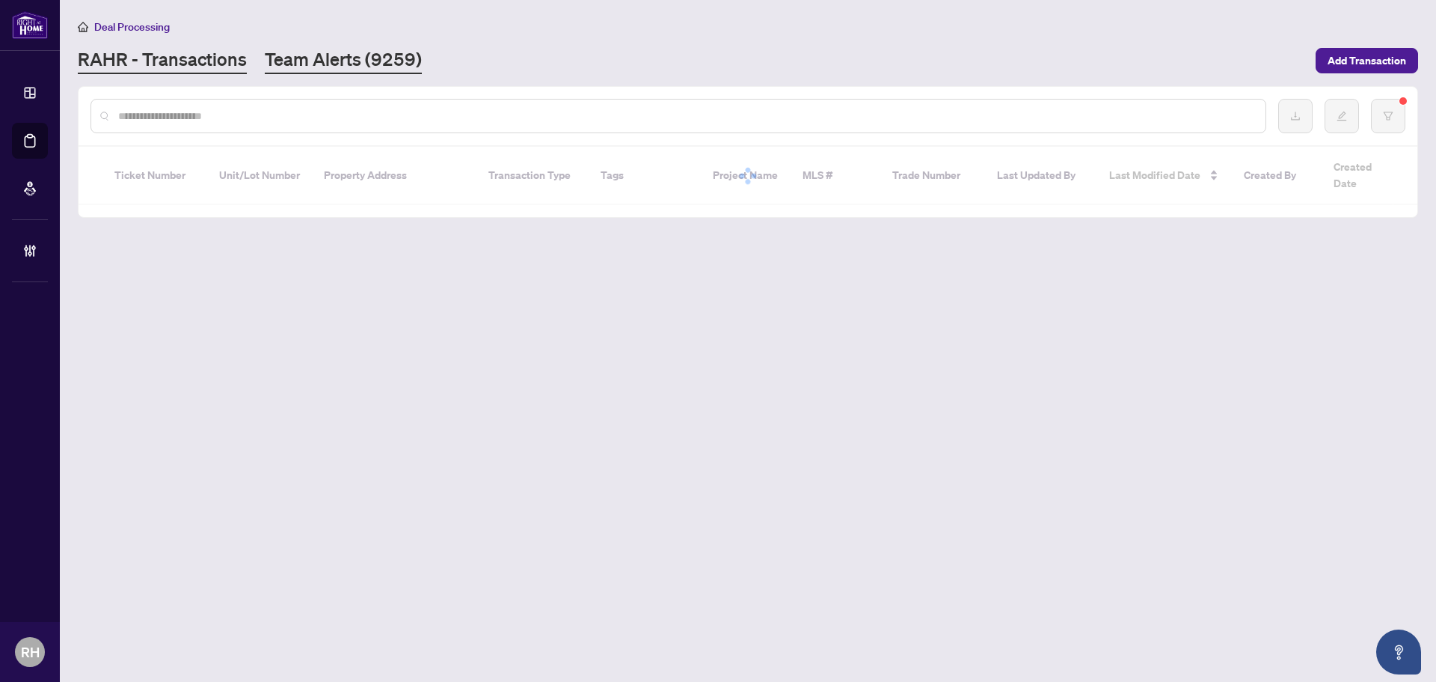
click at [343, 62] on link "Team Alerts (9259)" at bounding box center [343, 60] width 157 height 27
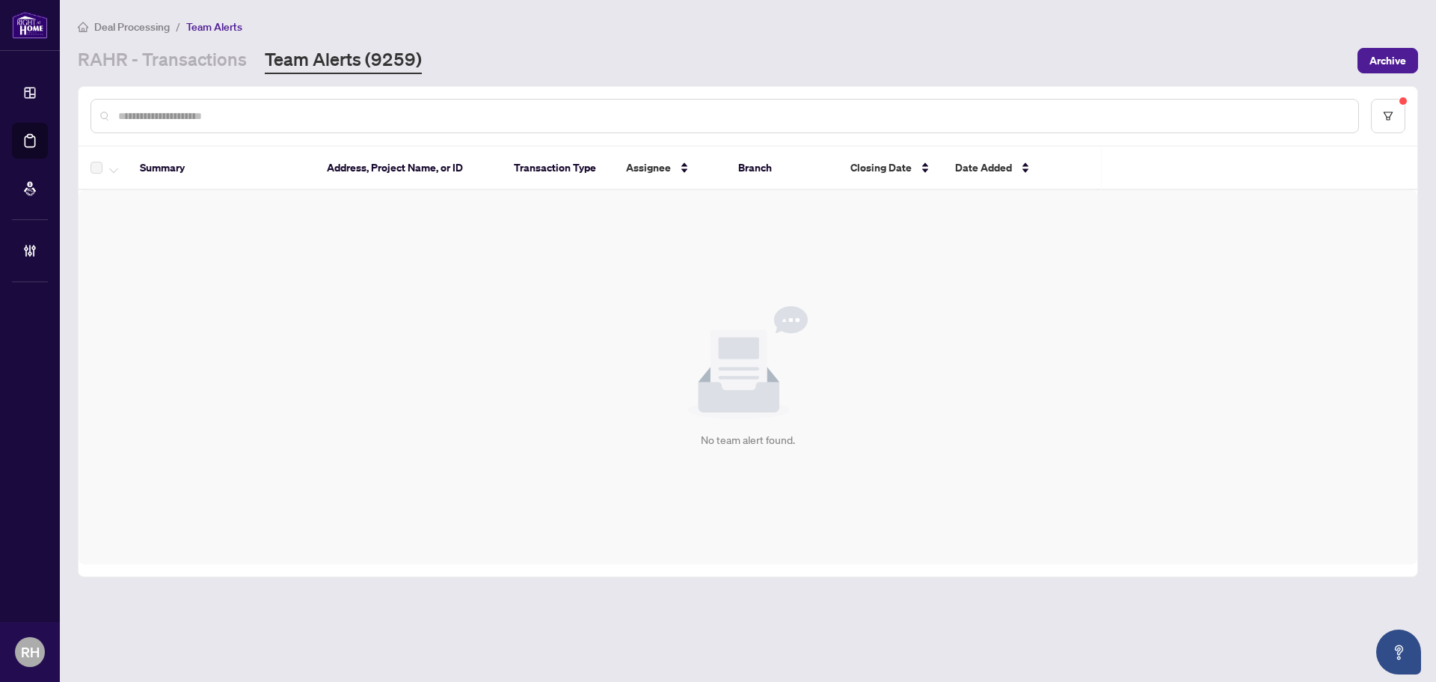
click at [440, 183] on th "Address, Project Name, or ID" at bounding box center [408, 168] width 187 height 43
